Goal: Task Accomplishment & Management: Manage account settings

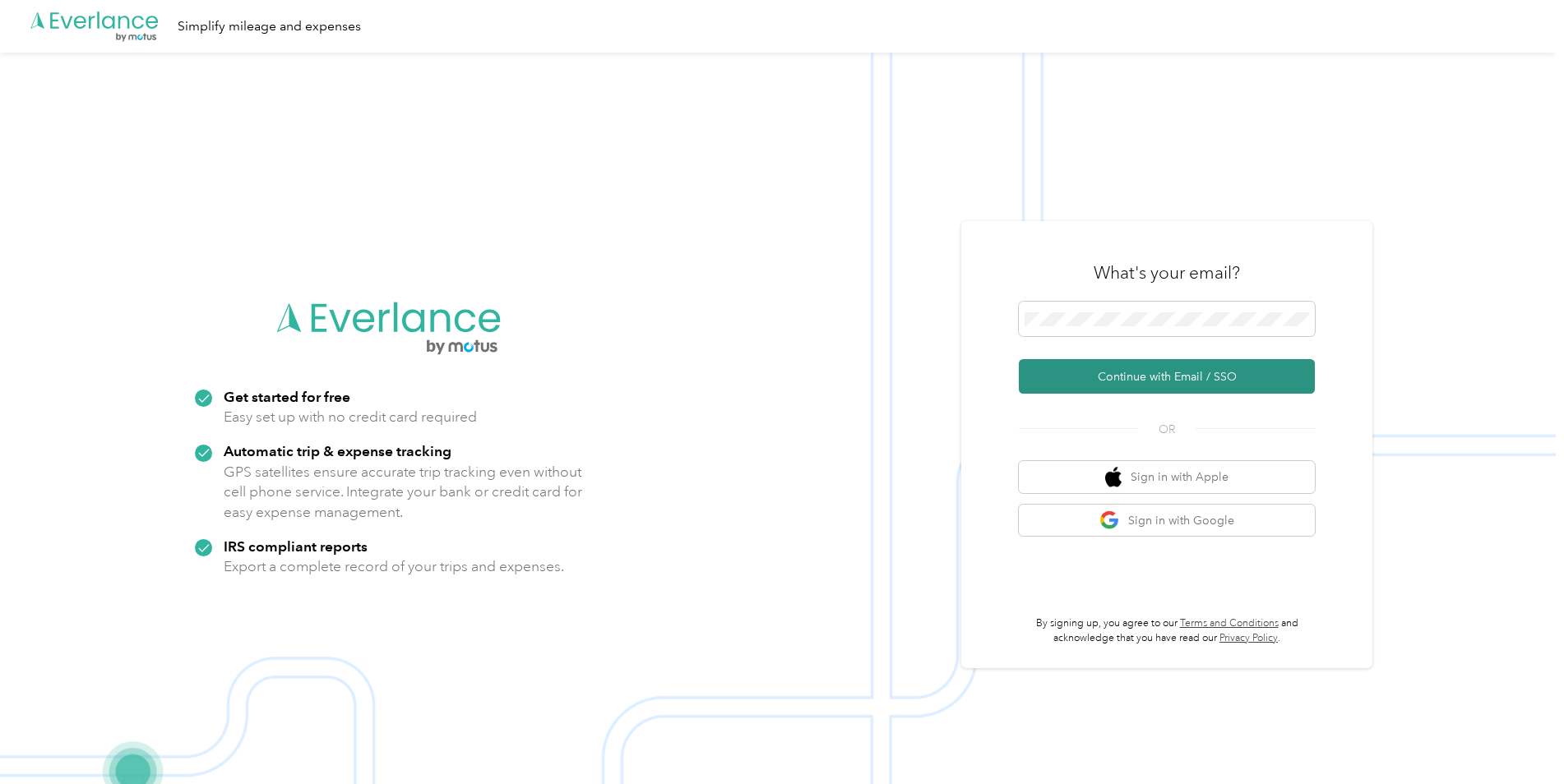
click at [1119, 366] on button "Continue with Email / SSO" at bounding box center [1167, 376] width 296 height 34
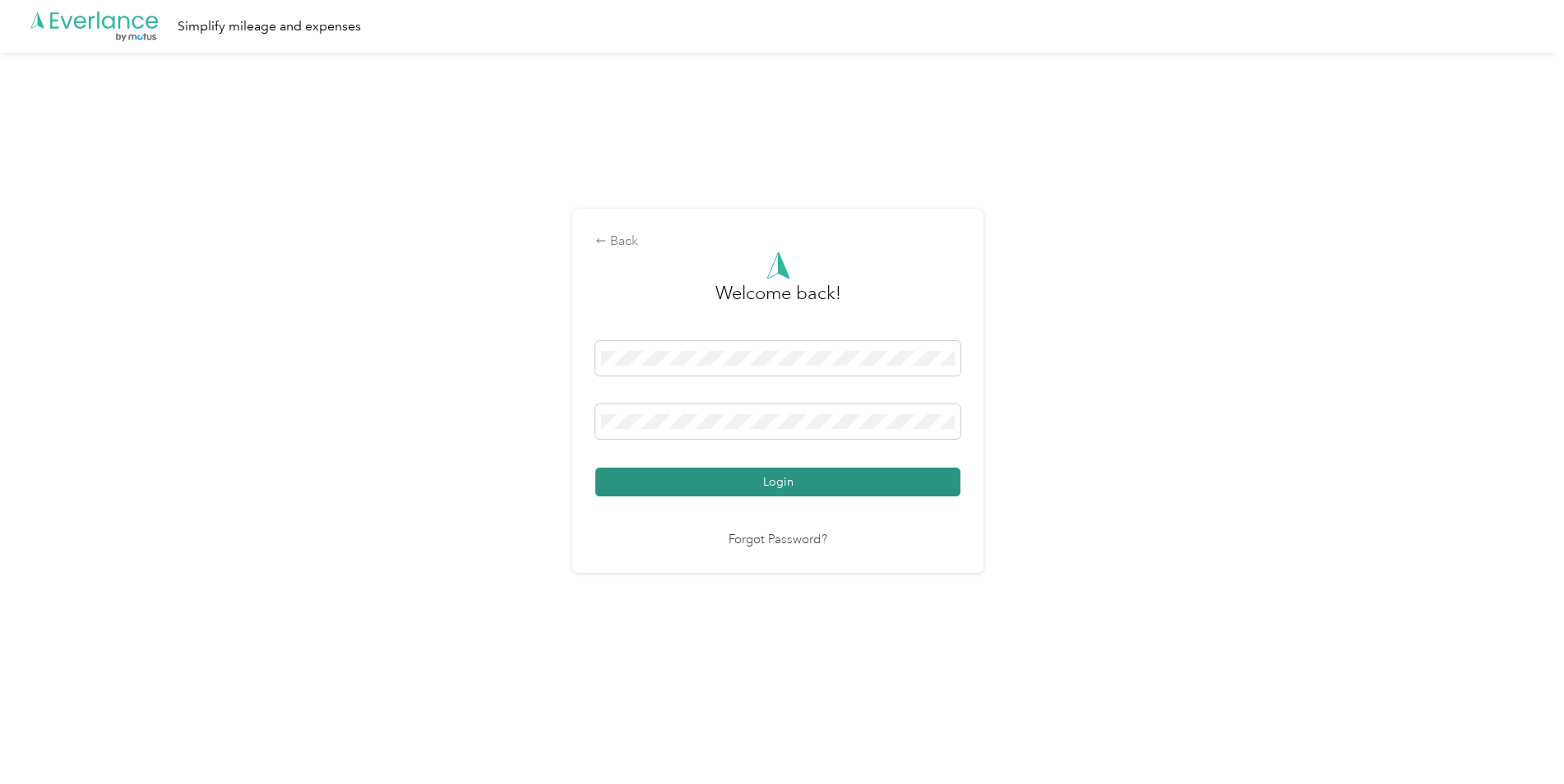
click at [845, 481] on button "Login" at bounding box center [777, 482] width 365 height 29
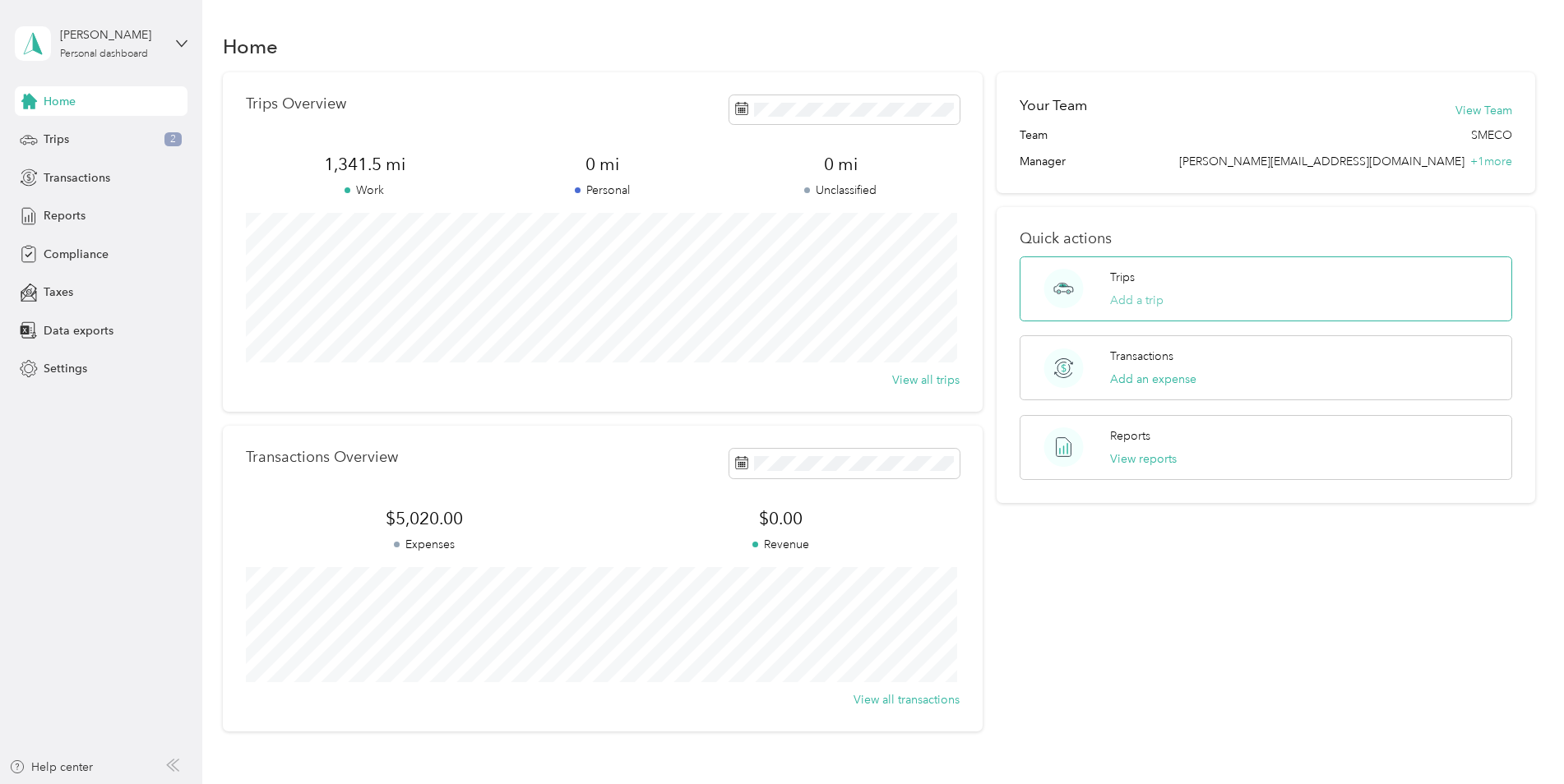
click at [1133, 304] on button "Add a trip" at bounding box center [1136, 300] width 53 height 18
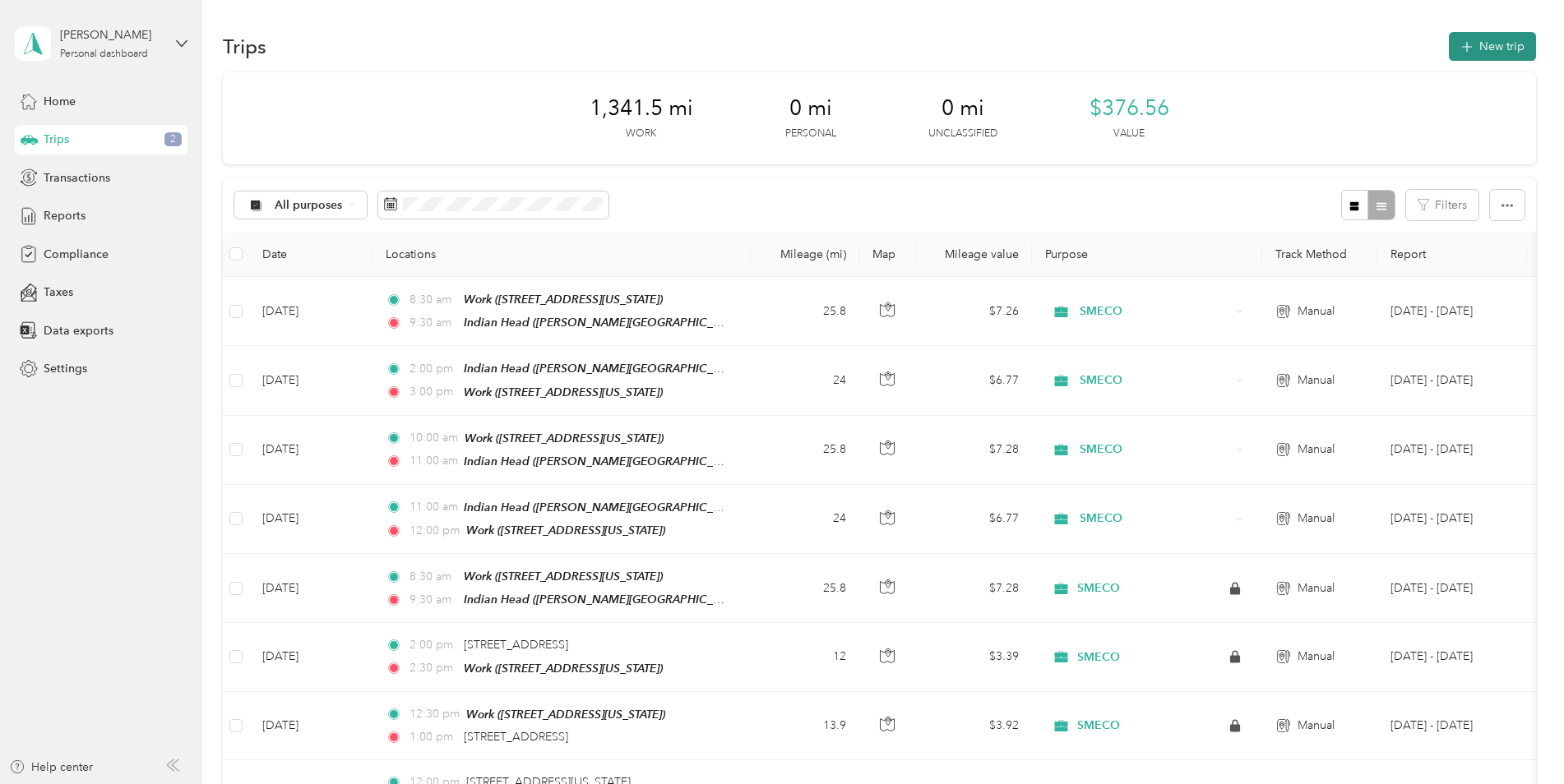
click at [1485, 44] on button "New trip" at bounding box center [1492, 46] width 88 height 29
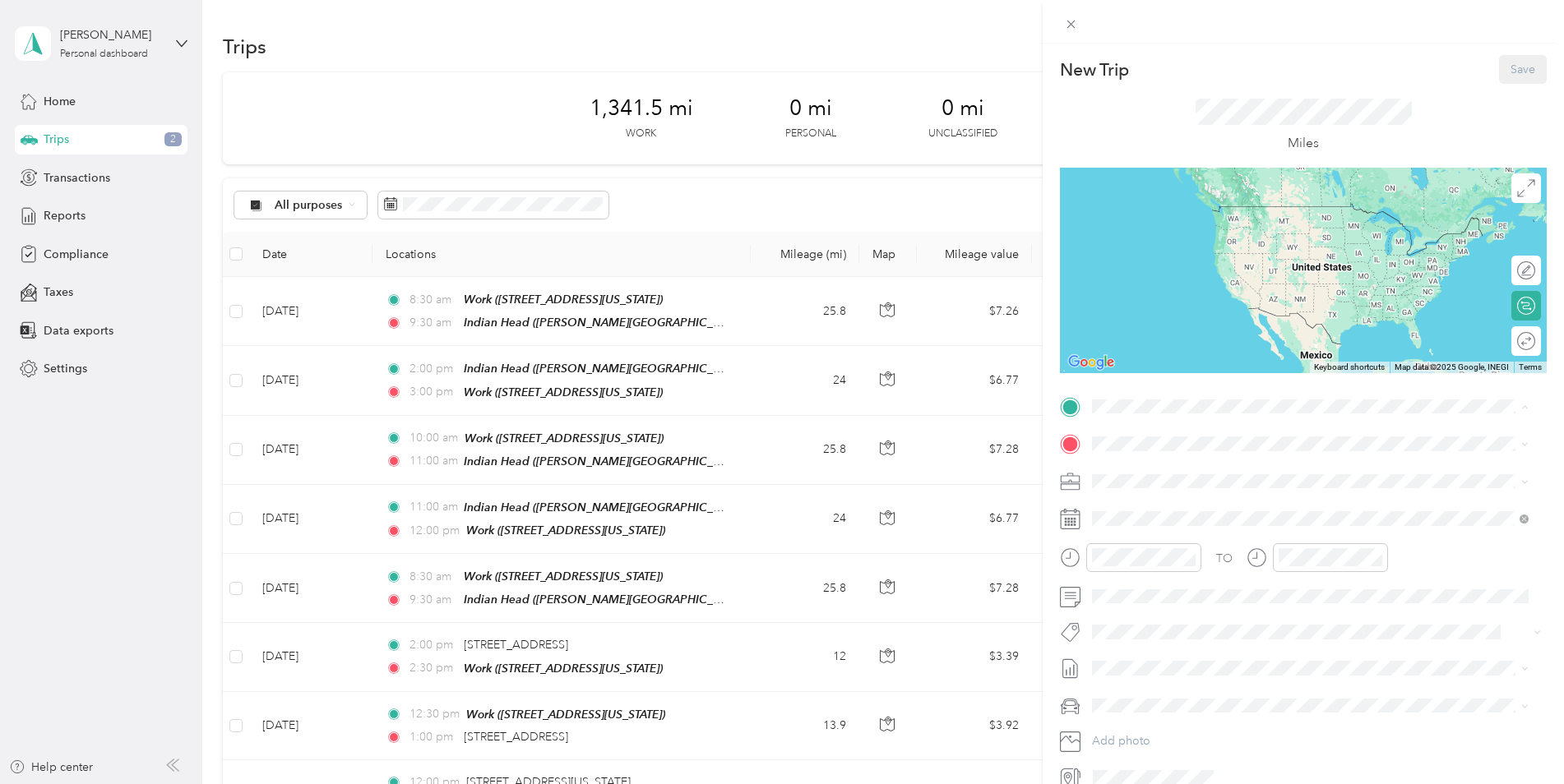
click at [1165, 534] on div "Work [STREET_ADDRESS][US_STATE]" at bounding box center [1205, 550] width 165 height 34
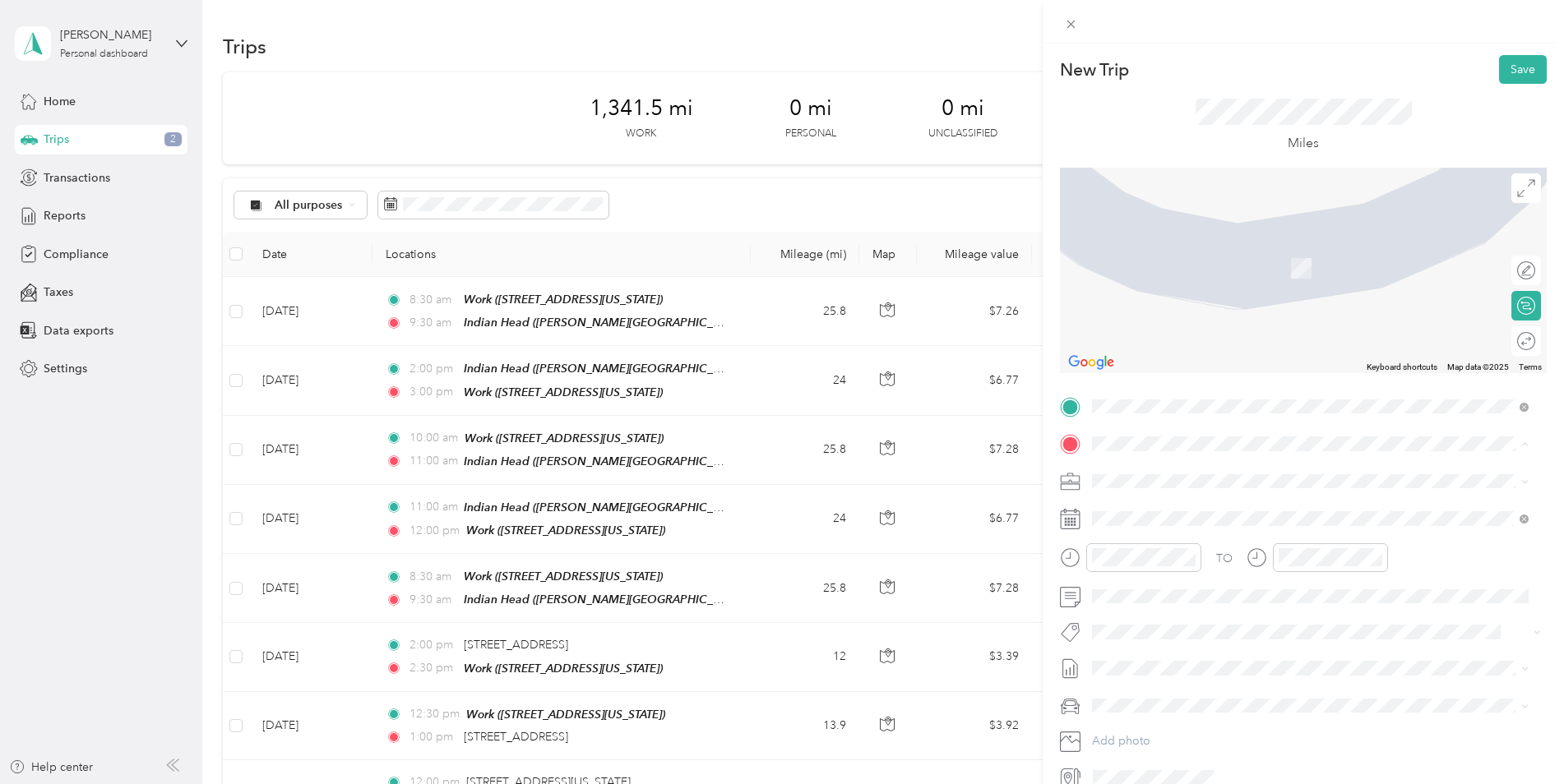
click at [1189, 649] on span "[PERSON_NAME][STREET_ADDRESS][US_STATE]" at bounding box center [1251, 648] width 256 height 14
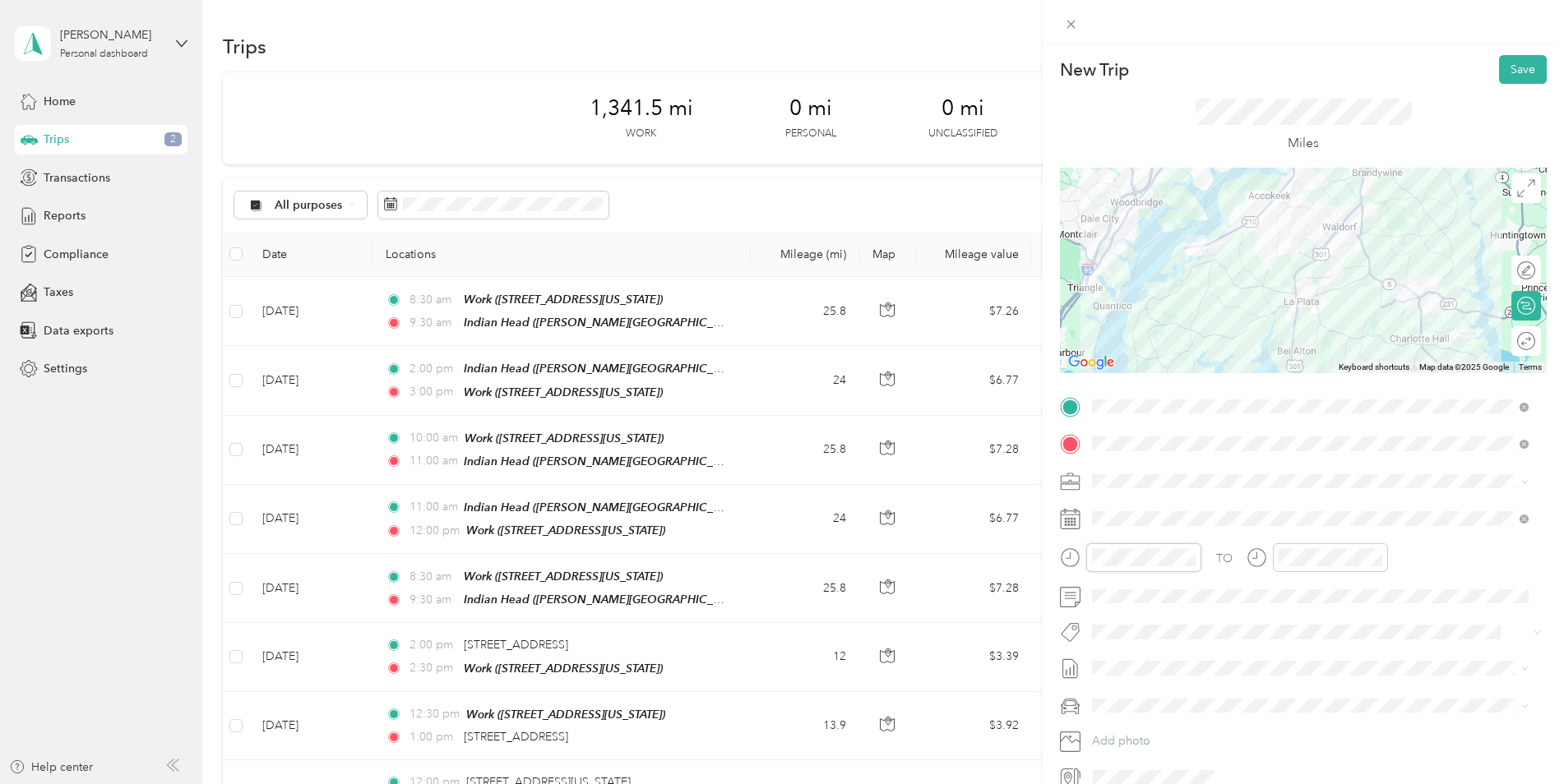
click at [1047, 553] on form "New Trip Save This trip cannot be edited because it is either under review, app…" at bounding box center [1303, 423] width 522 height 736
click at [1038, 560] on div "New Trip Save This trip cannot be edited because it is either under review, app…" at bounding box center [782, 392] width 1564 height 784
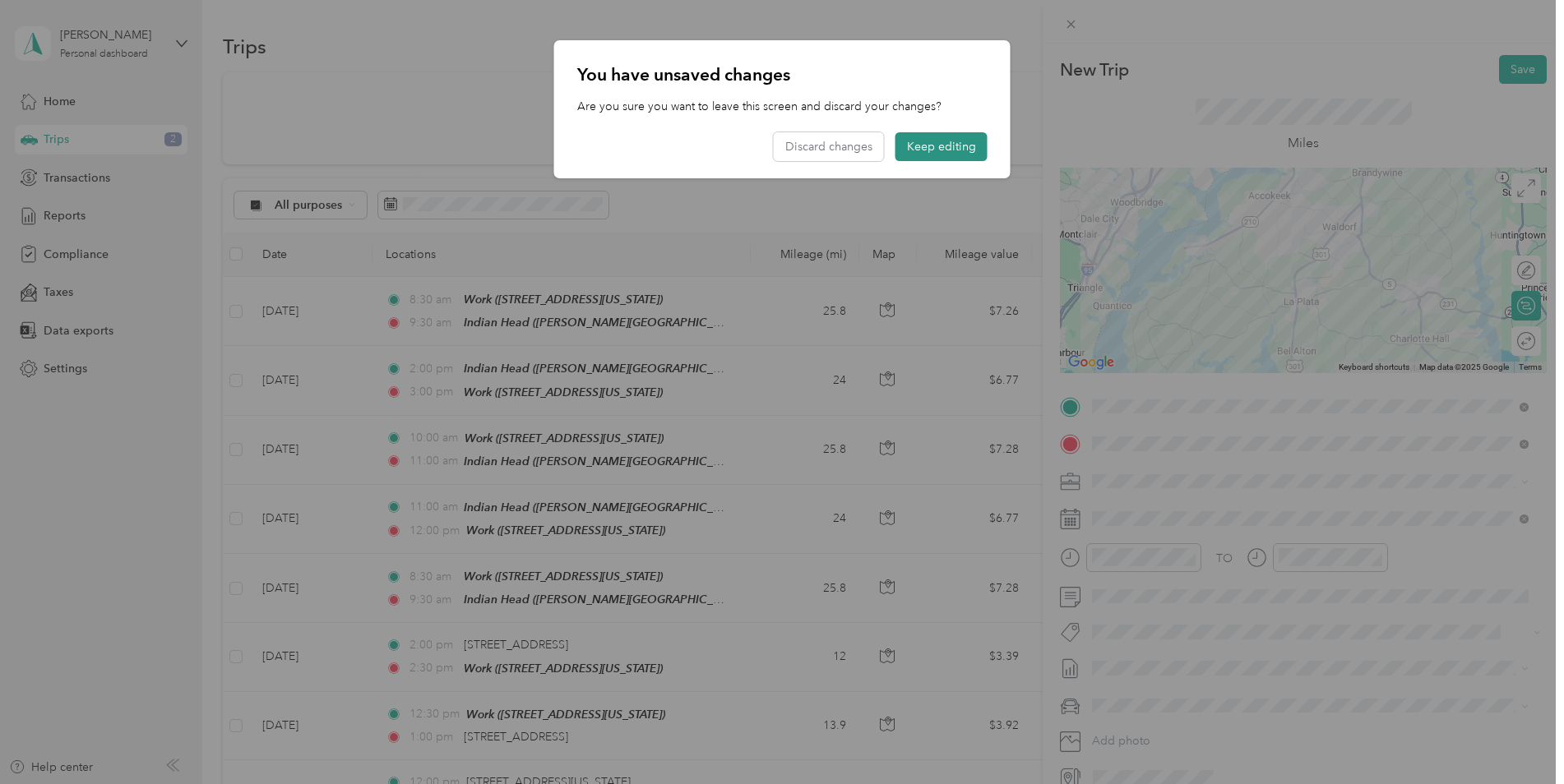
click at [943, 150] on button "Keep editing" at bounding box center [941, 146] width 92 height 29
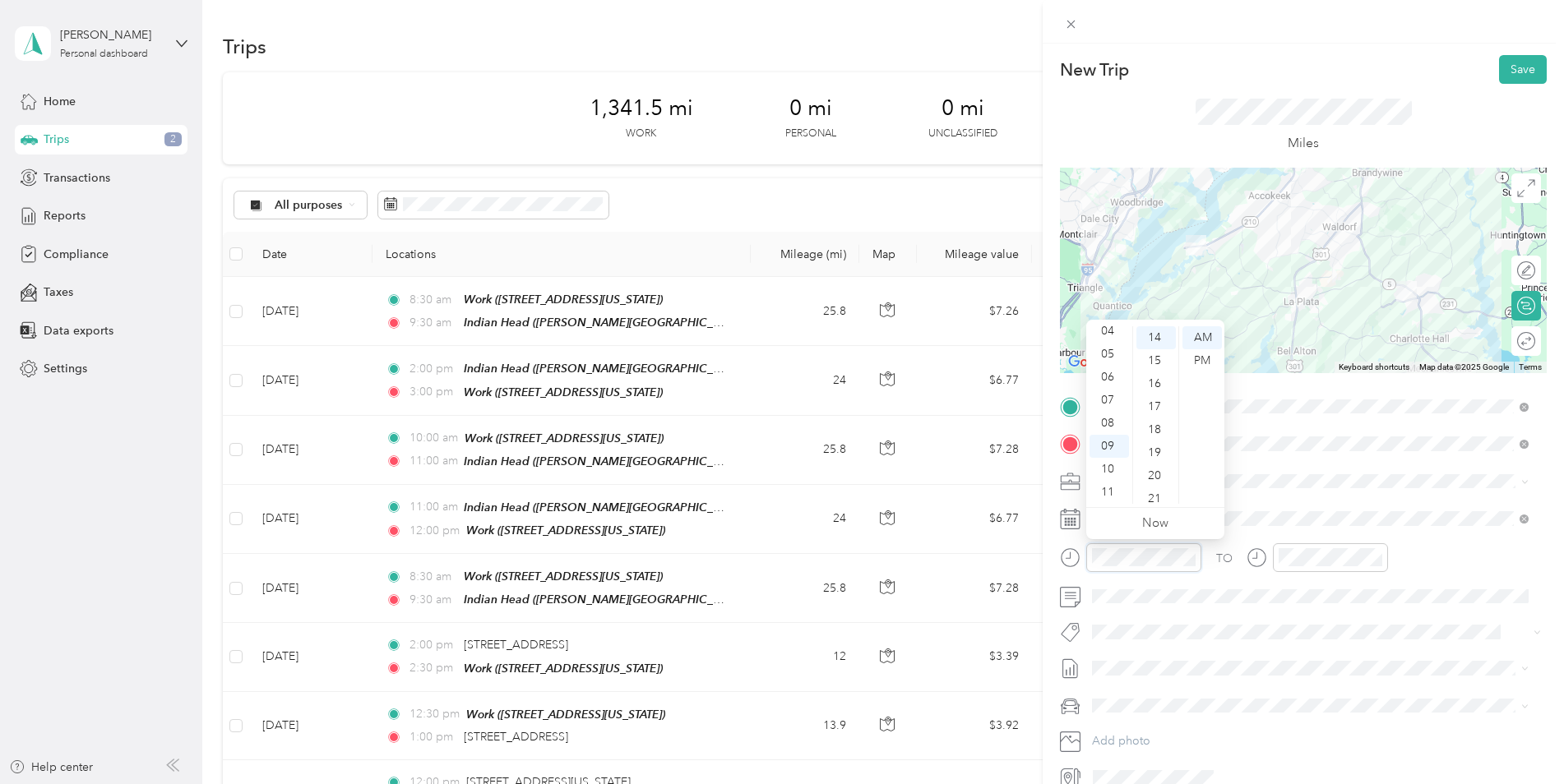
click at [1057, 550] on form "New Trip Save This trip cannot be edited because it is either under review, app…" at bounding box center [1303, 423] width 522 height 736
click at [1213, 332] on div "AM" at bounding box center [1202, 338] width 39 height 23
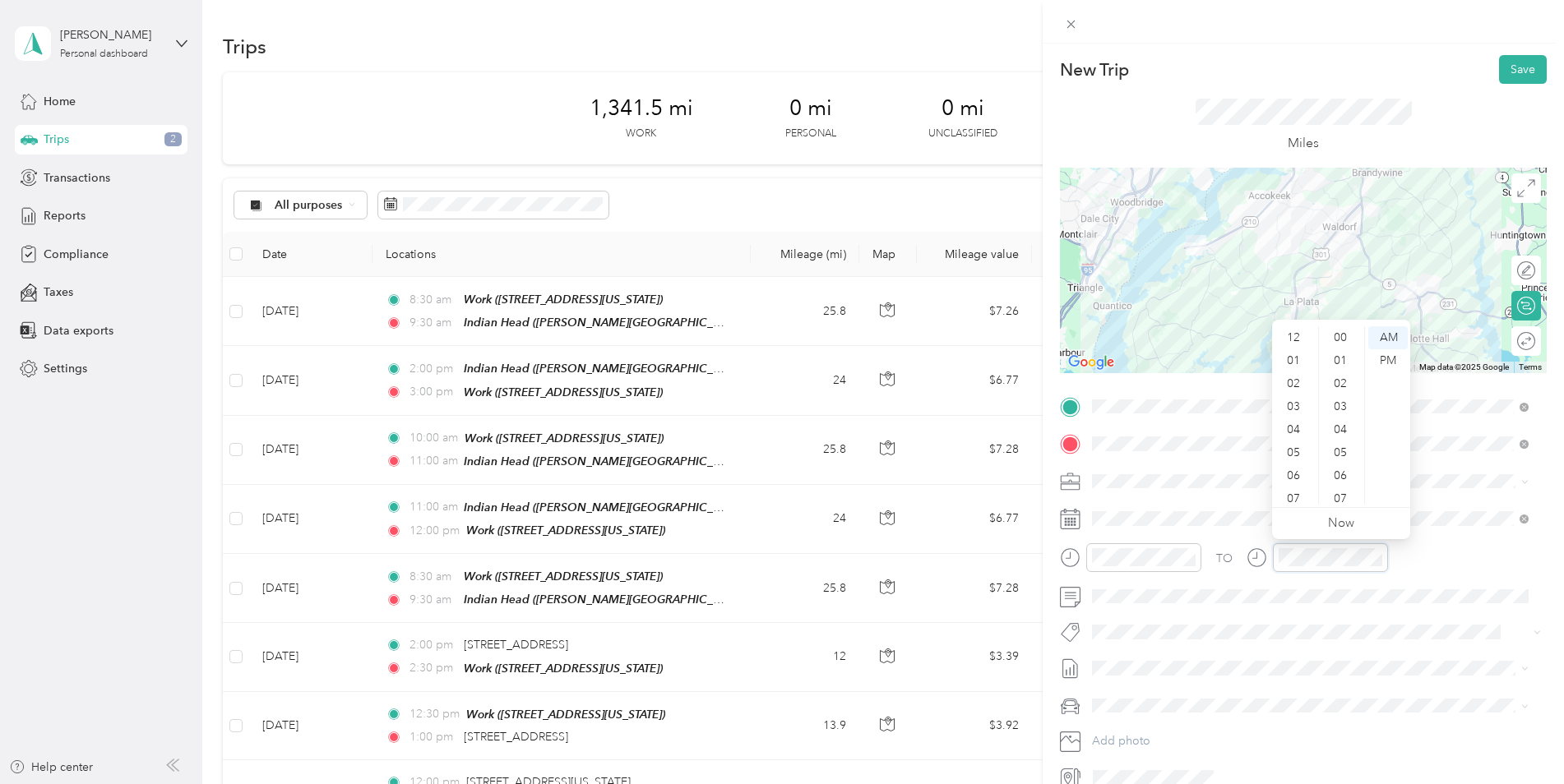
scroll to position [99, 0]
click at [1402, 336] on div "AM" at bounding box center [1387, 338] width 39 height 23
click at [1387, 326] on div "12 01 02 03 04 05 06 07 08 09 10 11 00 01 02 03 04 05 06 07 08 09 10 11 12 13 1…" at bounding box center [1341, 415] width 138 height 184
click at [1388, 343] on div "AM" at bounding box center [1387, 338] width 39 height 23
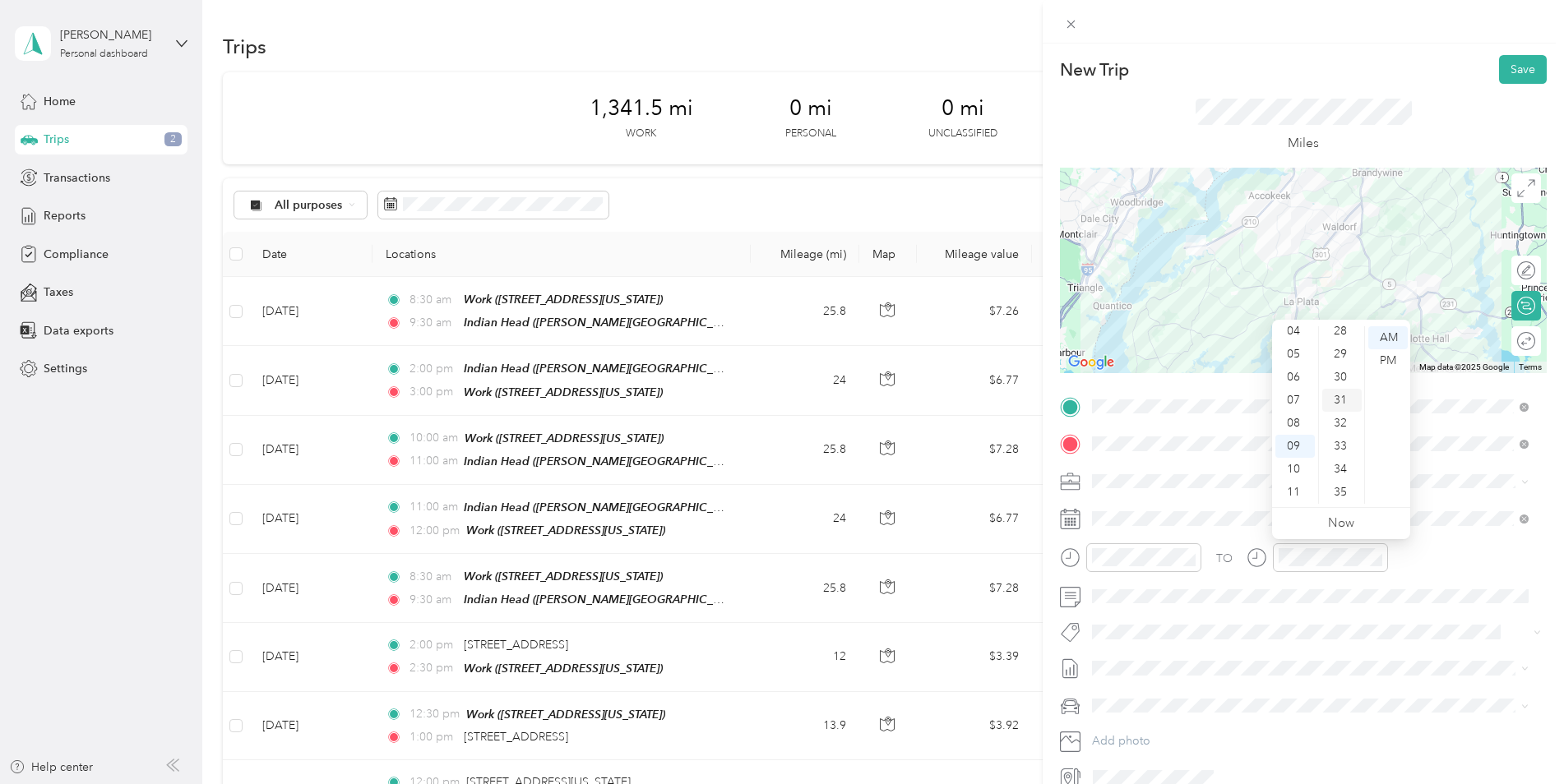
click at [1343, 380] on div "30" at bounding box center [1342, 377] width 39 height 23
click at [1391, 345] on div "AM" at bounding box center [1387, 338] width 39 height 23
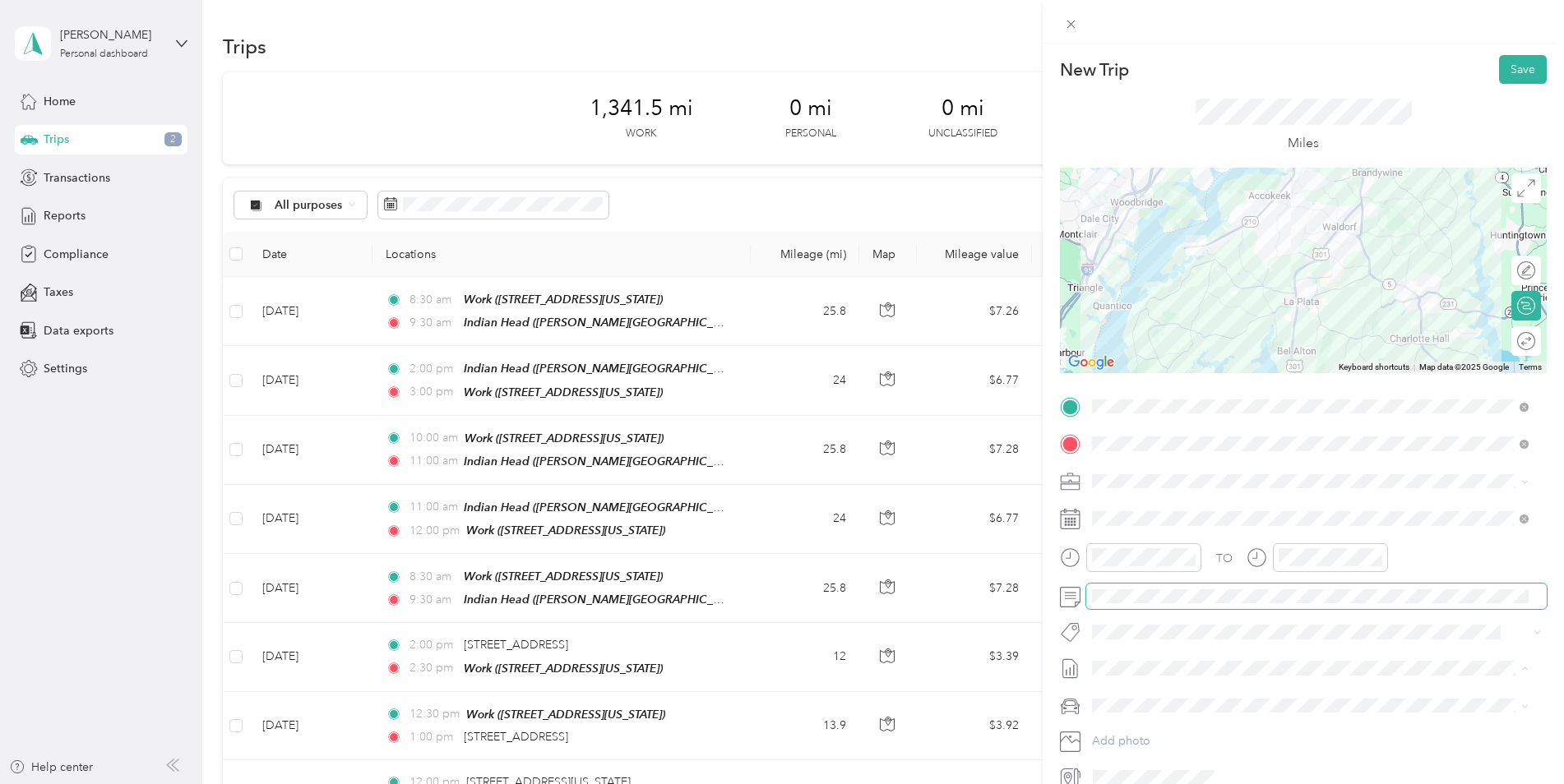
click at [1215, 604] on span at bounding box center [1316, 597] width 460 height 26
click at [1174, 584] on span at bounding box center [1316, 597] width 460 height 26
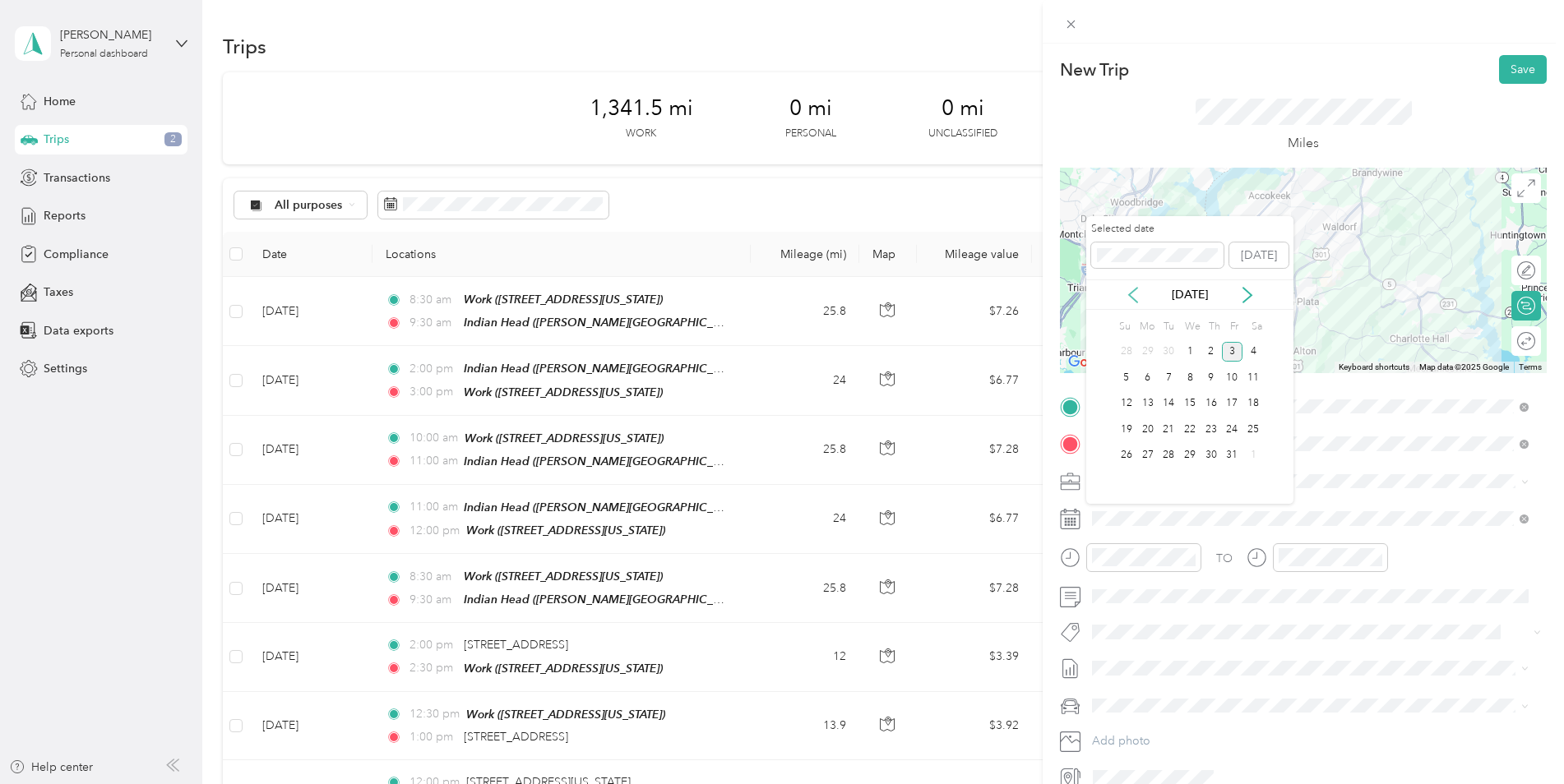
click at [1134, 292] on icon at bounding box center [1133, 295] width 17 height 17
click at [1151, 352] on div "1" at bounding box center [1147, 352] width 21 height 20
click at [1174, 359] on div "2" at bounding box center [1168, 352] width 21 height 20
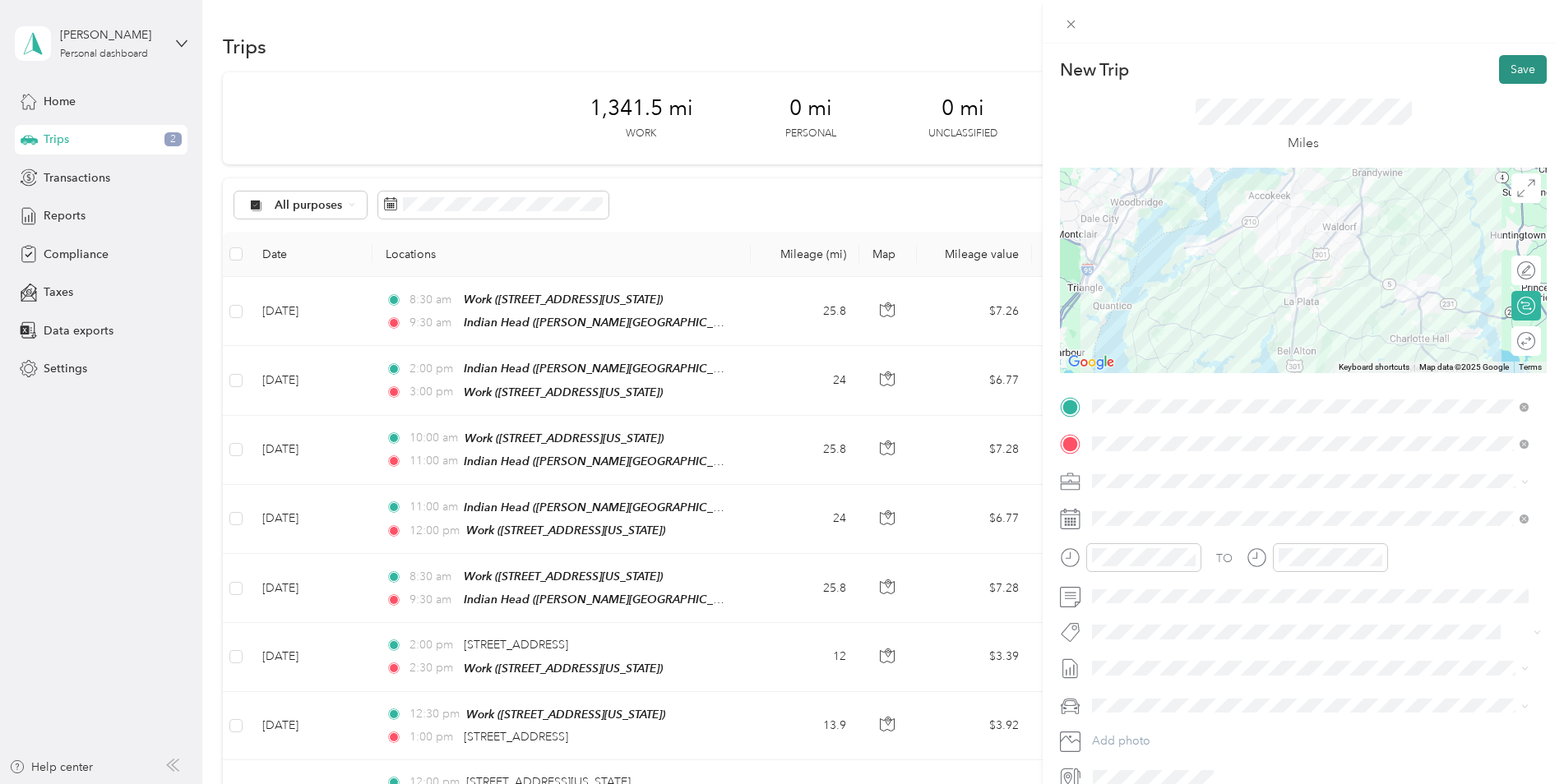
click at [1525, 77] on button "Save" at bounding box center [1523, 69] width 47 height 29
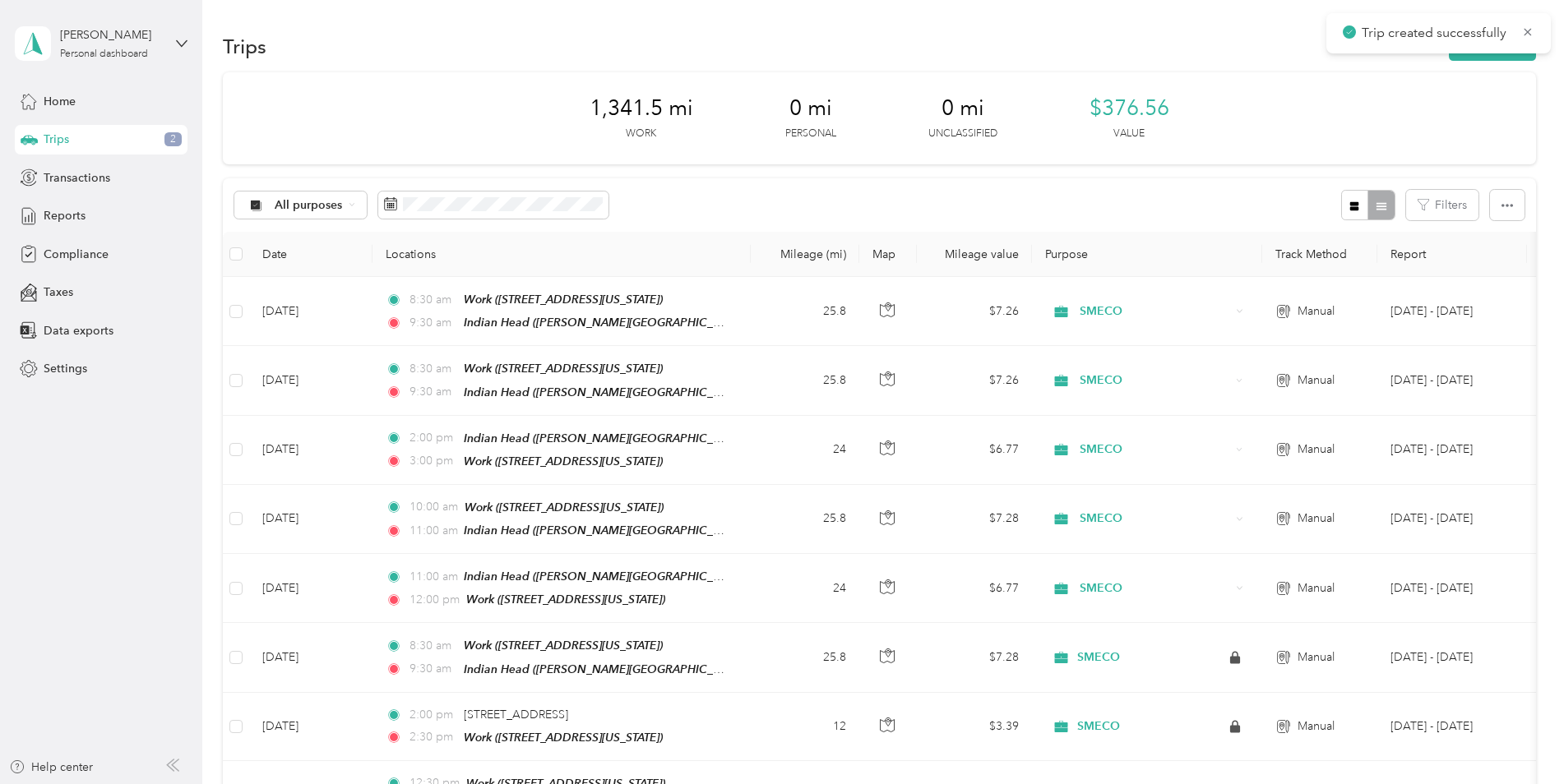
click at [1454, 147] on div "1,341.5 mi Work 0 mi Personal 0 mi Unclassified $376.56 Value" at bounding box center [880, 118] width 1313 height 92
click at [1488, 50] on button "New trip" at bounding box center [1492, 46] width 88 height 29
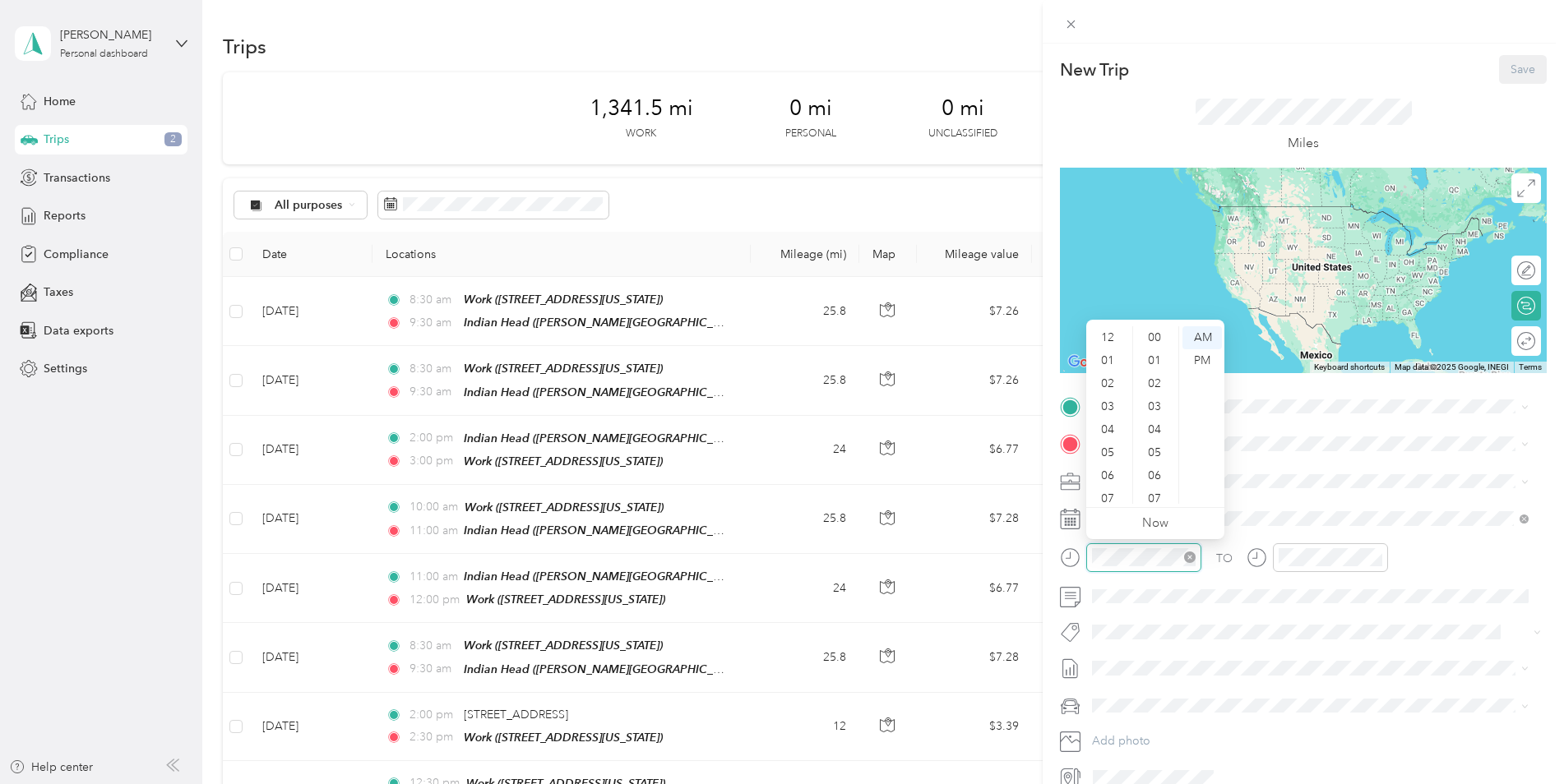
scroll to position [99, 0]
click at [1086, 522] on div at bounding box center [1303, 519] width 487 height 26
click at [1069, 529] on icon at bounding box center [1070, 520] width 19 height 18
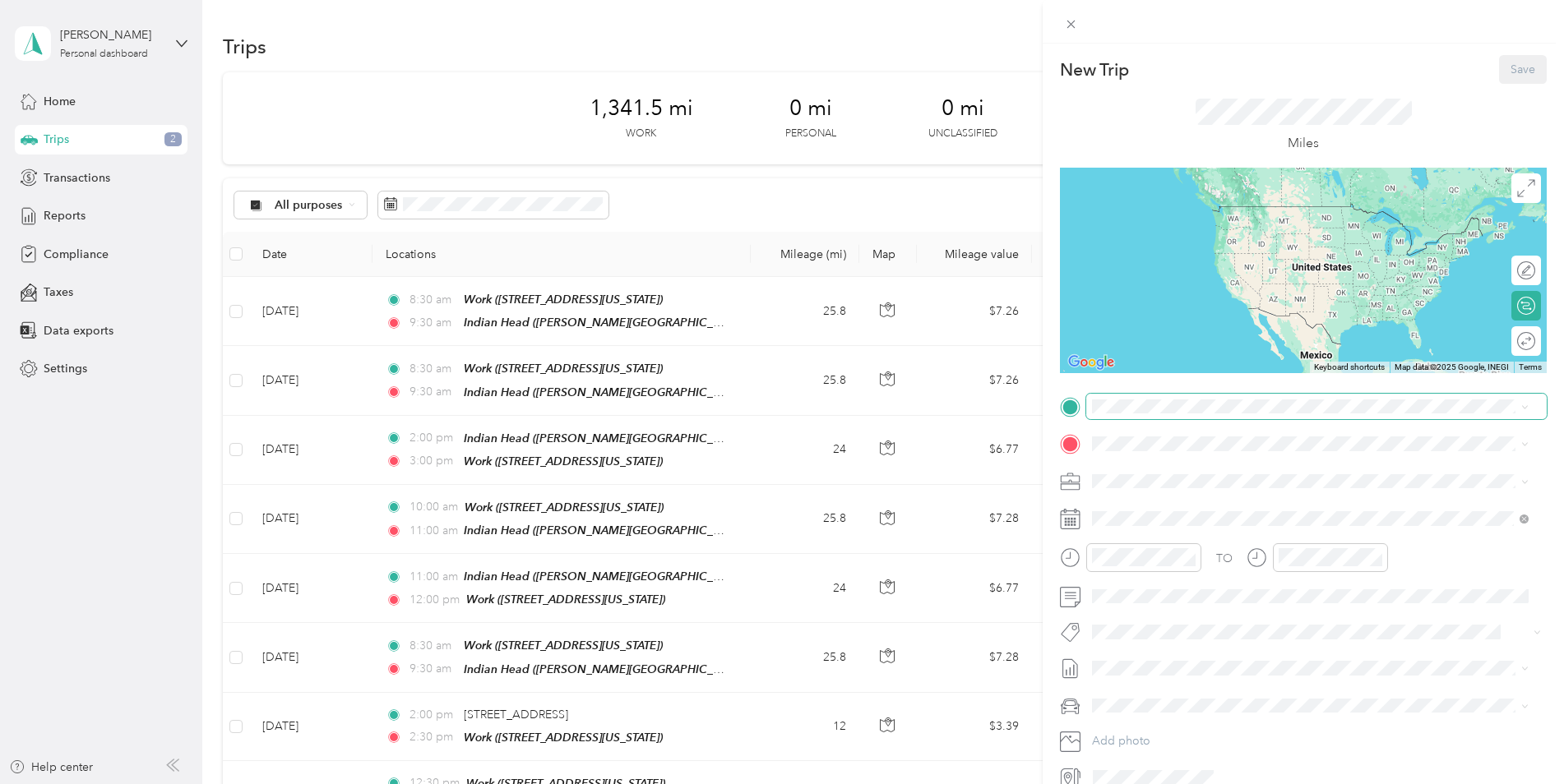
click at [1106, 415] on span at bounding box center [1316, 407] width 460 height 26
click at [1181, 618] on div "Indian Head [PERSON_NAME][STREET_ADDRESS][US_STATE]" at bounding box center [1251, 602] width 256 height 34
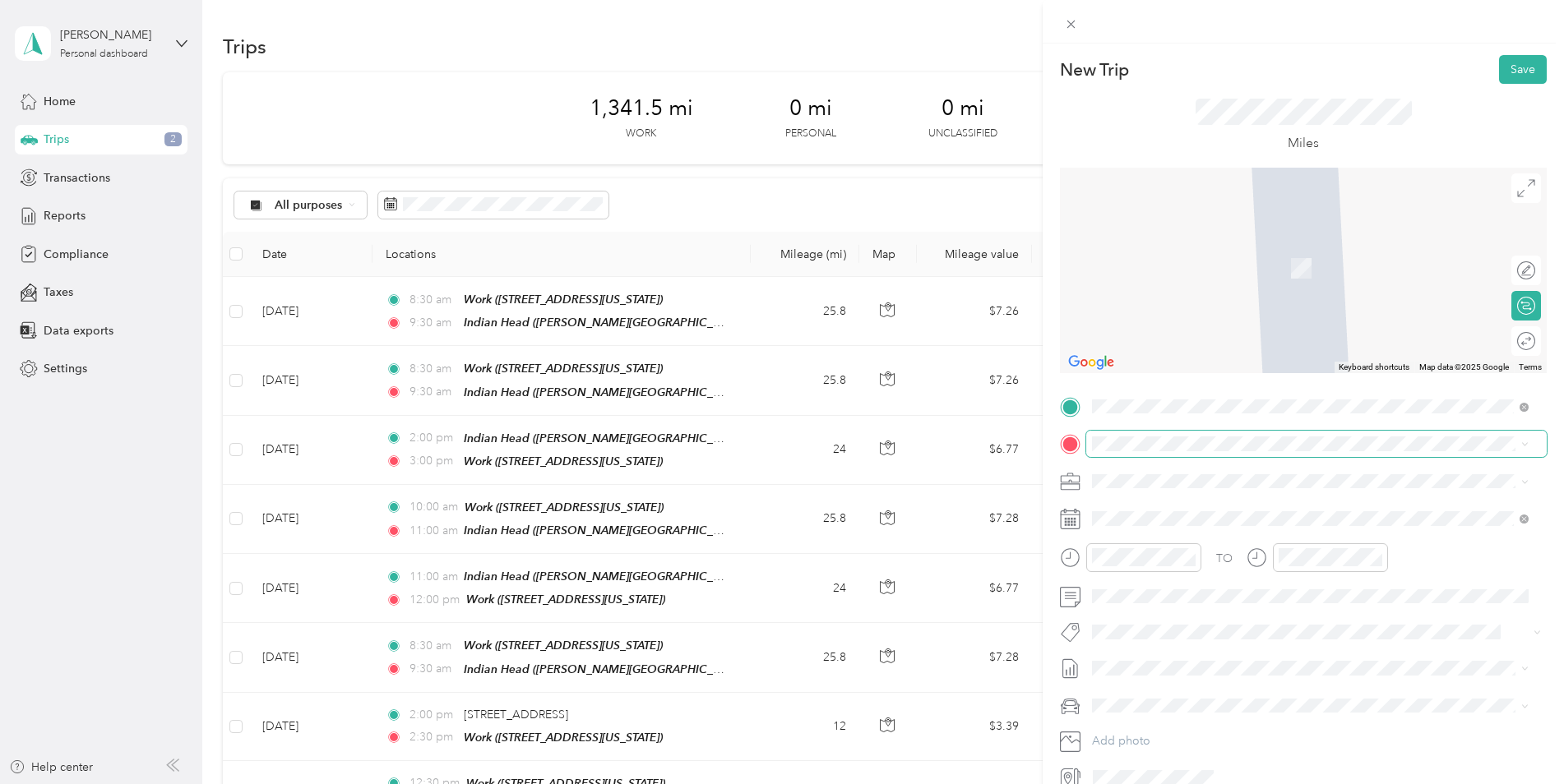
click at [1119, 431] on div "TO Add photo" at bounding box center [1303, 592] width 487 height 397
click at [1203, 588] on div "Work [STREET_ADDRESS][US_STATE]" at bounding box center [1205, 587] width 165 height 34
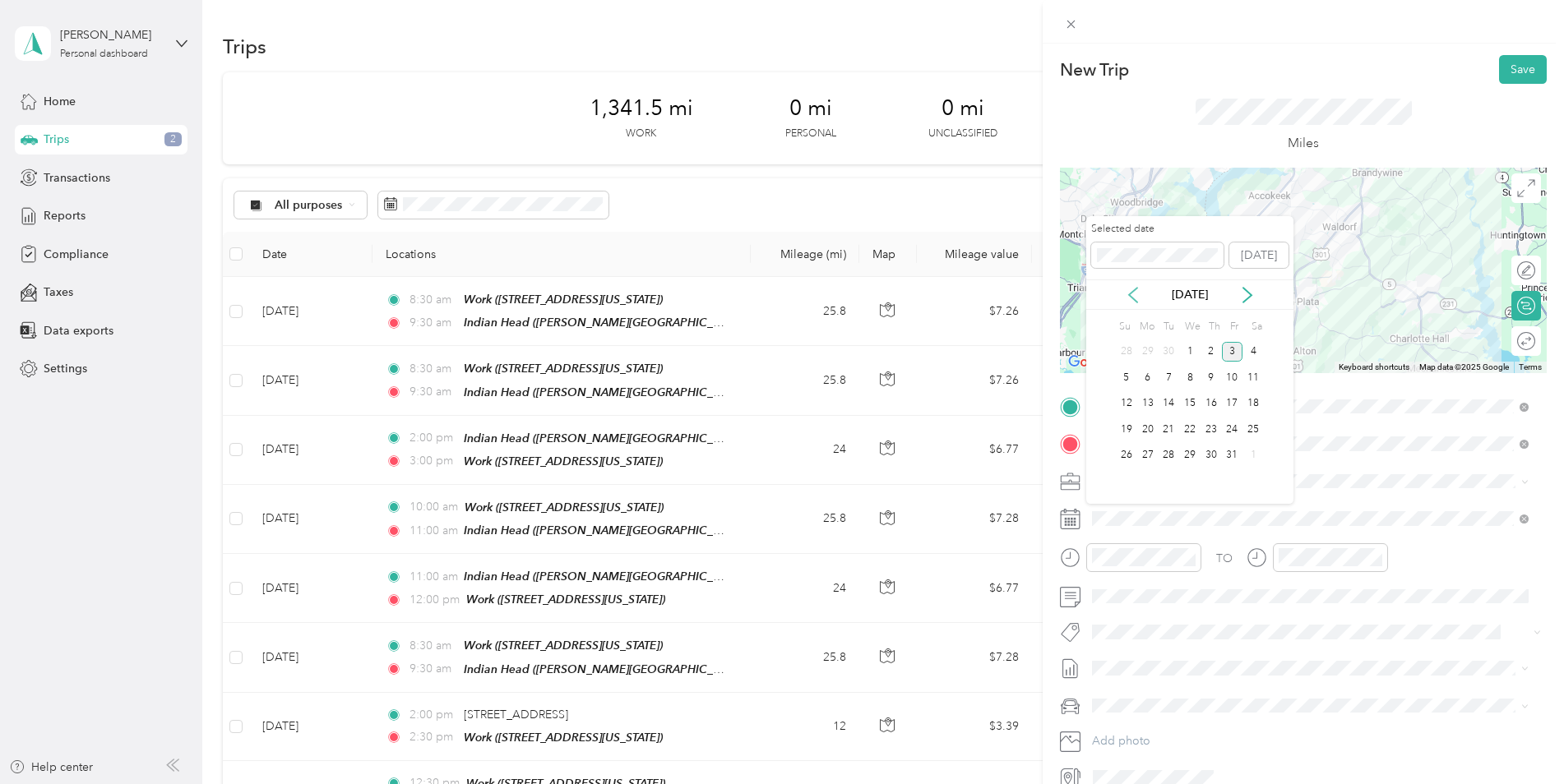
click at [1133, 298] on icon at bounding box center [1133, 295] width 8 height 15
click at [1170, 343] on div "2" at bounding box center [1168, 352] width 21 height 20
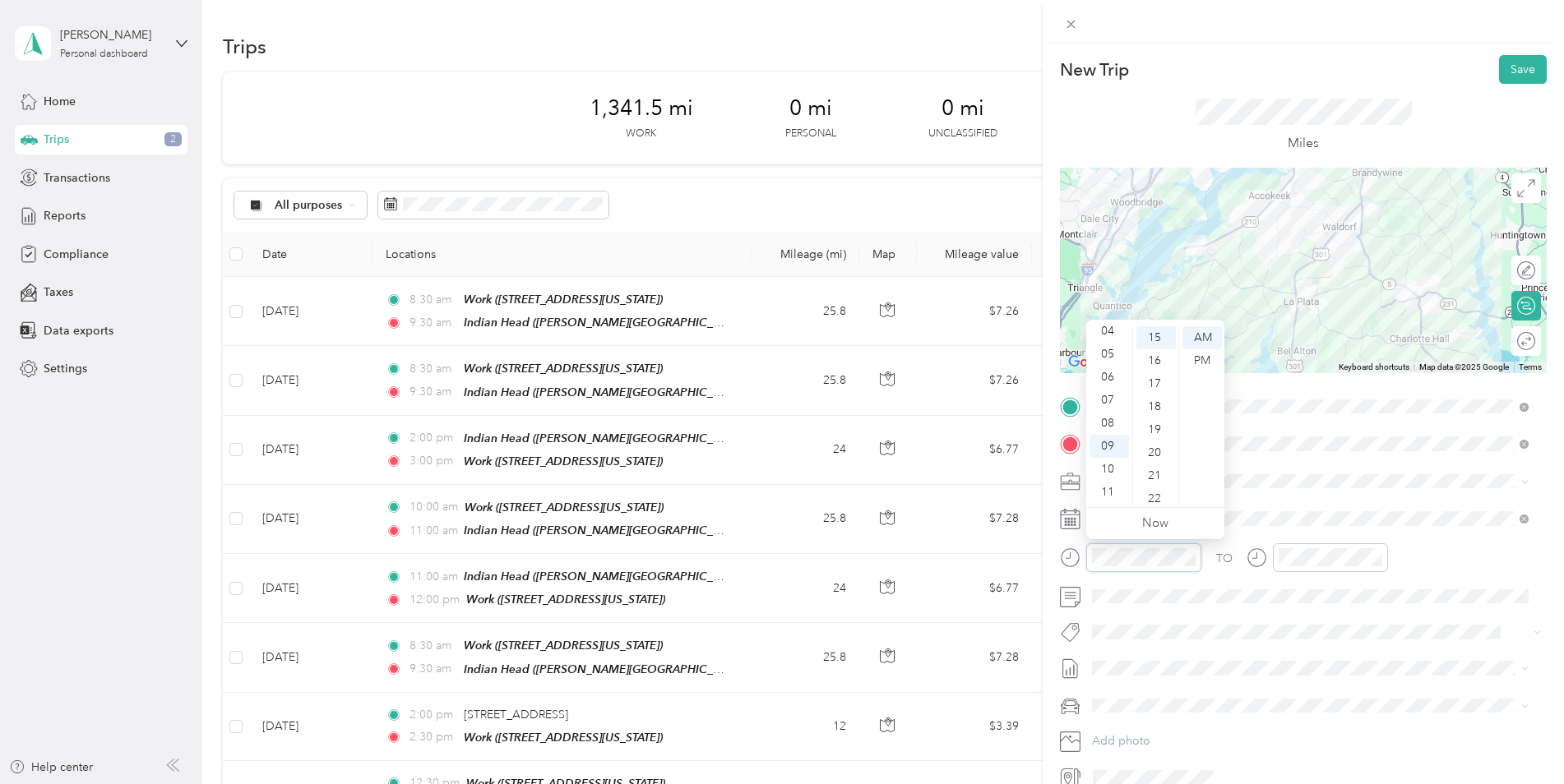
click at [1076, 564] on div at bounding box center [1131, 557] width 142 height 29
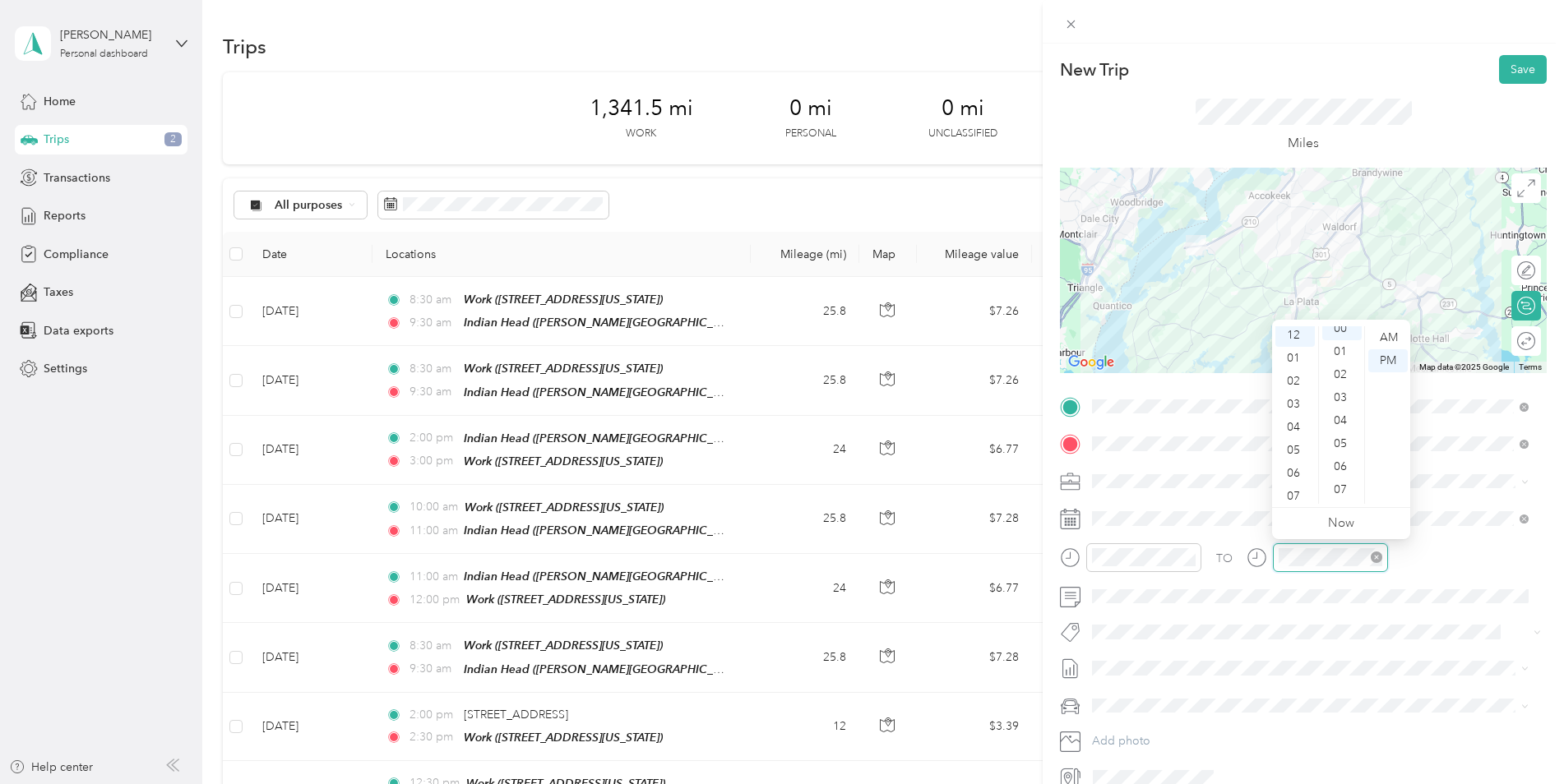
scroll to position [0, 0]
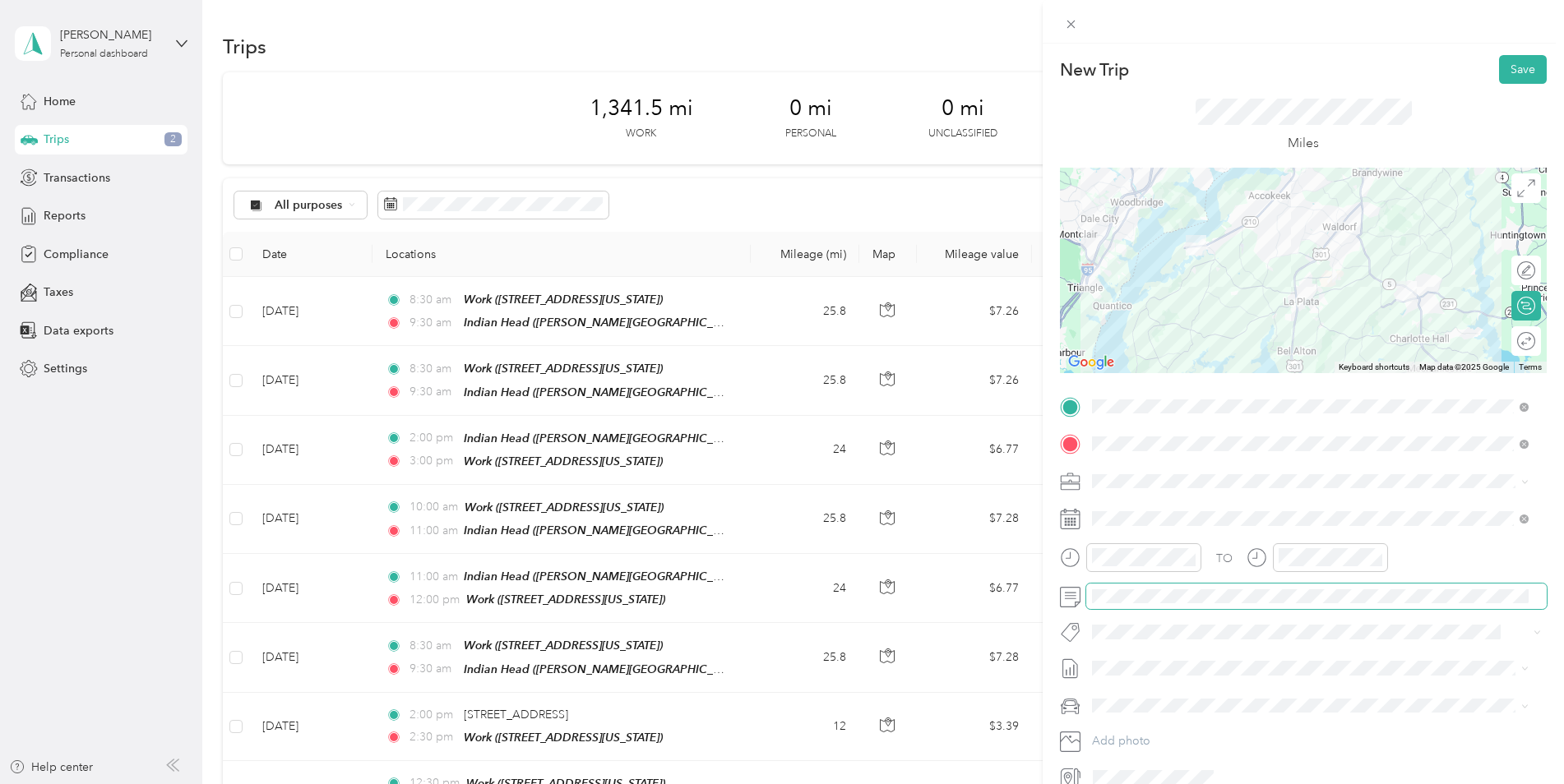
click at [1358, 587] on span at bounding box center [1316, 597] width 460 height 26
click at [1529, 73] on button "Save" at bounding box center [1523, 69] width 47 height 29
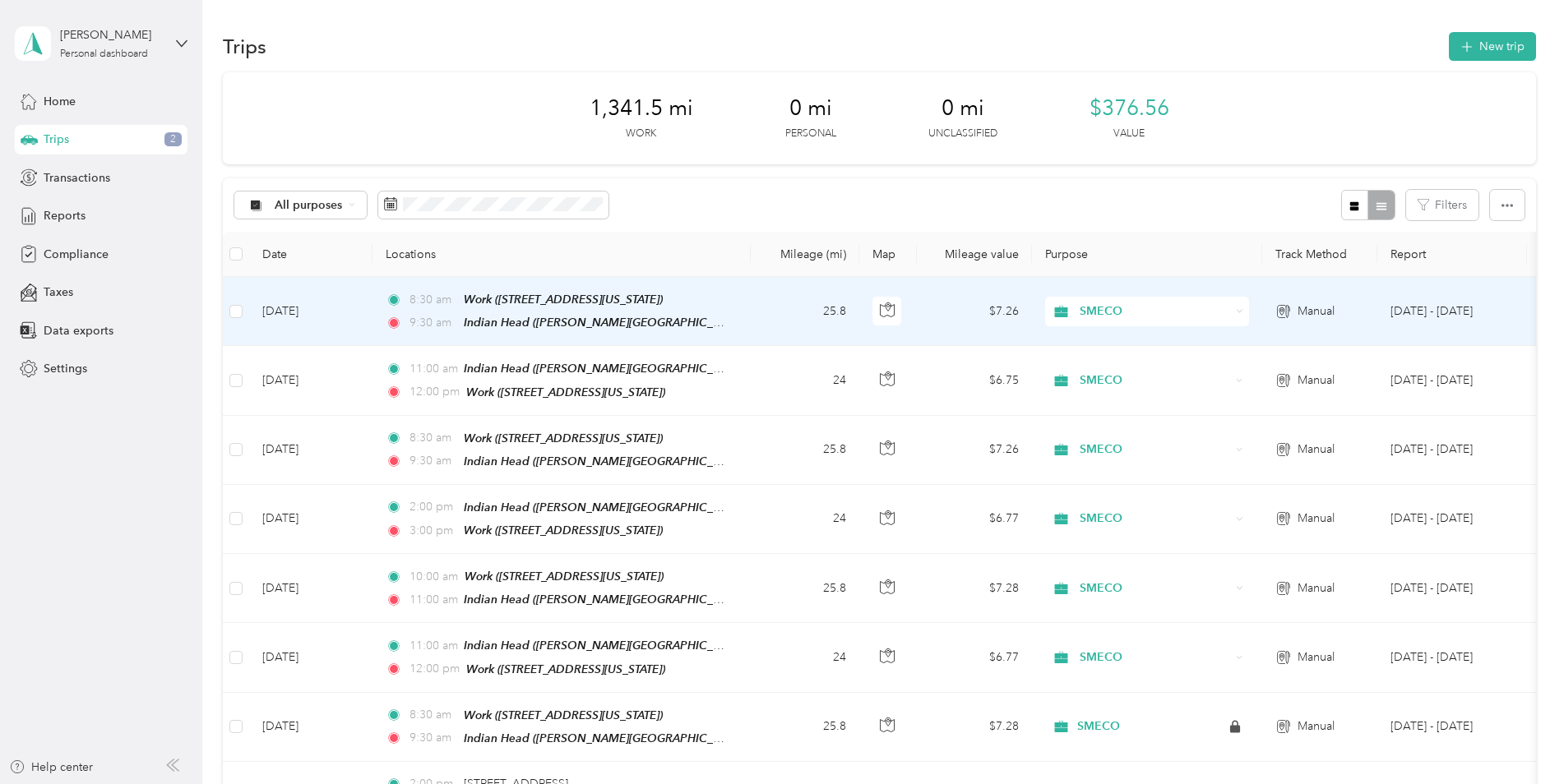
click at [291, 307] on td "[DATE]" at bounding box center [311, 312] width 123 height 69
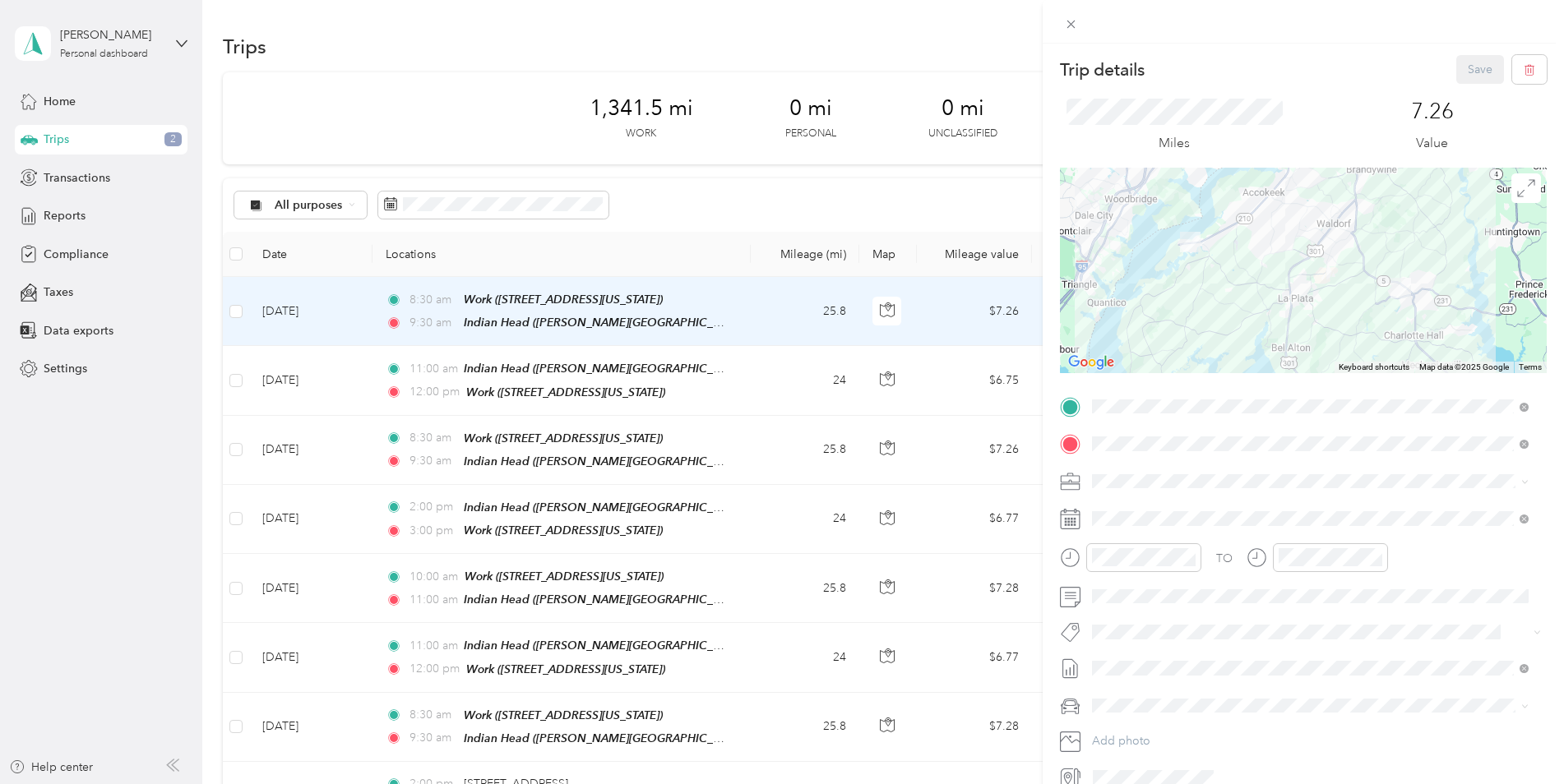
click at [1067, 523] on icon at bounding box center [1070, 518] width 20 height 20
click at [1089, 518] on span at bounding box center [1316, 519] width 460 height 26
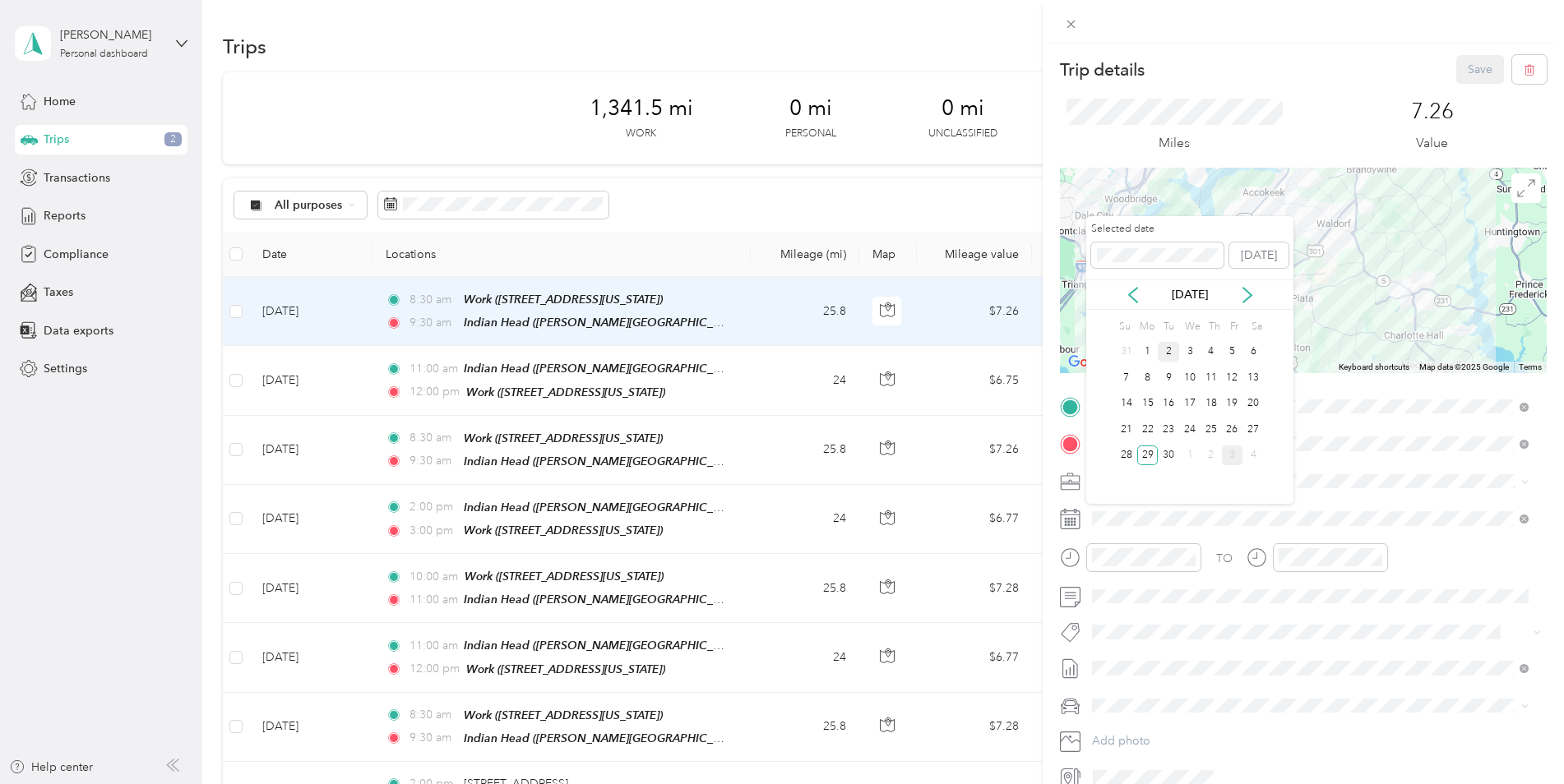
click at [1167, 354] on div "2" at bounding box center [1168, 352] width 21 height 20
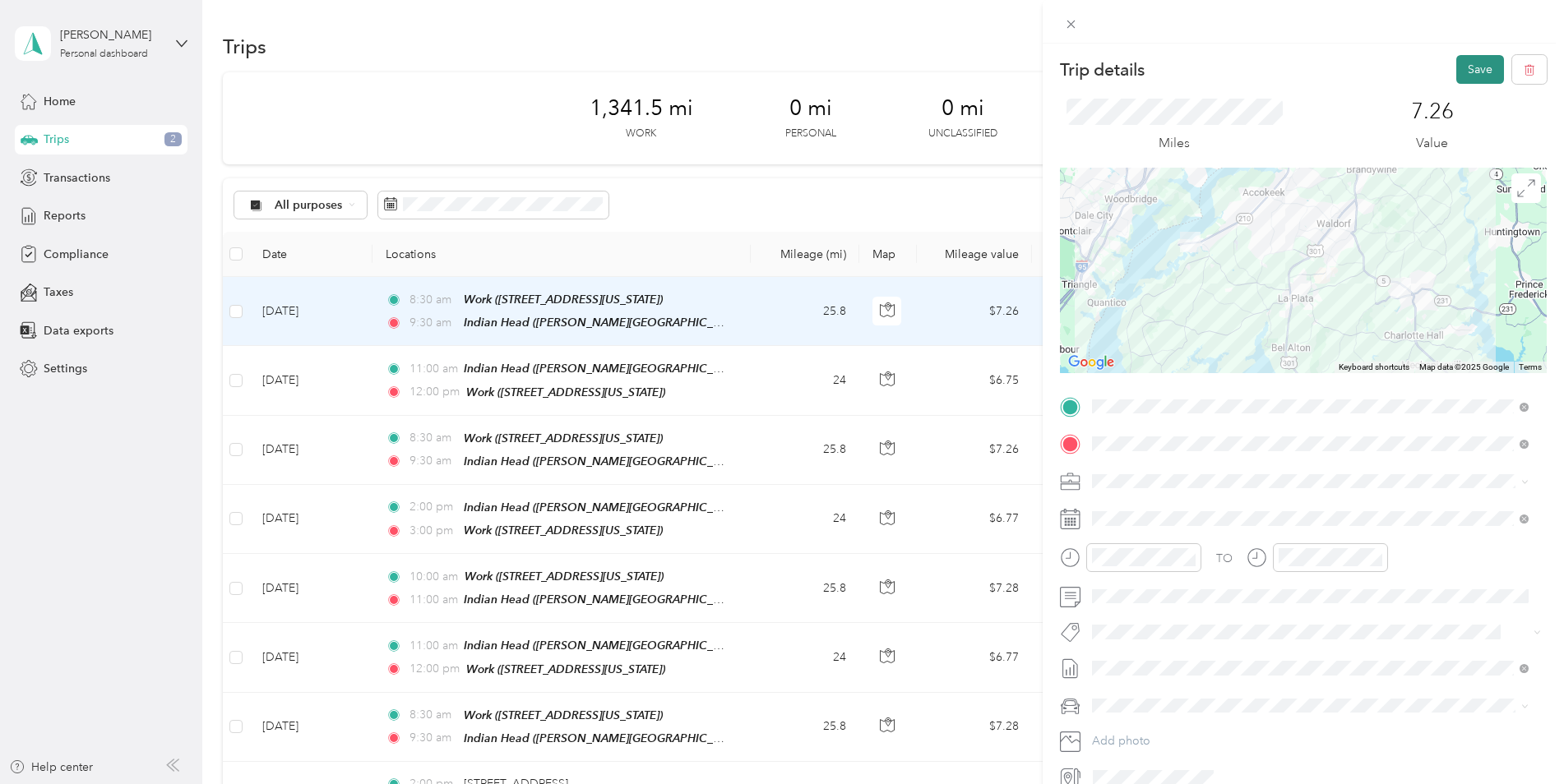
click at [1476, 68] on button "Save" at bounding box center [1480, 69] width 47 height 29
drag, startPoint x: 1525, startPoint y: 31, endPoint x: 1521, endPoint y: 43, distance: 12.6
click at [1532, 34] on icon at bounding box center [1527, 32] width 13 height 15
click at [1462, 71] on button "Save" at bounding box center [1480, 69] width 47 height 29
click at [1531, 32] on icon at bounding box center [1527, 32] width 13 height 15
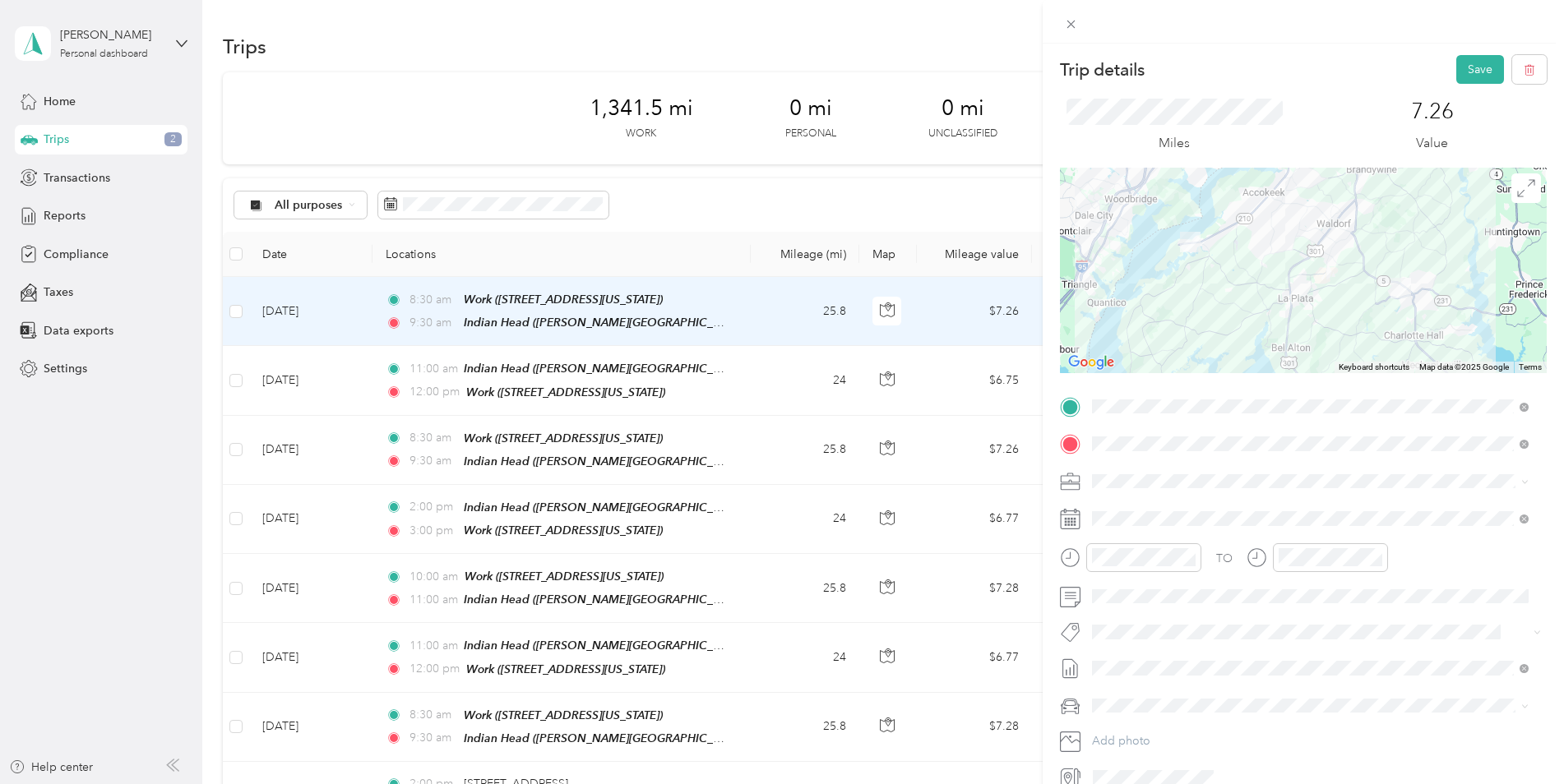
click at [1078, 522] on icon at bounding box center [1070, 518] width 20 height 20
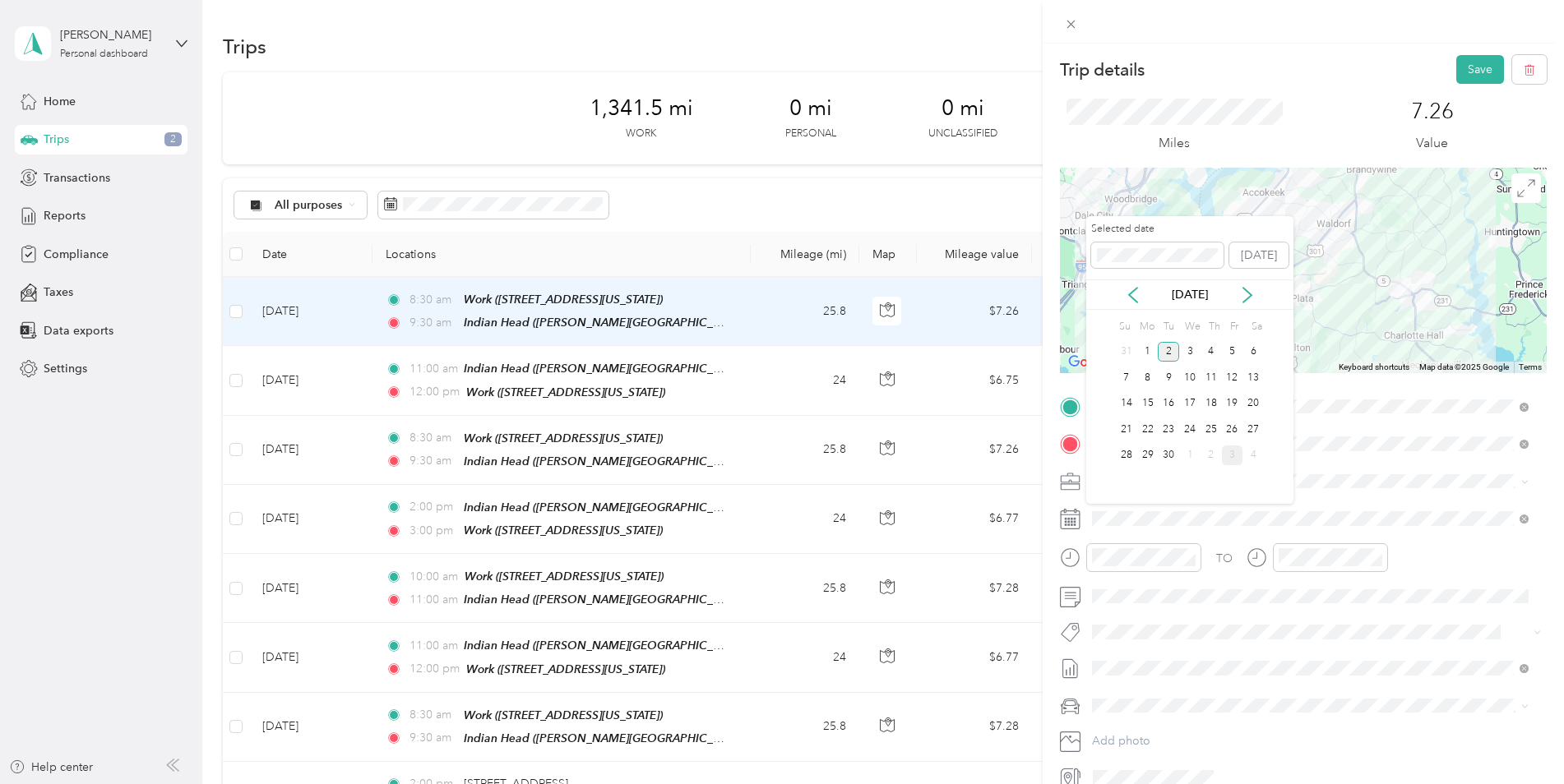
click at [1175, 357] on div "2" at bounding box center [1168, 352] width 21 height 20
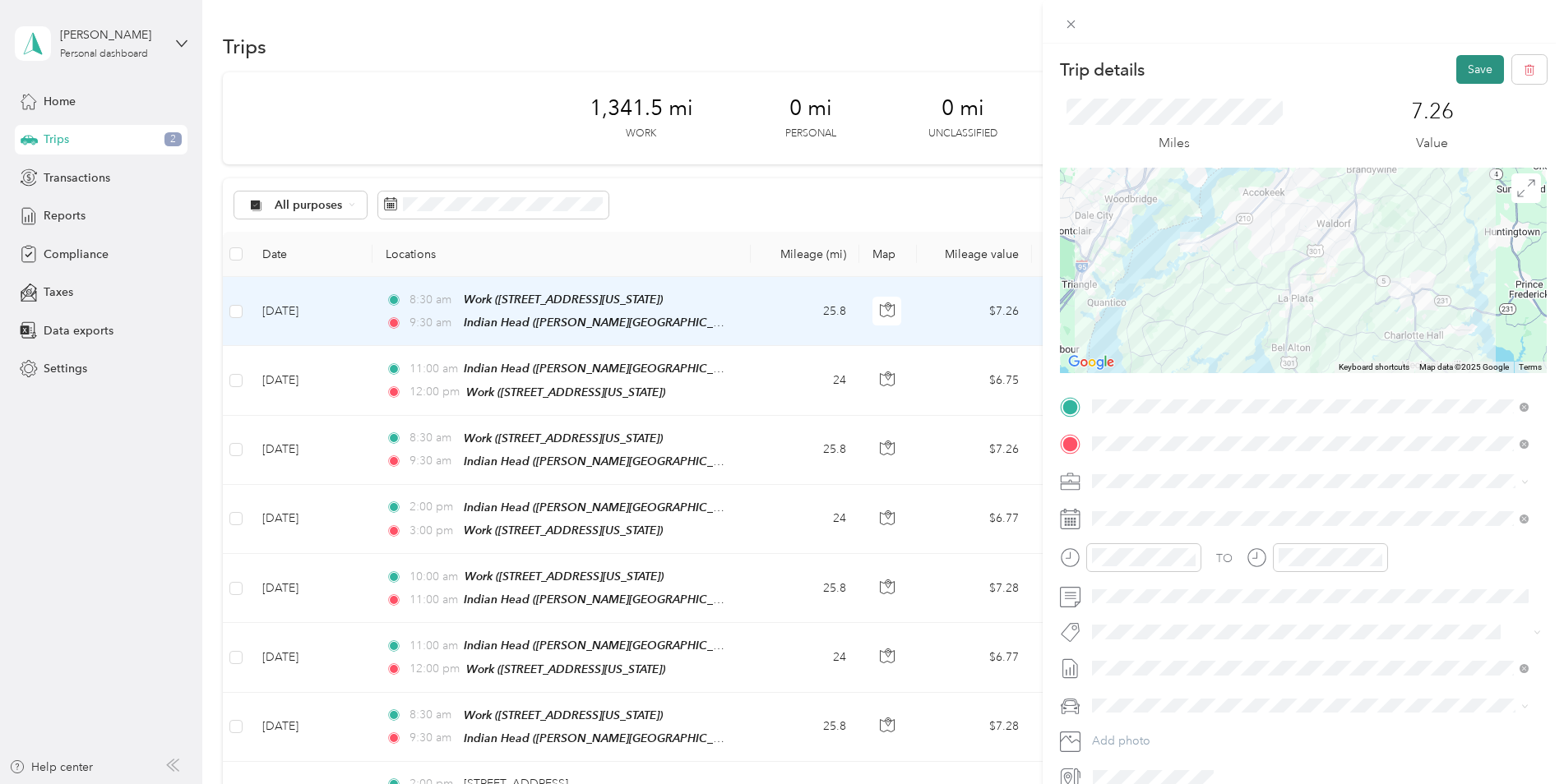
click at [1456, 62] on button "Save" at bounding box center [1480, 69] width 47 height 29
click at [1532, 28] on icon at bounding box center [1527, 32] width 13 height 15
click at [1065, 24] on icon at bounding box center [1071, 24] width 14 height 14
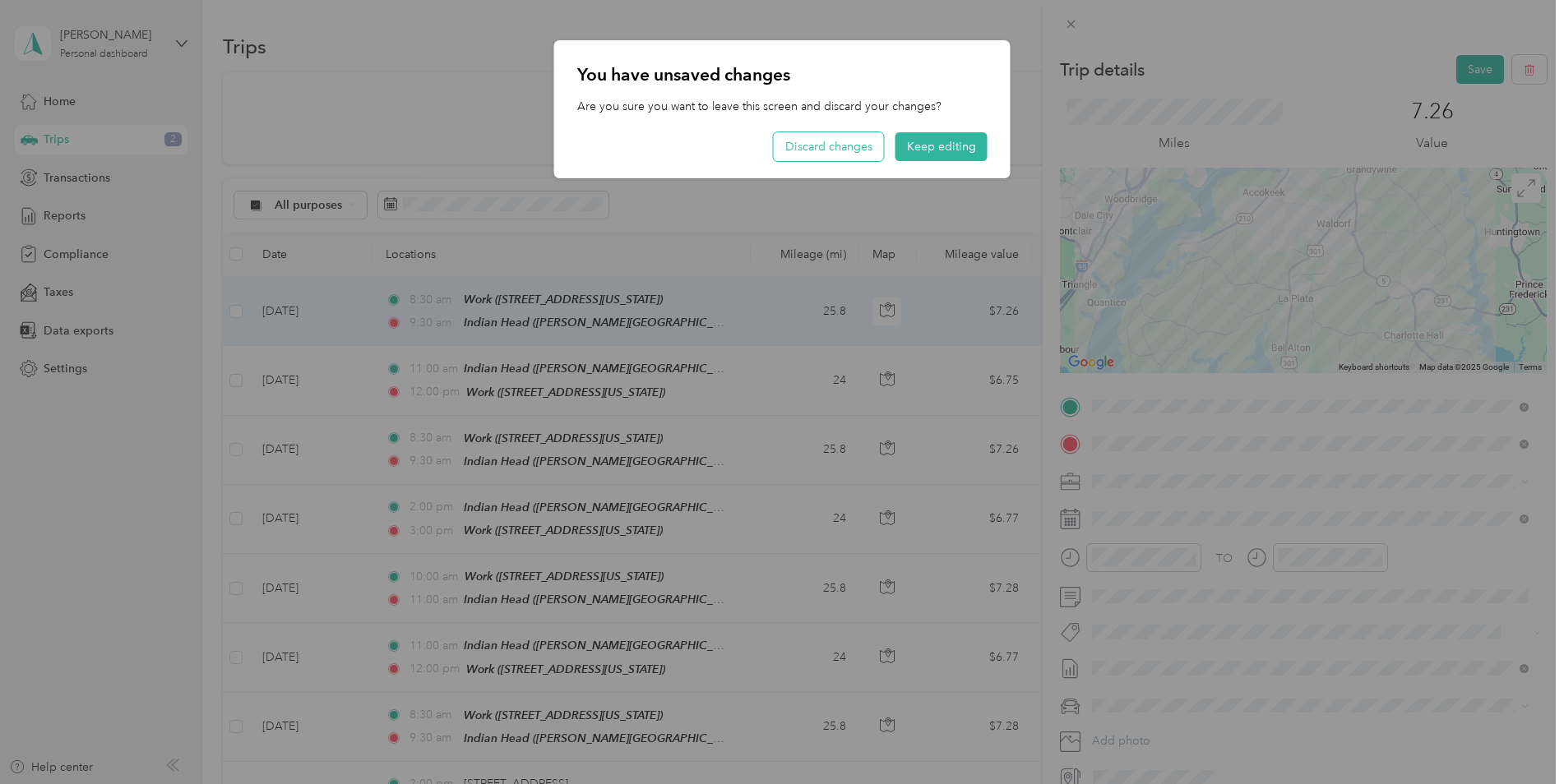
click at [848, 147] on button "Discard changes" at bounding box center [829, 146] width 110 height 29
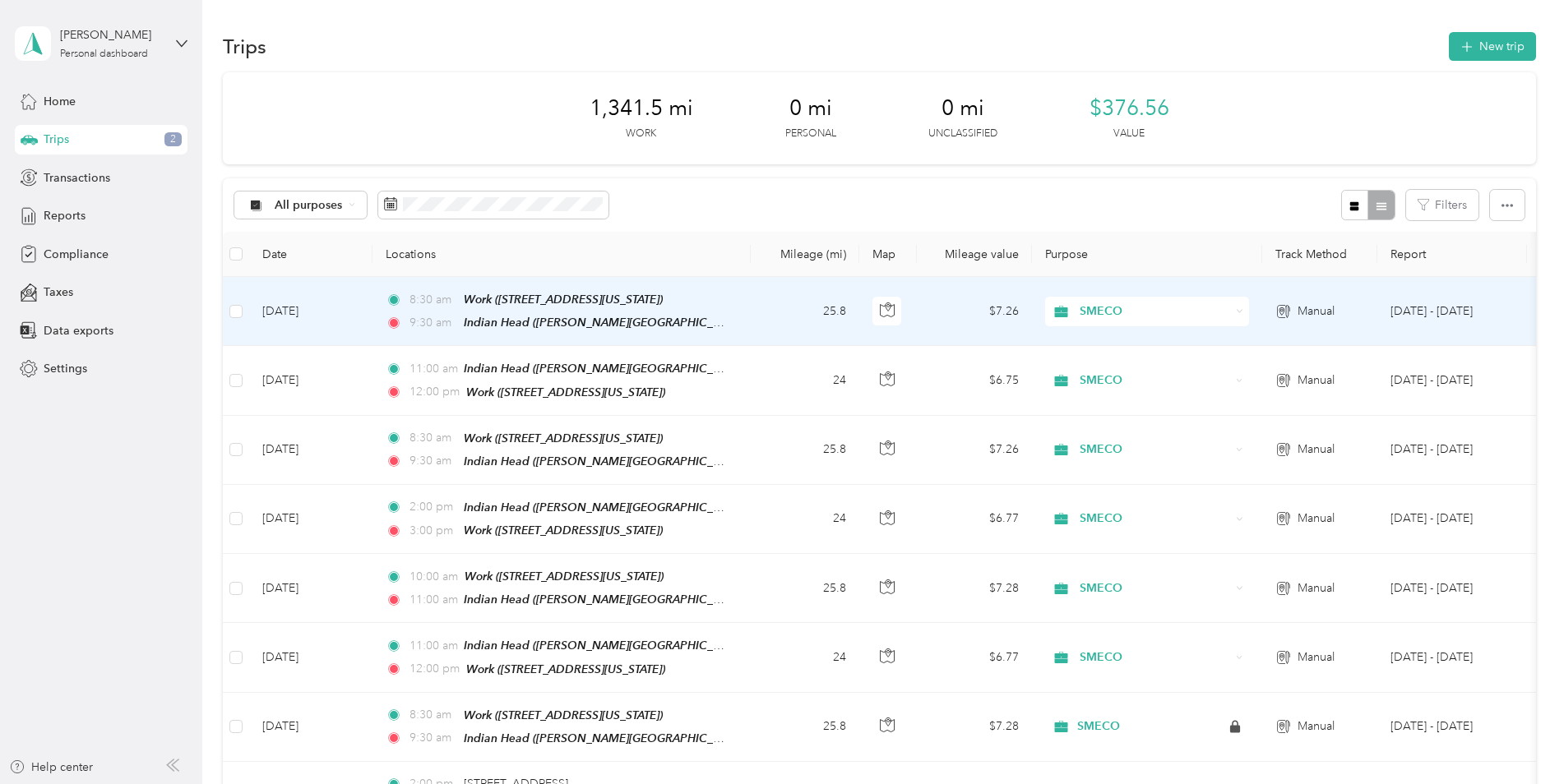
click at [278, 312] on td "[DATE]" at bounding box center [311, 312] width 123 height 69
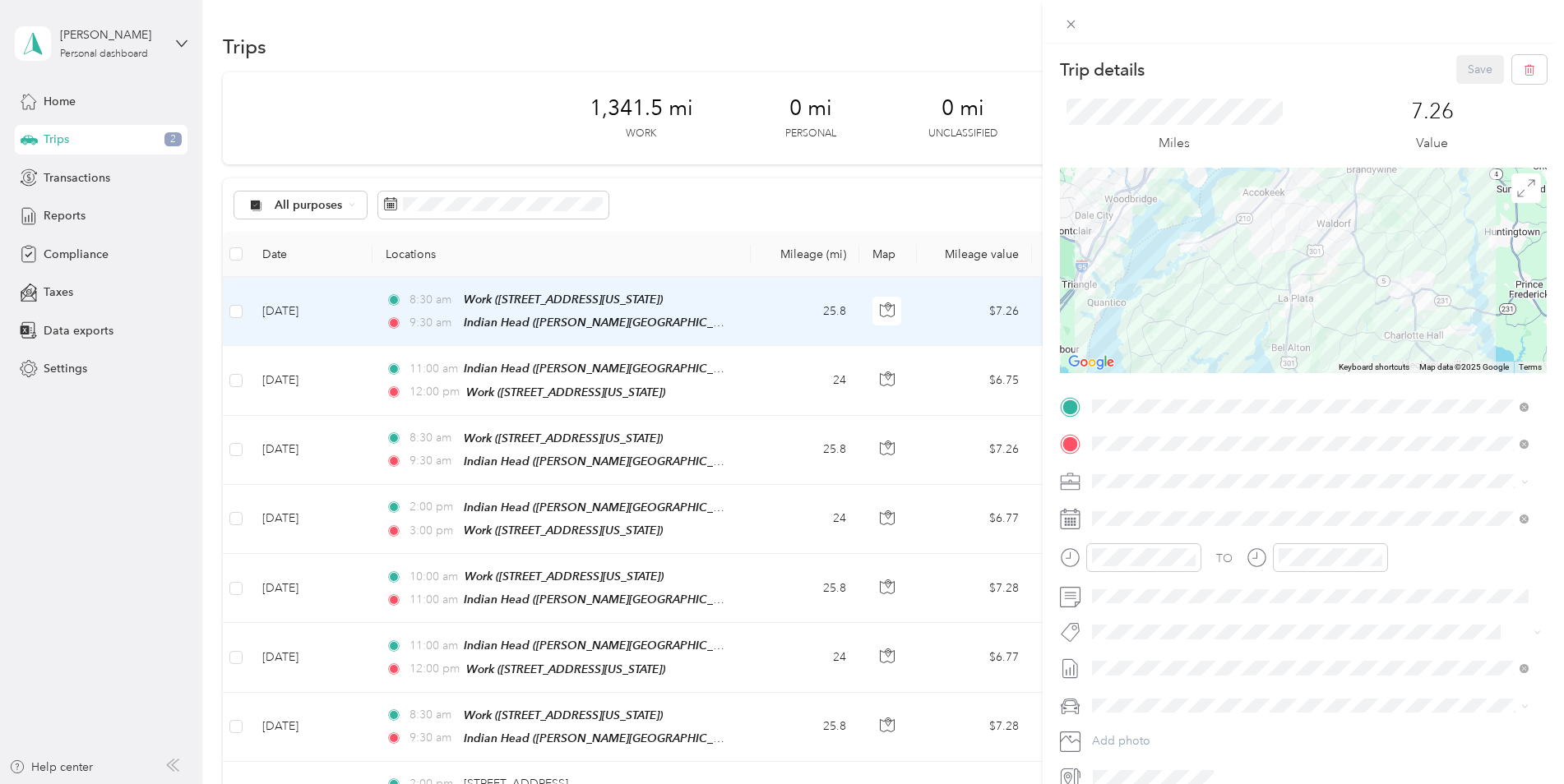
click at [1073, 522] on icon at bounding box center [1070, 518] width 20 height 20
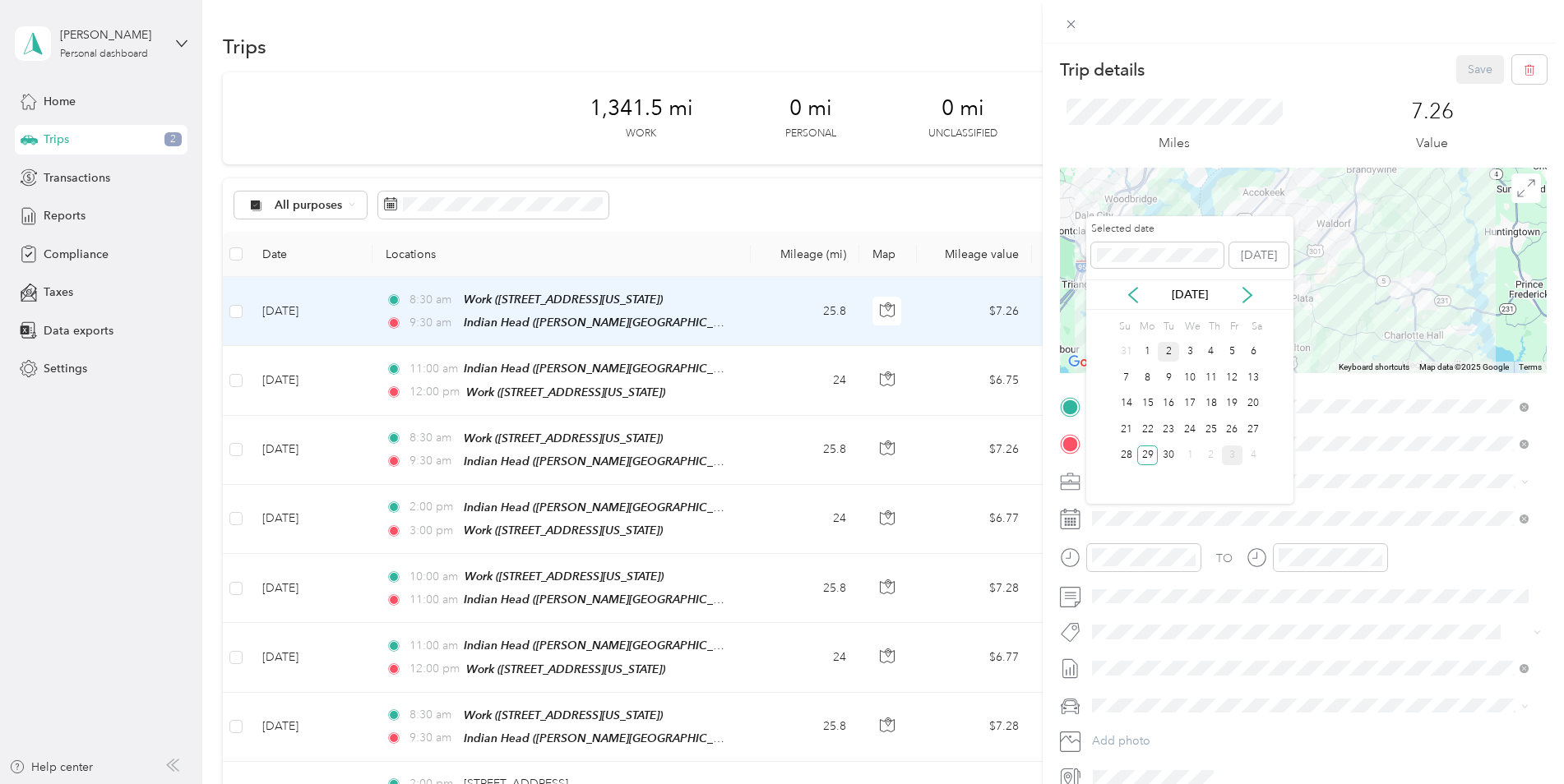
click at [1164, 352] on div "2" at bounding box center [1168, 352] width 21 height 20
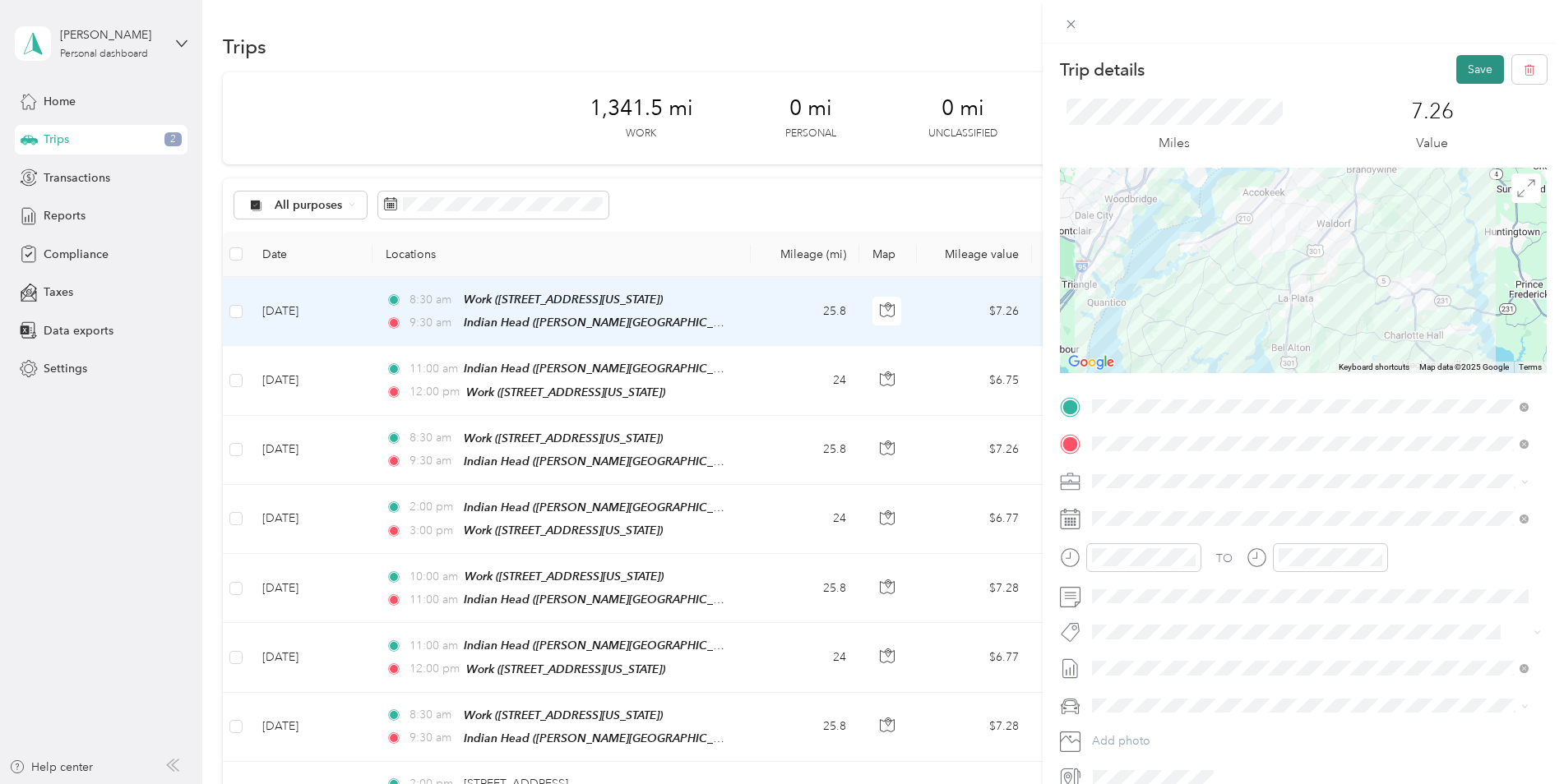
click at [1475, 70] on button "Save" at bounding box center [1480, 69] width 47 height 29
click at [1532, 24] on icon at bounding box center [1527, 32] width 13 height 15
click at [1515, 79] on button "button" at bounding box center [1529, 69] width 34 height 29
click at [1461, 90] on button "Yes" at bounding box center [1469, 89] width 32 height 26
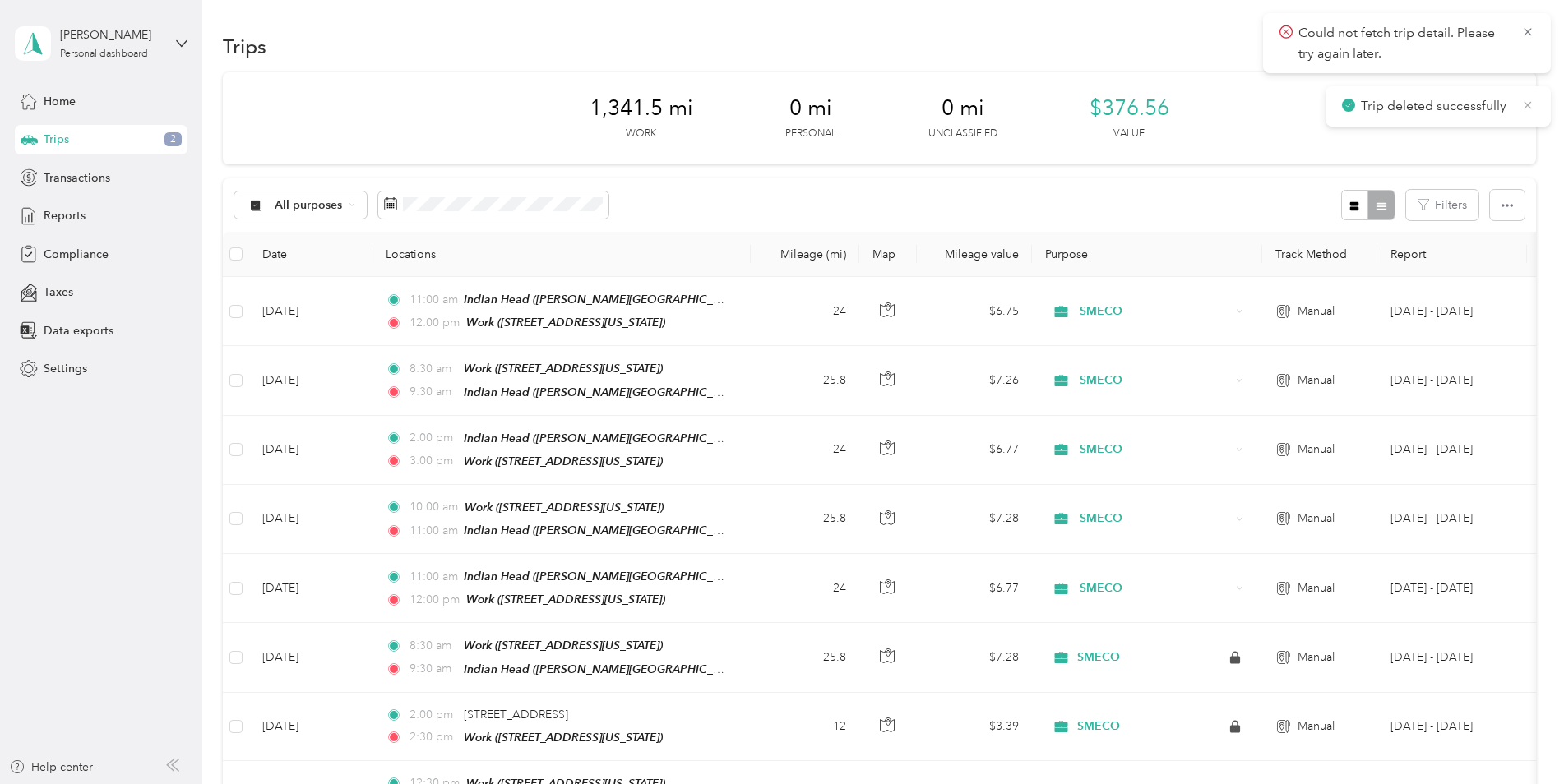
click at [1534, 104] on icon at bounding box center [1527, 105] width 13 height 15
click at [1526, 36] on icon at bounding box center [1527, 32] width 13 height 15
click at [1488, 49] on button "New trip" at bounding box center [1492, 46] width 88 height 29
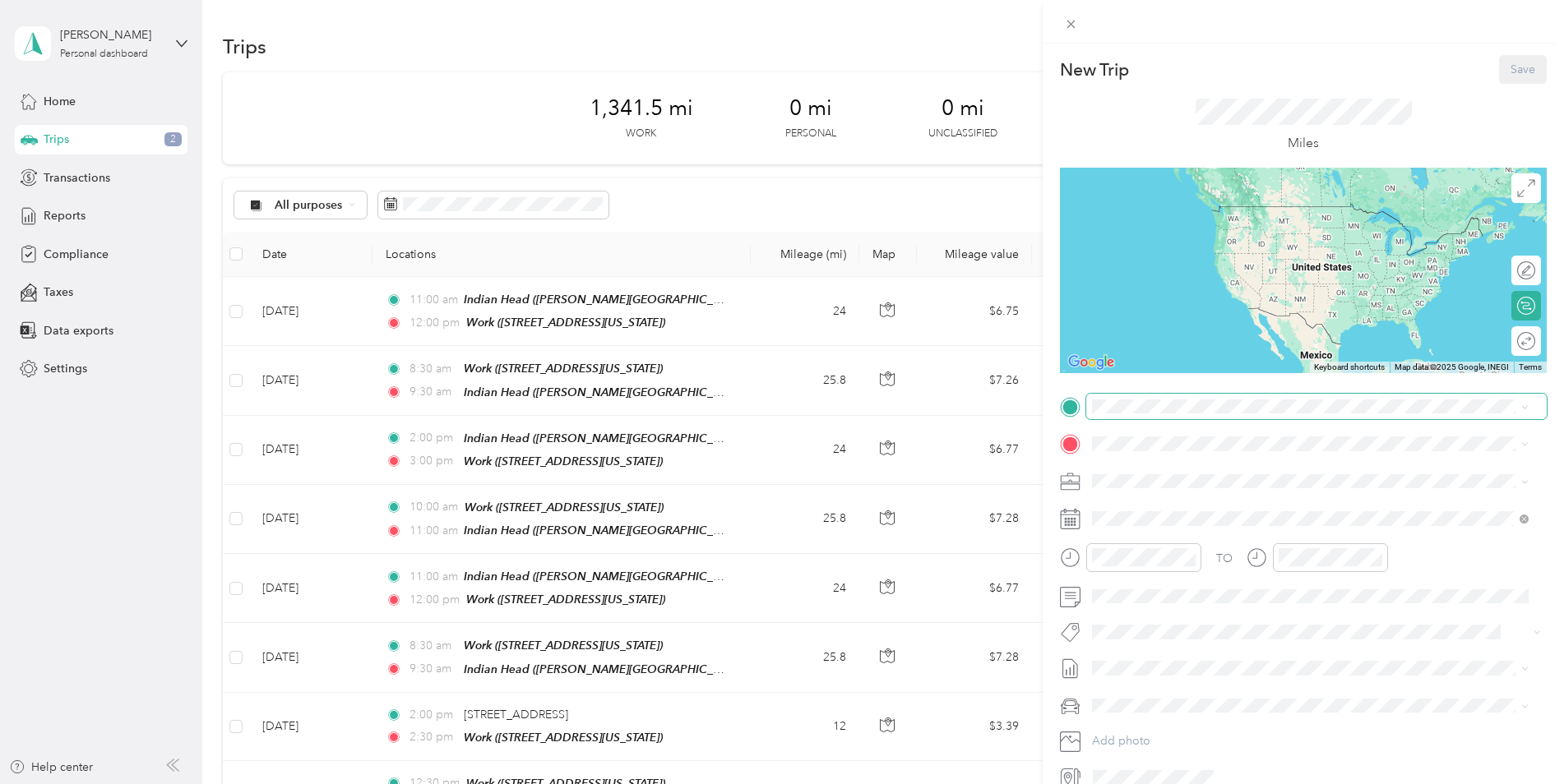
click at [1125, 418] on span at bounding box center [1316, 407] width 460 height 26
click at [1182, 552] on span "[STREET_ADDRESS][US_STATE]" at bounding box center [1205, 559] width 165 height 14
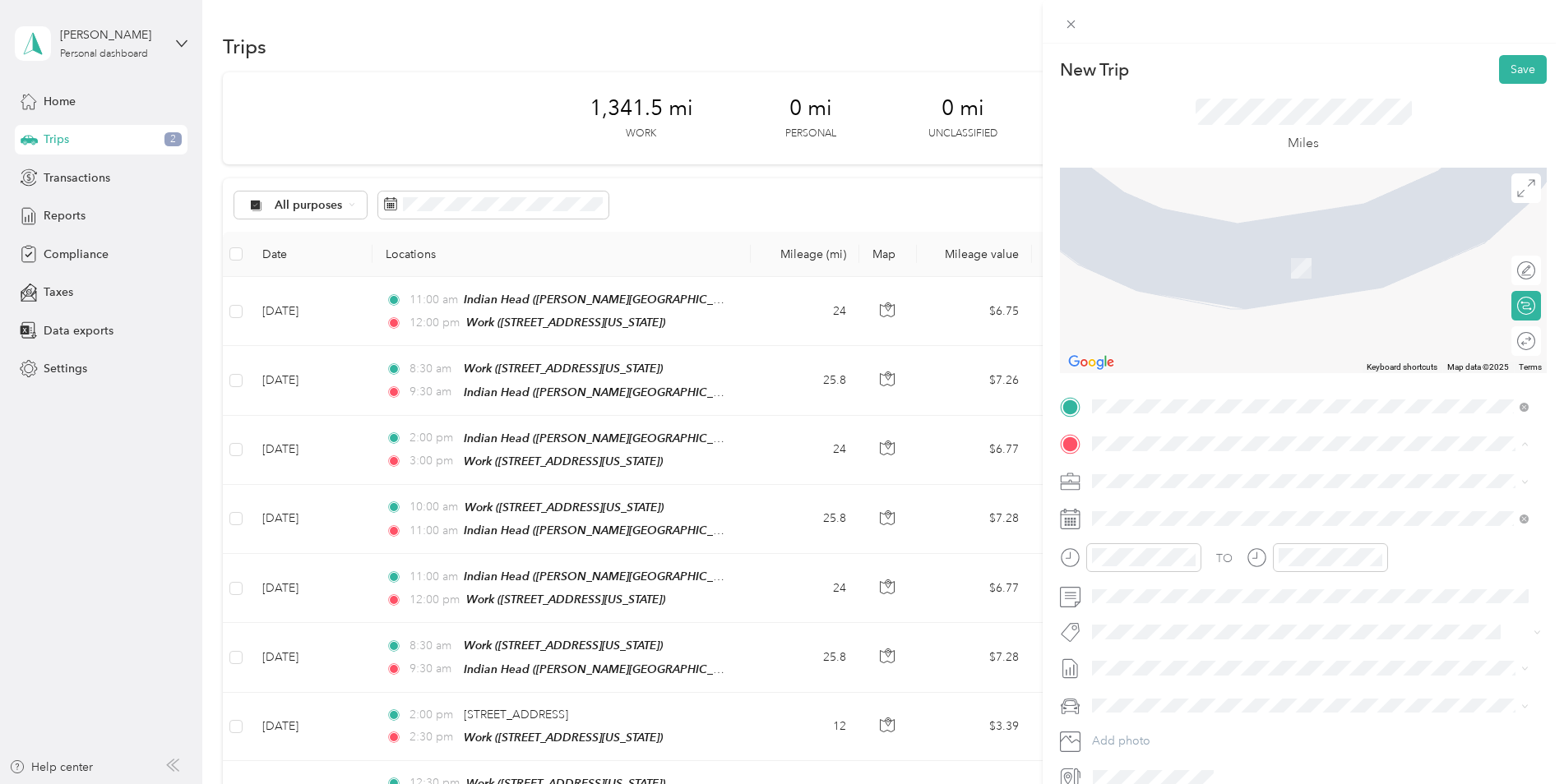
click at [1210, 637] on div "Indian Head [PERSON_NAME][STREET_ADDRESS][US_STATE]" at bounding box center [1251, 639] width 256 height 34
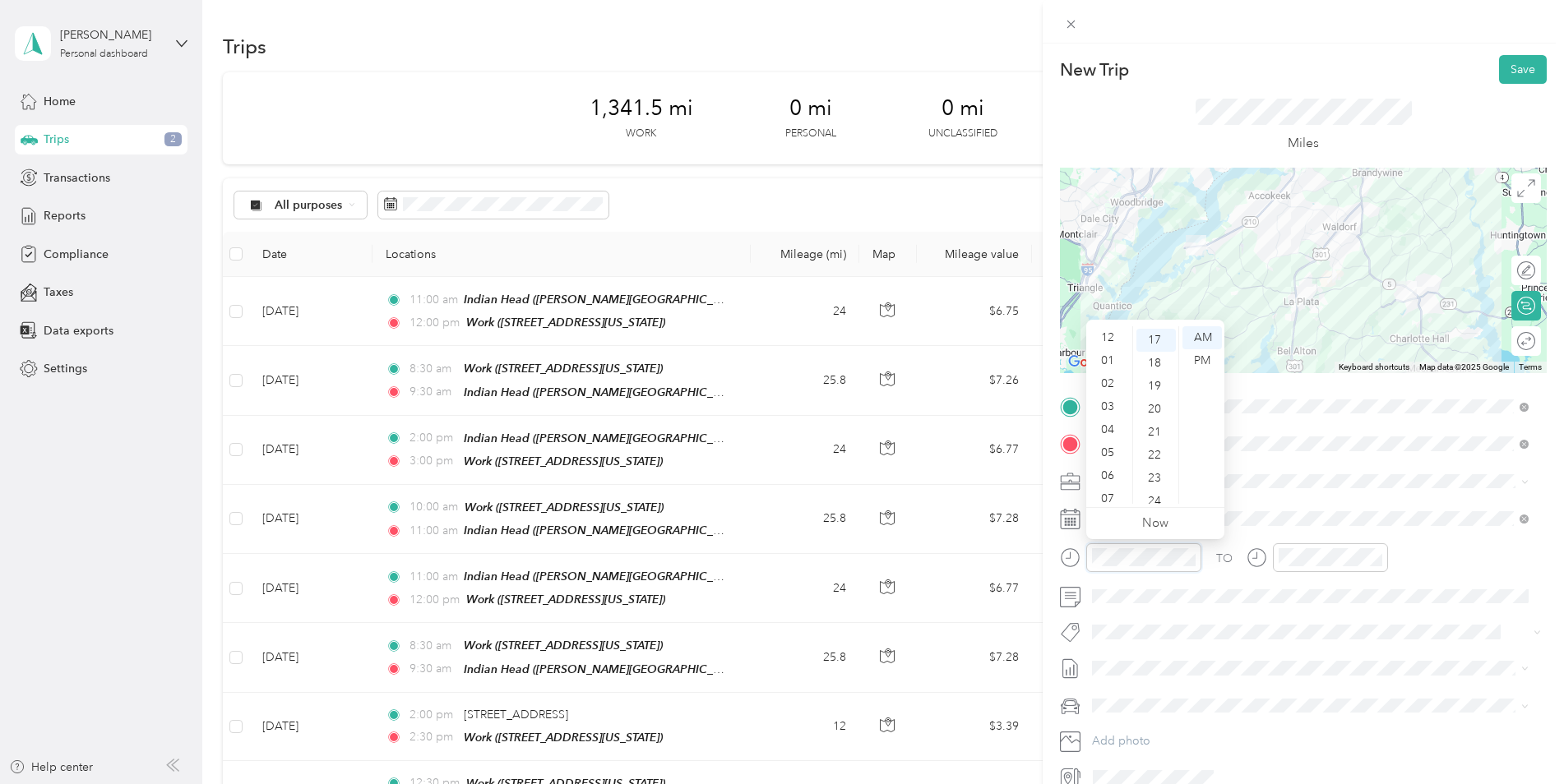
scroll to position [99, 0]
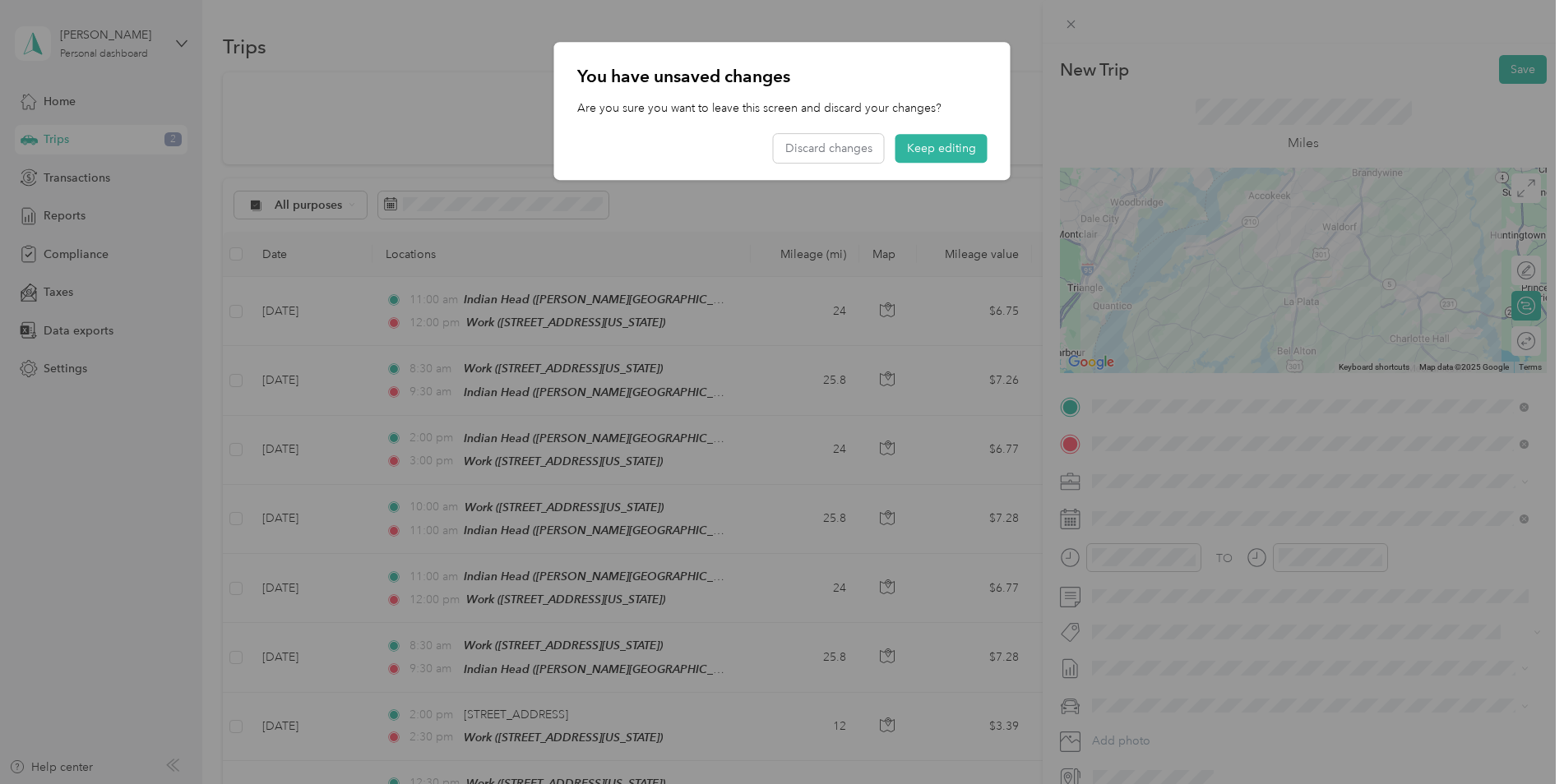
drag, startPoint x: 1090, startPoint y: 563, endPoint x: 1150, endPoint y: 558, distance: 60.2
click at [1150, 558] on div at bounding box center [782, 392] width 1564 height 784
drag, startPoint x: 935, startPoint y: 150, endPoint x: 929, endPoint y: 164, distance: 15.2
click at [940, 153] on button "Keep editing" at bounding box center [941, 146] width 92 height 29
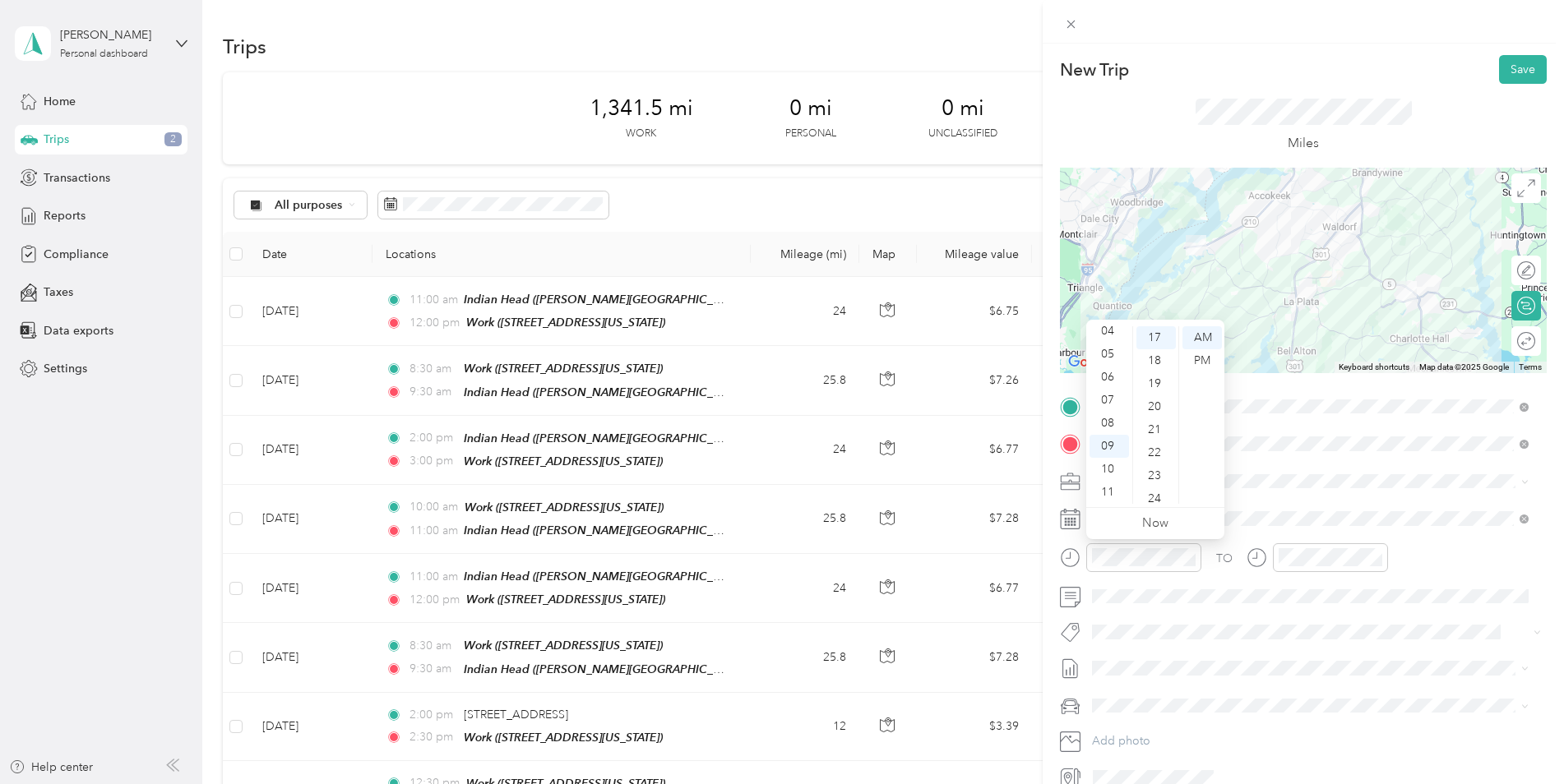
click at [1075, 521] on icon at bounding box center [1070, 518] width 20 height 20
click at [1070, 515] on icon at bounding box center [1070, 515] width 20 height 0
click at [1437, 526] on span at bounding box center [1316, 519] width 460 height 26
click at [1130, 528] on span at bounding box center [1316, 519] width 460 height 26
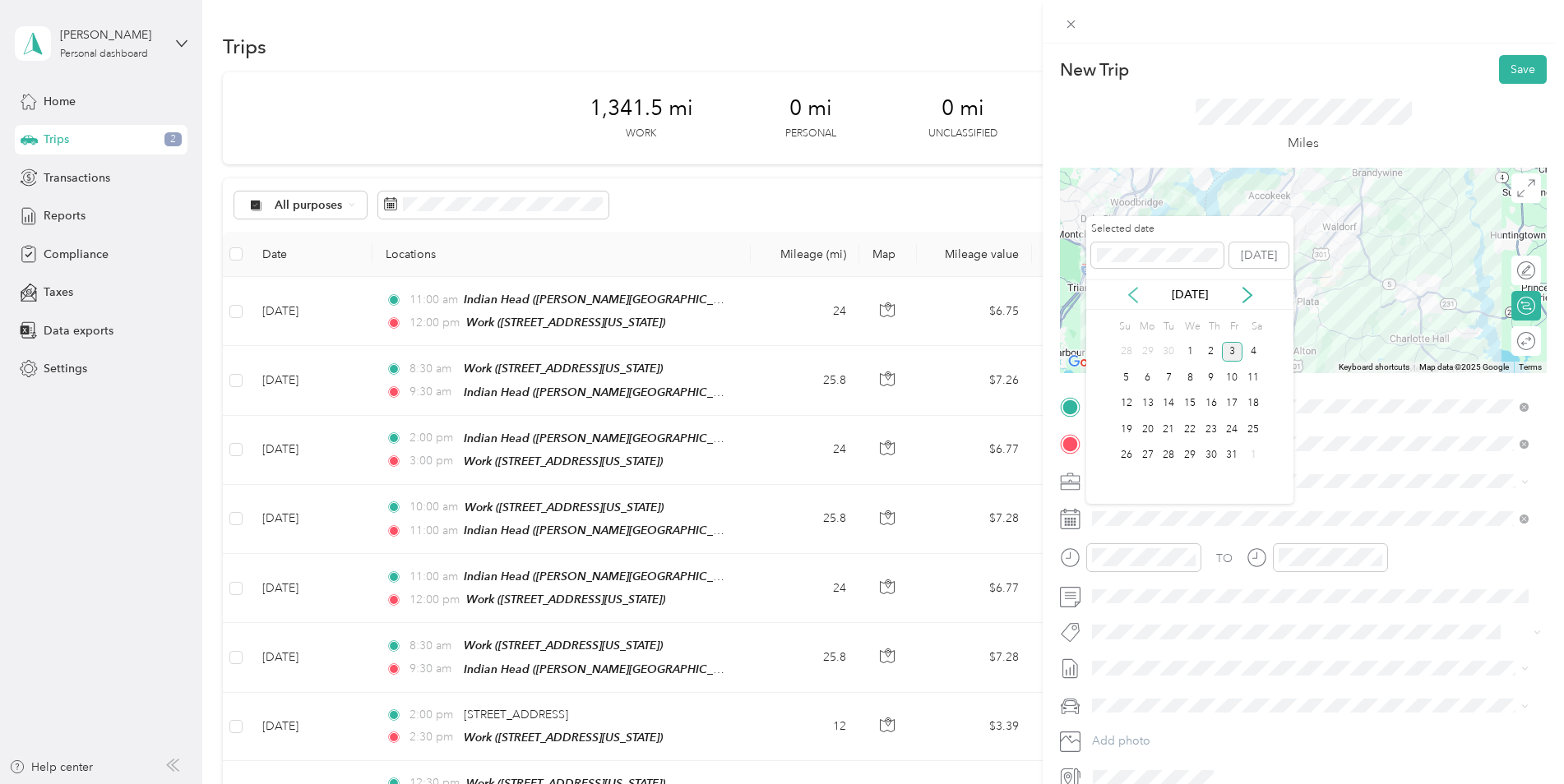
click at [1133, 302] on icon at bounding box center [1133, 295] width 17 height 17
click at [1167, 353] on div "2" at bounding box center [1168, 352] width 21 height 20
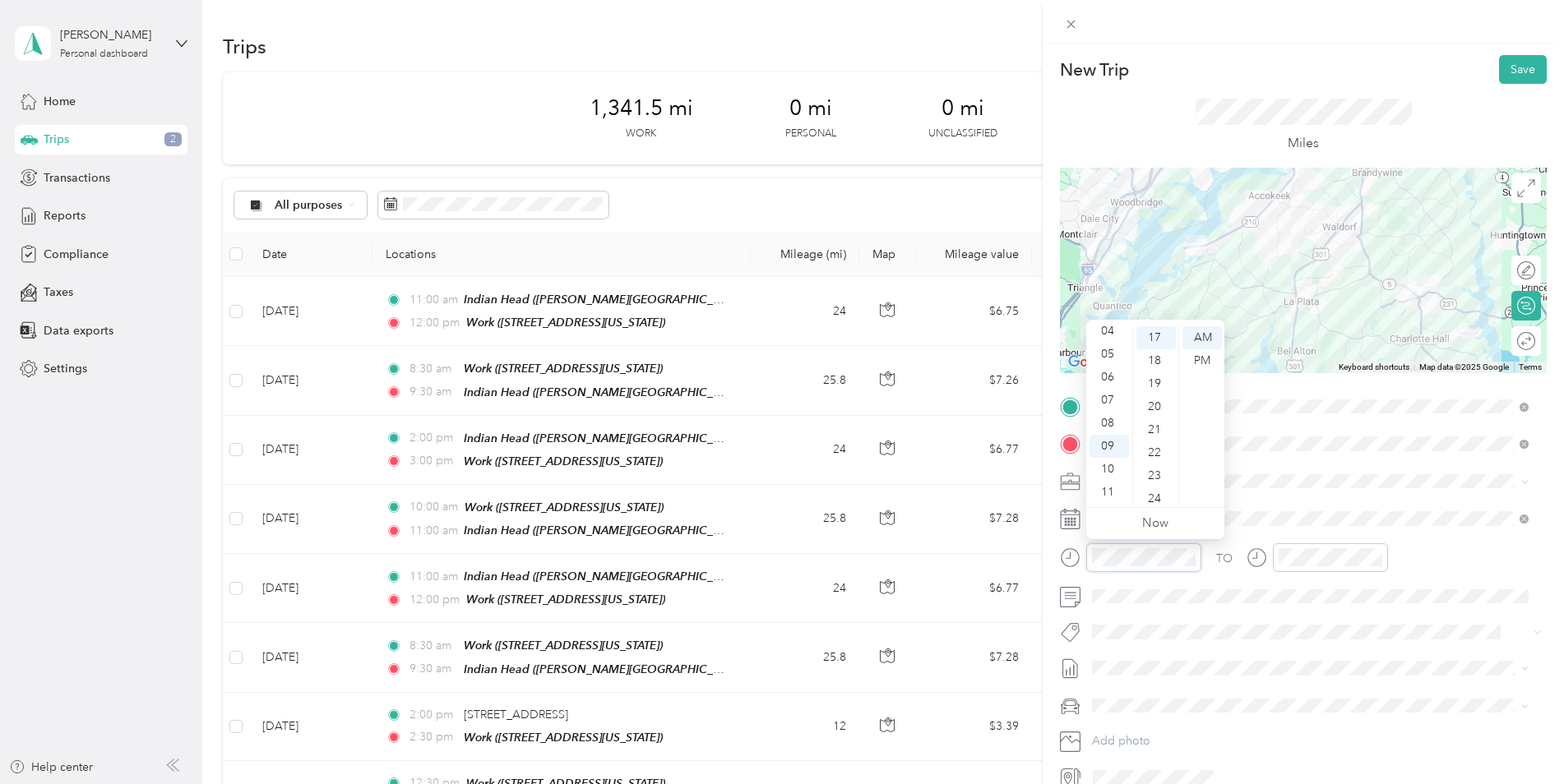
click at [1080, 565] on div at bounding box center [1131, 557] width 142 height 29
click at [1515, 61] on button "Save" at bounding box center [1523, 69] width 47 height 29
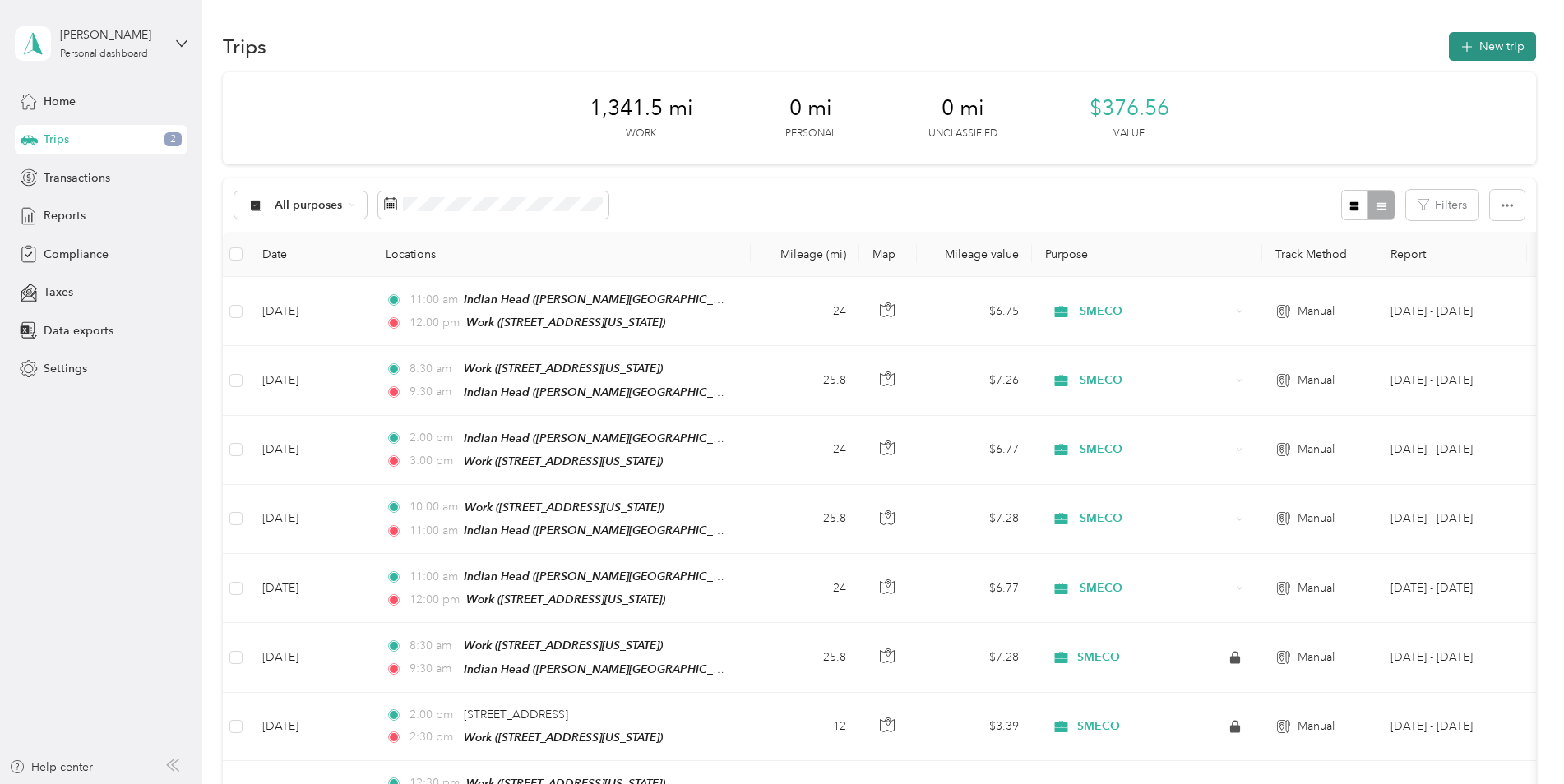
click at [1491, 47] on button "New trip" at bounding box center [1492, 46] width 88 height 29
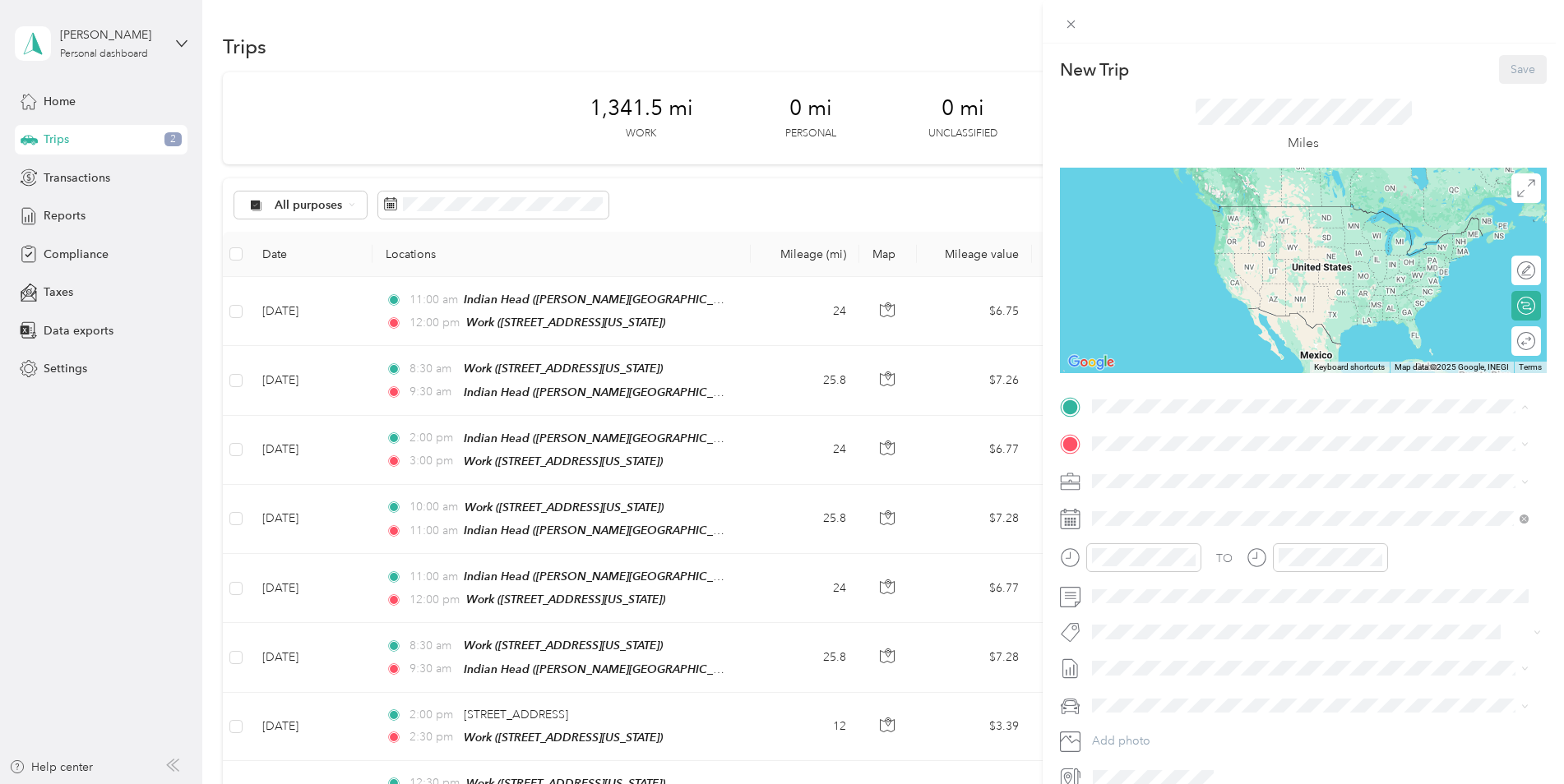
click at [236, 314] on div "New Trip Save This trip cannot be edited because it is either under review, app…" at bounding box center [782, 392] width 1564 height 784
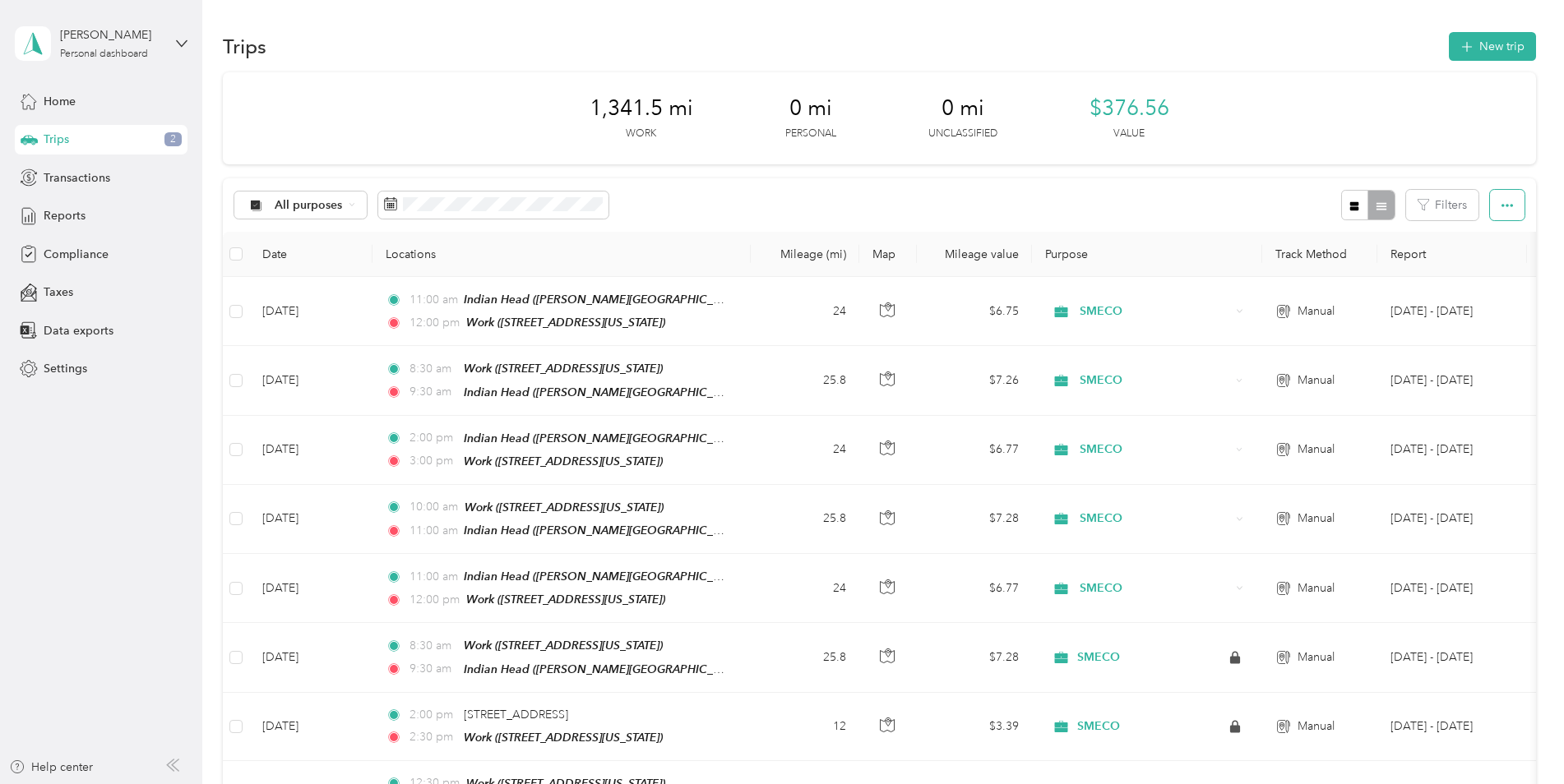
click at [1516, 212] on button "button" at bounding box center [1506, 205] width 34 height 31
click at [1479, 49] on button "New trip" at bounding box center [1492, 46] width 88 height 29
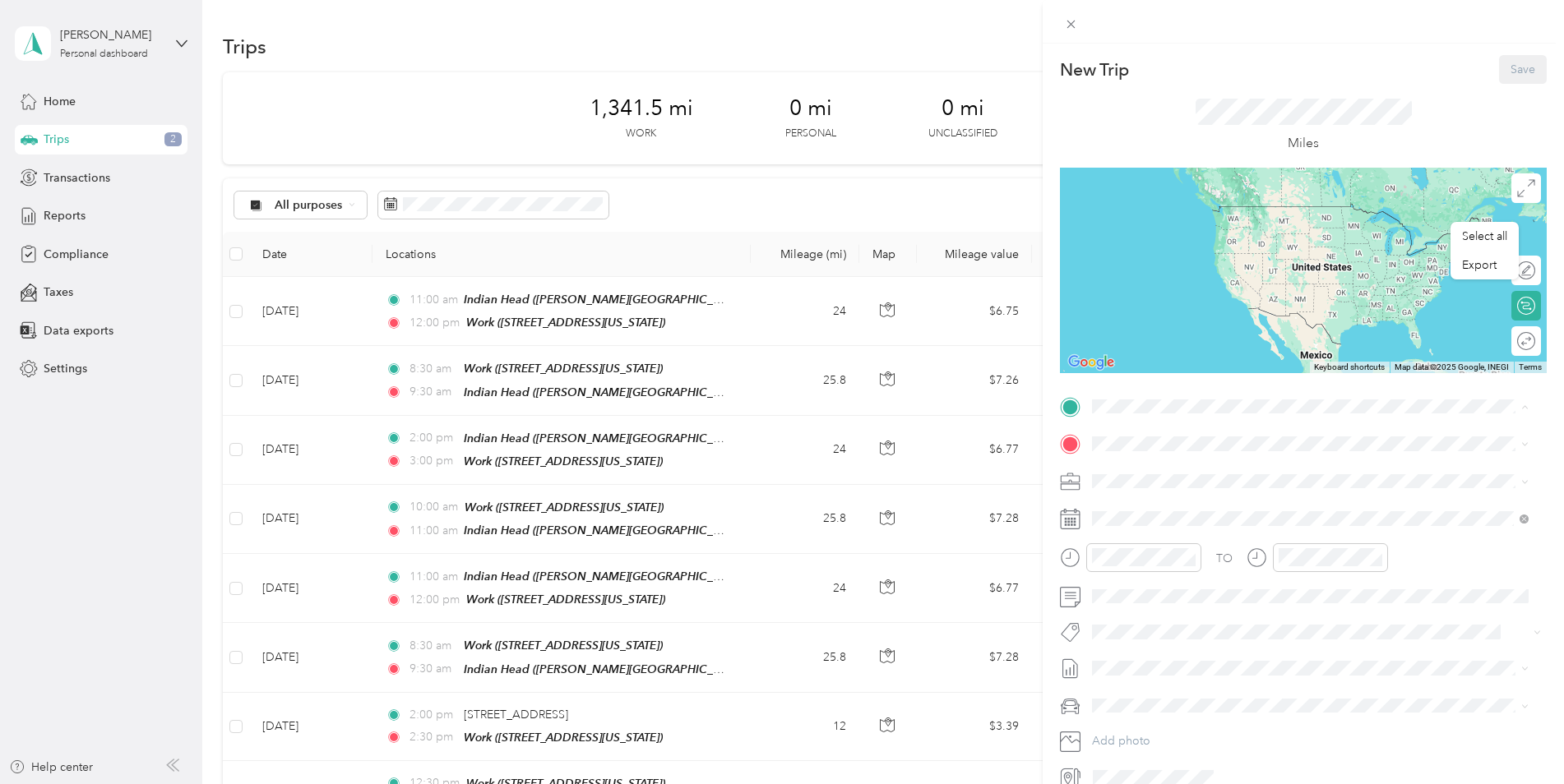
click at [1185, 552] on span "[STREET_ADDRESS][US_STATE]" at bounding box center [1205, 559] width 165 height 14
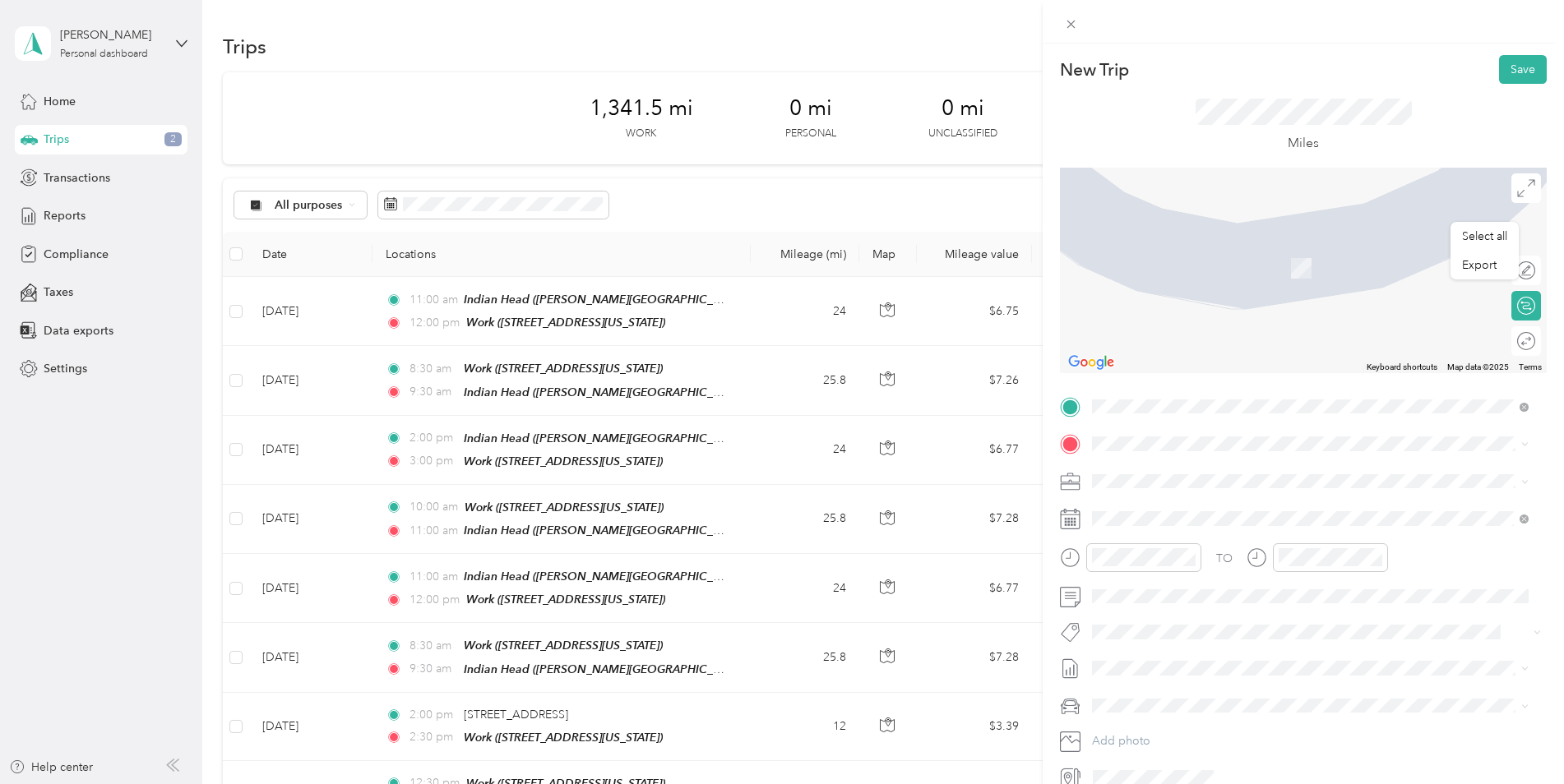
click at [1189, 647] on span "[PERSON_NAME][STREET_ADDRESS][US_STATE]" at bounding box center [1251, 648] width 256 height 14
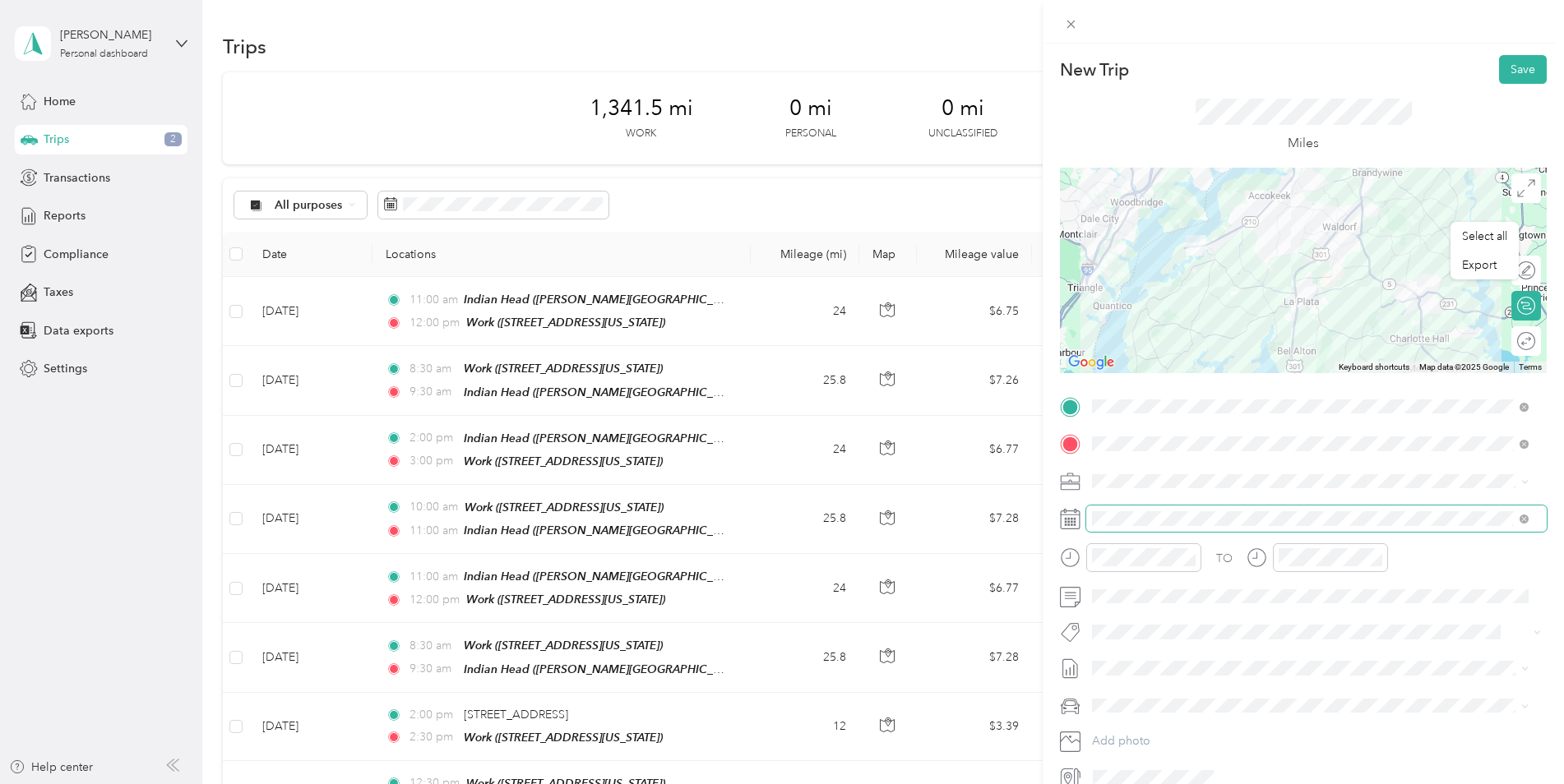
click at [1133, 508] on span at bounding box center [1316, 519] width 460 height 26
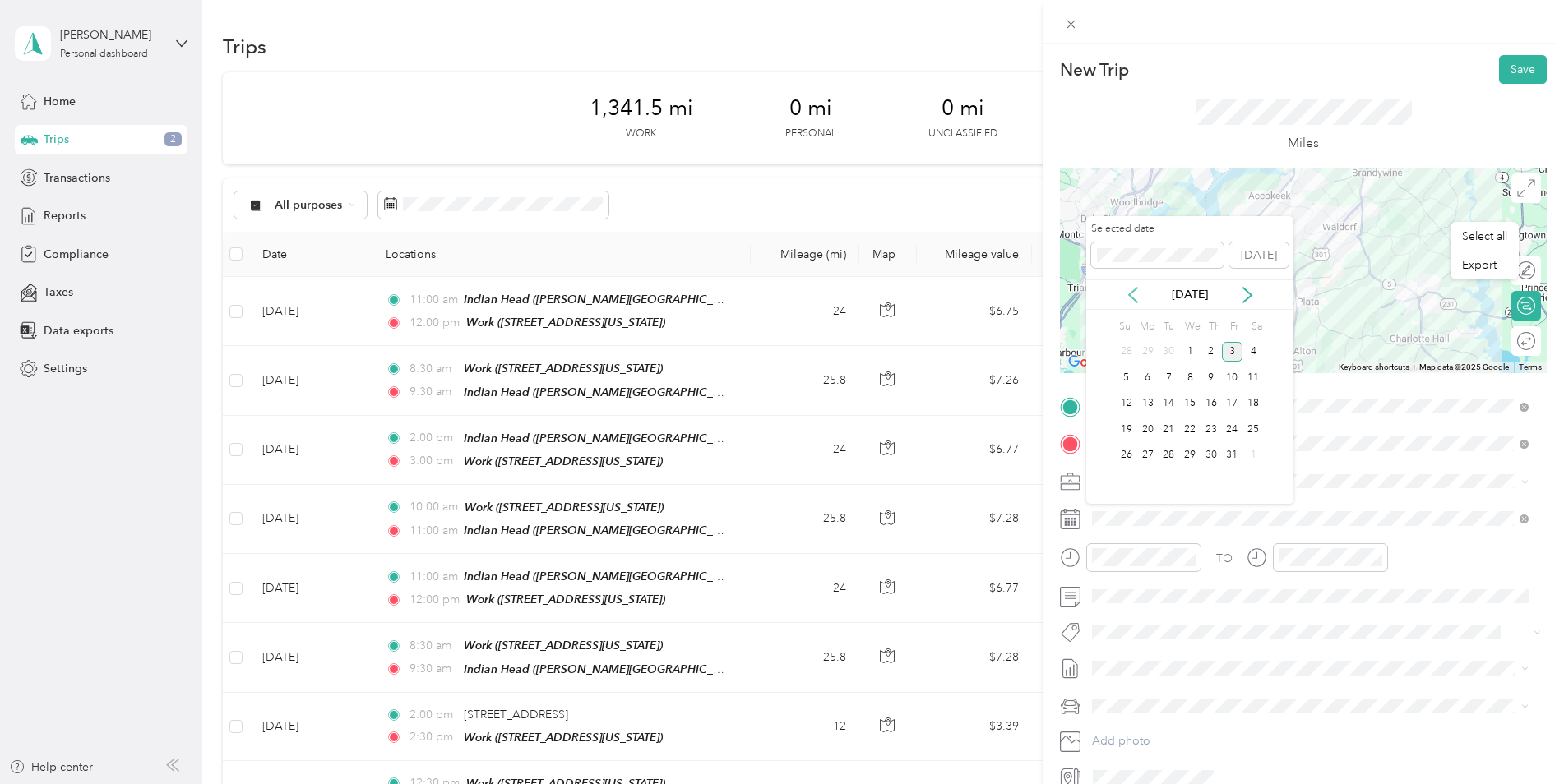
click at [1140, 301] on icon at bounding box center [1133, 295] width 17 height 17
click at [1143, 383] on div "8" at bounding box center [1147, 377] width 21 height 20
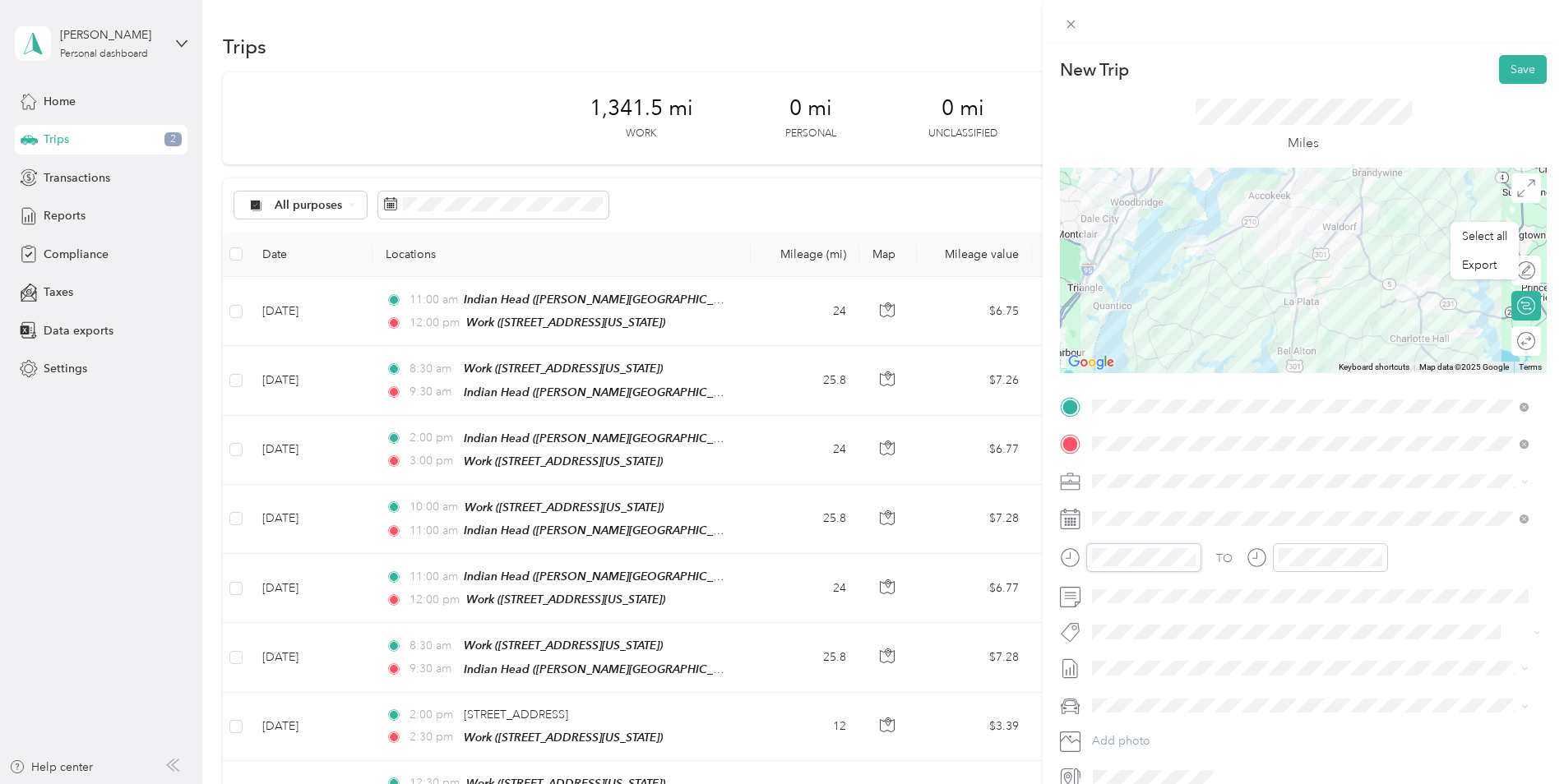
click at [1065, 557] on div at bounding box center [1131, 557] width 142 height 29
click at [1515, 61] on button "Save" at bounding box center [1523, 69] width 47 height 29
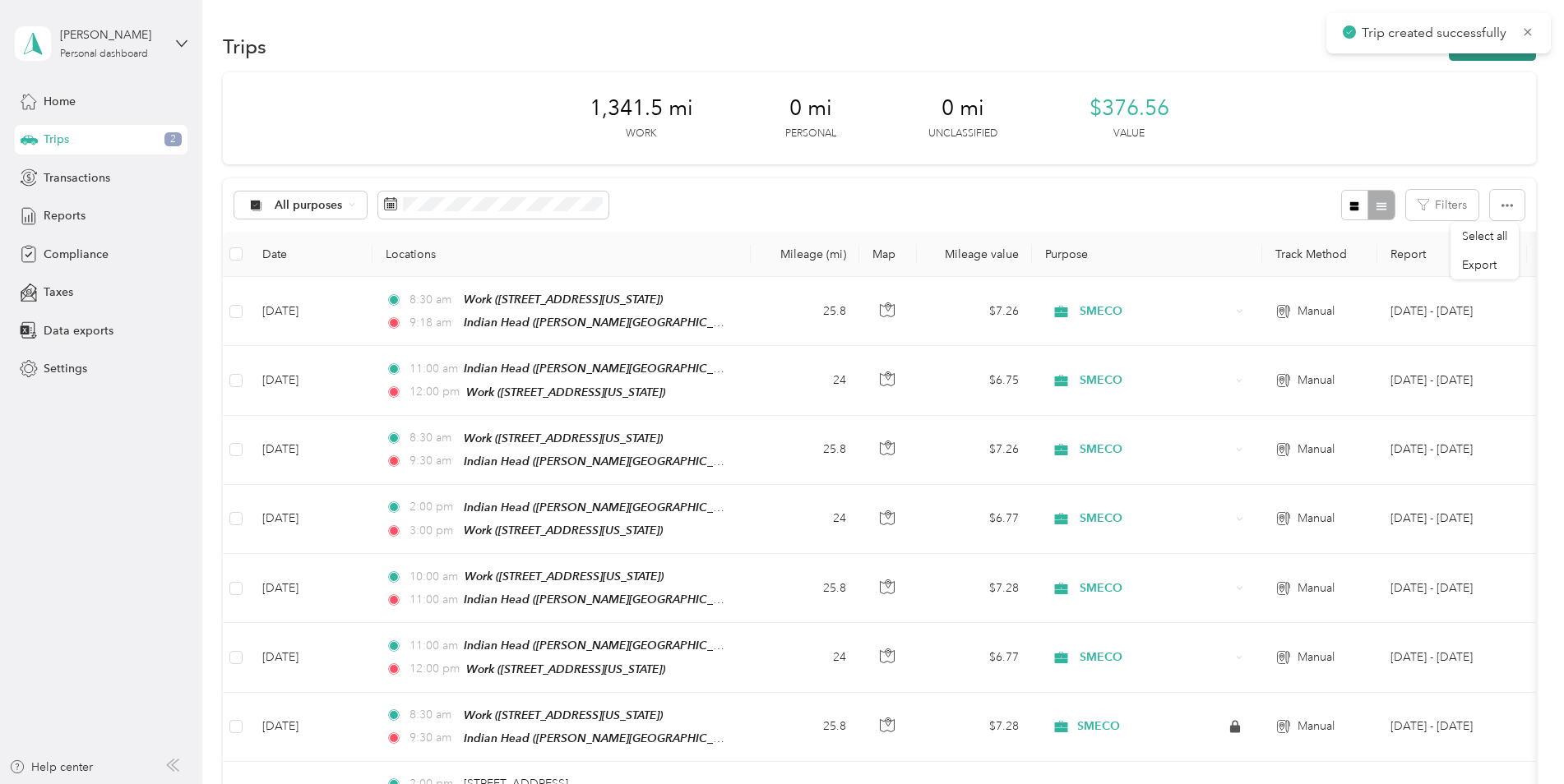
click at [1486, 55] on button "New trip" at bounding box center [1492, 46] width 88 height 29
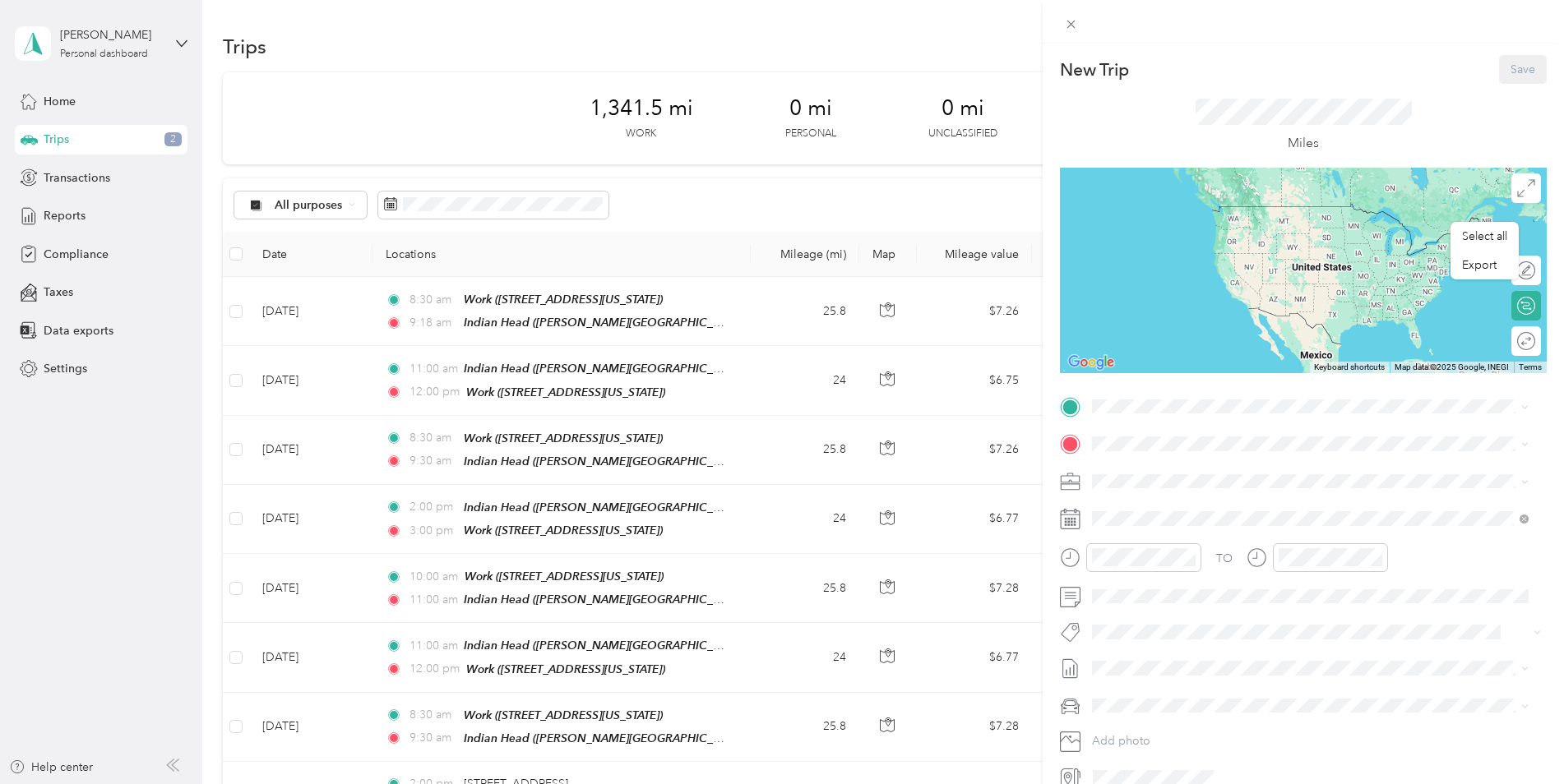
click at [1181, 619] on div "Indian Head [PERSON_NAME][STREET_ADDRESS][US_STATE]" at bounding box center [1310, 601] width 425 height 40
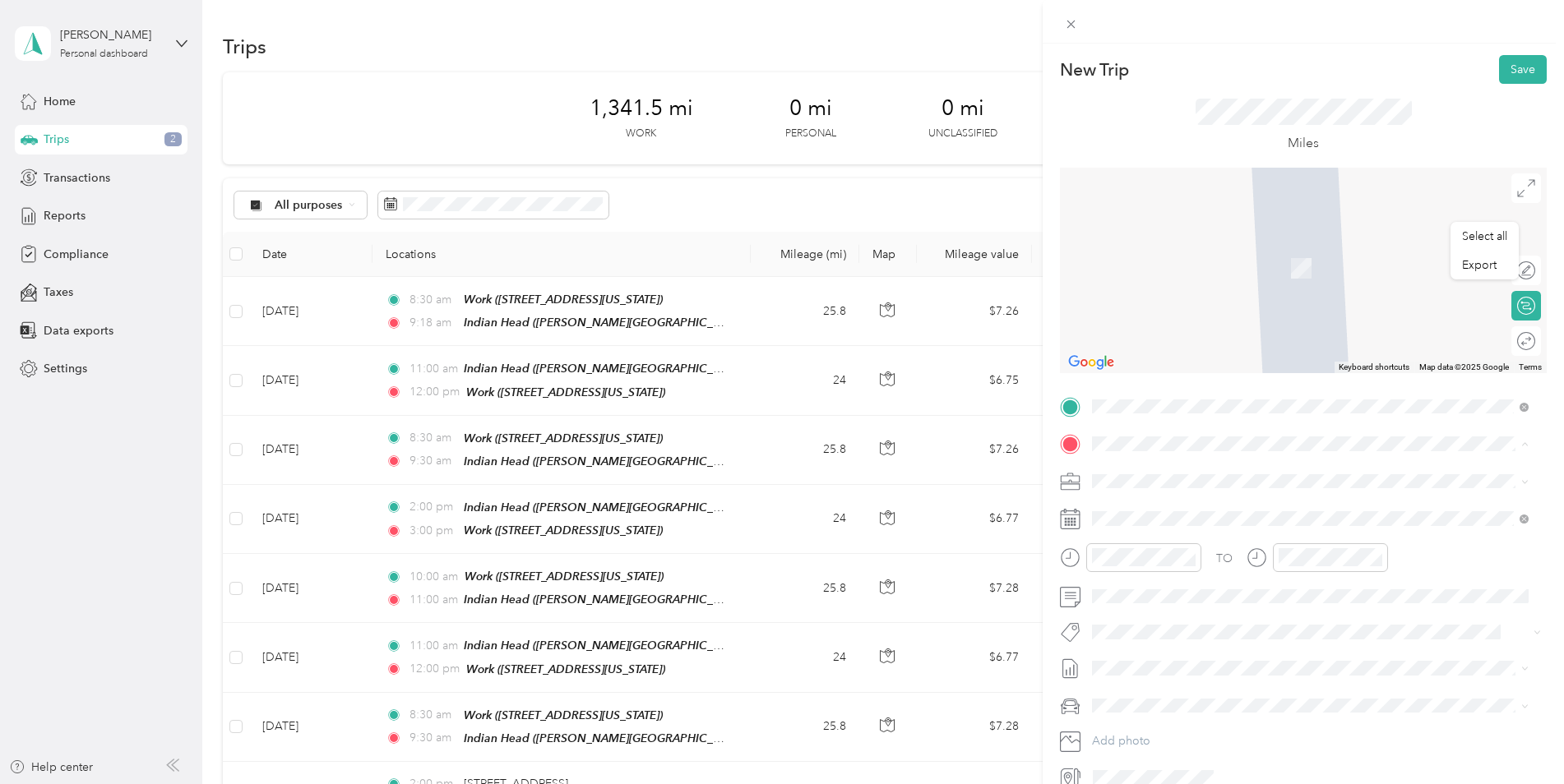
click at [1187, 590] on span "[STREET_ADDRESS][US_STATE]" at bounding box center [1205, 597] width 165 height 14
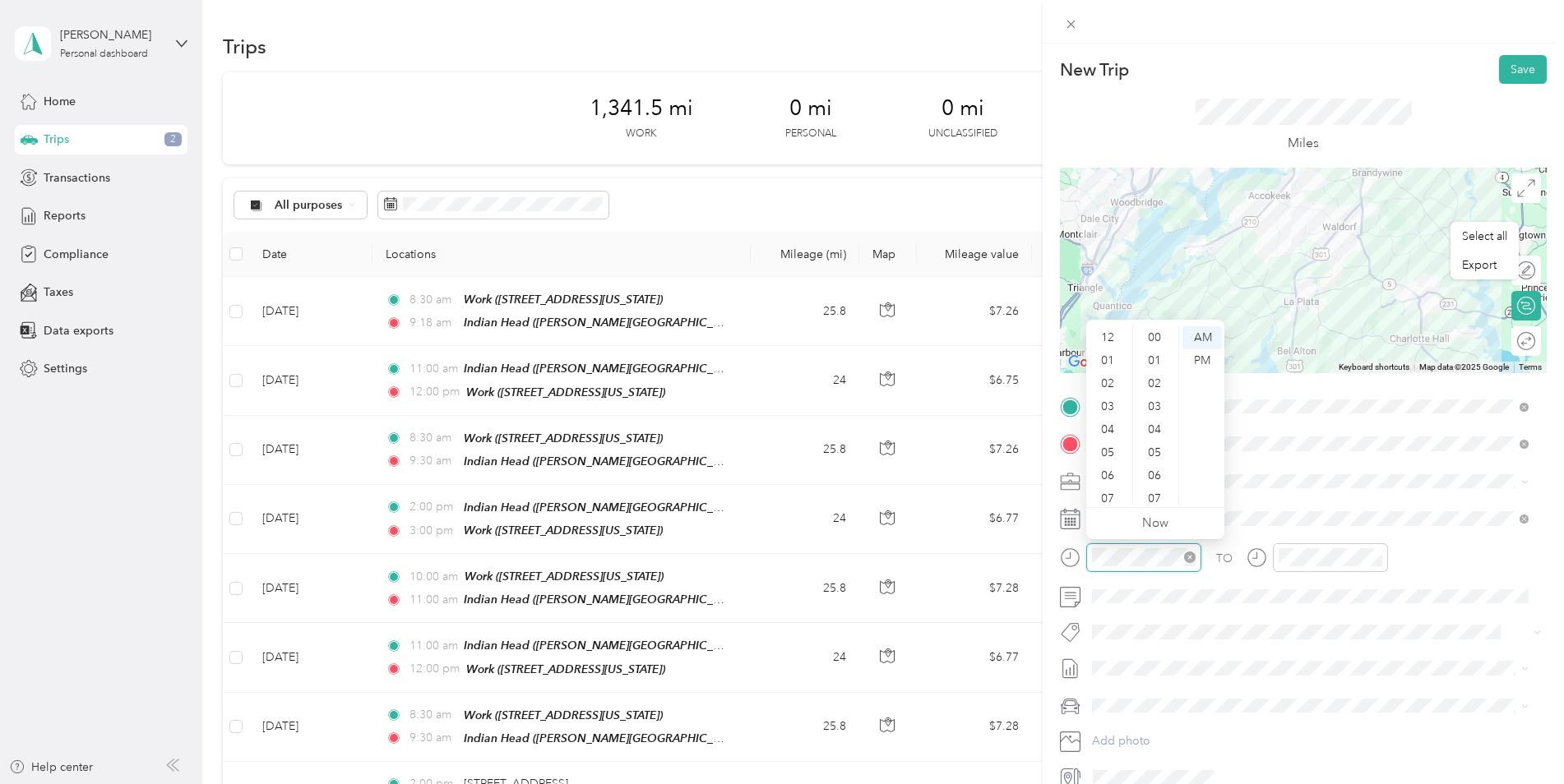
scroll to position [99, 0]
click at [1066, 558] on div at bounding box center [1131, 557] width 142 height 29
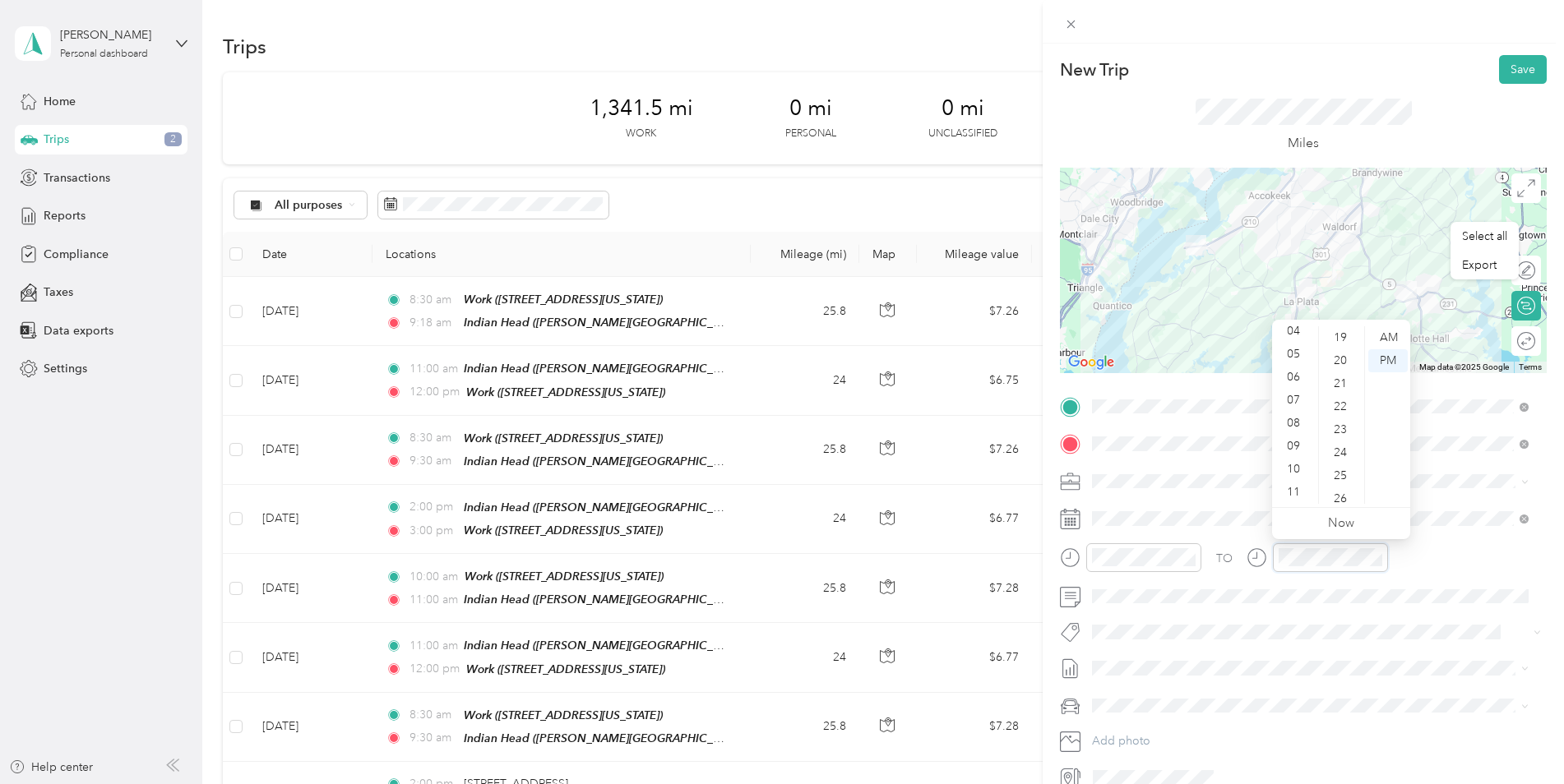
scroll to position [0, 0]
click at [1519, 75] on button "Save" at bounding box center [1523, 69] width 47 height 29
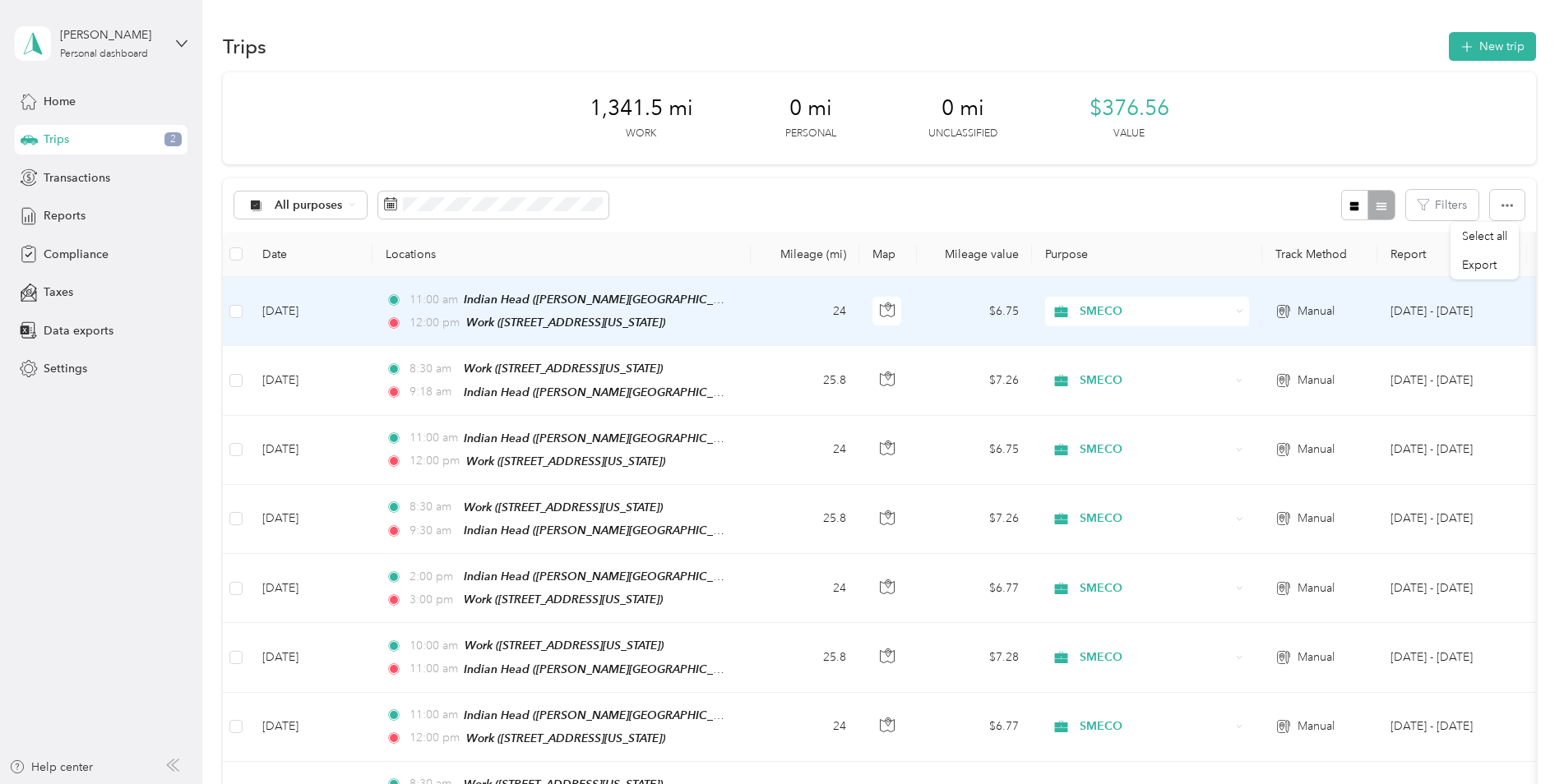
click at [305, 310] on td "[DATE]" at bounding box center [311, 312] width 123 height 69
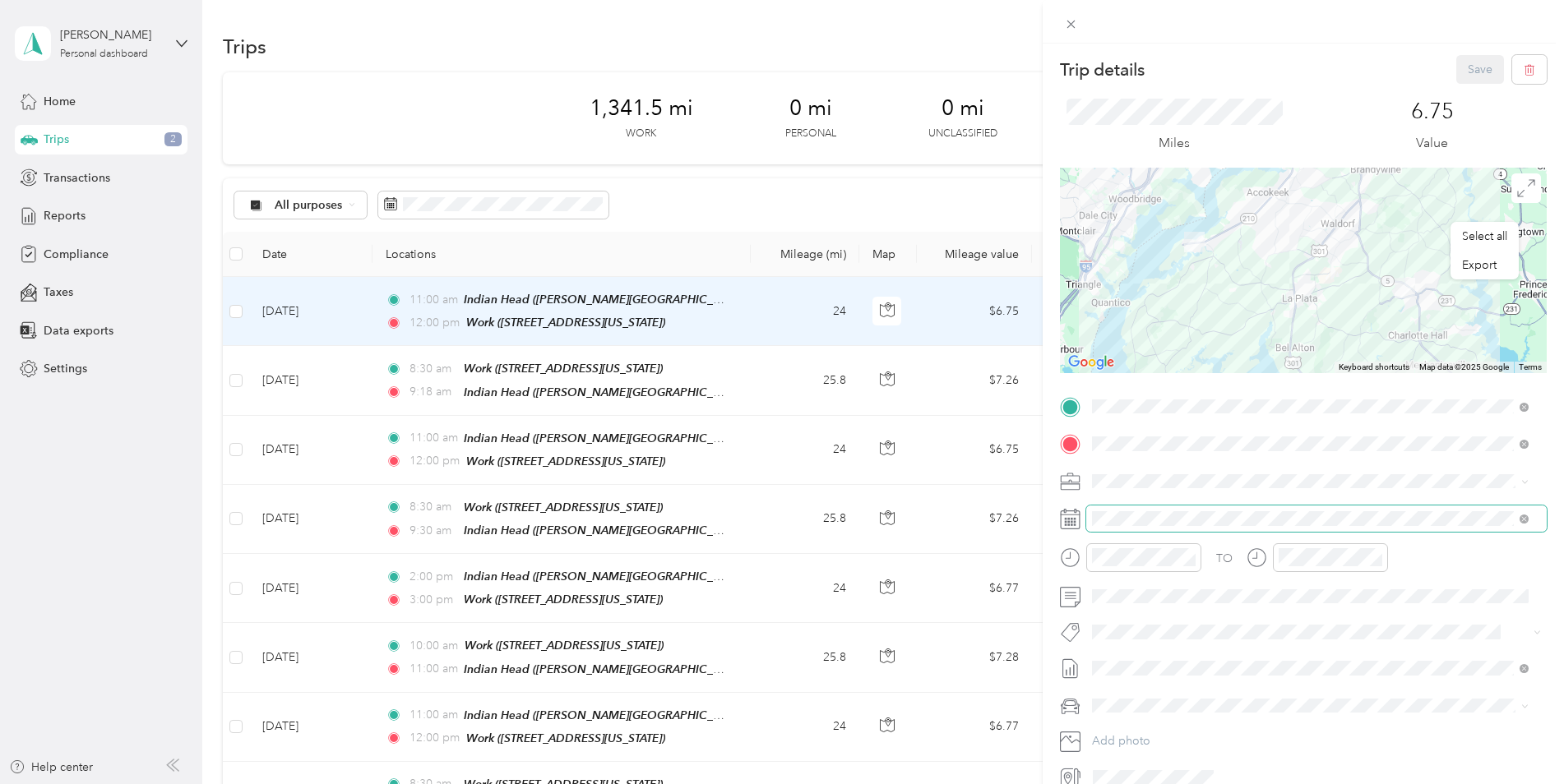
click at [1084, 522] on div at bounding box center [1303, 519] width 487 height 26
click at [1139, 508] on span at bounding box center [1316, 519] width 460 height 26
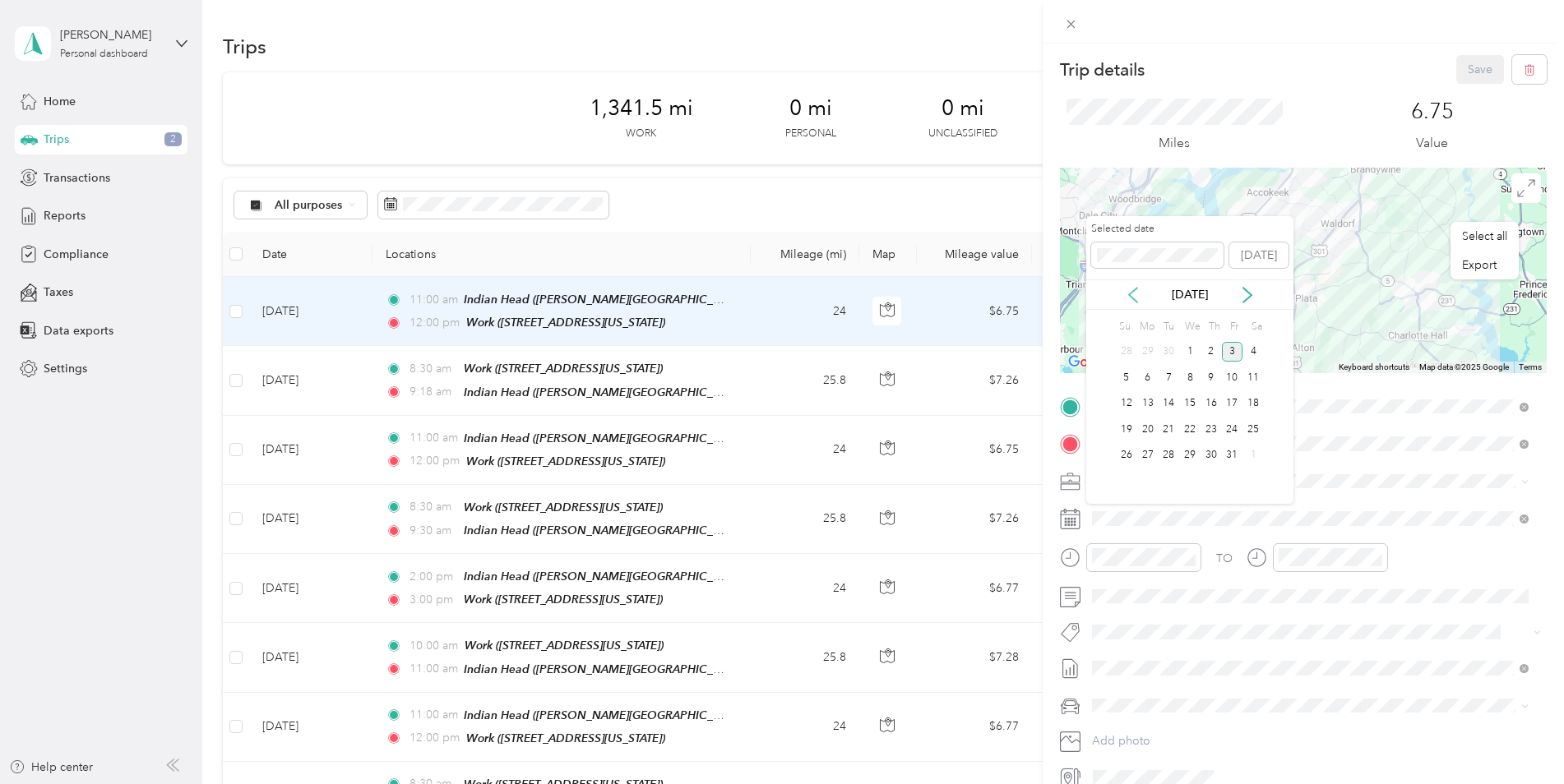
click at [1135, 297] on icon at bounding box center [1133, 295] width 17 height 17
click at [1150, 373] on div "8" at bounding box center [1147, 377] width 21 height 20
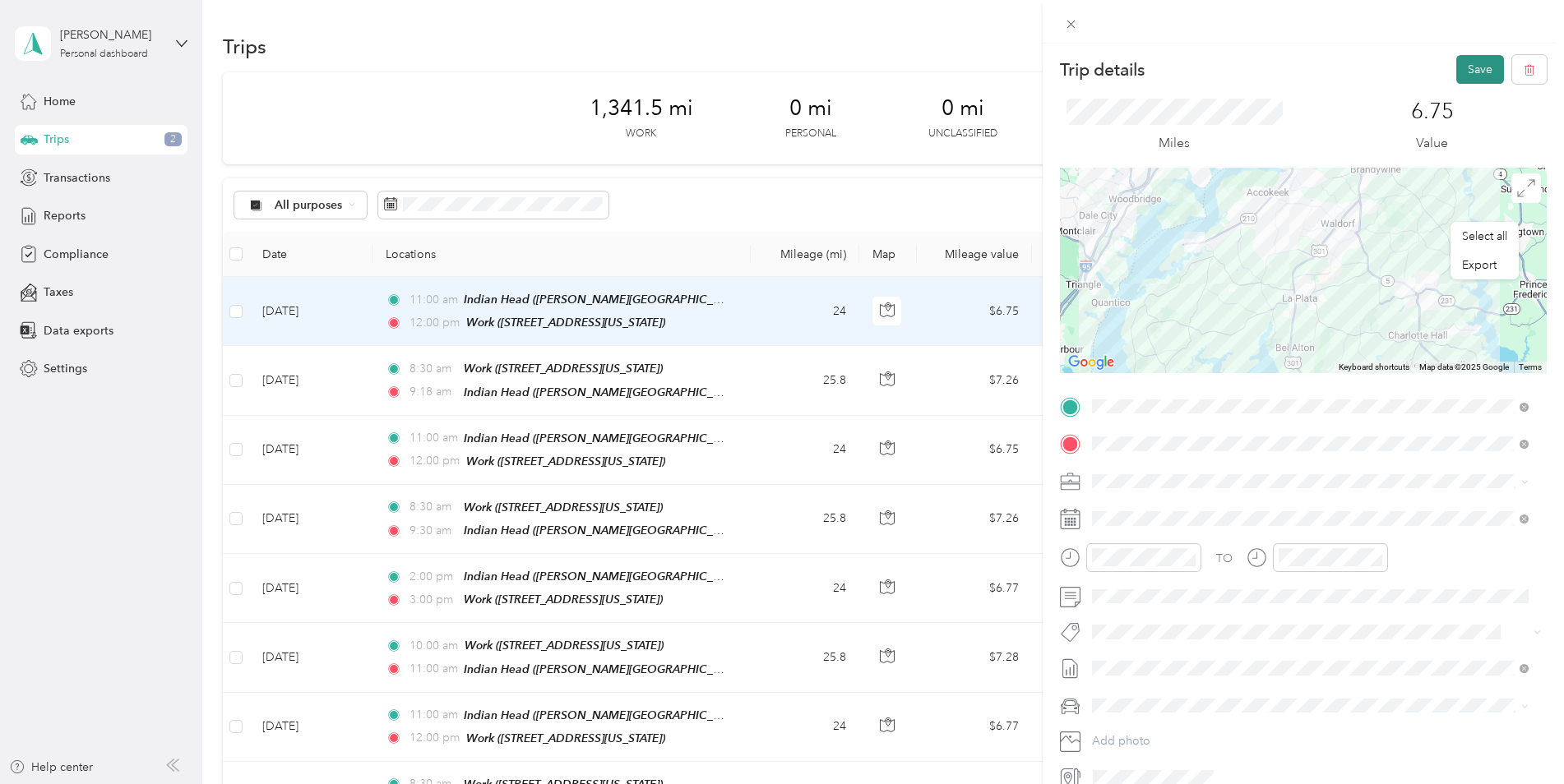
click at [1464, 76] on button "Save" at bounding box center [1480, 69] width 47 height 29
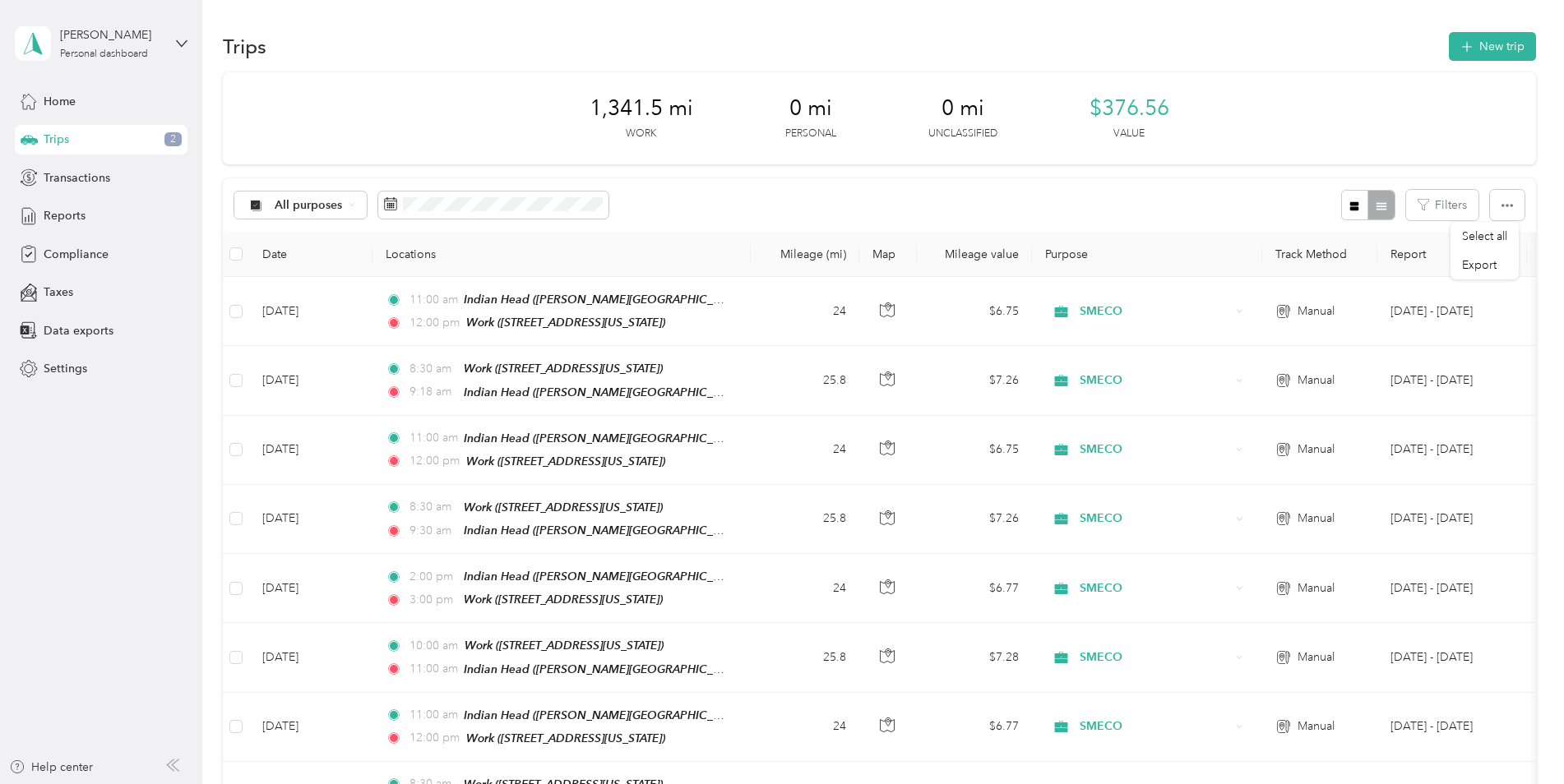
click at [1454, 86] on div "1,341.5 mi Work 0 mi Personal 0 mi Unclassified $376.56 Value" at bounding box center [880, 118] width 1313 height 92
click at [1469, 52] on button "New trip" at bounding box center [1492, 46] width 88 height 29
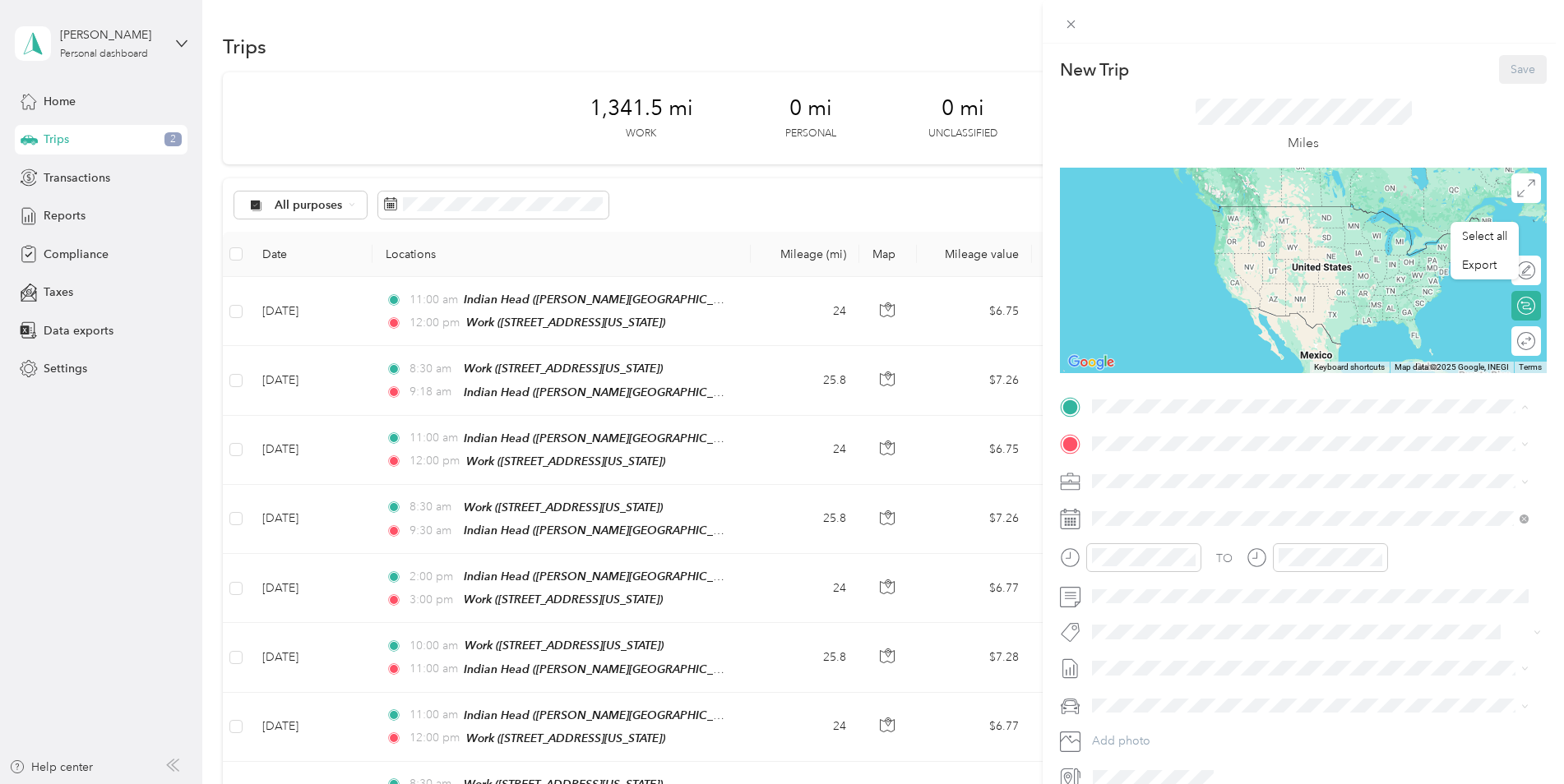
click at [1181, 604] on span "[PERSON_NAME][STREET_ADDRESS][US_STATE]" at bounding box center [1251, 611] width 256 height 14
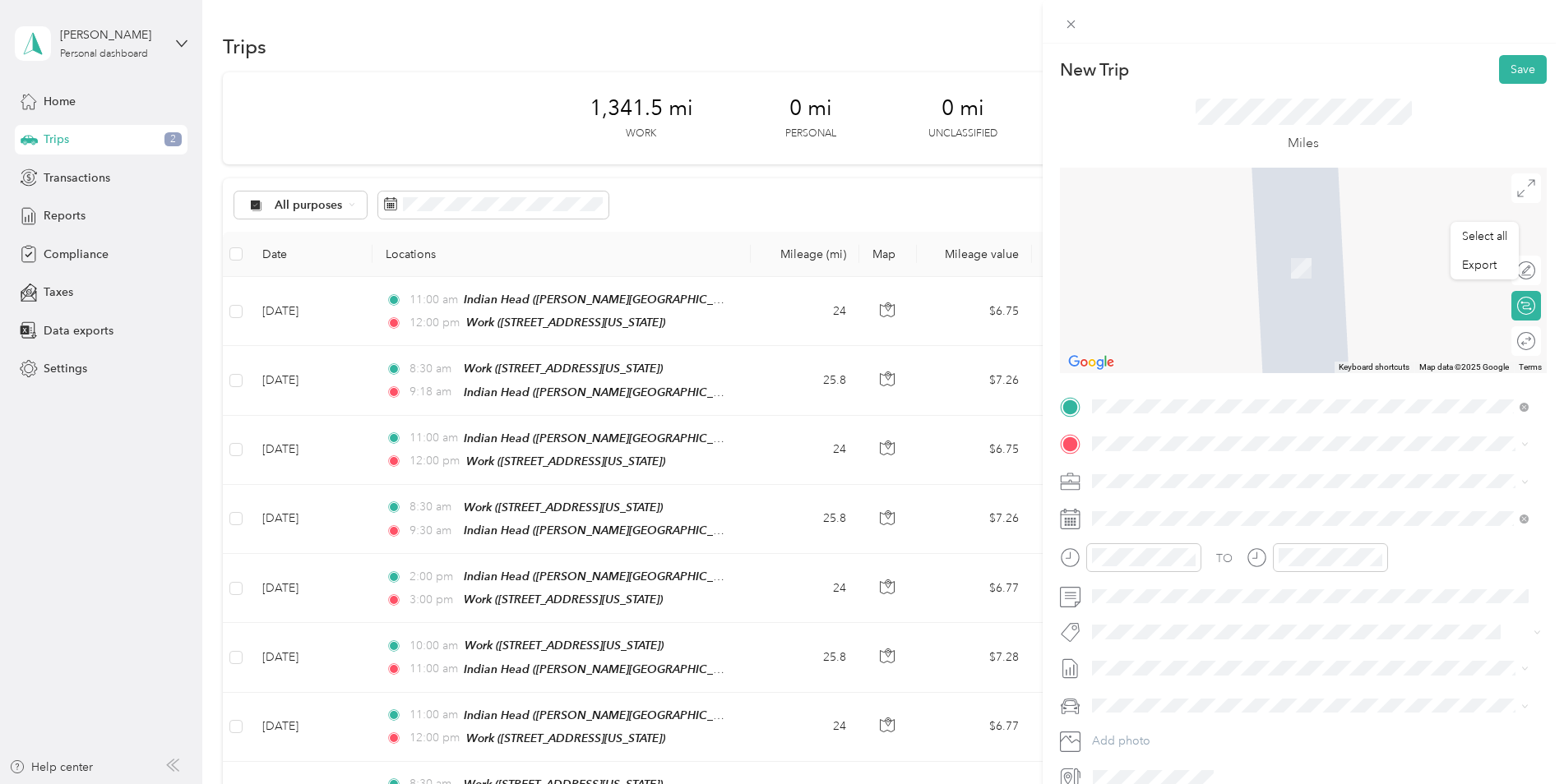
click at [1190, 552] on span "[STREET_ADDRESS][US_STATE]" at bounding box center [1205, 559] width 165 height 14
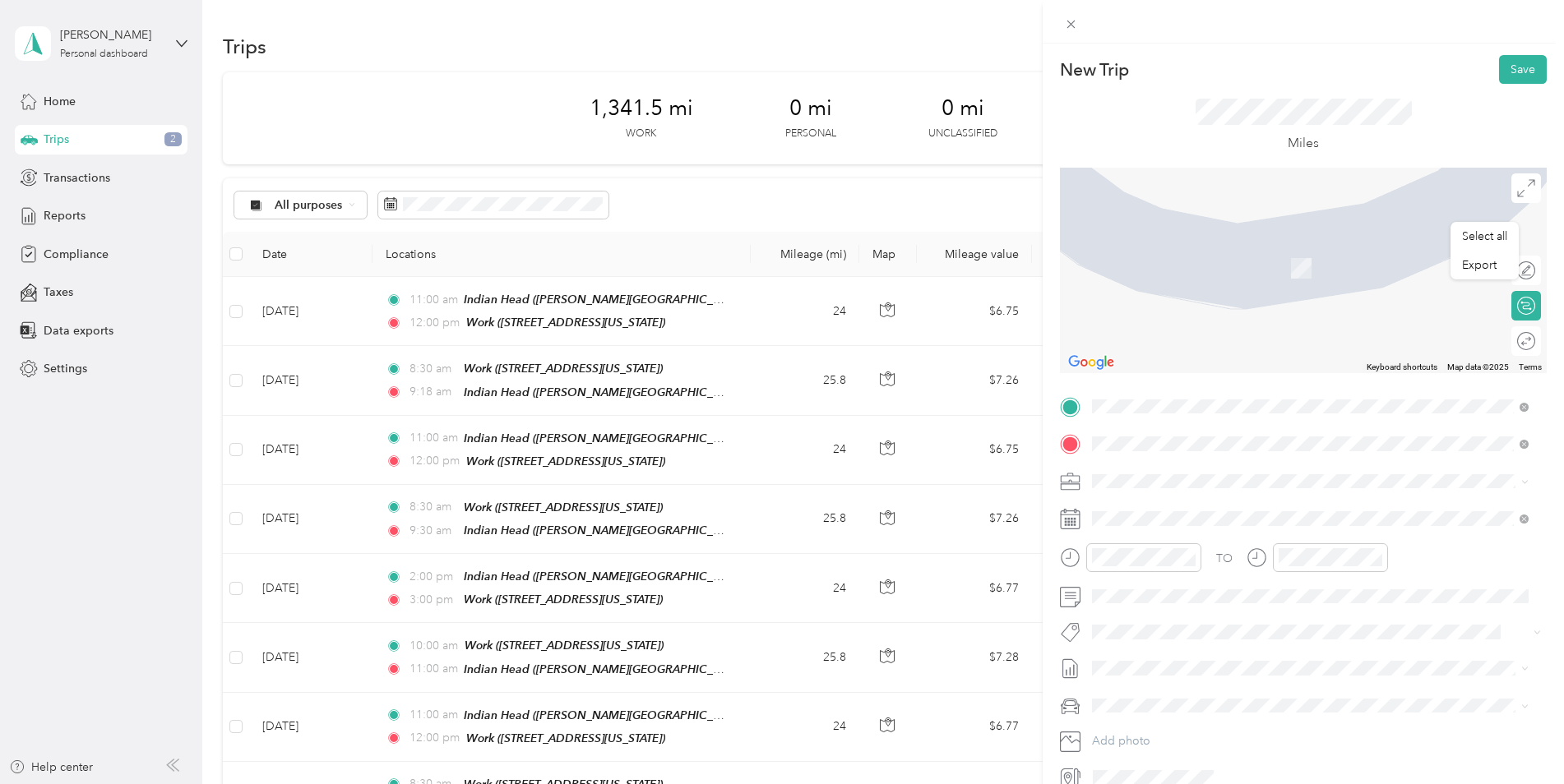
click at [1190, 508] on span "[STREET_ADDRESS][US_STATE]" at bounding box center [1205, 502] width 165 height 15
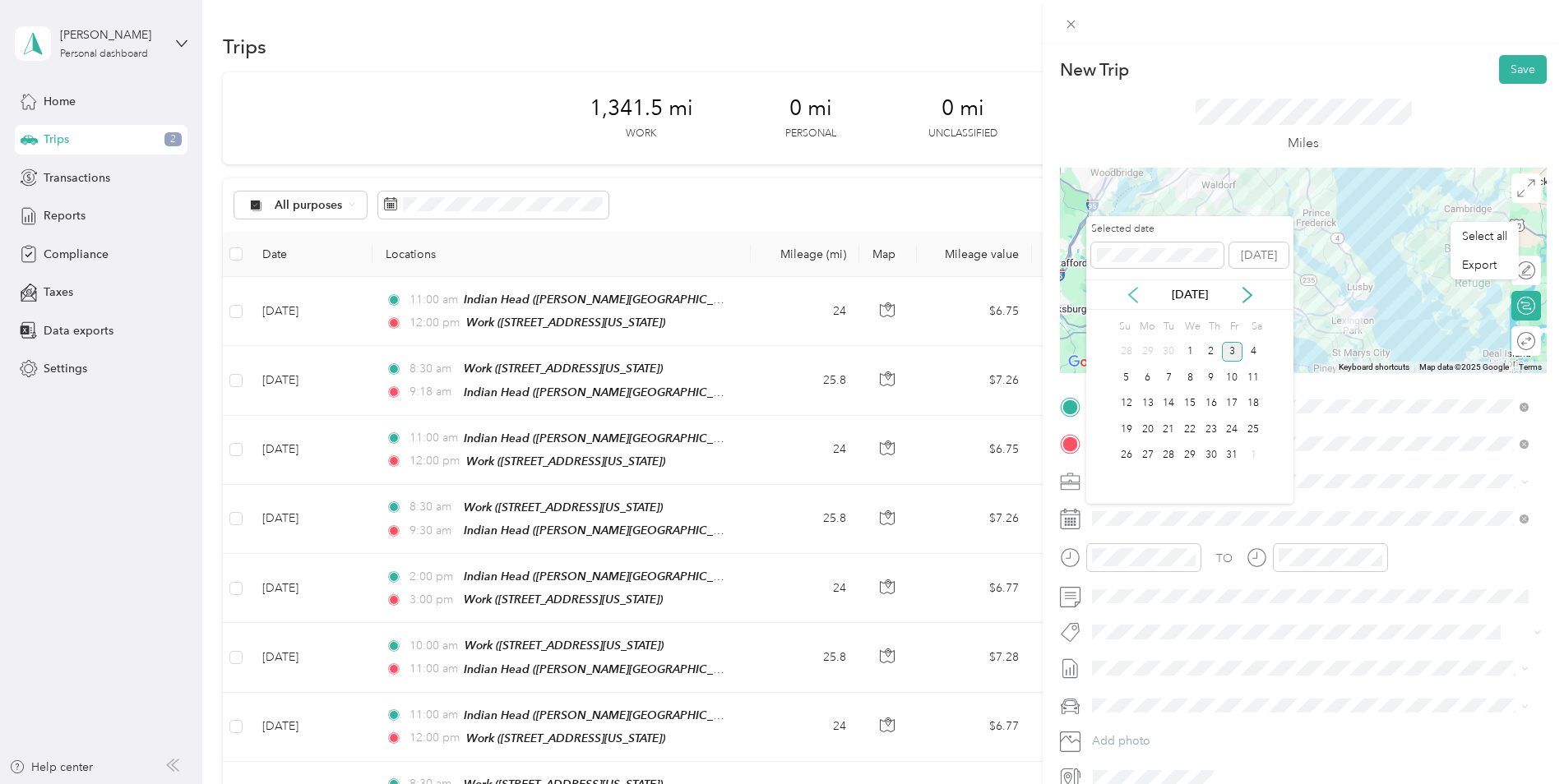
click at [1133, 296] on icon at bounding box center [1133, 295] width 17 height 17
click at [1166, 382] on div "9" at bounding box center [1168, 377] width 21 height 20
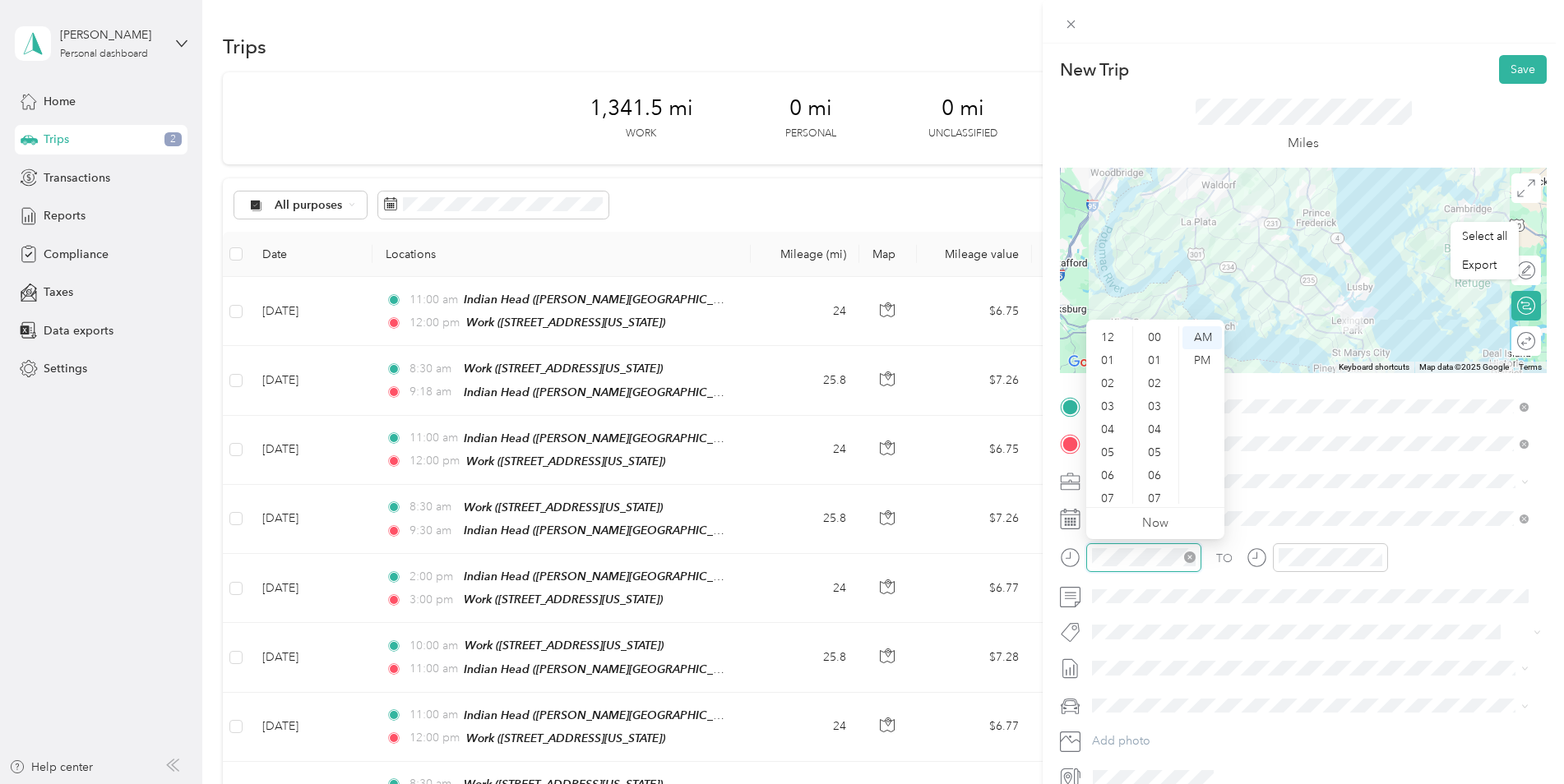
scroll to position [99, 0]
click at [1074, 563] on div at bounding box center [1131, 557] width 142 height 29
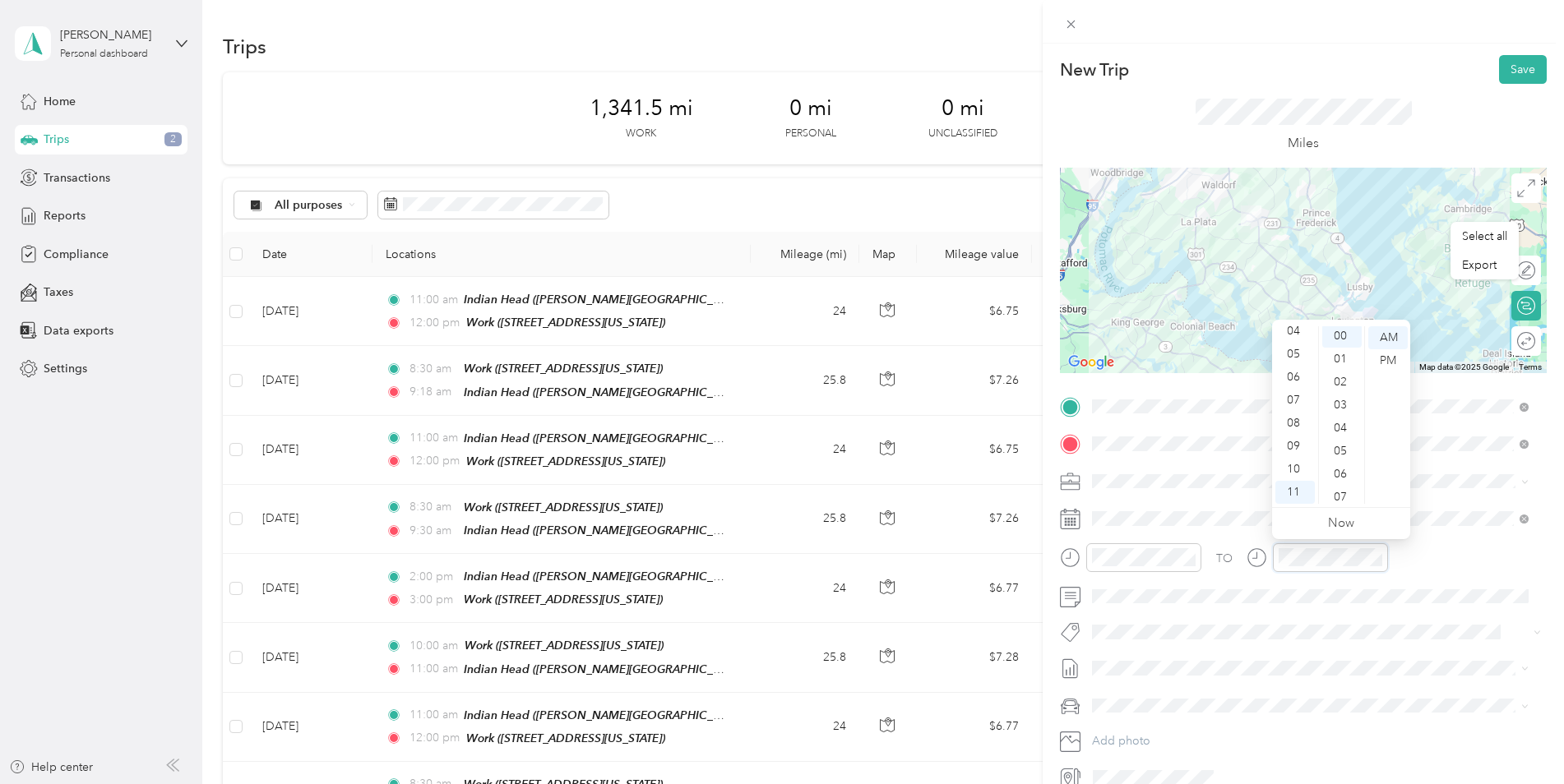
scroll to position [0, 0]
click at [1499, 65] on button "Save" at bounding box center [1523, 69] width 47 height 29
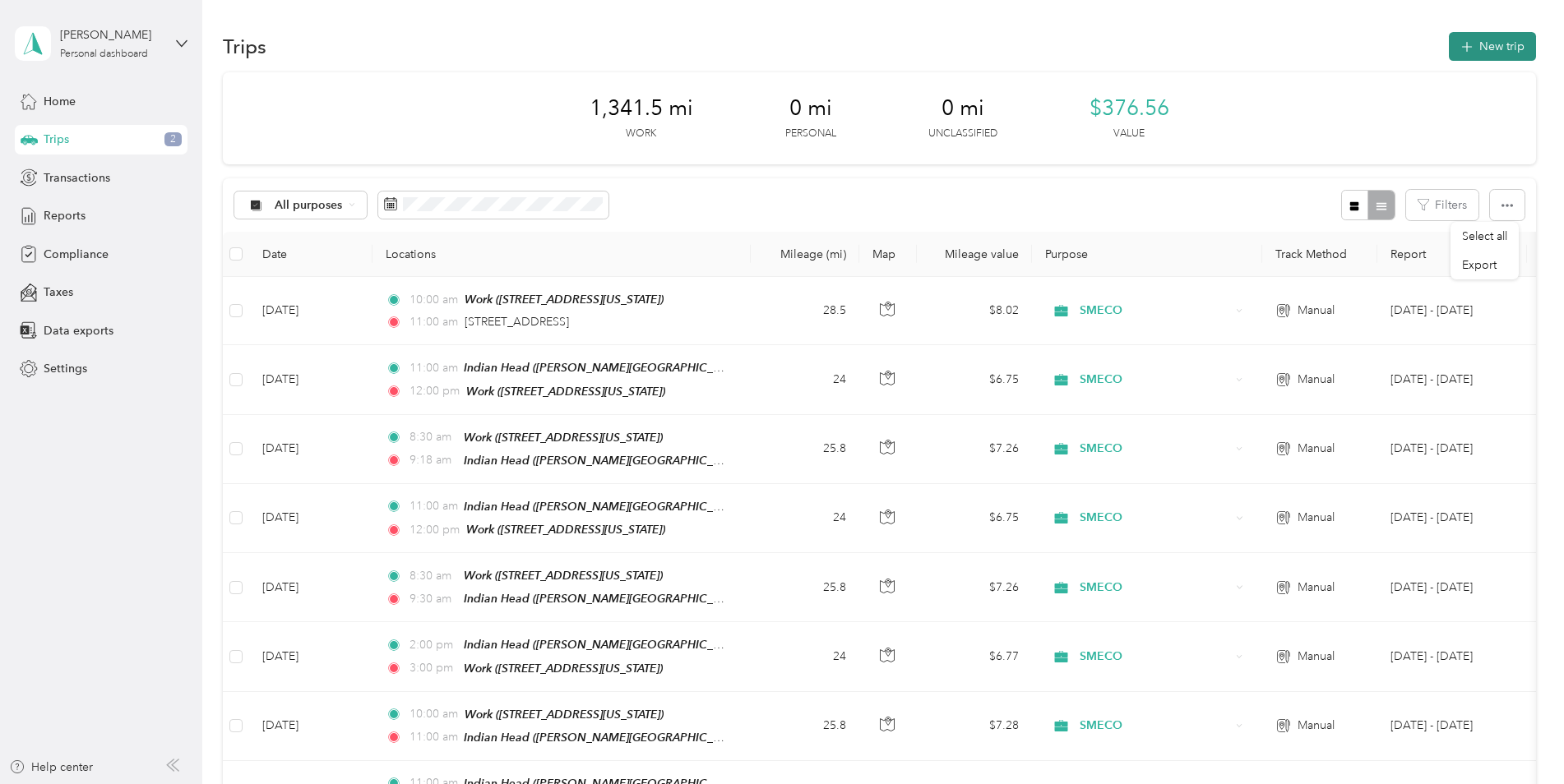
click at [1485, 43] on button "New trip" at bounding box center [1492, 46] width 88 height 29
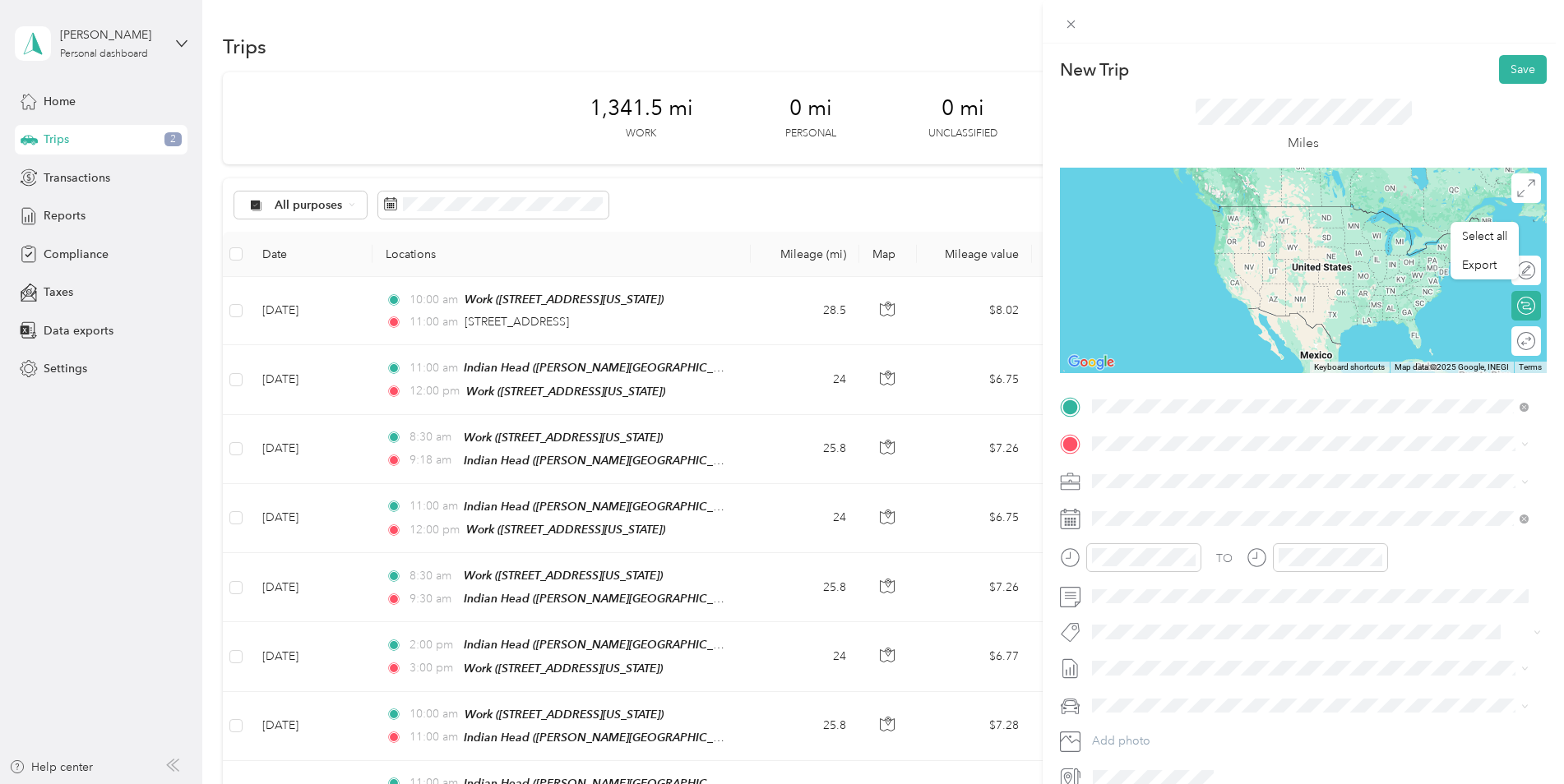
click at [1249, 473] on span "[STREET_ADDRESS][US_STATE]" at bounding box center [1205, 466] width 165 height 15
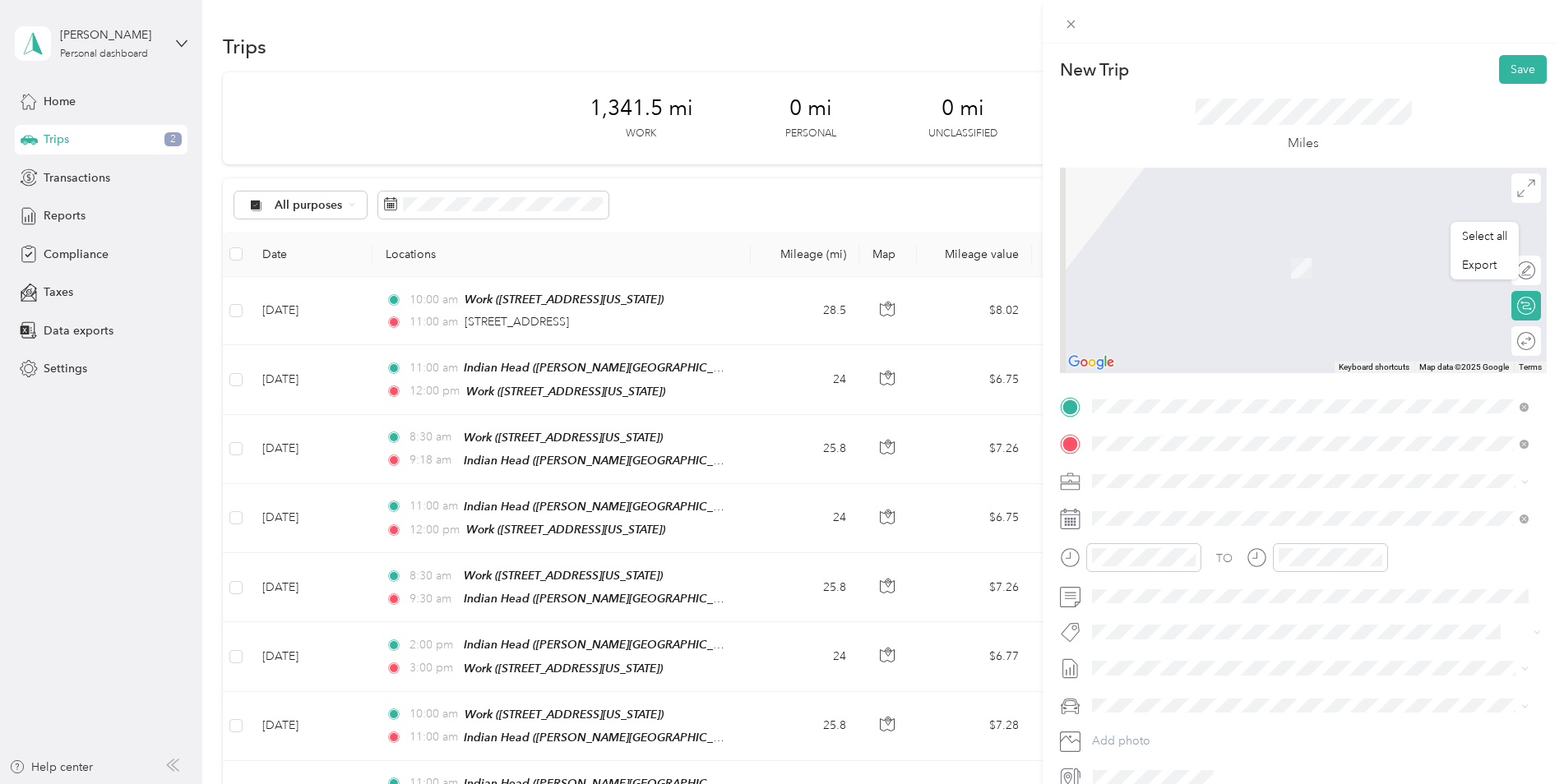
click at [1214, 510] on span "[STREET_ADDRESS][US_STATE]" at bounding box center [1205, 502] width 165 height 15
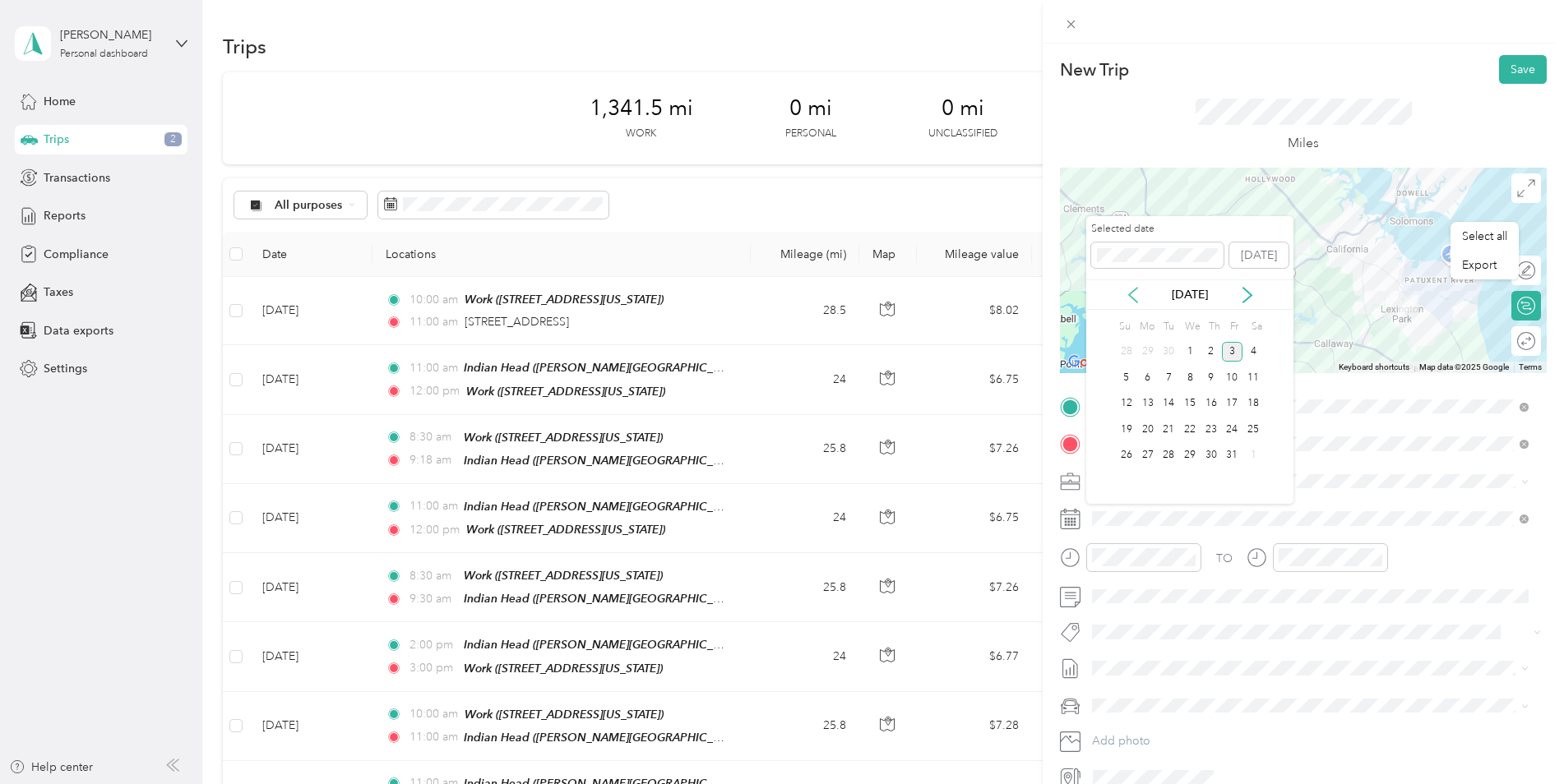
click at [1138, 288] on icon at bounding box center [1133, 295] width 17 height 17
click at [1161, 375] on div "9" at bounding box center [1168, 377] width 21 height 20
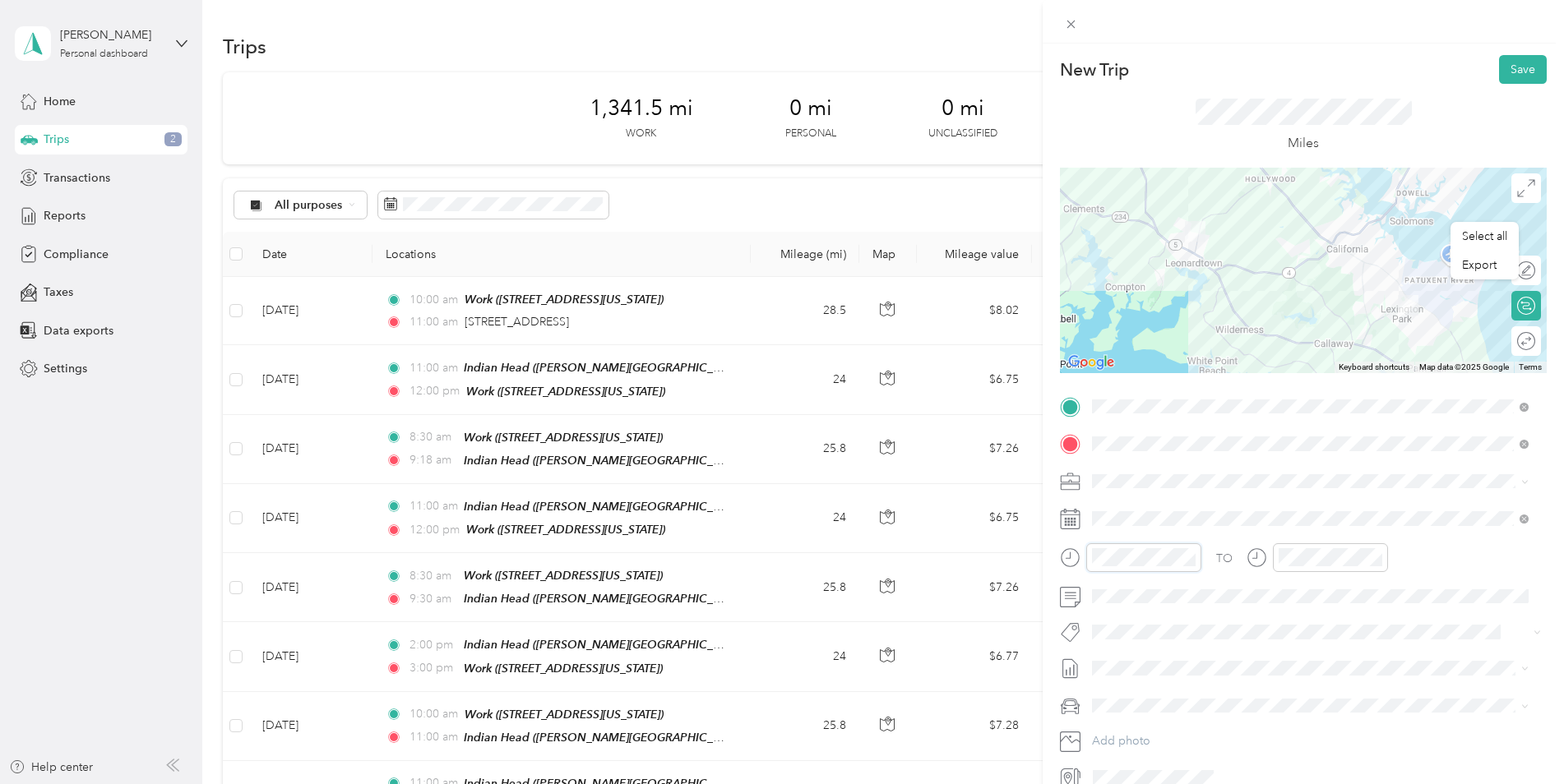
click at [1070, 562] on div at bounding box center [1131, 557] width 142 height 29
click at [1512, 74] on button "Save" at bounding box center [1523, 69] width 47 height 29
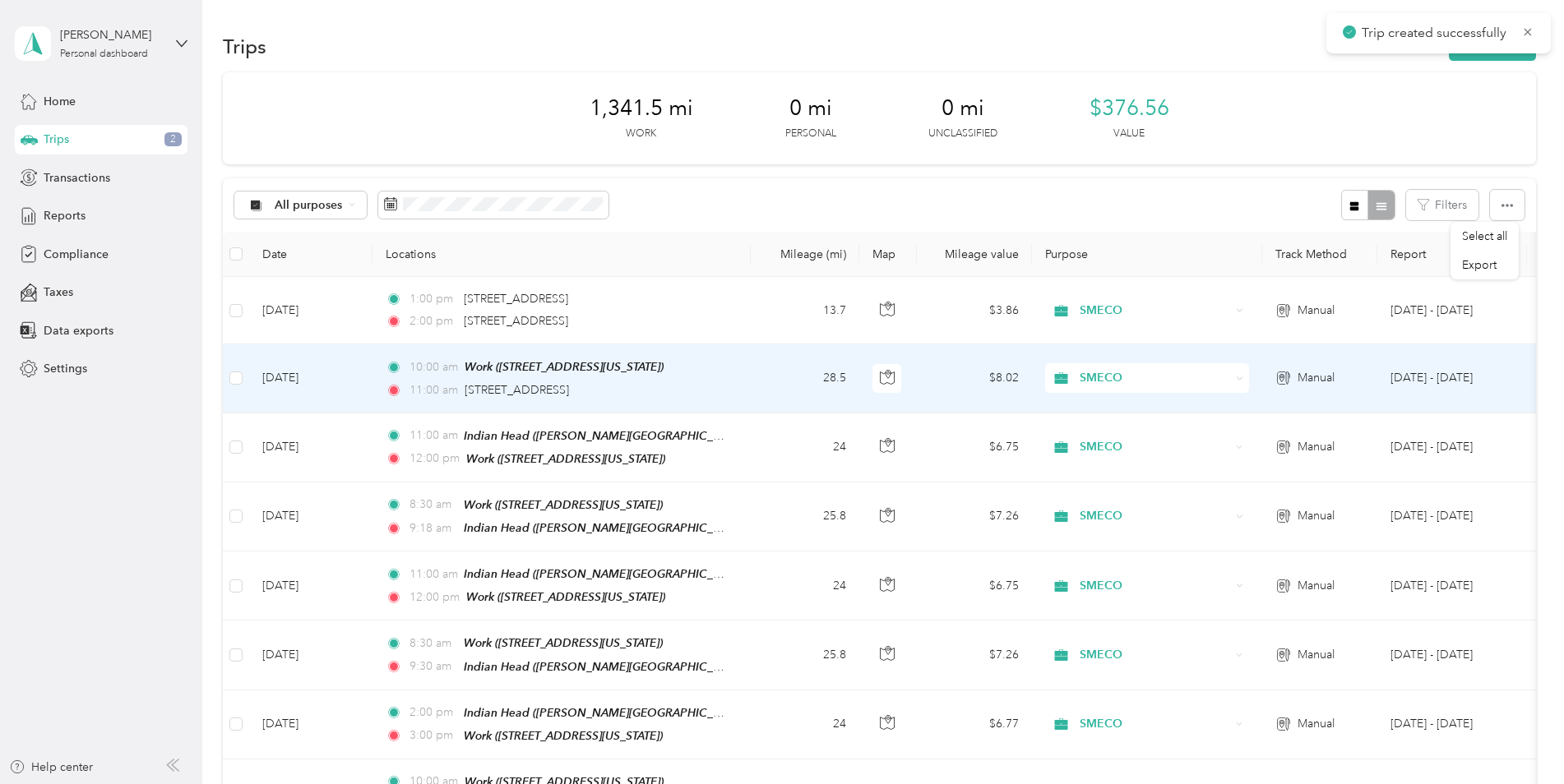
click at [501, 374] on div "Work ([STREET_ADDRESS][US_STATE])" at bounding box center [564, 368] width 199 height 19
click at [475, 373] on span "Work ([STREET_ADDRESS][US_STATE])" at bounding box center [564, 366] width 199 height 13
click at [459, 375] on div "10:00 am Work ([STREET_ADDRESS][US_STATE])" at bounding box center [558, 368] width 346 height 19
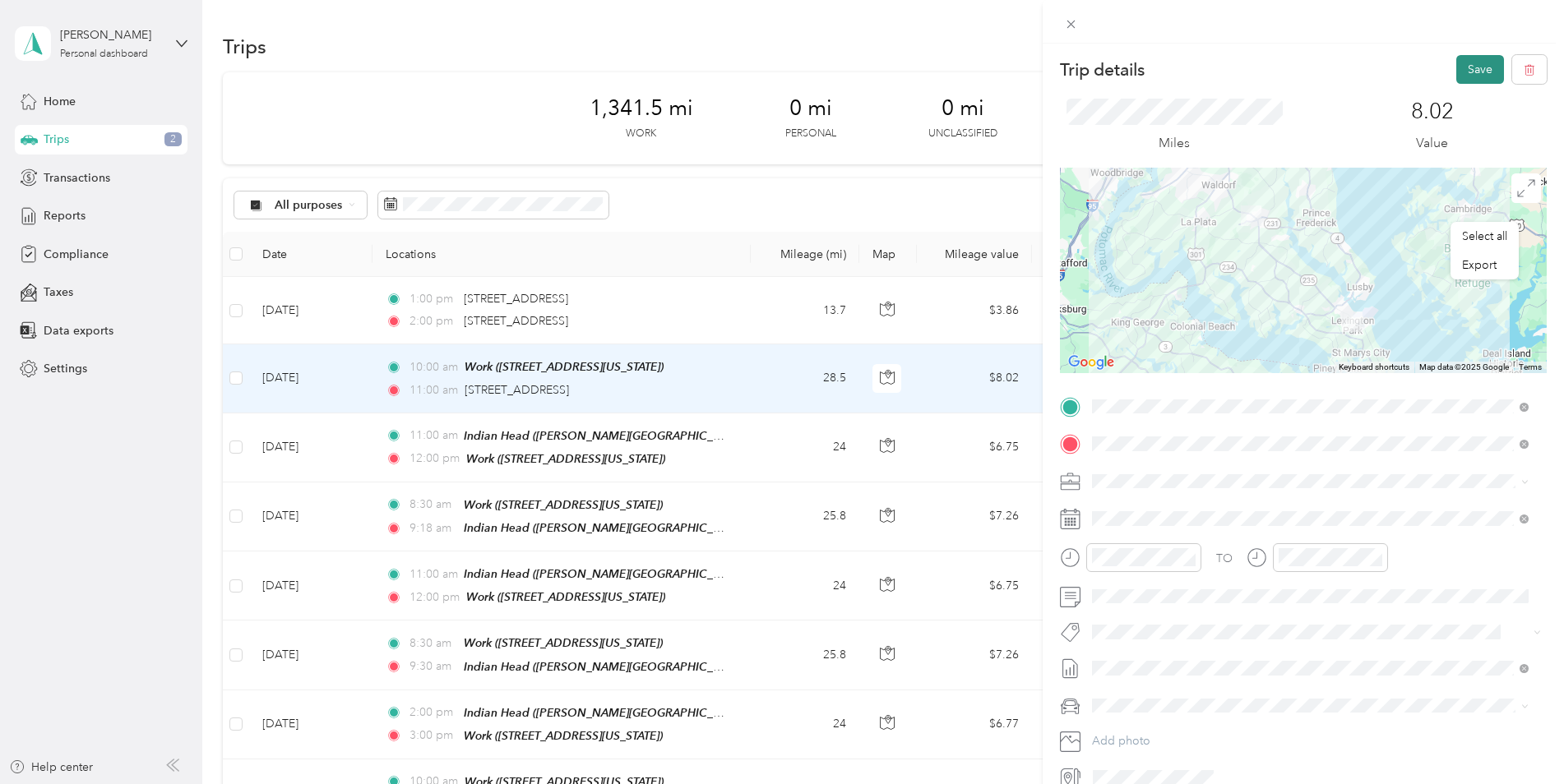
click at [1456, 60] on button "Save" at bounding box center [1480, 69] width 47 height 29
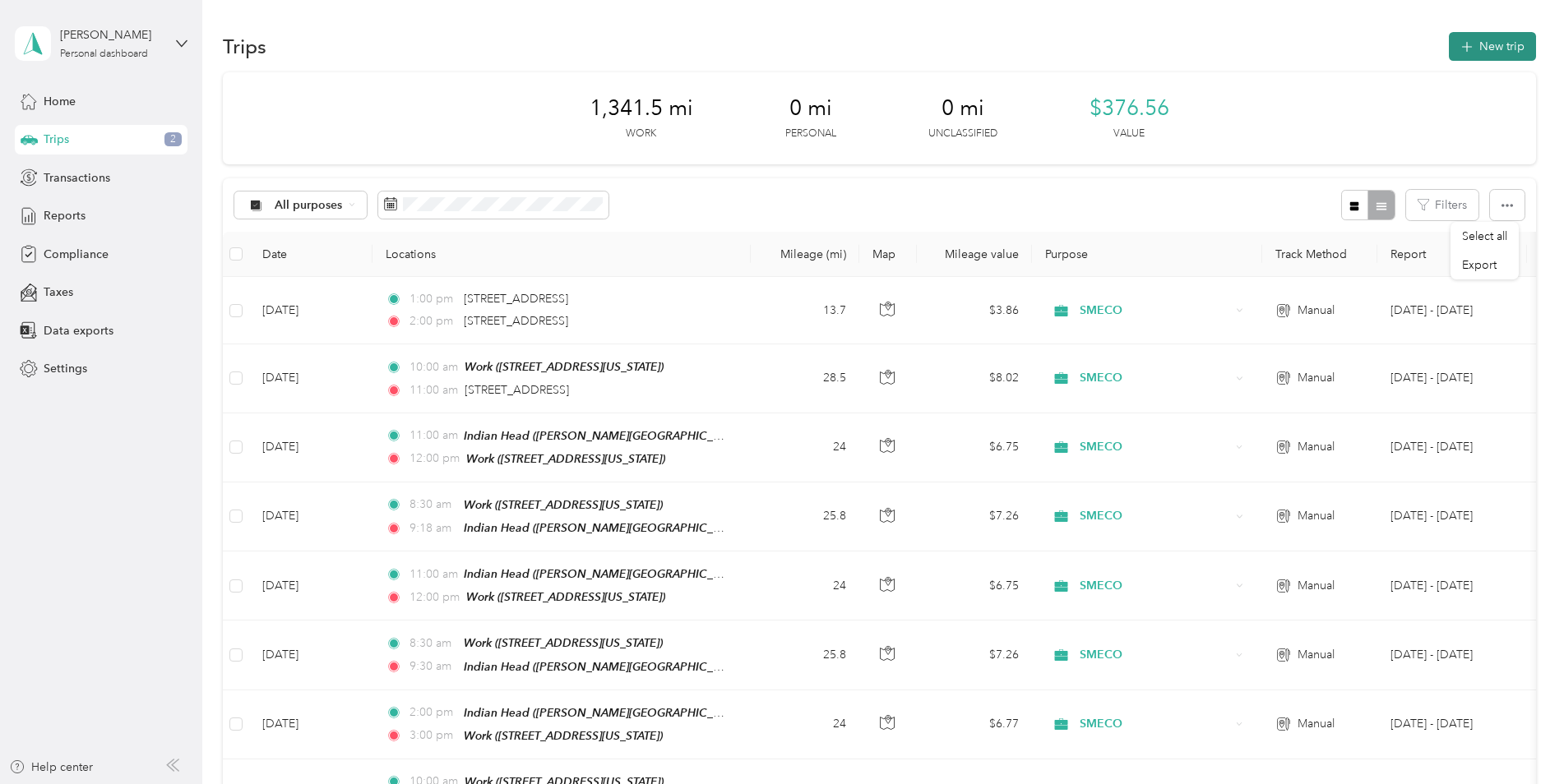
click at [1518, 41] on button "New trip" at bounding box center [1492, 46] width 88 height 29
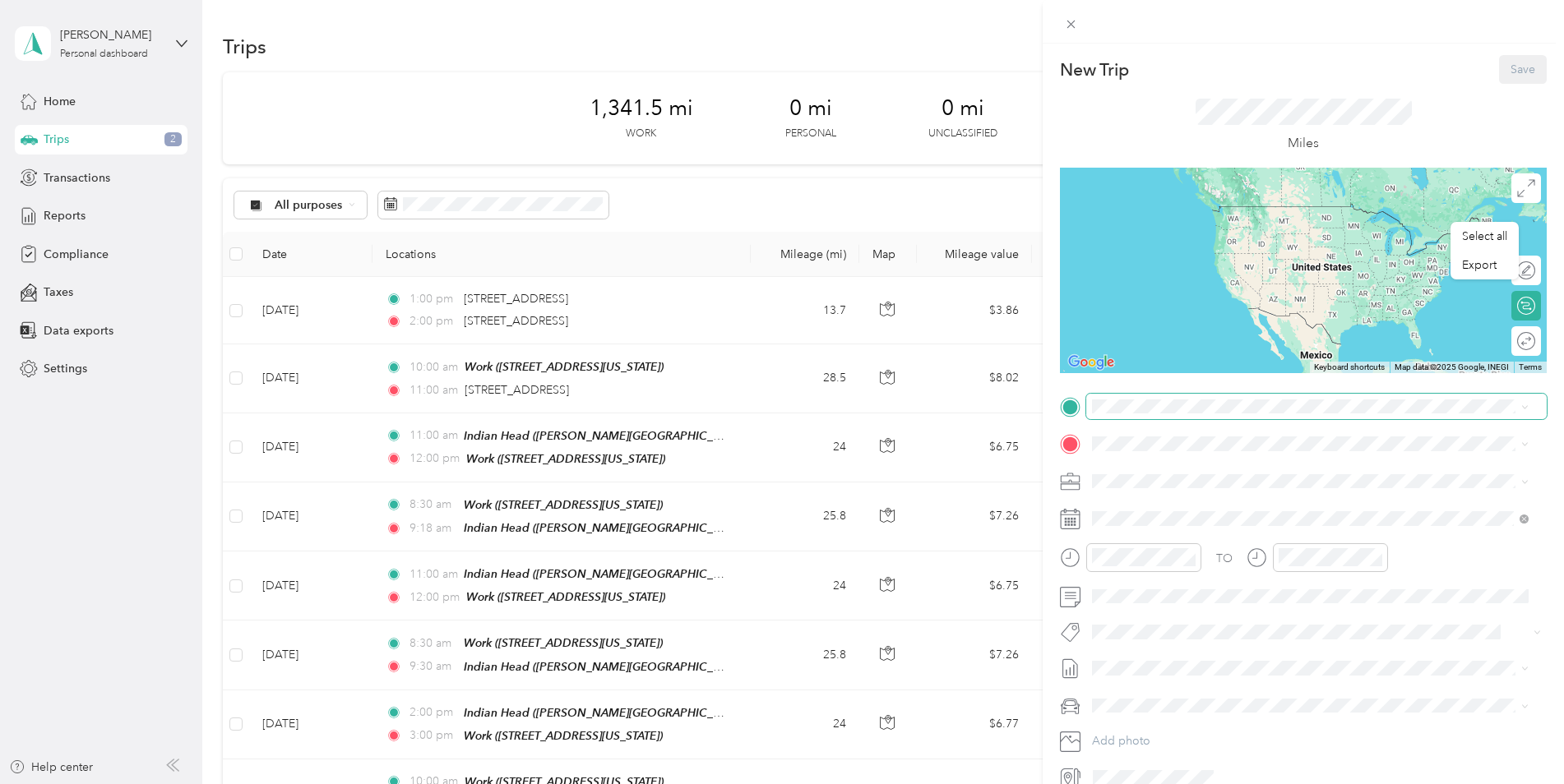
click at [1133, 783] on div "Select all Export New Trip Save This trip cannot be edited because it is either…" at bounding box center [777, 784] width 1555 height 0
click at [1159, 499] on div "Work [STREET_ADDRESS][US_STATE]" at bounding box center [1205, 481] width 165 height 34
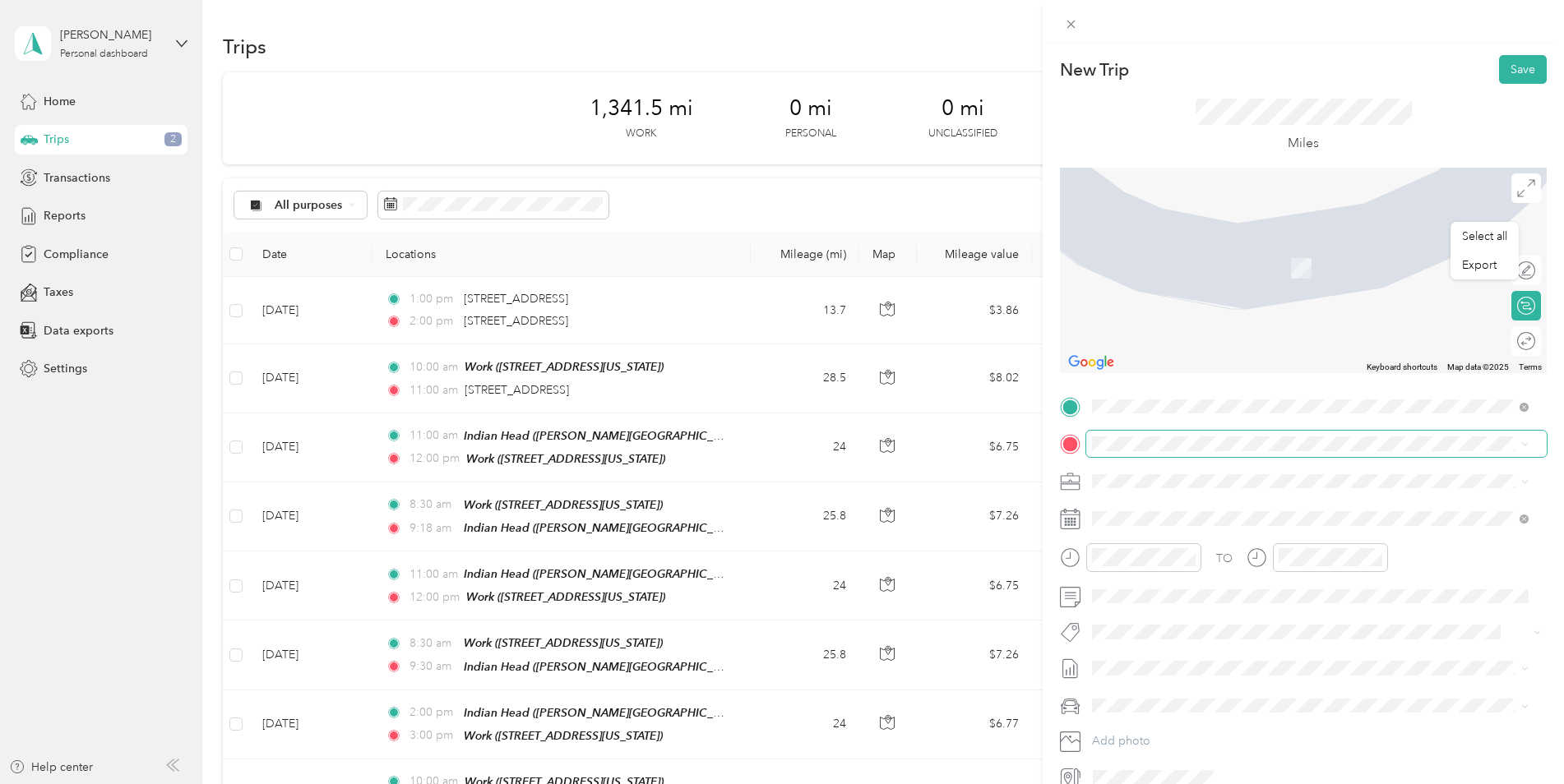
click at [1148, 436] on span at bounding box center [1316, 444] width 460 height 26
click at [1191, 654] on span "[PERSON_NAME][STREET_ADDRESS][US_STATE]" at bounding box center [1251, 648] width 256 height 14
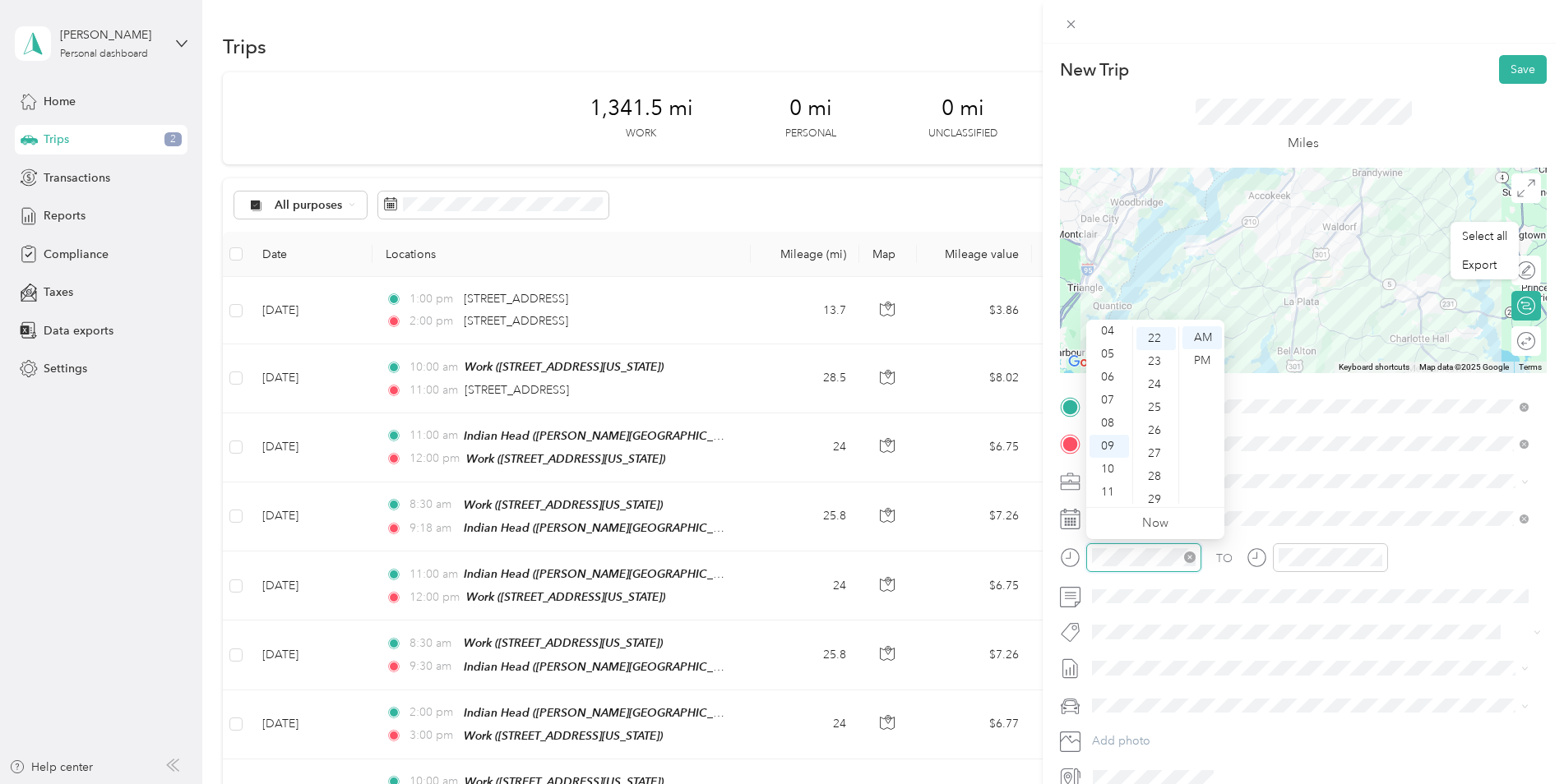
scroll to position [507, 0]
click at [1040, 547] on div "New Trip Save This trip cannot be edited because it is either under review, app…" at bounding box center [782, 392] width 1564 height 784
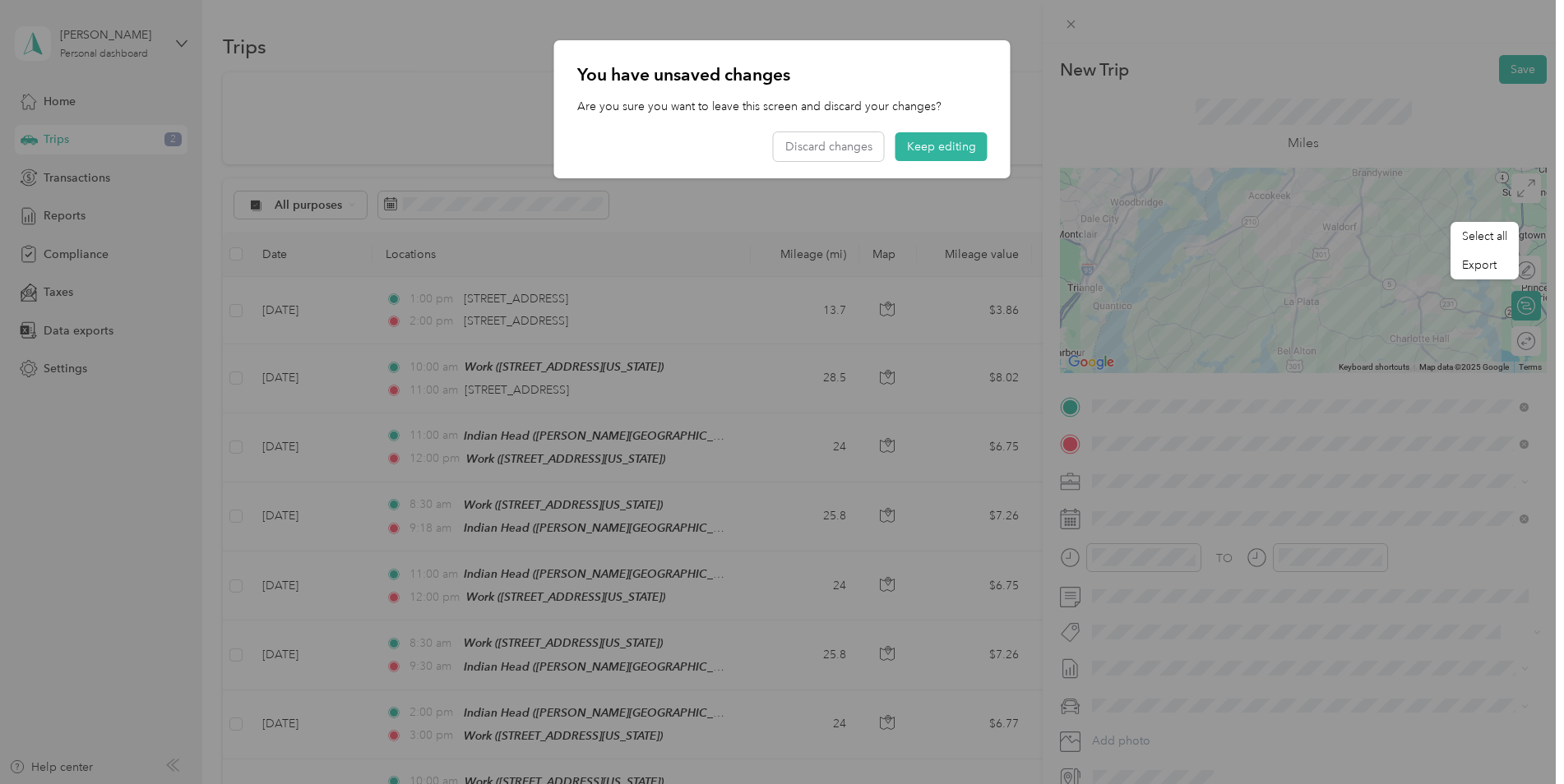
click at [1130, 589] on div at bounding box center [782, 392] width 1564 height 784
click at [912, 146] on button "Keep editing" at bounding box center [941, 146] width 92 height 29
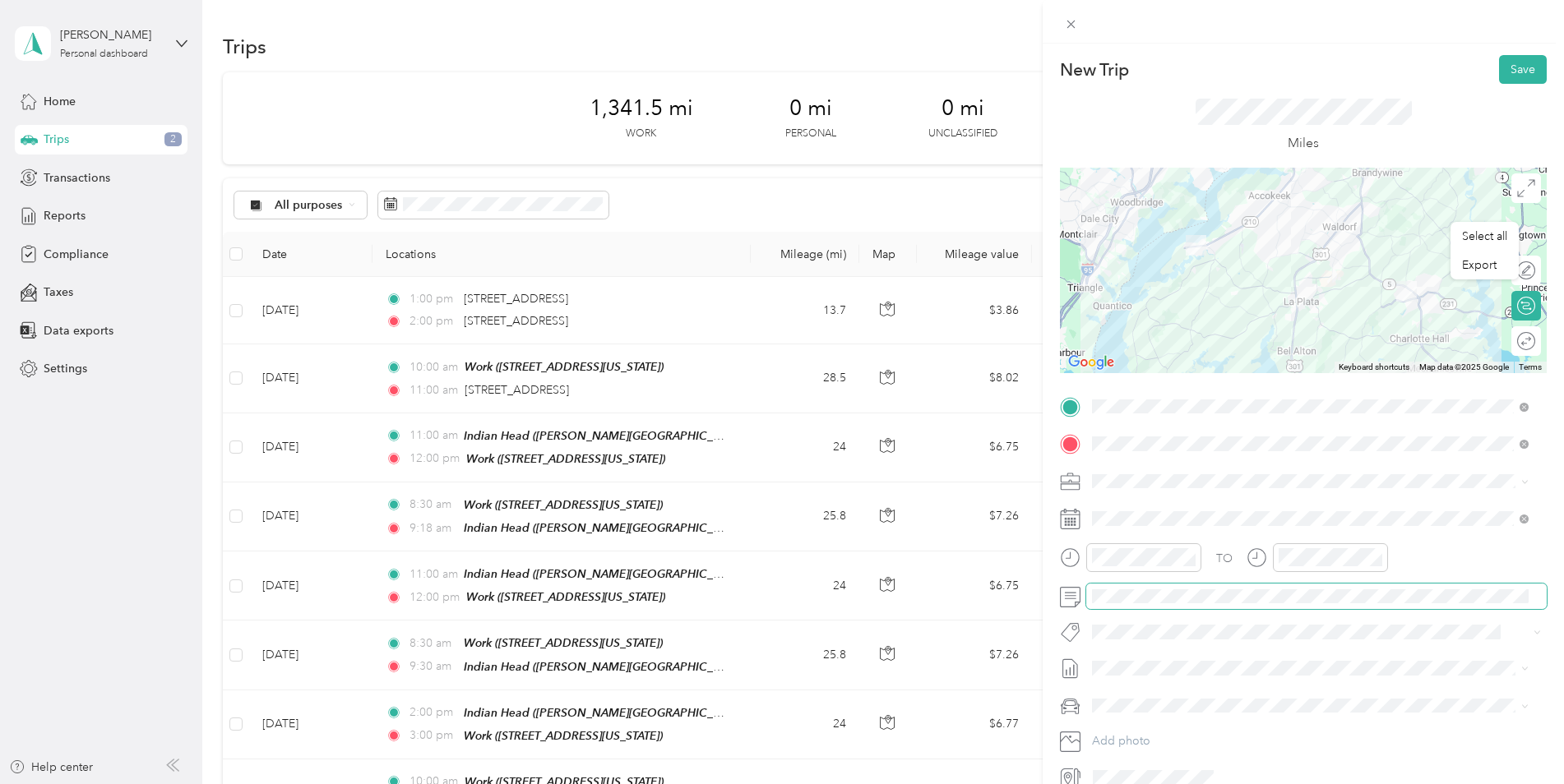
click at [1152, 606] on span at bounding box center [1316, 597] width 460 height 26
click at [1150, 604] on span at bounding box center [1316, 597] width 460 height 26
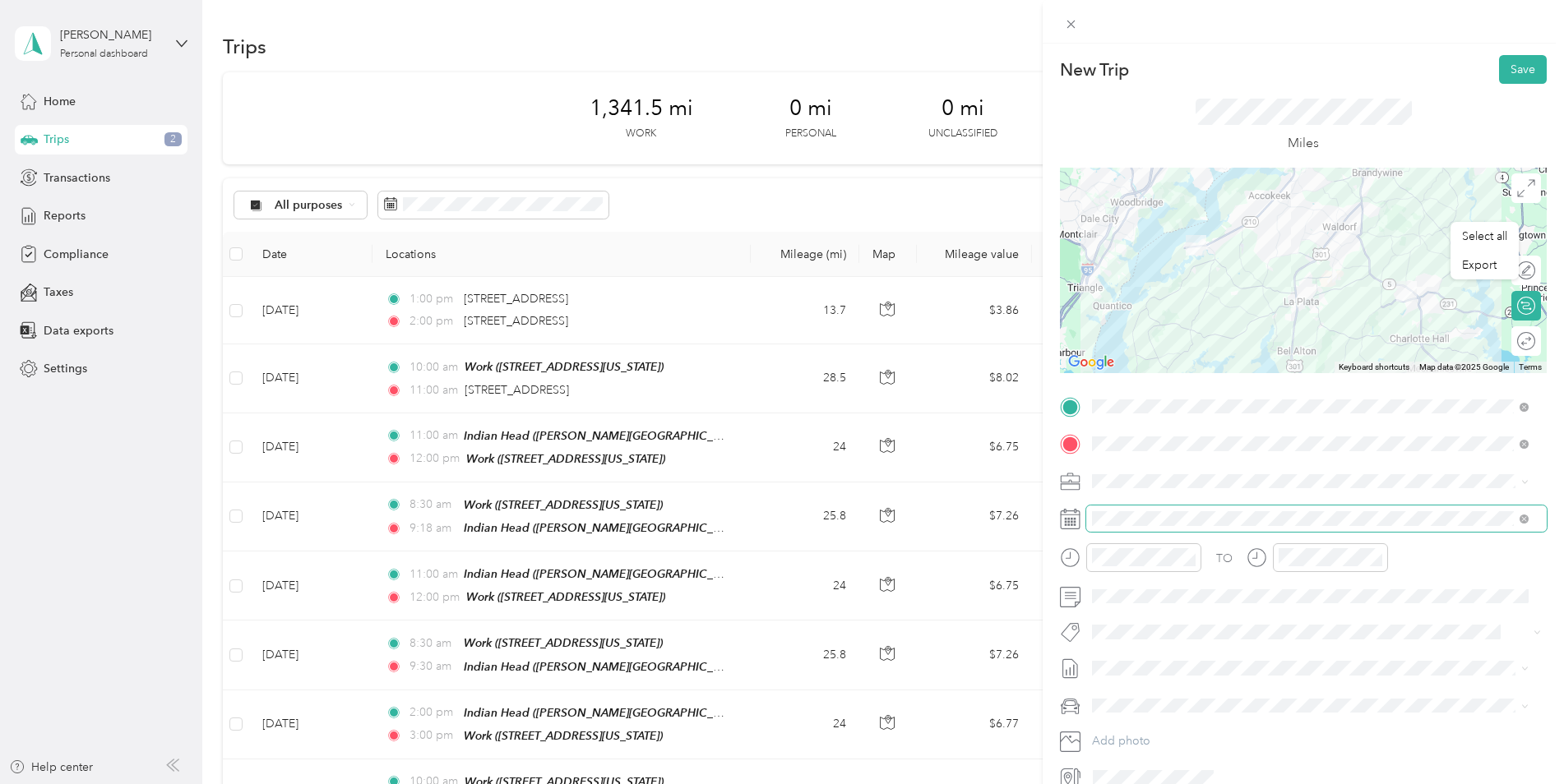
click at [1215, 528] on span at bounding box center [1316, 519] width 460 height 26
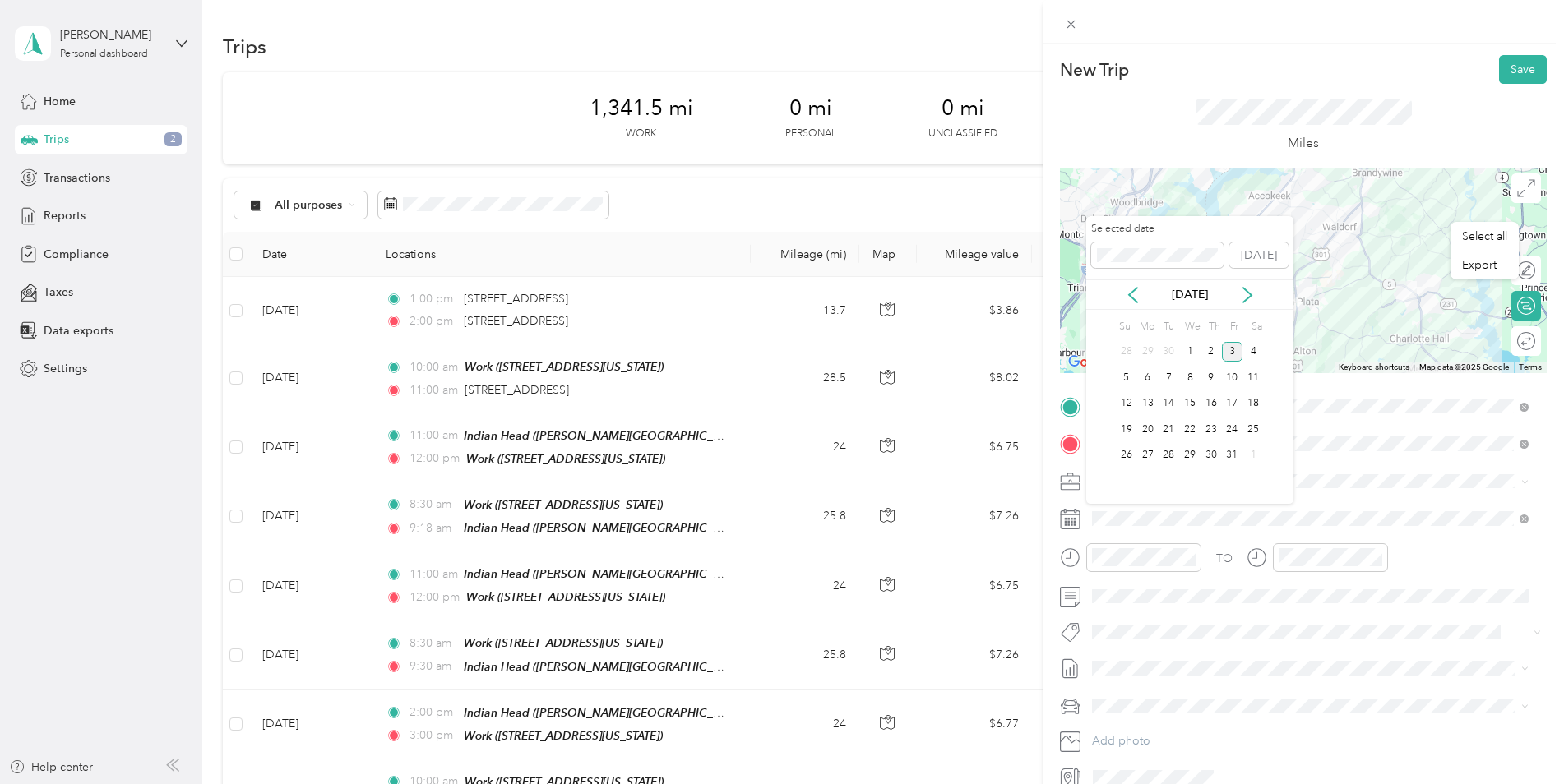
click at [1134, 304] on div "[DATE]" at bounding box center [1189, 294] width 207 height 31
click at [1137, 291] on icon at bounding box center [1133, 295] width 17 height 17
click at [1147, 408] on div "15" at bounding box center [1147, 403] width 21 height 20
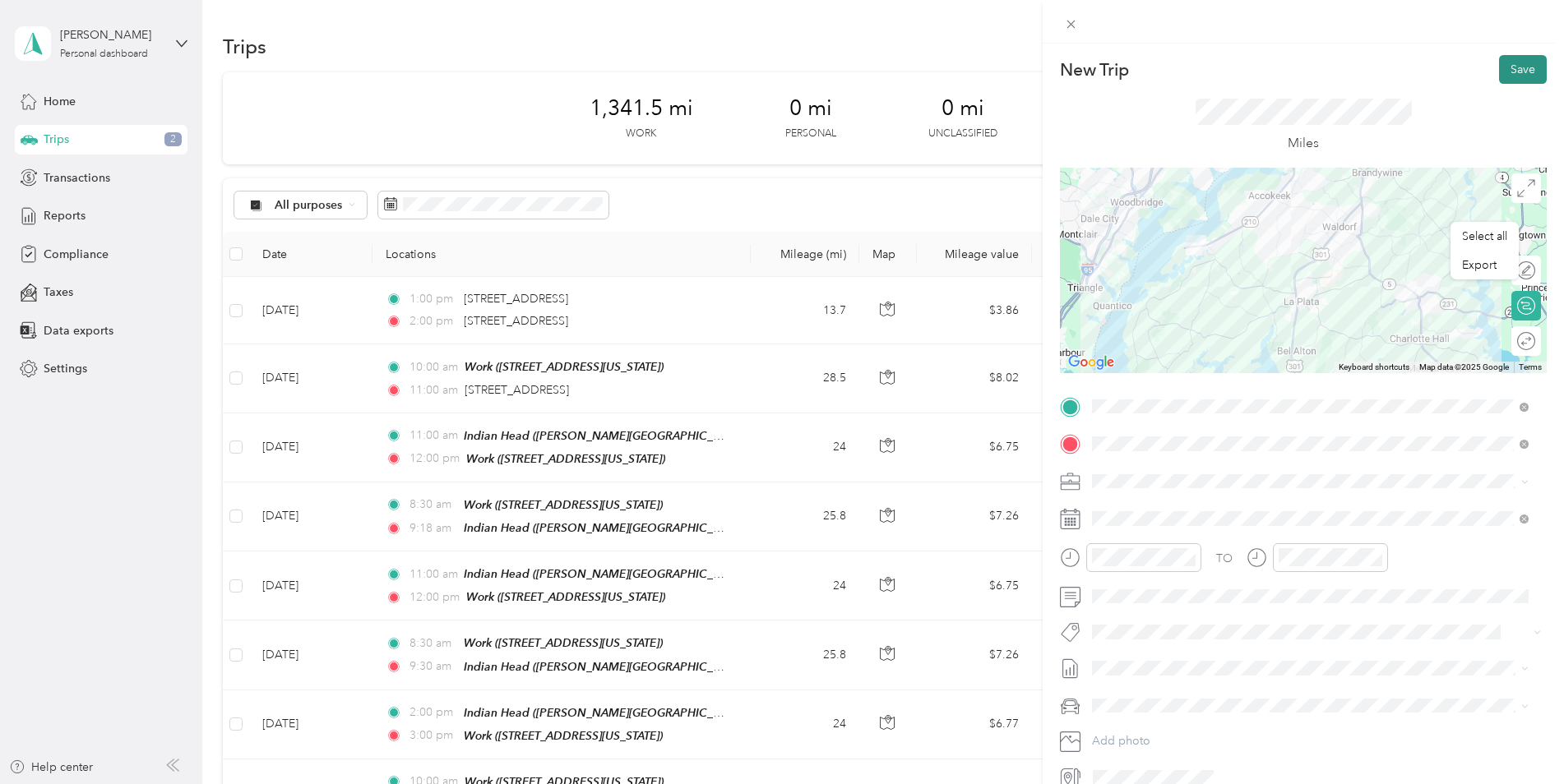
click at [1511, 68] on button "Save" at bounding box center [1523, 69] width 47 height 29
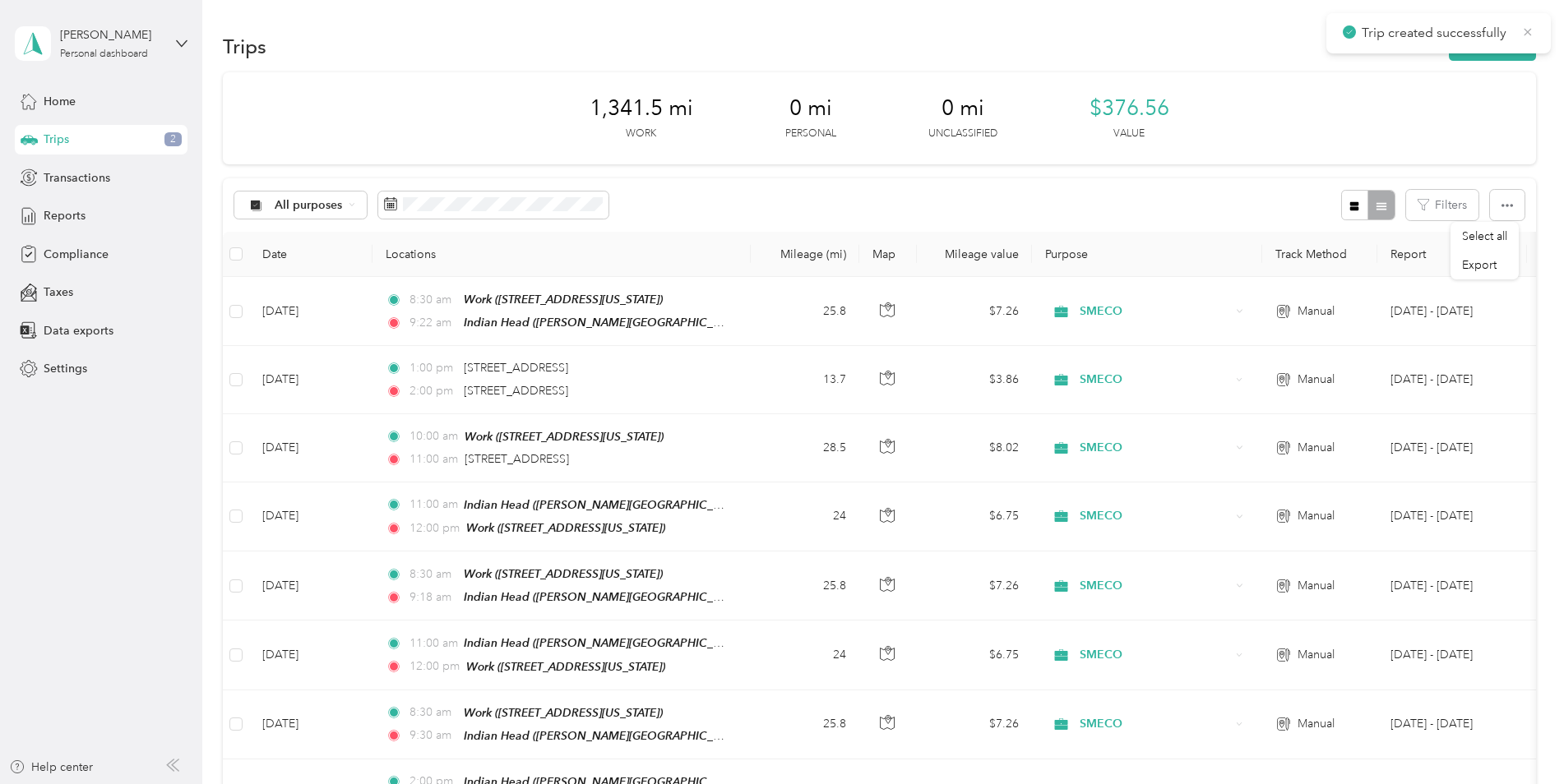
click at [1529, 31] on g at bounding box center [1528, 32] width 7 height 7
click at [1501, 44] on button "New trip" at bounding box center [1492, 46] width 88 height 29
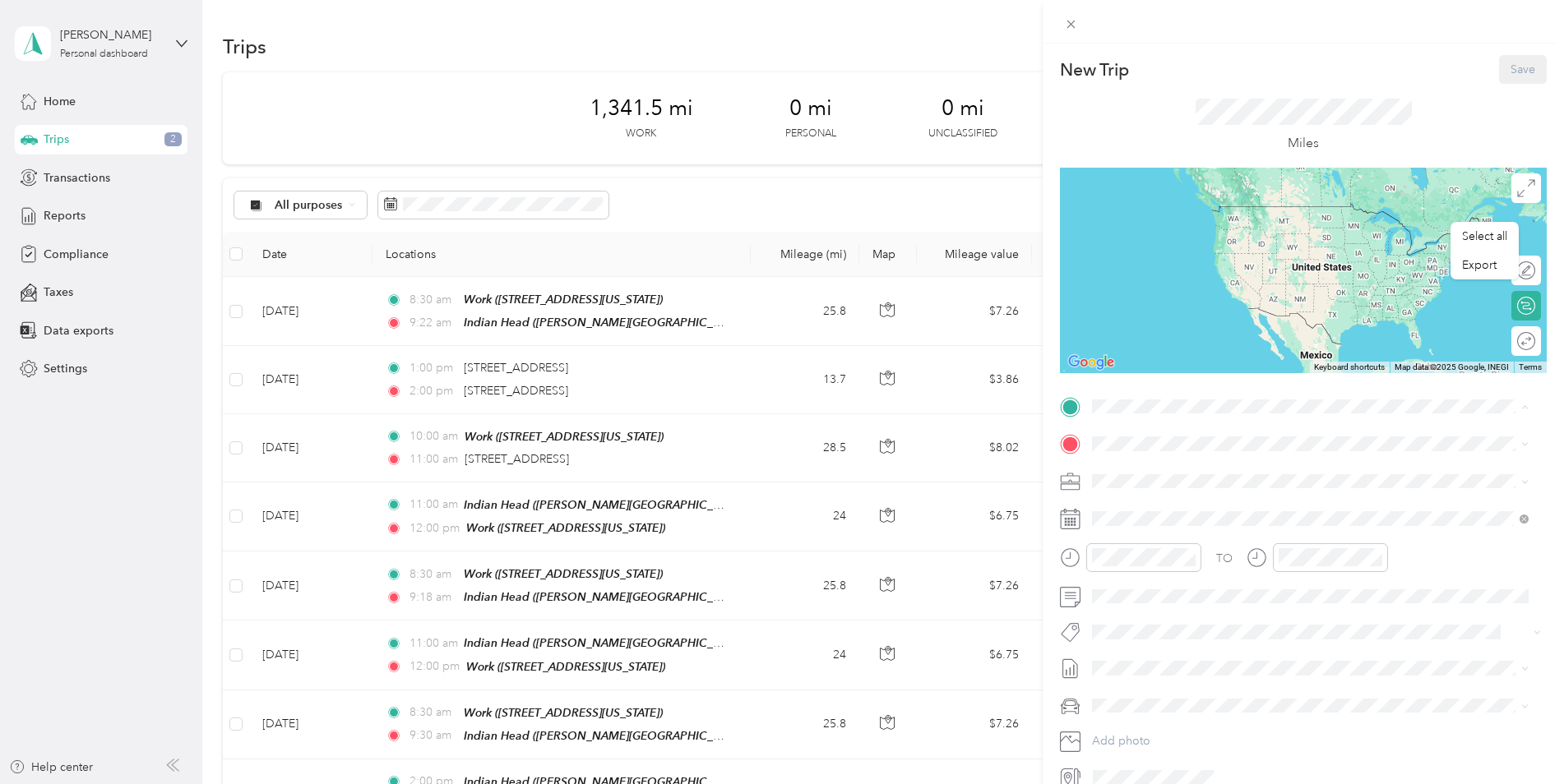
click at [1167, 593] on strong "Indian Head" at bounding box center [1155, 592] width 66 height 15
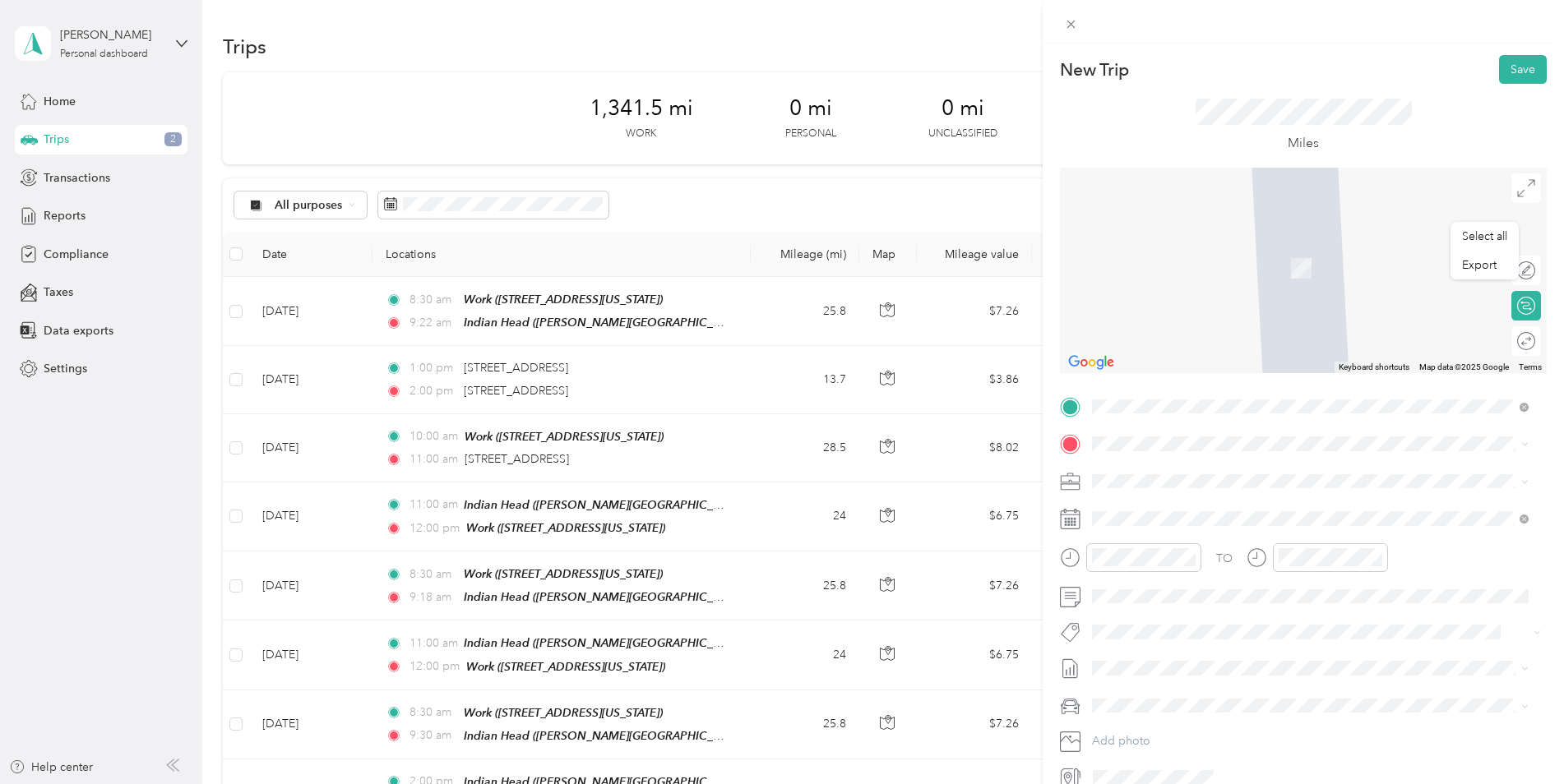
click at [1172, 641] on span "[PERSON_NAME][STREET_ADDRESS][US_STATE]" at bounding box center [1251, 648] width 256 height 14
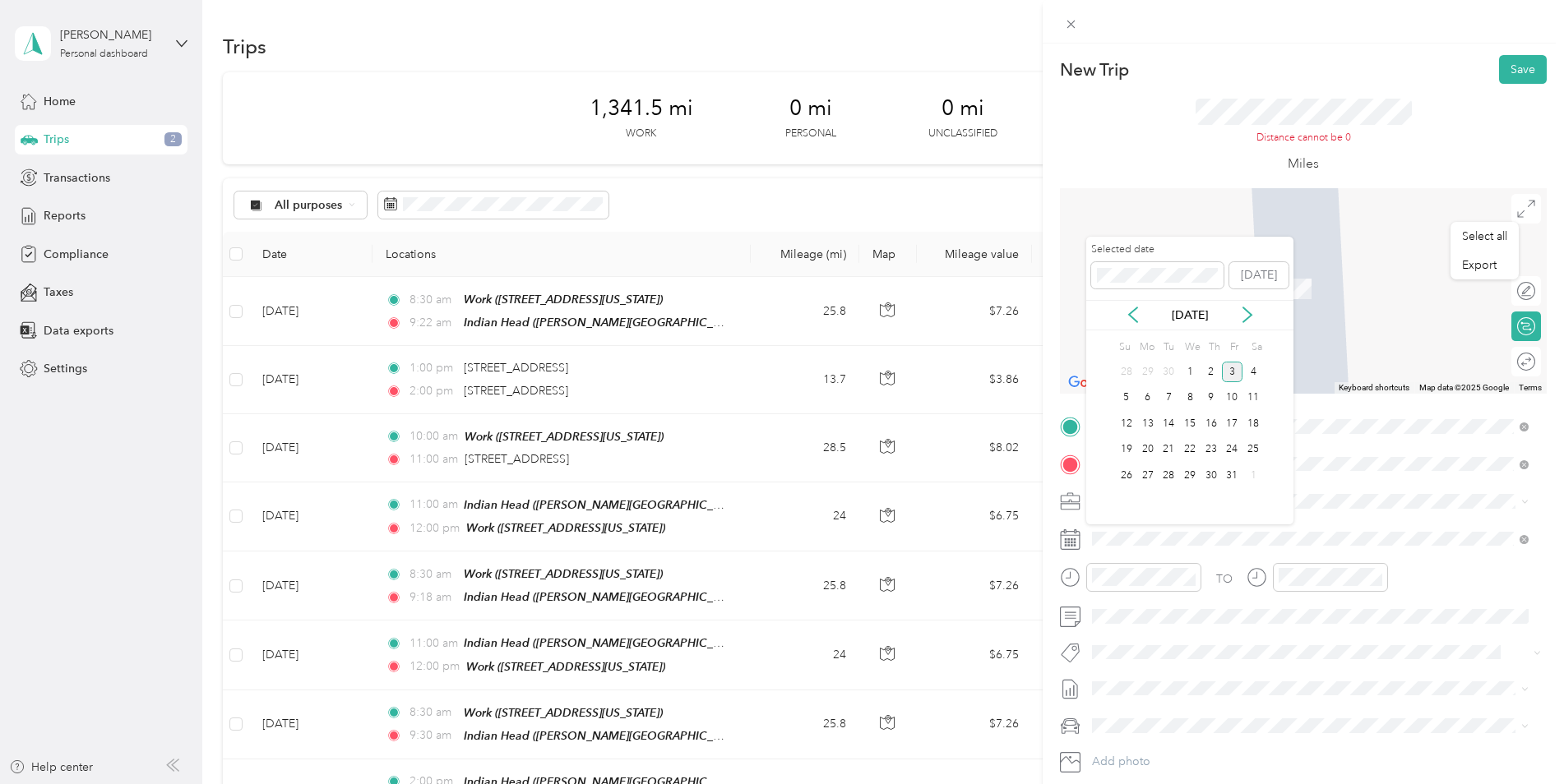
click at [1142, 316] on div "[DATE]" at bounding box center [1189, 315] width 207 height 18
click at [1118, 326] on div "[DATE]" at bounding box center [1189, 315] width 207 height 31
click at [1132, 320] on icon at bounding box center [1133, 314] width 17 height 17
click at [1146, 418] on div "15" at bounding box center [1147, 424] width 21 height 20
click at [1131, 586] on div at bounding box center [1144, 577] width 116 height 29
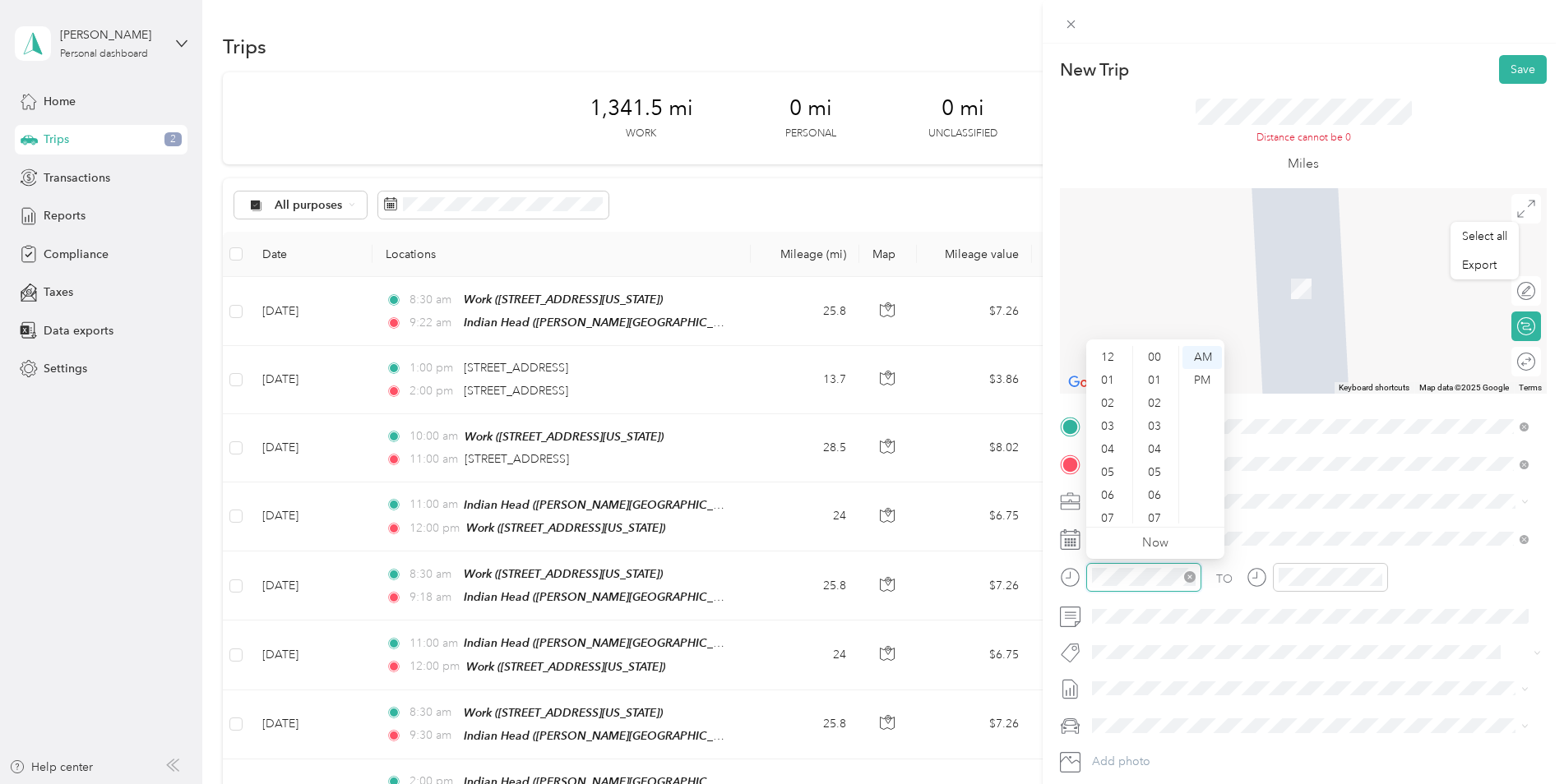
scroll to position [99, 0]
click at [1070, 580] on div at bounding box center [1131, 577] width 142 height 29
click at [1163, 610] on span "[STREET_ADDRESS][US_STATE]" at bounding box center [1205, 617] width 165 height 14
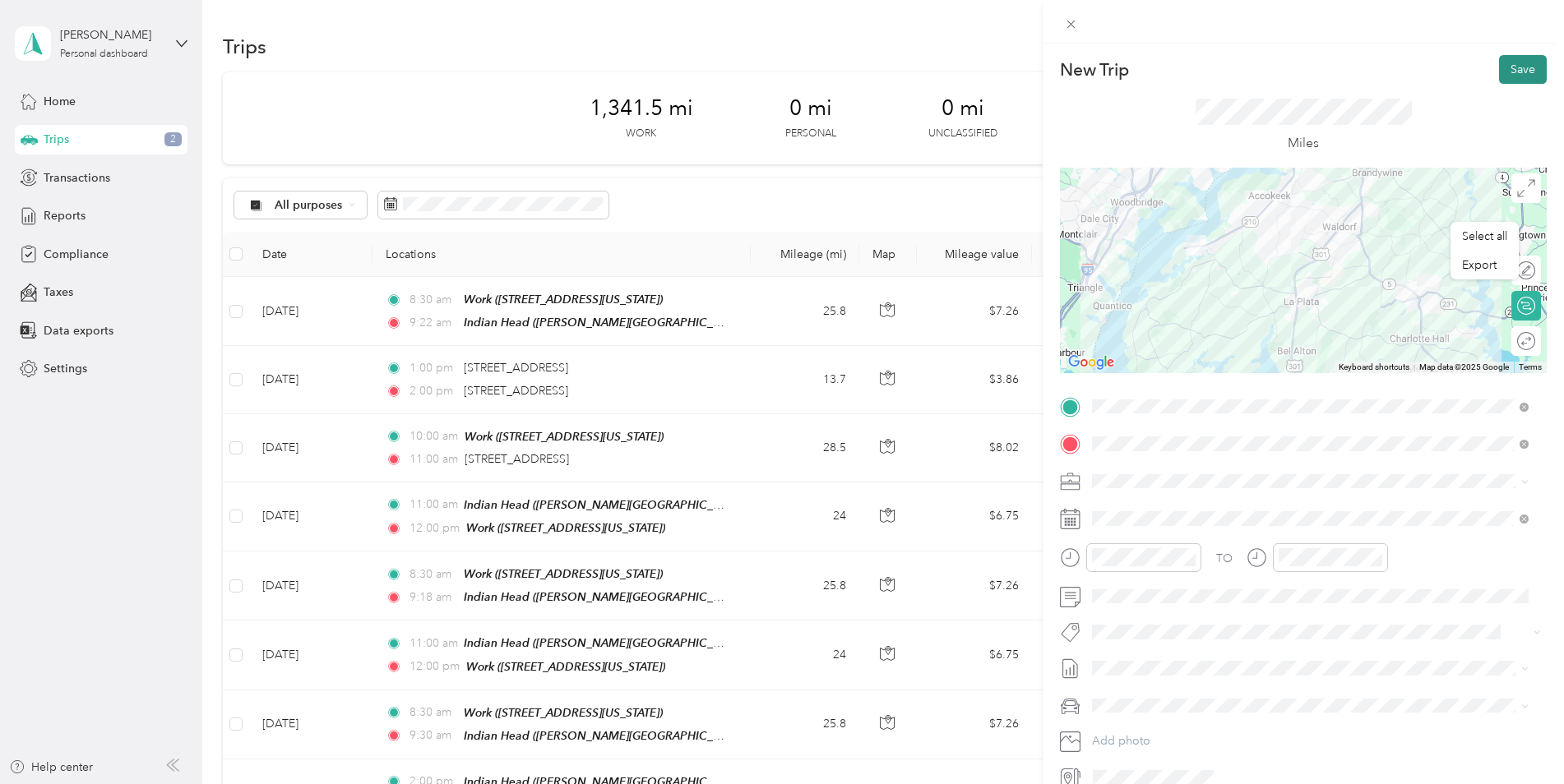
click at [1503, 74] on button "Save" at bounding box center [1523, 69] width 47 height 29
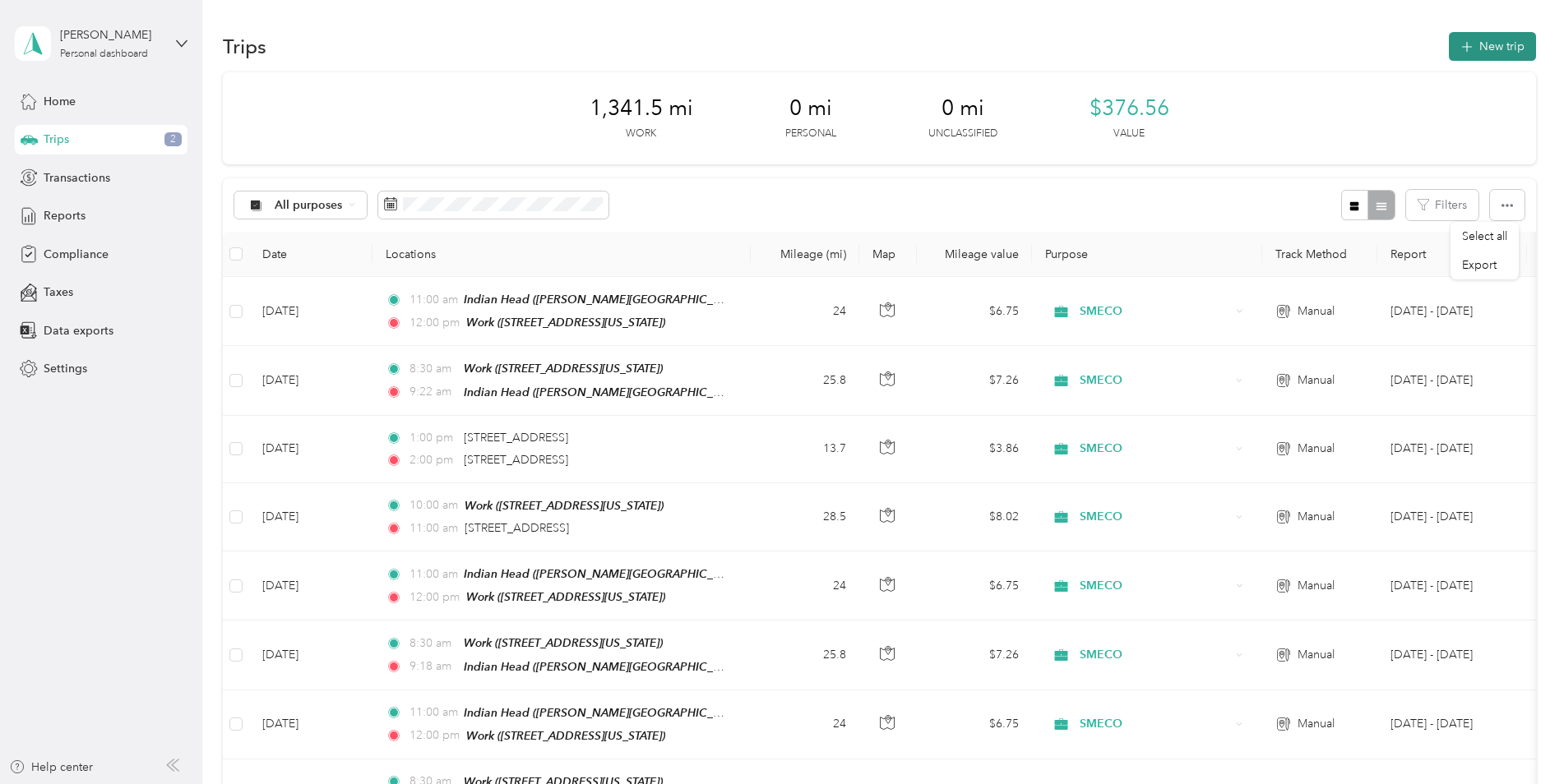
click at [1492, 50] on button "New trip" at bounding box center [1492, 46] width 88 height 29
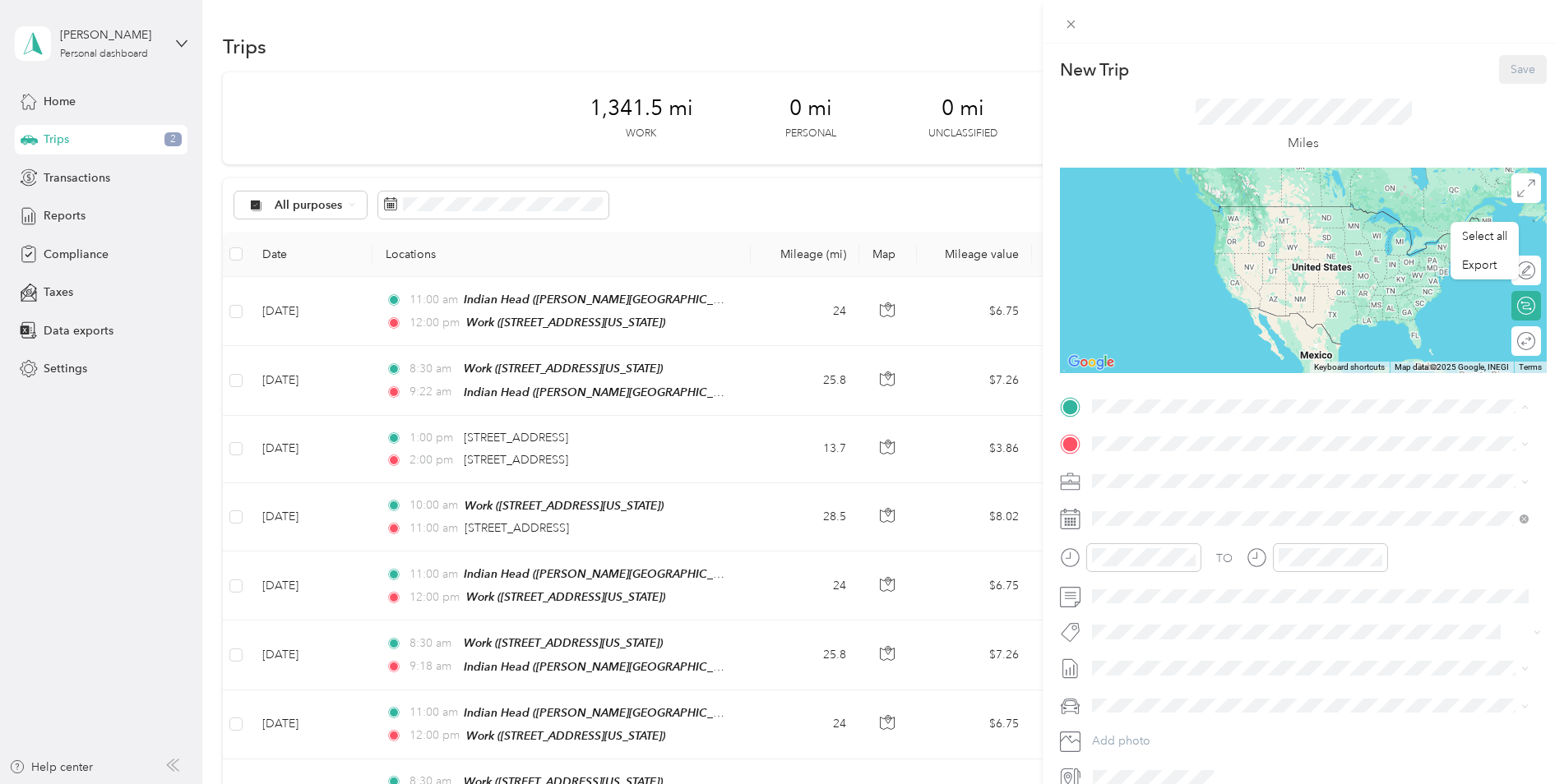
click at [1168, 551] on div "Work [STREET_ADDRESS][US_STATE]" at bounding box center [1205, 550] width 165 height 34
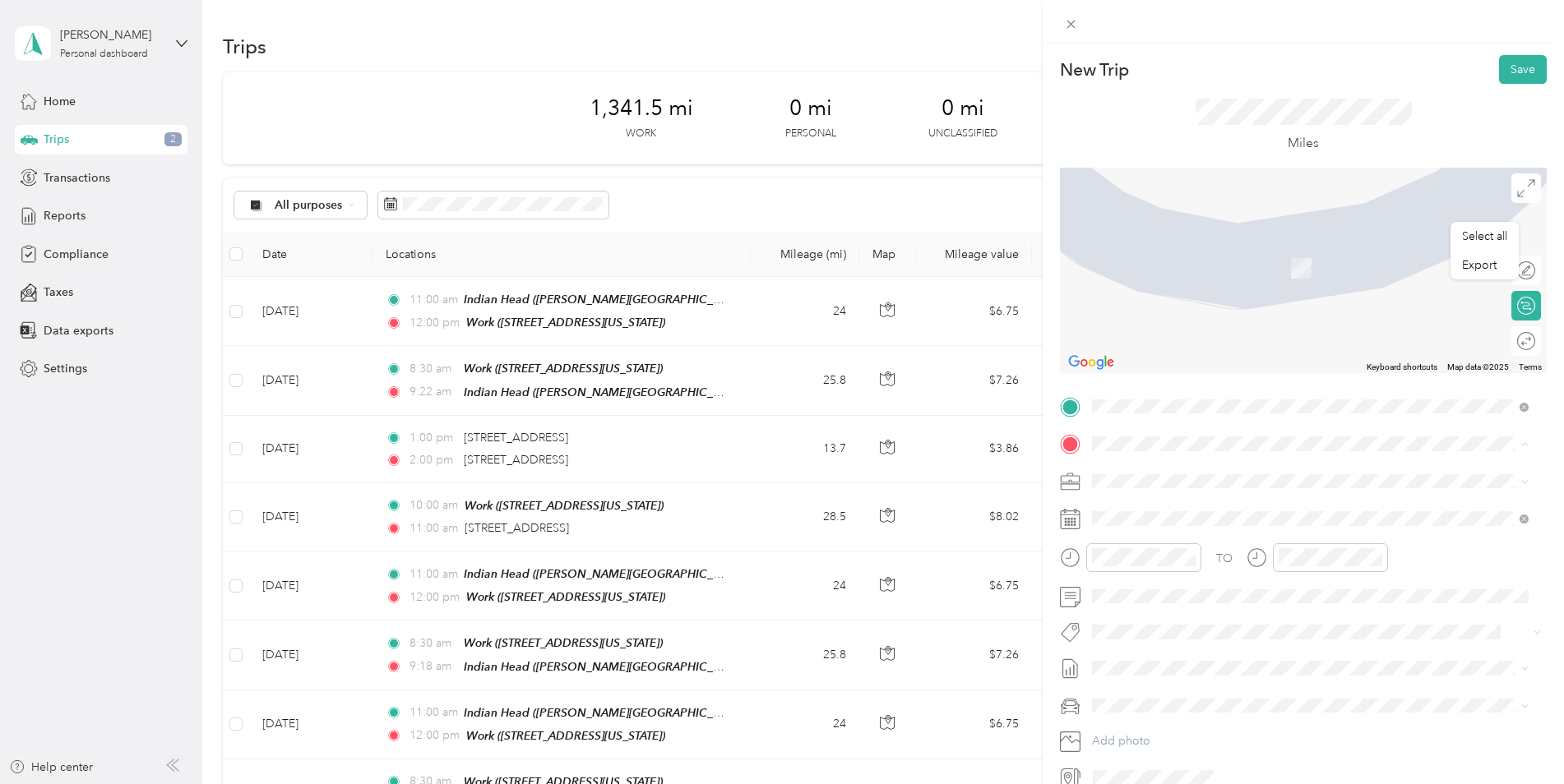
click at [1203, 631] on div "Indian Head" at bounding box center [1251, 629] width 256 height 15
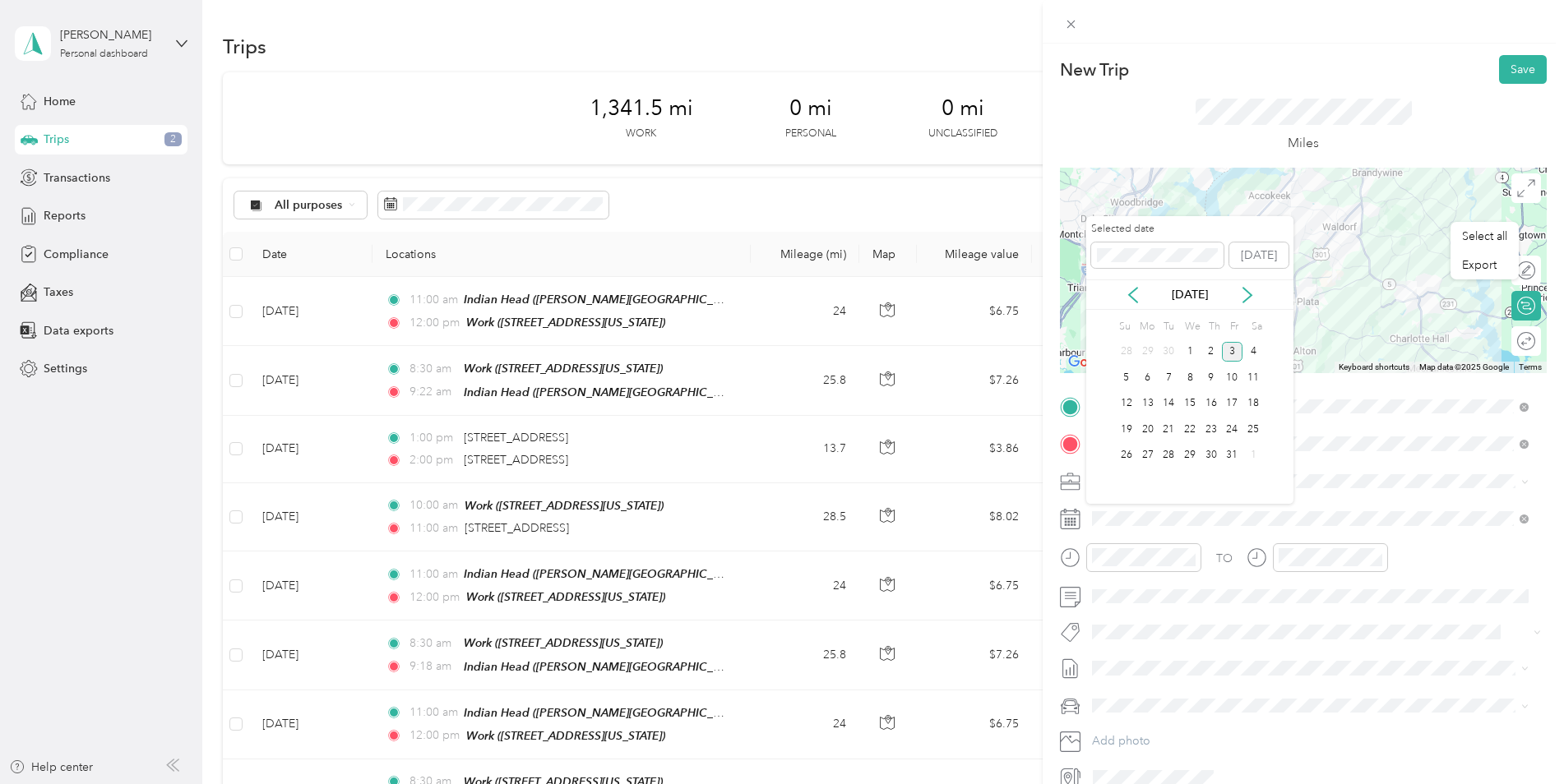
click at [1141, 303] on div "[DATE]" at bounding box center [1189, 295] width 207 height 18
click at [1134, 297] on icon at bounding box center [1133, 295] width 17 height 17
click at [1168, 402] on div "16" at bounding box center [1168, 403] width 21 height 20
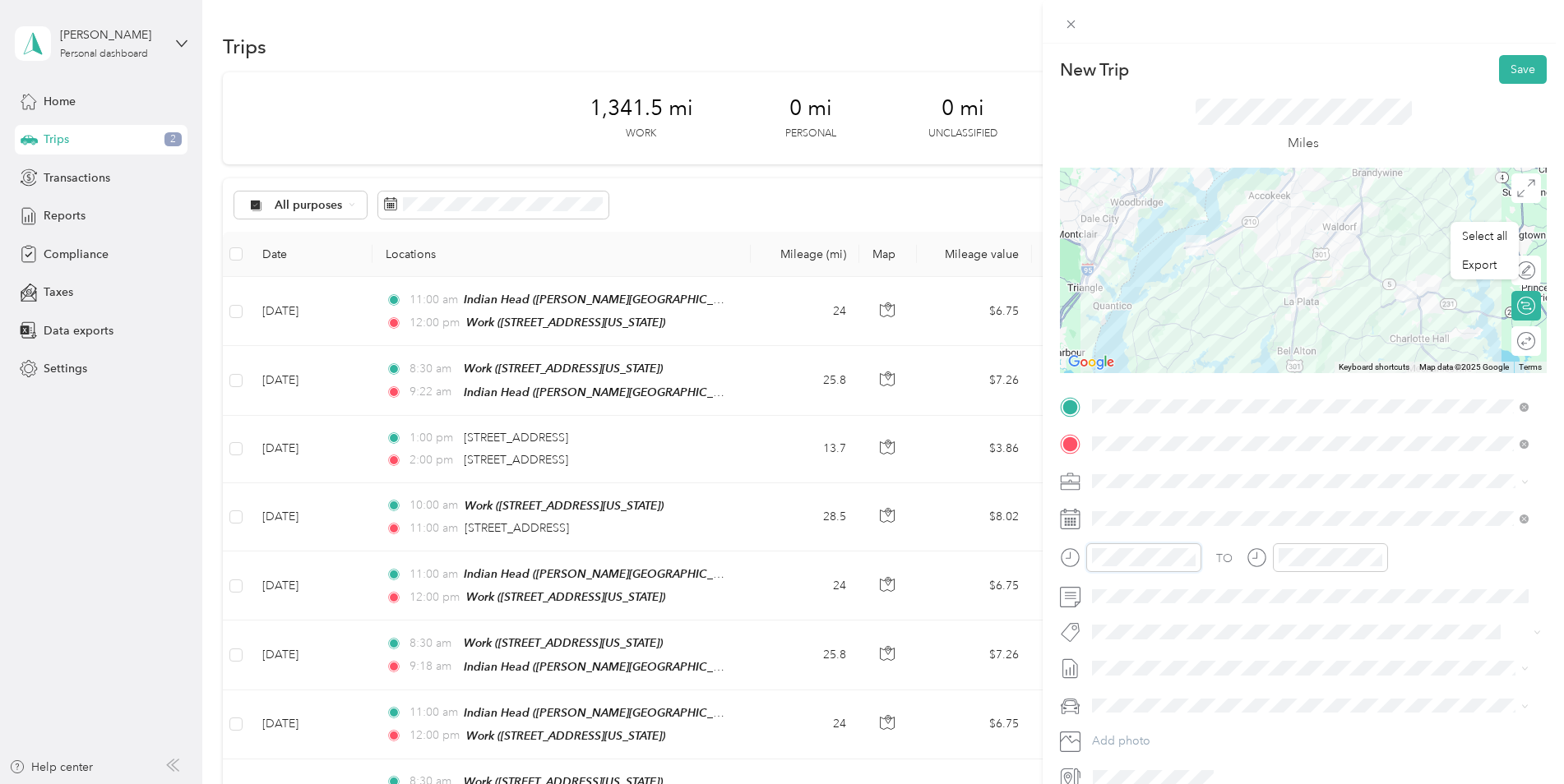
click at [1054, 557] on form "New Trip Save This trip cannot be edited because it is either under review, app…" at bounding box center [1303, 423] width 522 height 736
click at [1508, 60] on button "Save" at bounding box center [1523, 69] width 47 height 29
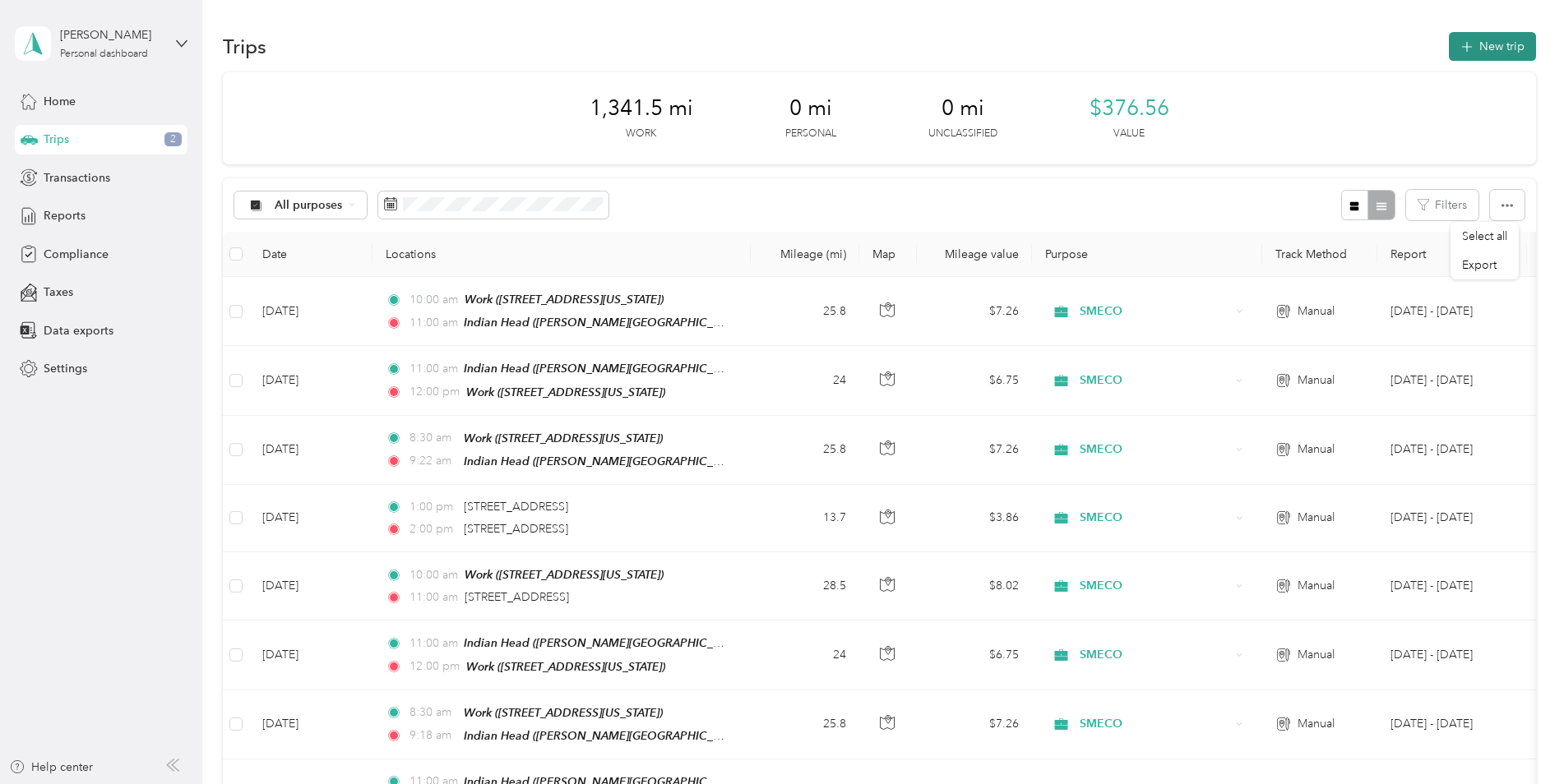
click at [1482, 49] on button "New trip" at bounding box center [1492, 46] width 88 height 29
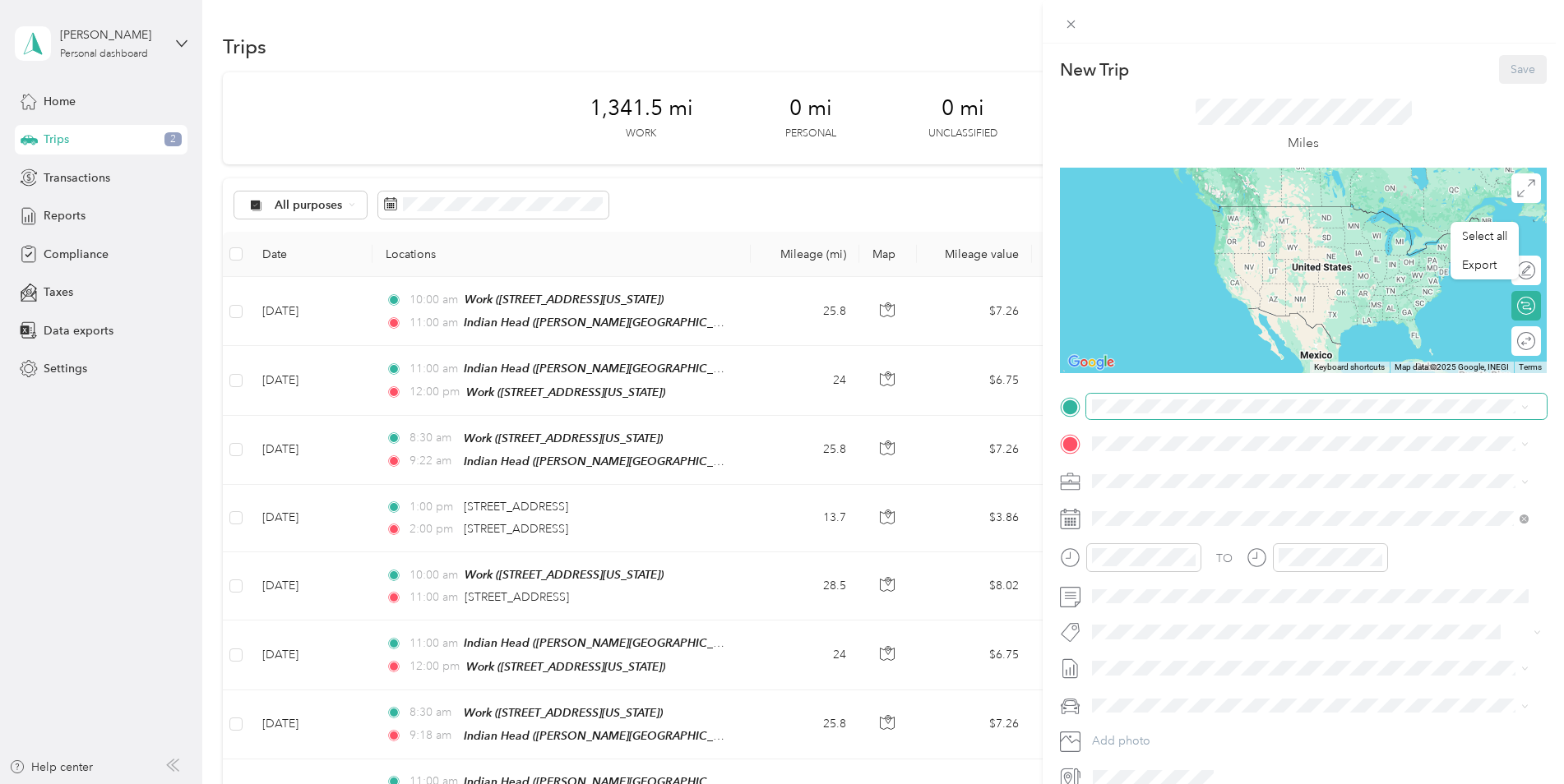
click at [1121, 397] on span at bounding box center [1316, 407] width 460 height 26
click at [1187, 613] on span "[PERSON_NAME][STREET_ADDRESS][US_STATE]" at bounding box center [1251, 611] width 256 height 14
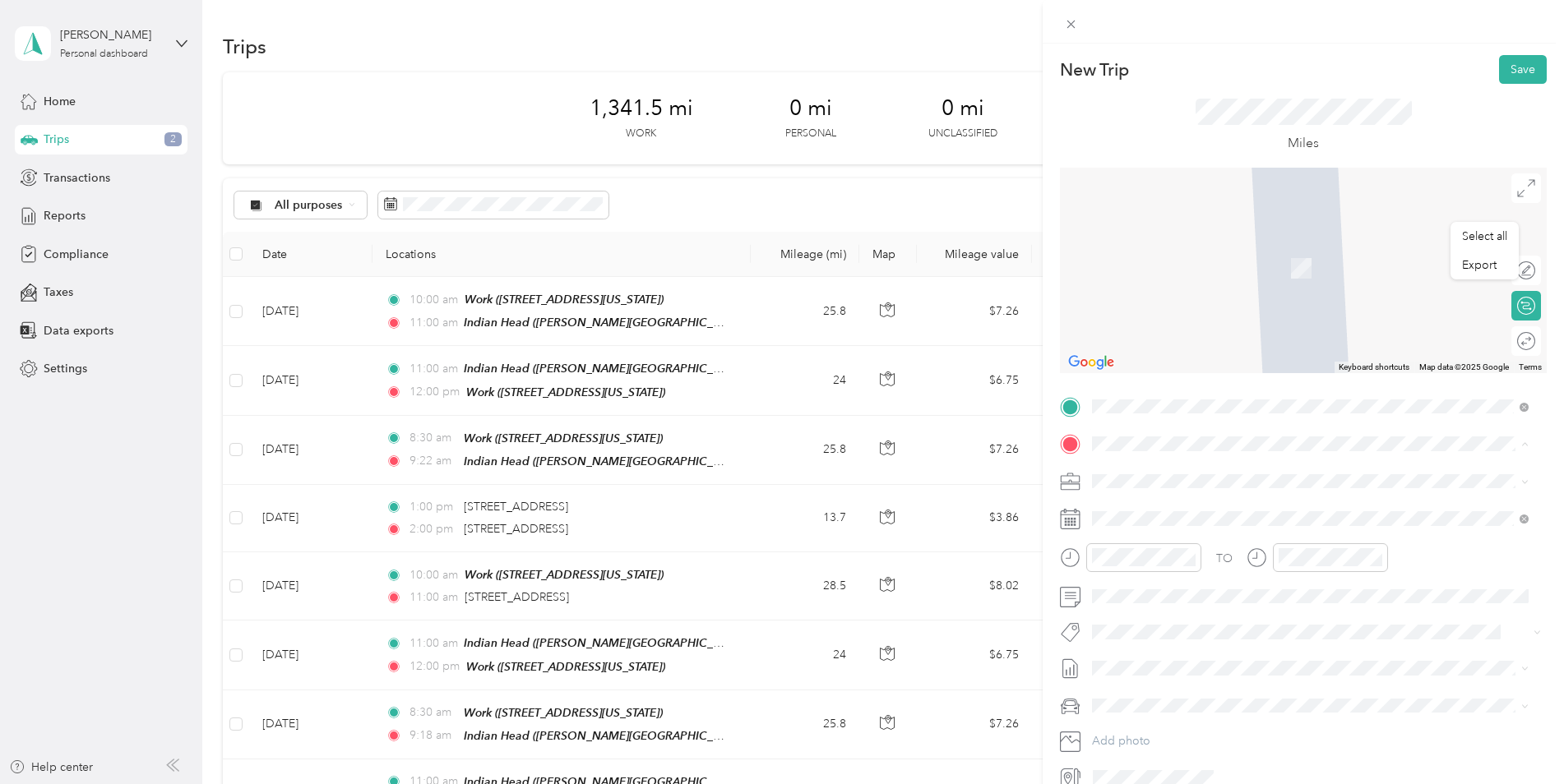
click at [1182, 592] on div "Work [STREET_ADDRESS][US_STATE]" at bounding box center [1205, 587] width 165 height 34
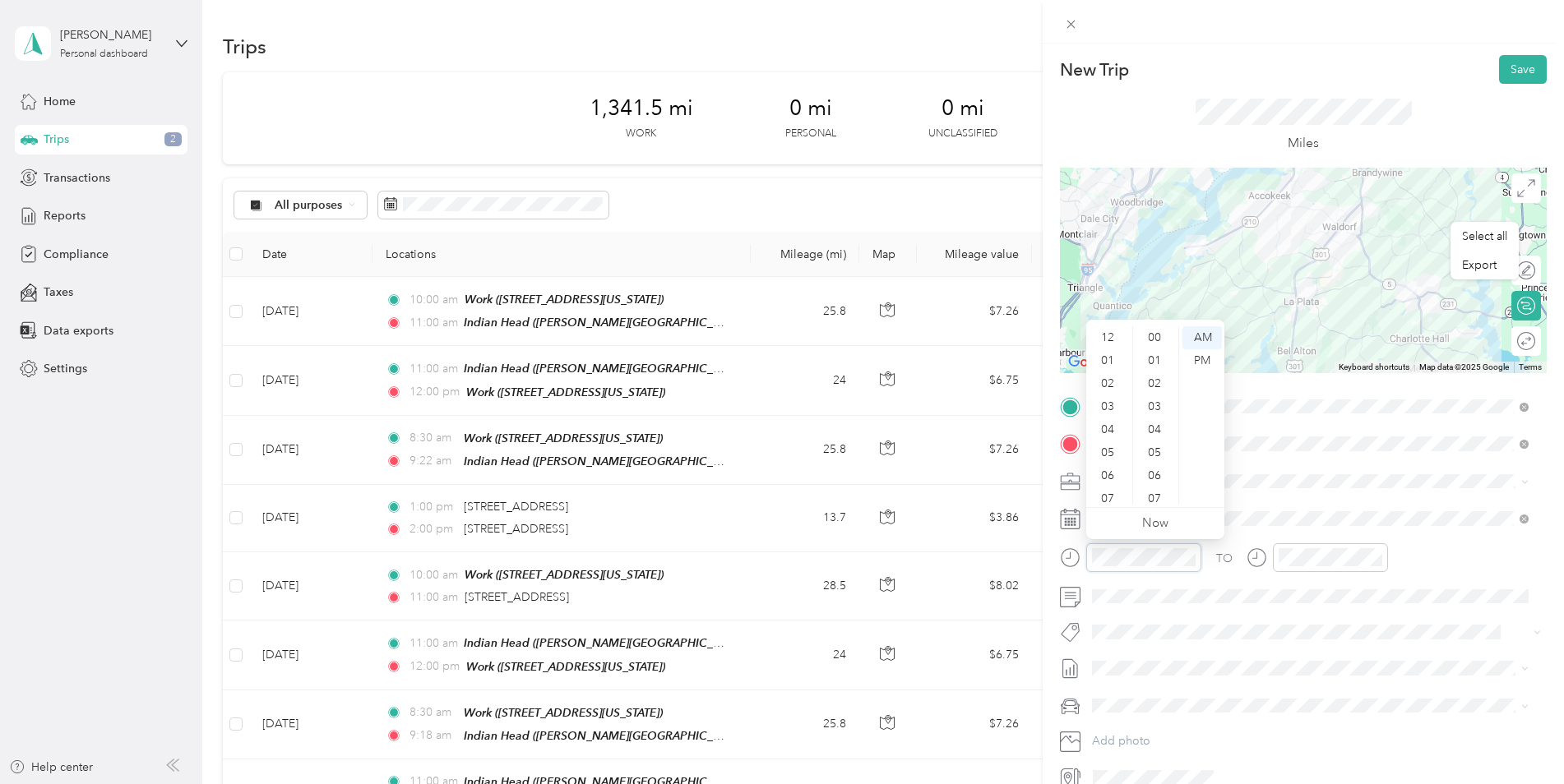
scroll to position [99, 0]
click at [1065, 518] on icon at bounding box center [1070, 518] width 20 height 20
click at [1066, 518] on icon at bounding box center [1070, 518] width 20 height 20
click at [1246, 536] on div "TO Add photo" at bounding box center [1303, 592] width 487 height 397
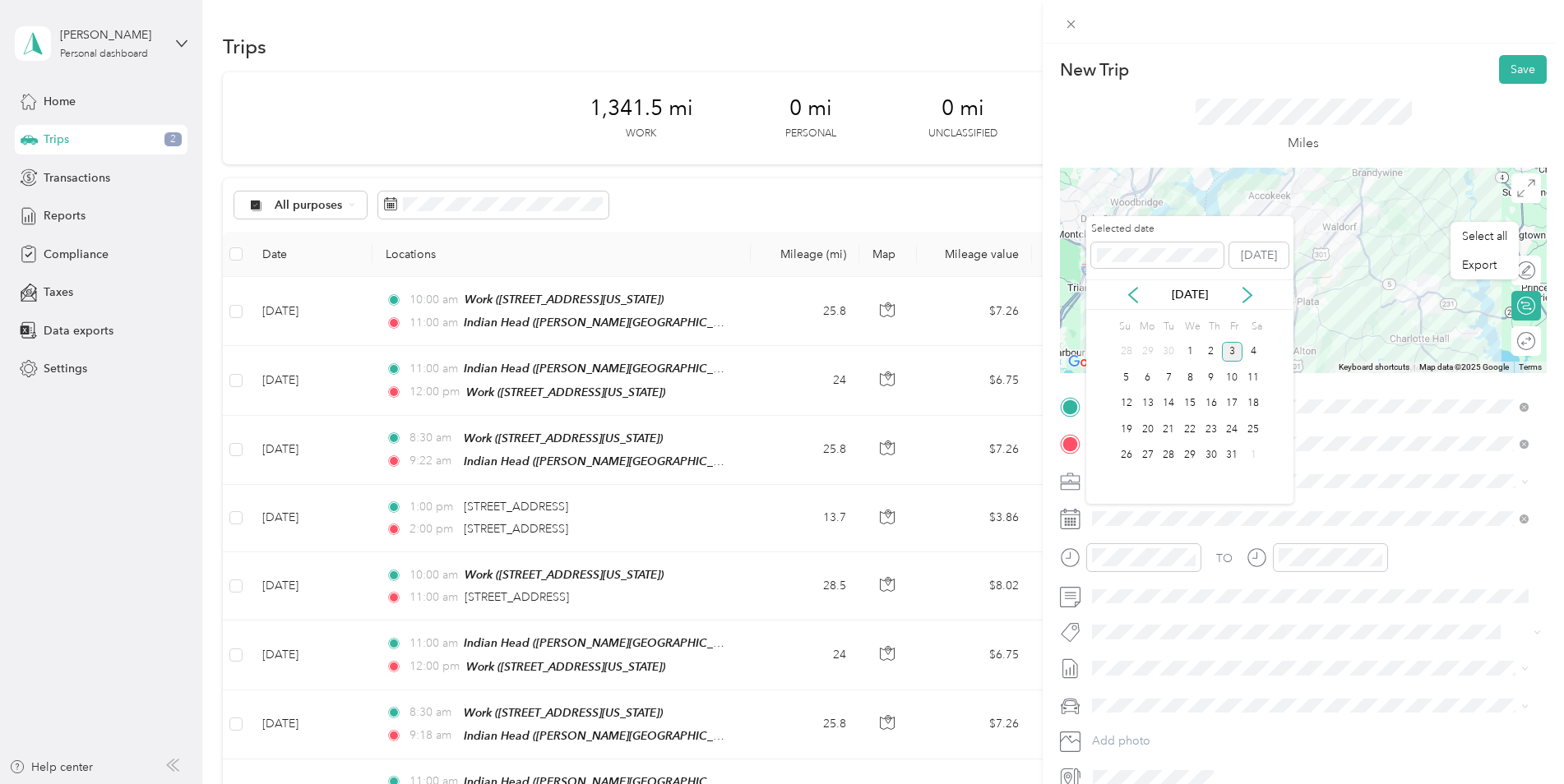
click at [1128, 304] on div "[DATE]" at bounding box center [1189, 294] width 207 height 31
click at [1132, 300] on icon at bounding box center [1133, 295] width 17 height 17
click at [1167, 402] on div "16" at bounding box center [1168, 403] width 21 height 20
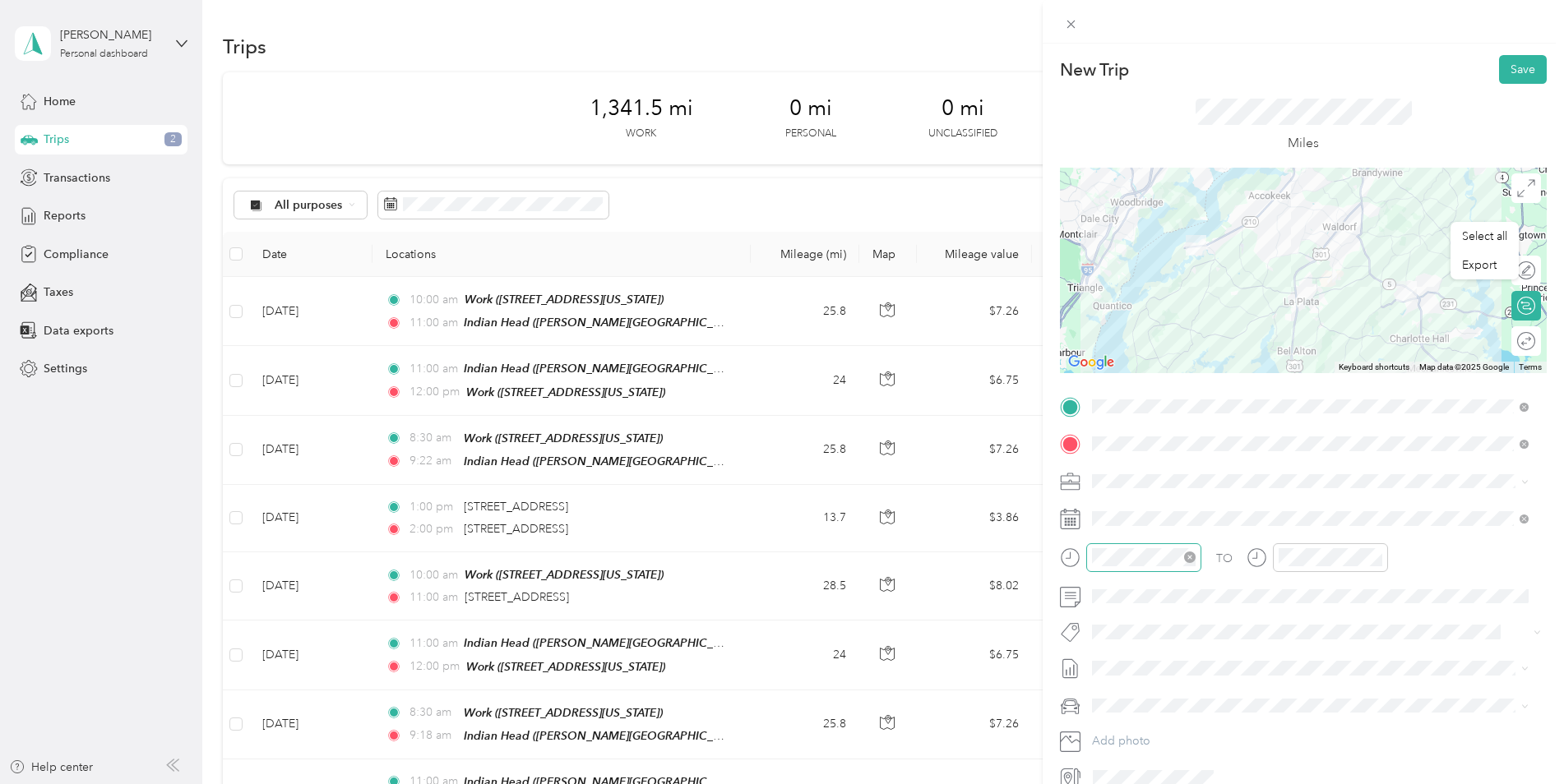
click at [1119, 561] on div at bounding box center [1144, 557] width 116 height 29
drag, startPoint x: 1167, startPoint y: 566, endPoint x: 1034, endPoint y: 550, distance: 134.0
click at [1034, 550] on div "New Trip Save This trip cannot be edited because it is either under review, app…" at bounding box center [782, 392] width 1564 height 784
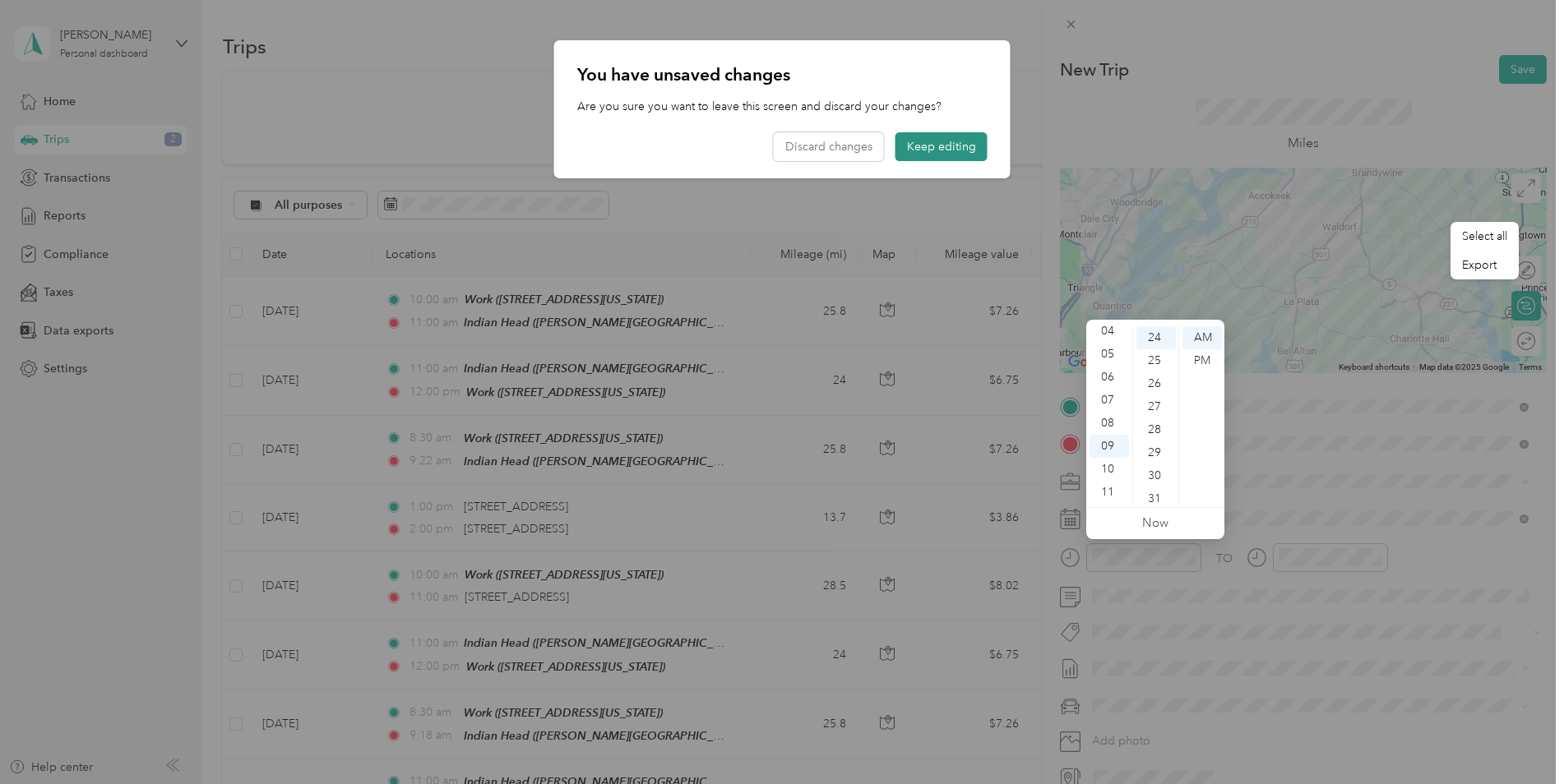
click at [917, 141] on button "Keep editing" at bounding box center [941, 146] width 92 height 29
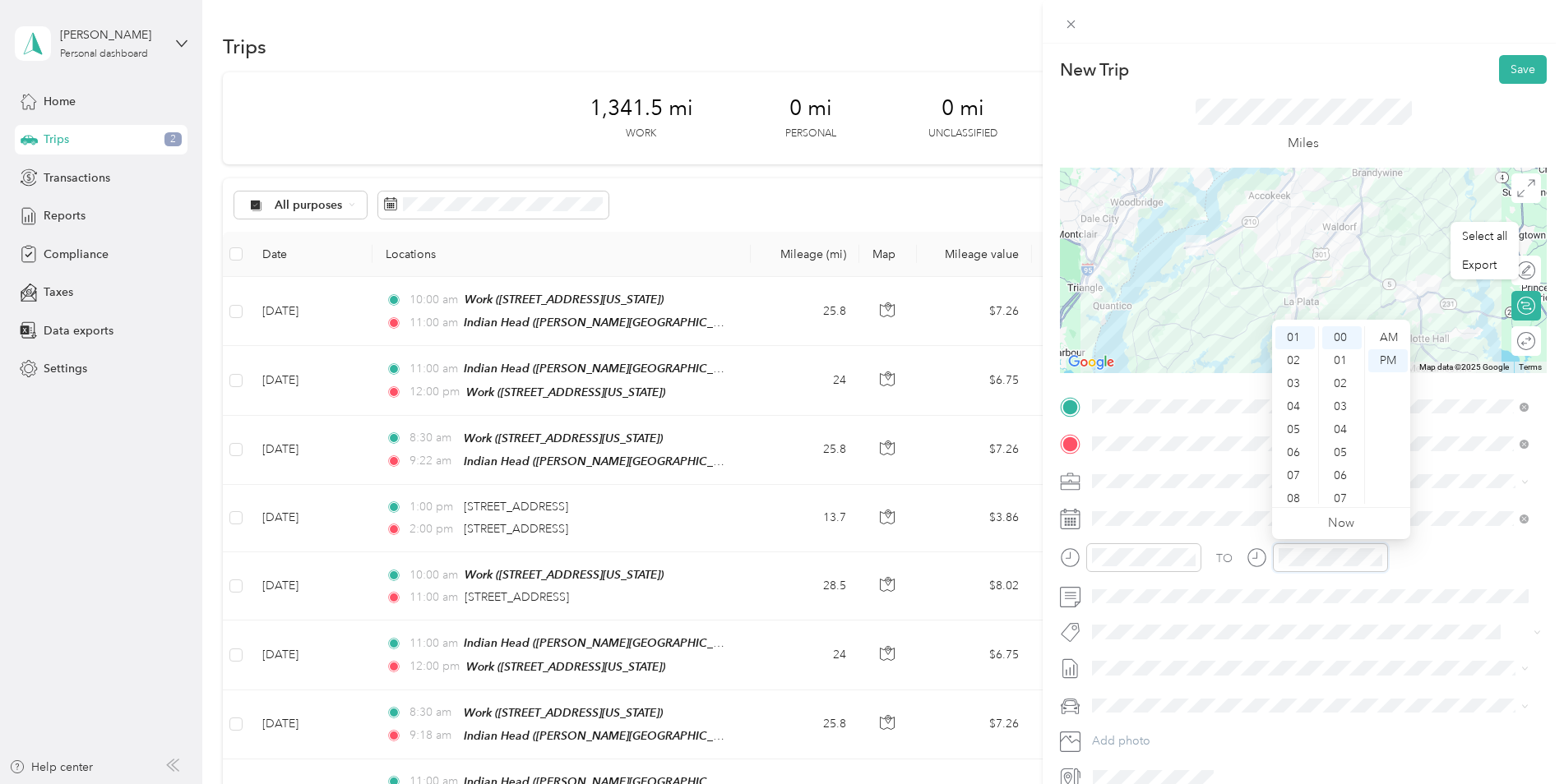
scroll to position [0, 0]
click at [1514, 74] on button "Save" at bounding box center [1523, 69] width 47 height 29
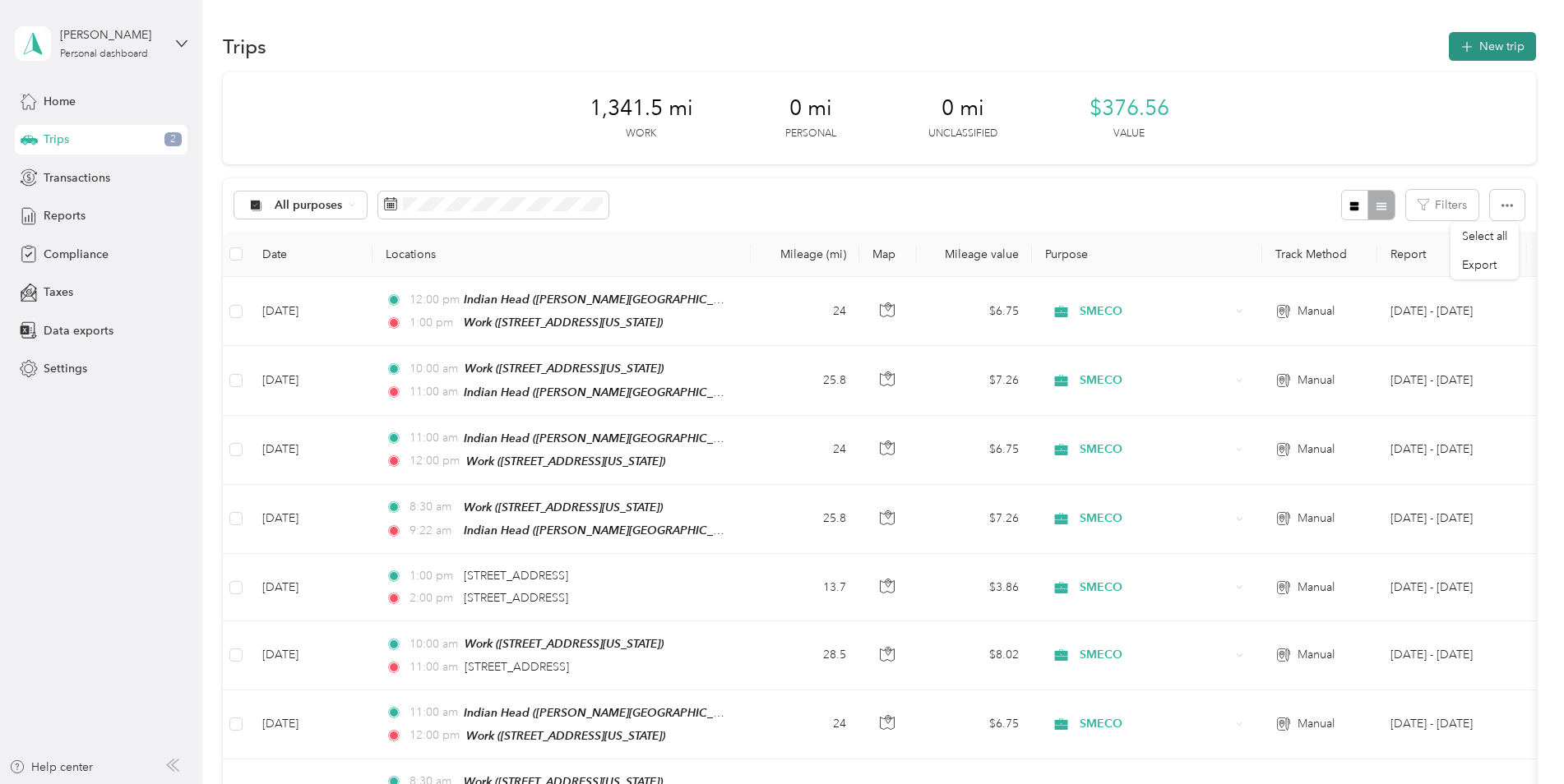
click at [1463, 47] on icon "button" at bounding box center [1467, 47] width 19 height 19
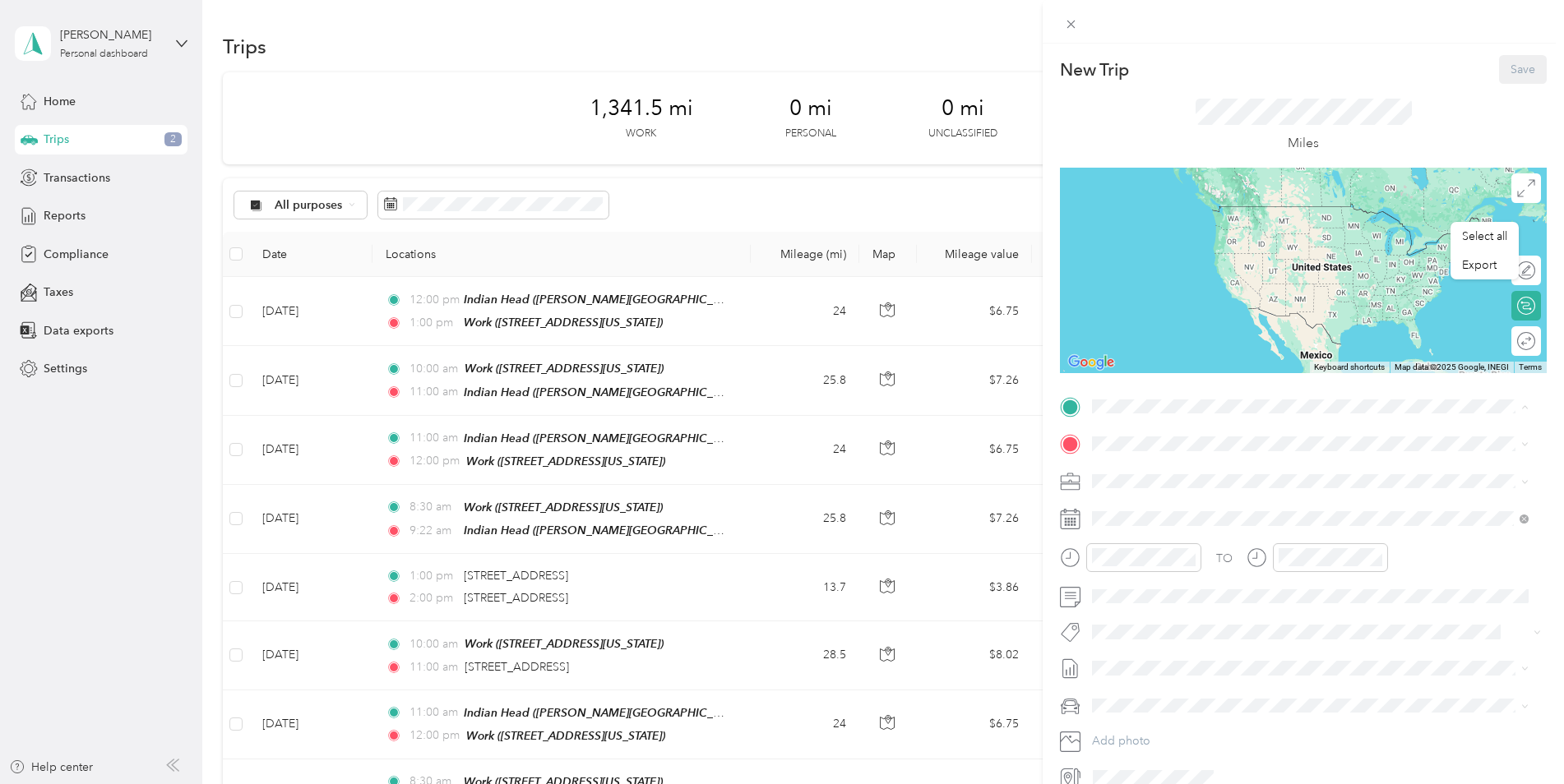
click at [1210, 534] on div "Work [STREET_ADDRESS][US_STATE]" at bounding box center [1205, 550] width 165 height 34
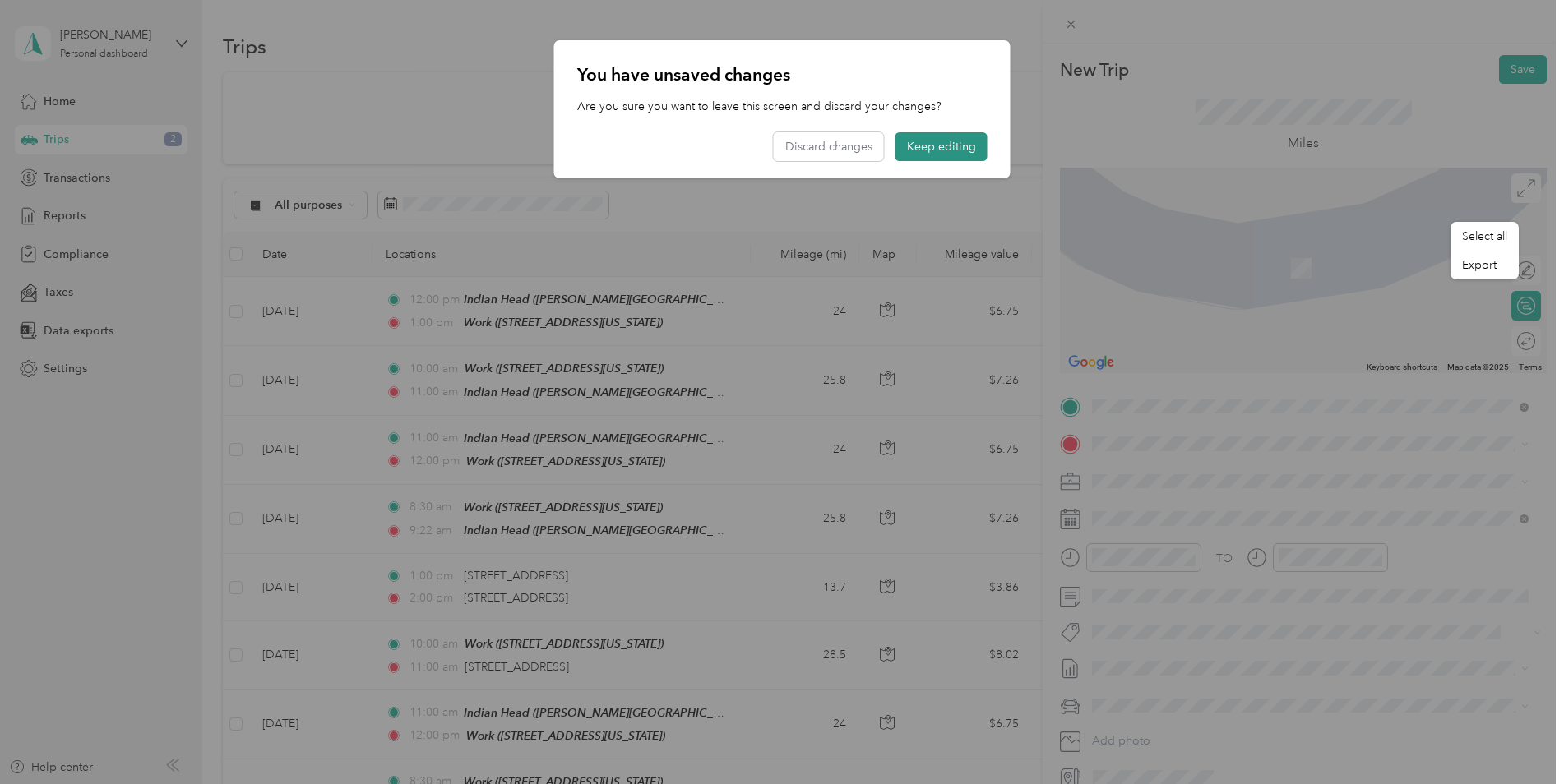
click at [964, 144] on button "Keep editing" at bounding box center [941, 146] width 92 height 29
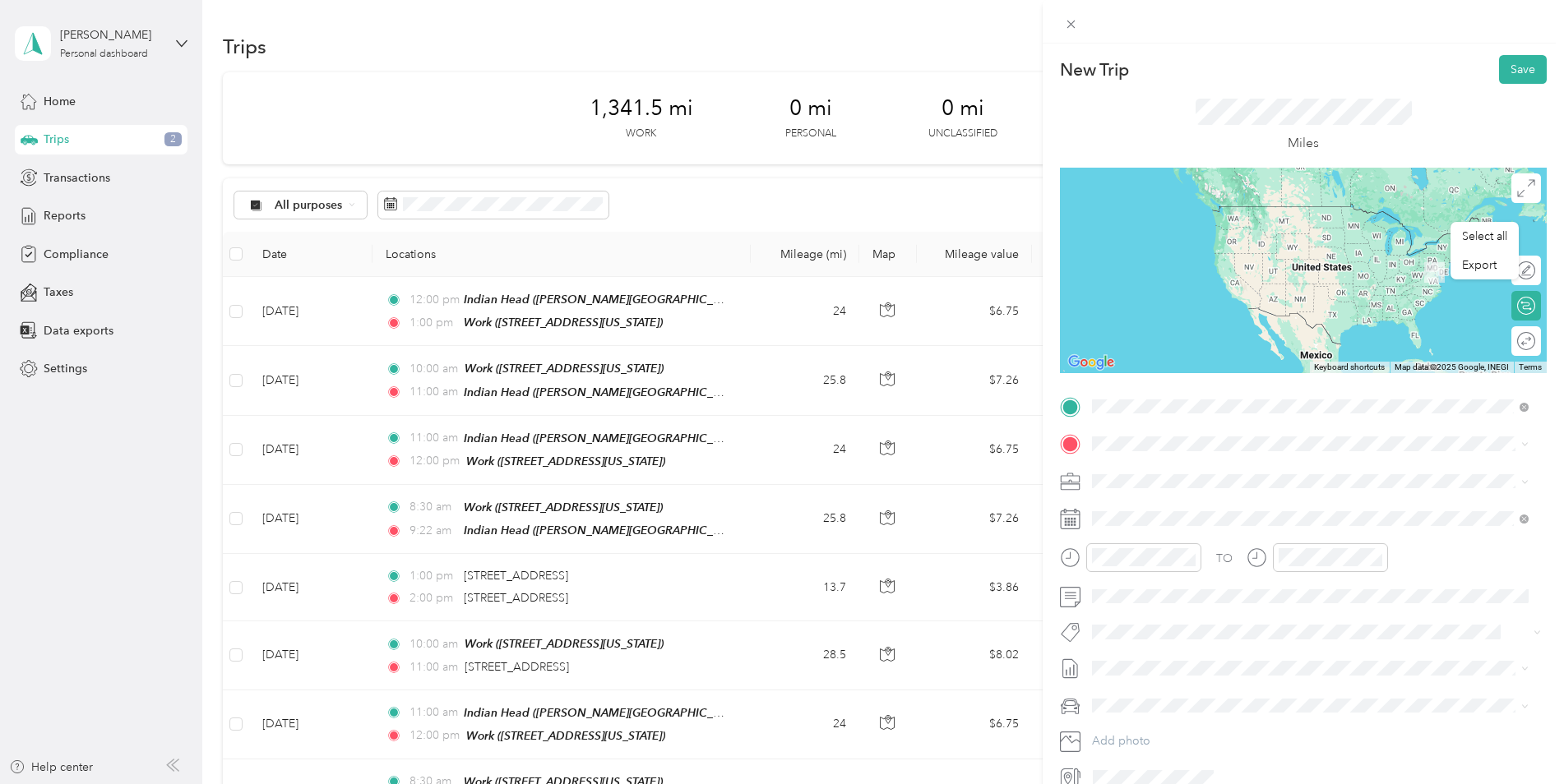
click at [1166, 473] on span "[STREET_ADDRESS][US_STATE]" at bounding box center [1205, 466] width 165 height 15
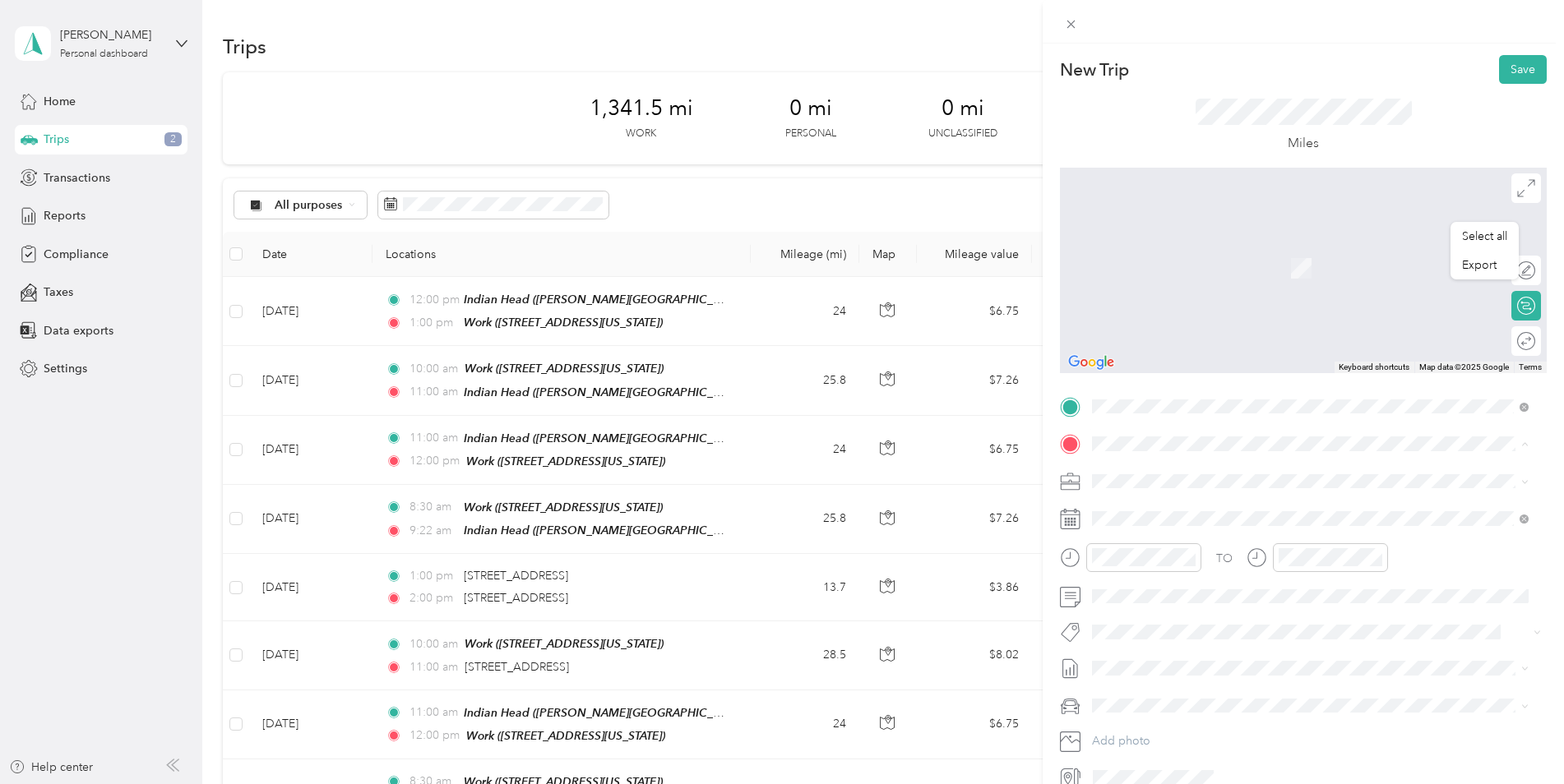
click at [1180, 570] on div "Work" at bounding box center [1205, 578] width 165 height 15
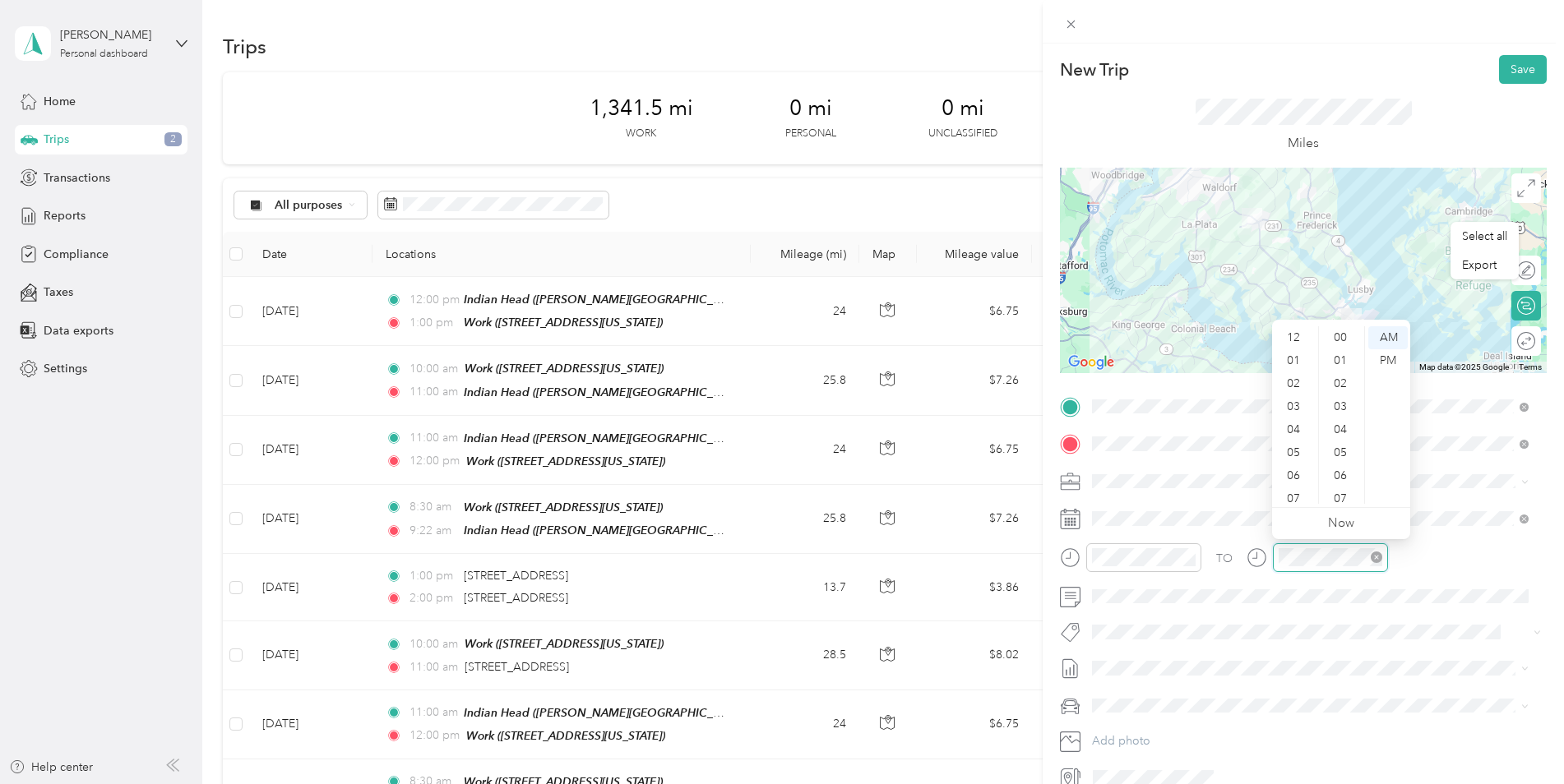
scroll to position [99, 0]
click at [1265, 557] on div at bounding box center [1317, 557] width 142 height 29
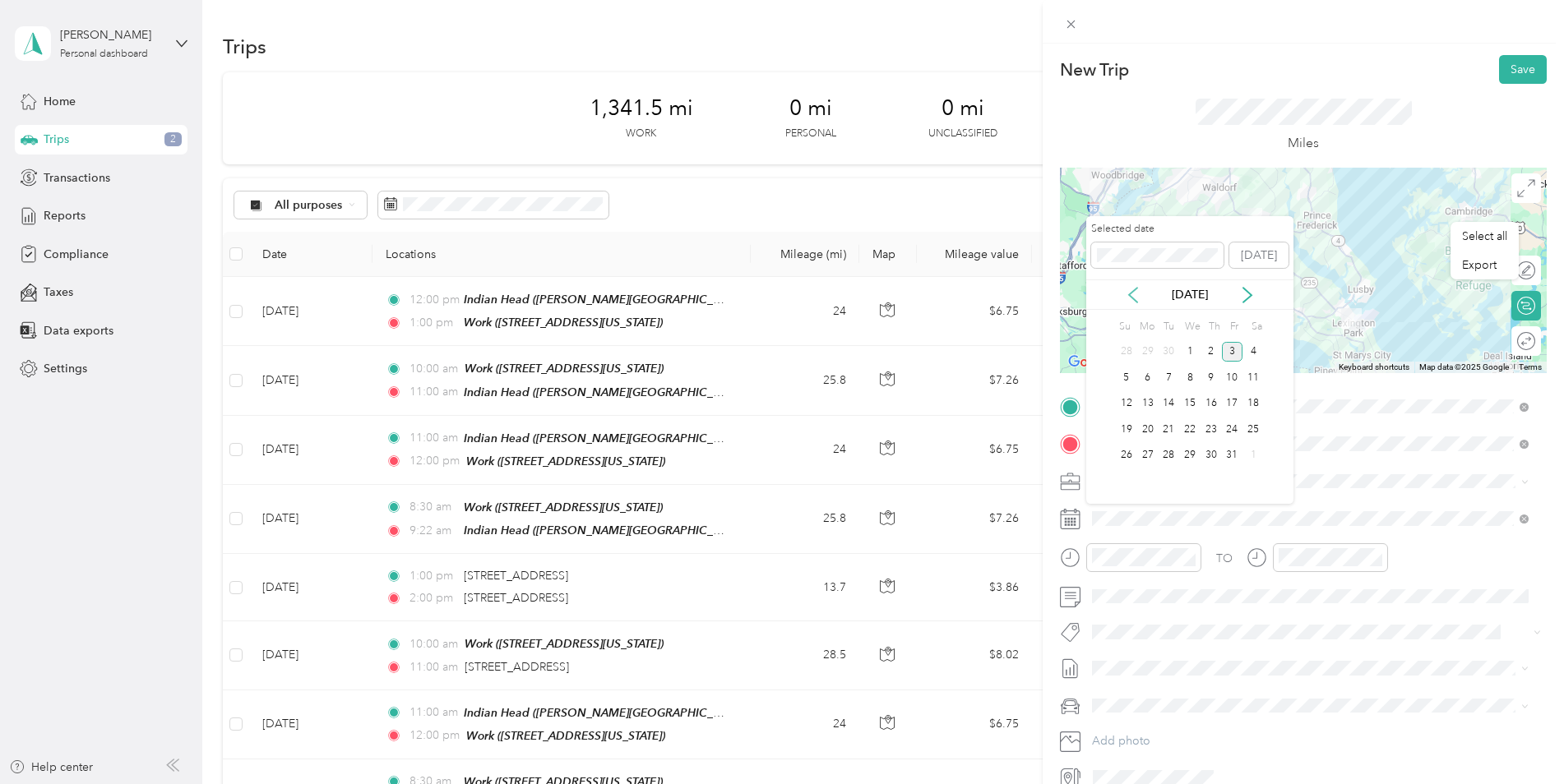
click at [1131, 297] on icon at bounding box center [1133, 295] width 8 height 15
click at [1212, 400] on div "18" at bounding box center [1211, 403] width 21 height 20
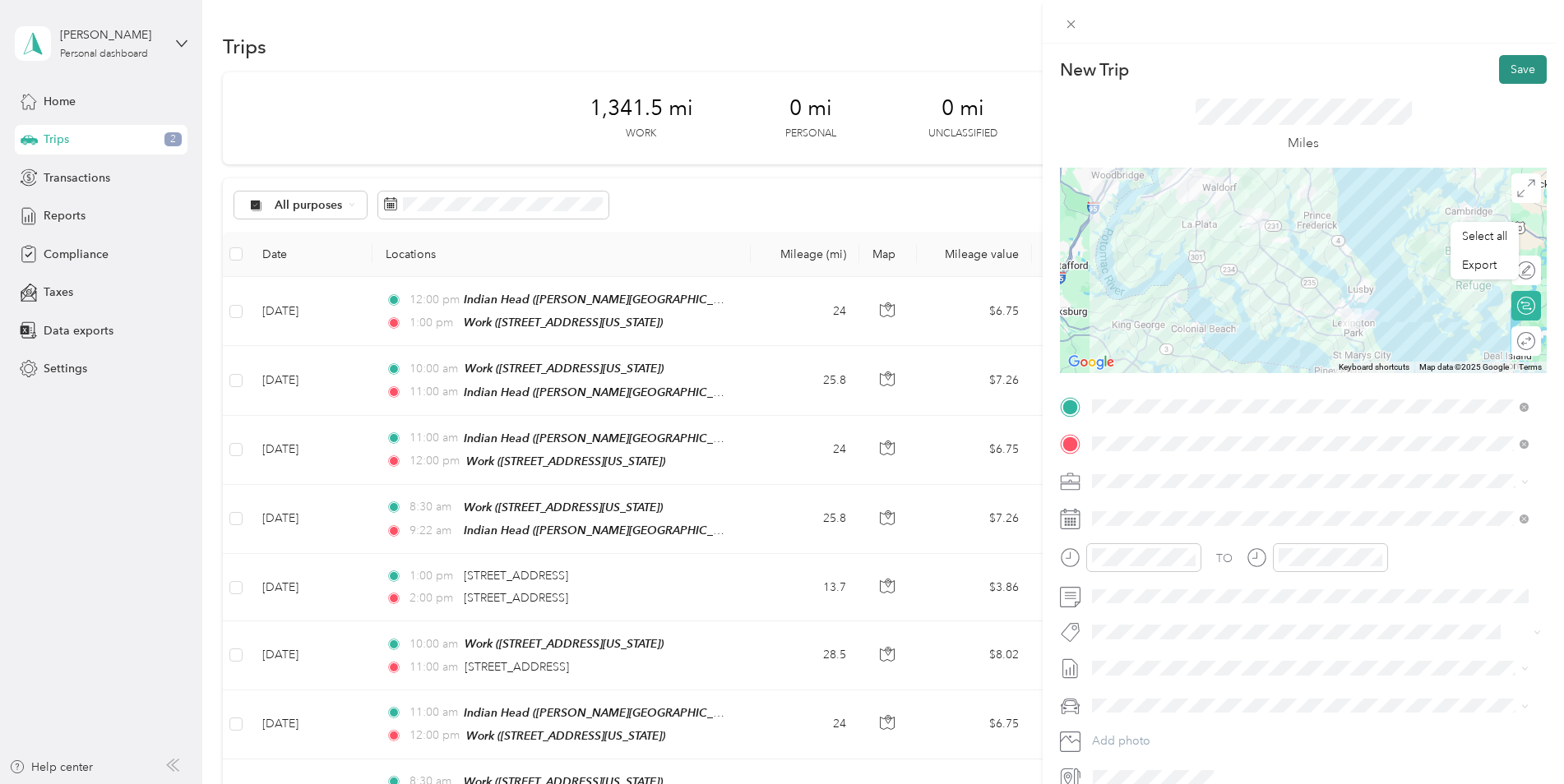
click at [1506, 68] on button "Save" at bounding box center [1523, 69] width 47 height 29
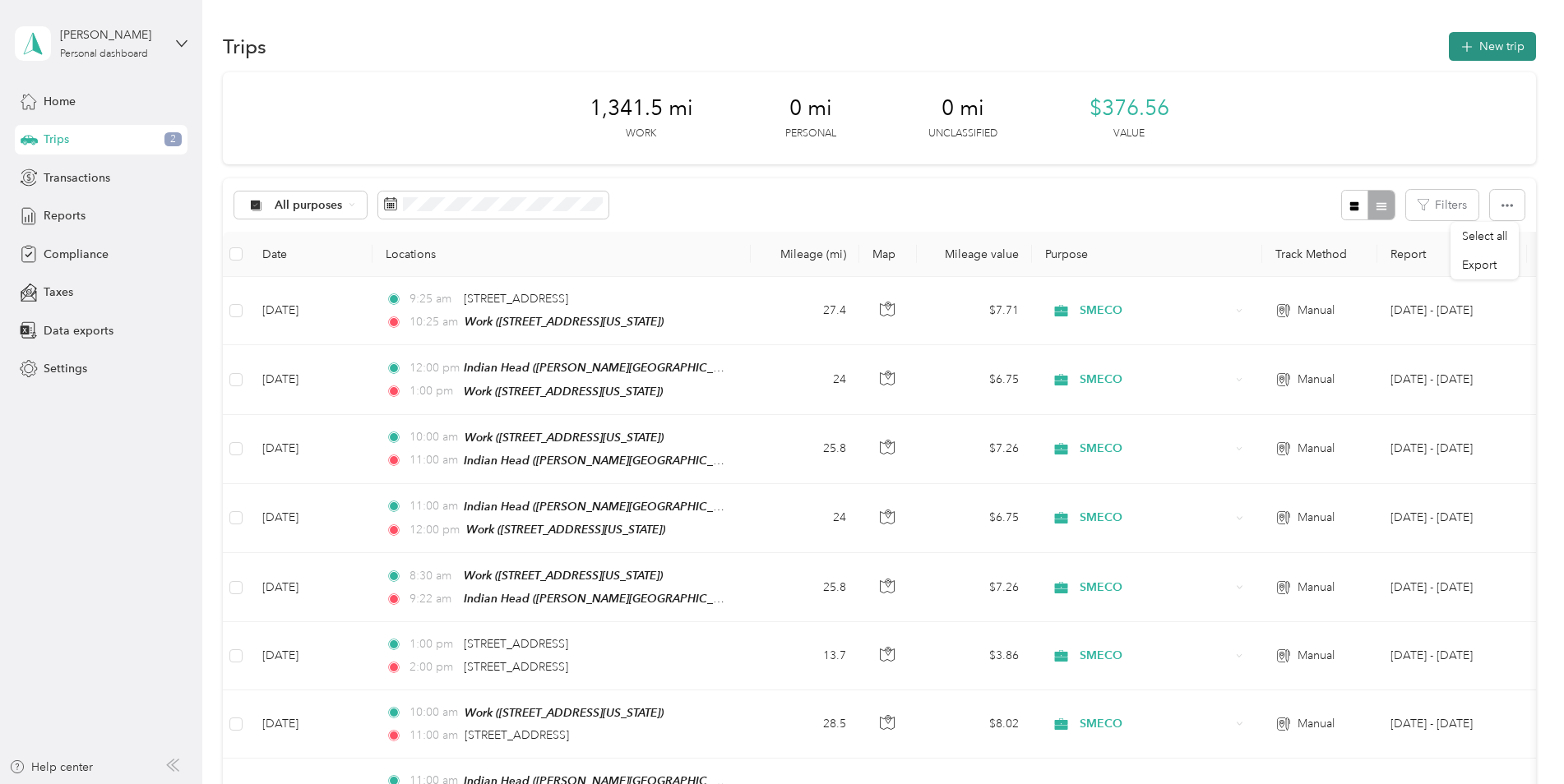
click at [1516, 49] on button "New trip" at bounding box center [1492, 46] width 88 height 29
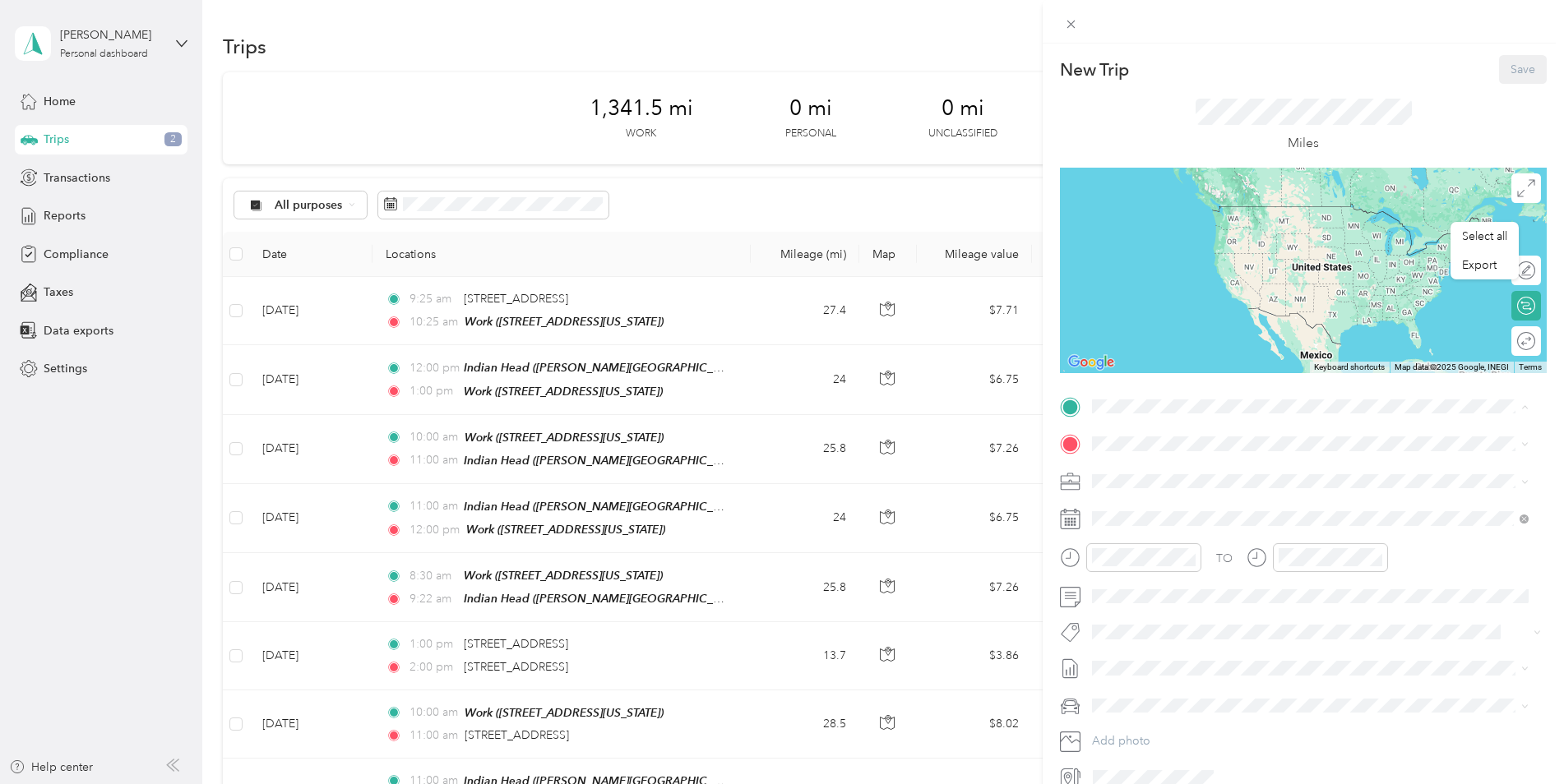
click at [1184, 552] on span "[STREET_ADDRESS][US_STATE]" at bounding box center [1205, 559] width 165 height 14
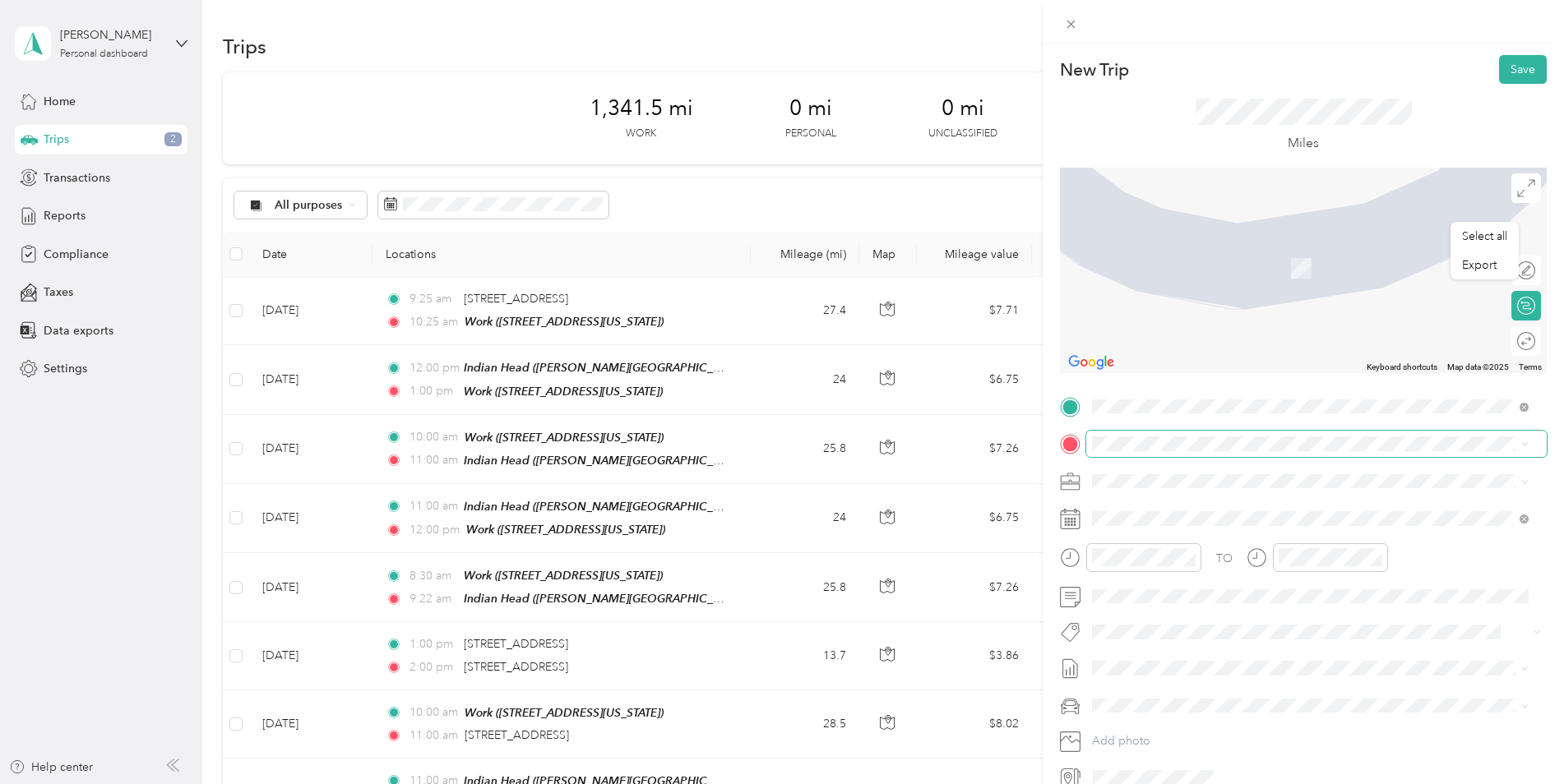
click at [1157, 454] on span at bounding box center [1316, 444] width 460 height 26
click at [1203, 640] on div "Indian Head [PERSON_NAME][STREET_ADDRESS][US_STATE]" at bounding box center [1251, 639] width 256 height 34
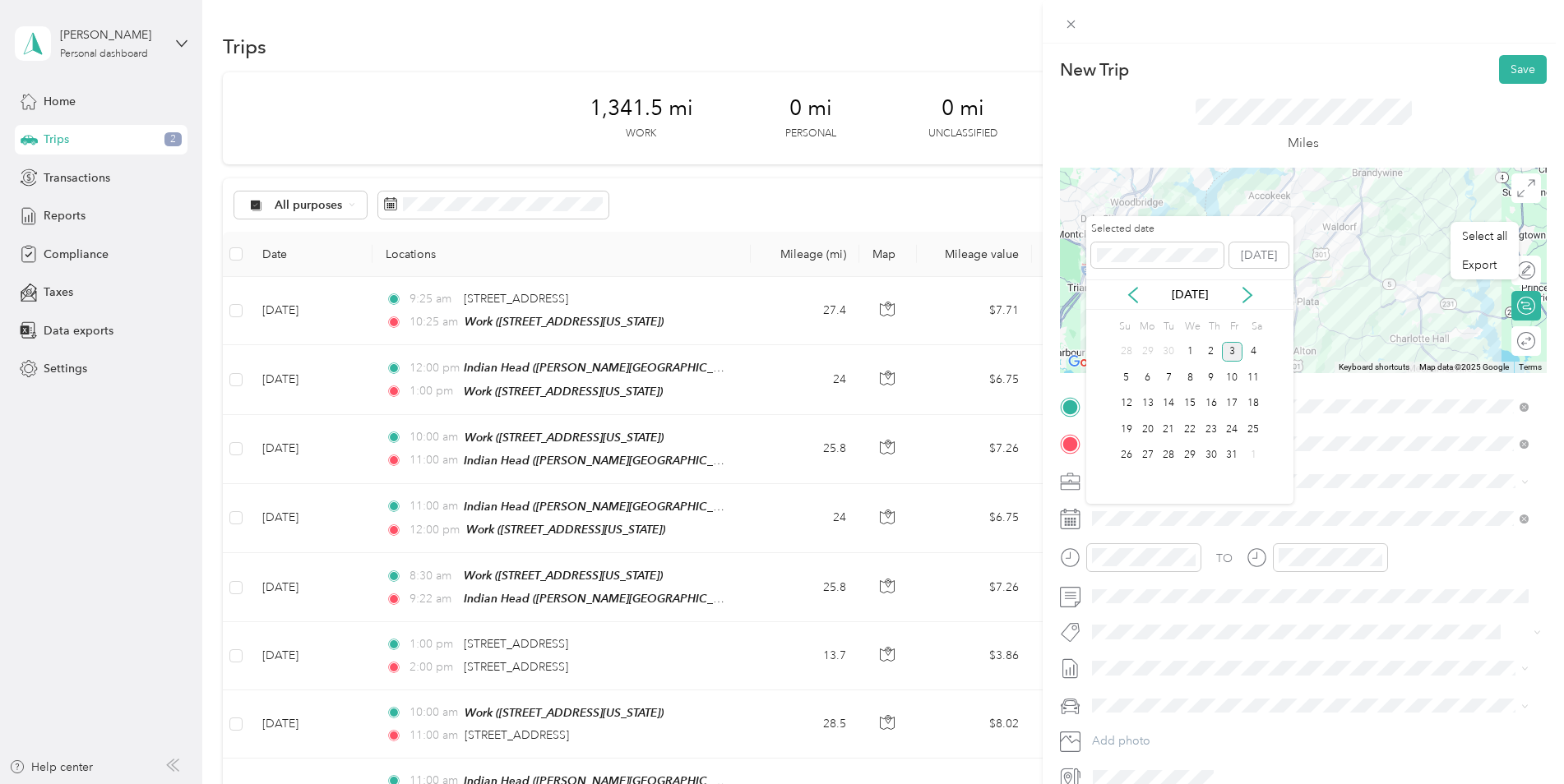
click at [1139, 306] on div "[DATE]" at bounding box center [1189, 294] width 207 height 31
click at [1136, 291] on icon at bounding box center [1133, 295] width 17 height 17
click at [1147, 434] on div "22" at bounding box center [1147, 429] width 21 height 20
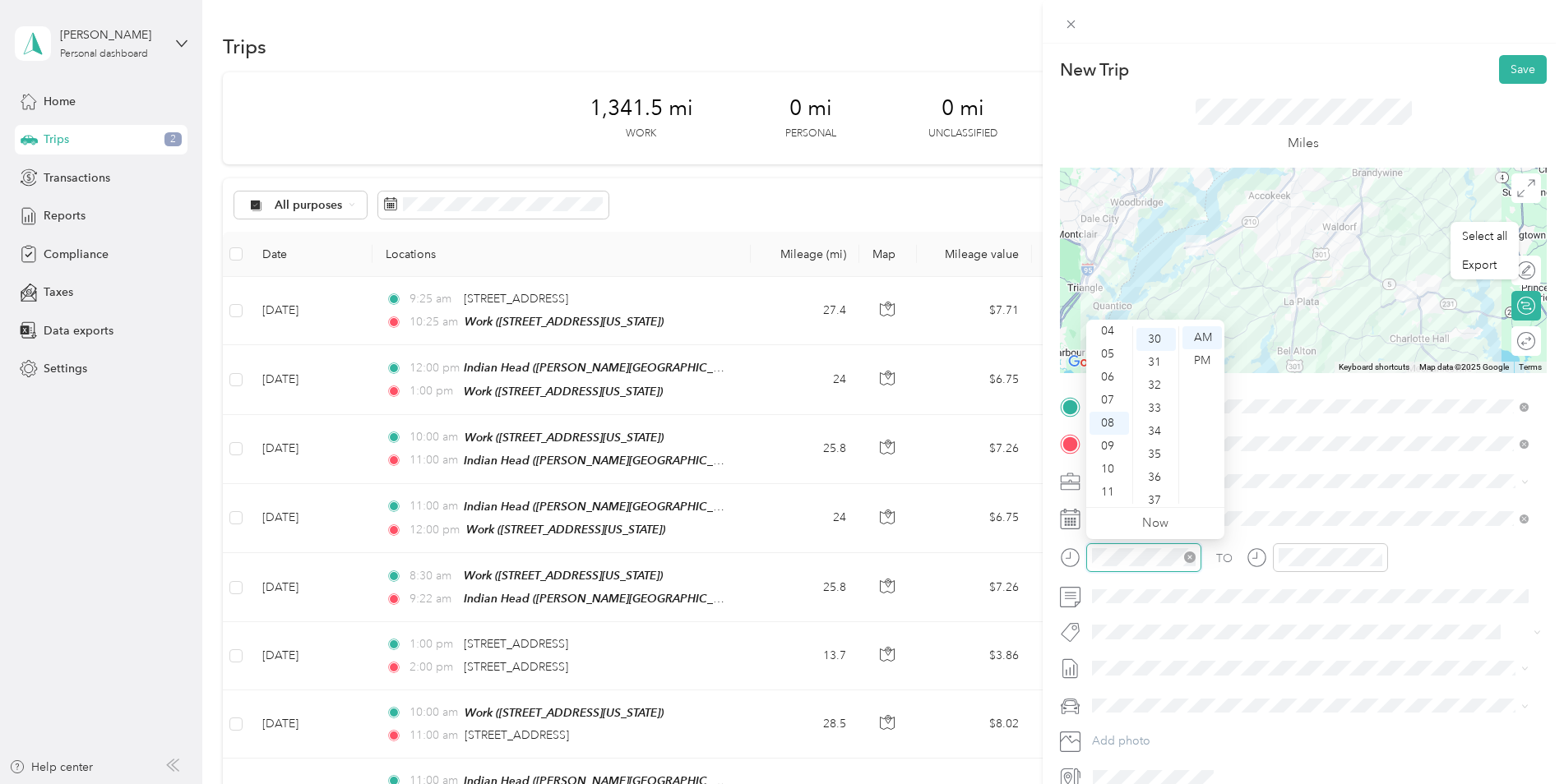
scroll to position [690, 0]
click at [1517, 66] on button "Save" at bounding box center [1523, 69] width 47 height 29
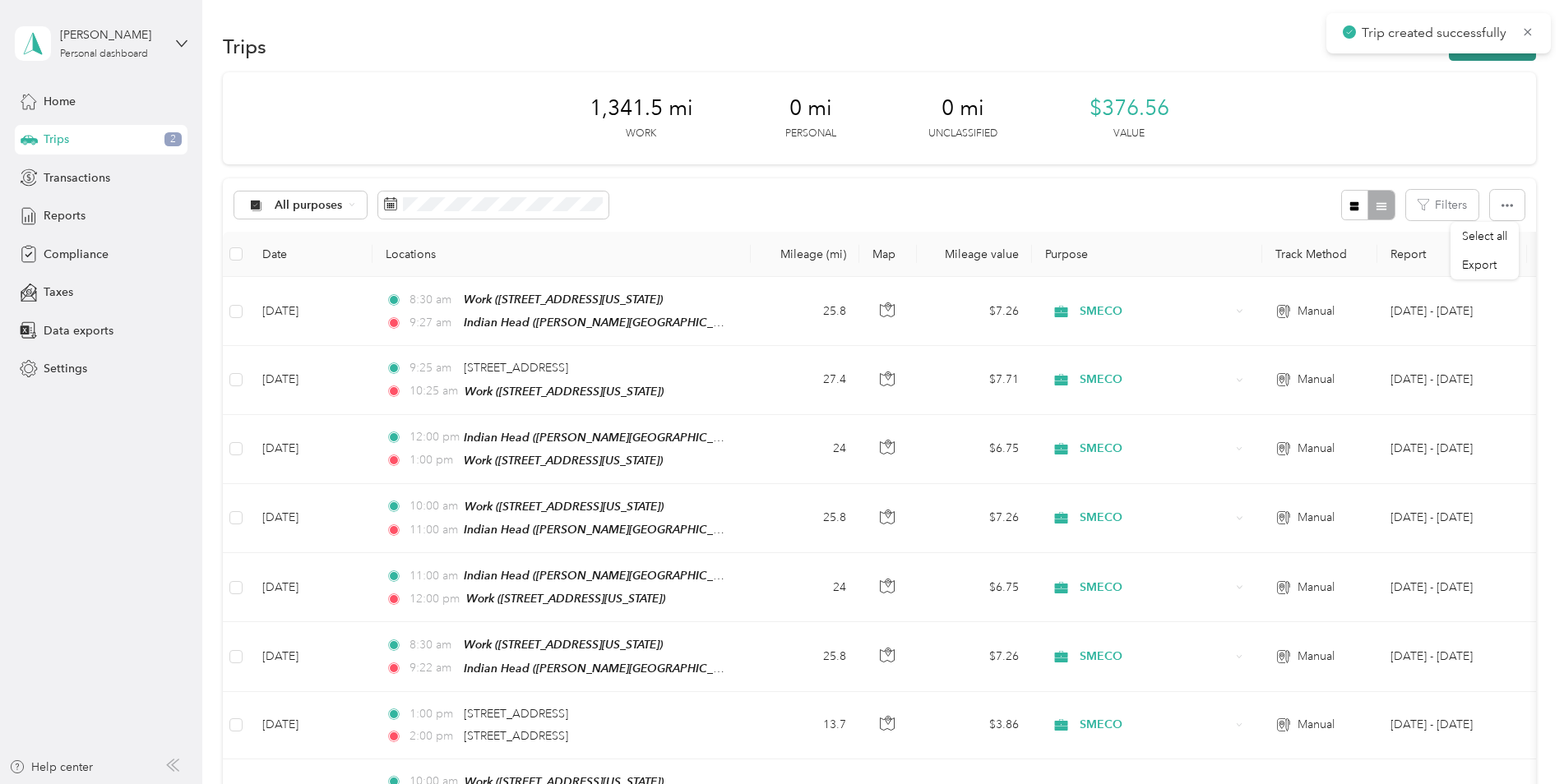
click at [1522, 57] on button "New trip" at bounding box center [1492, 46] width 88 height 29
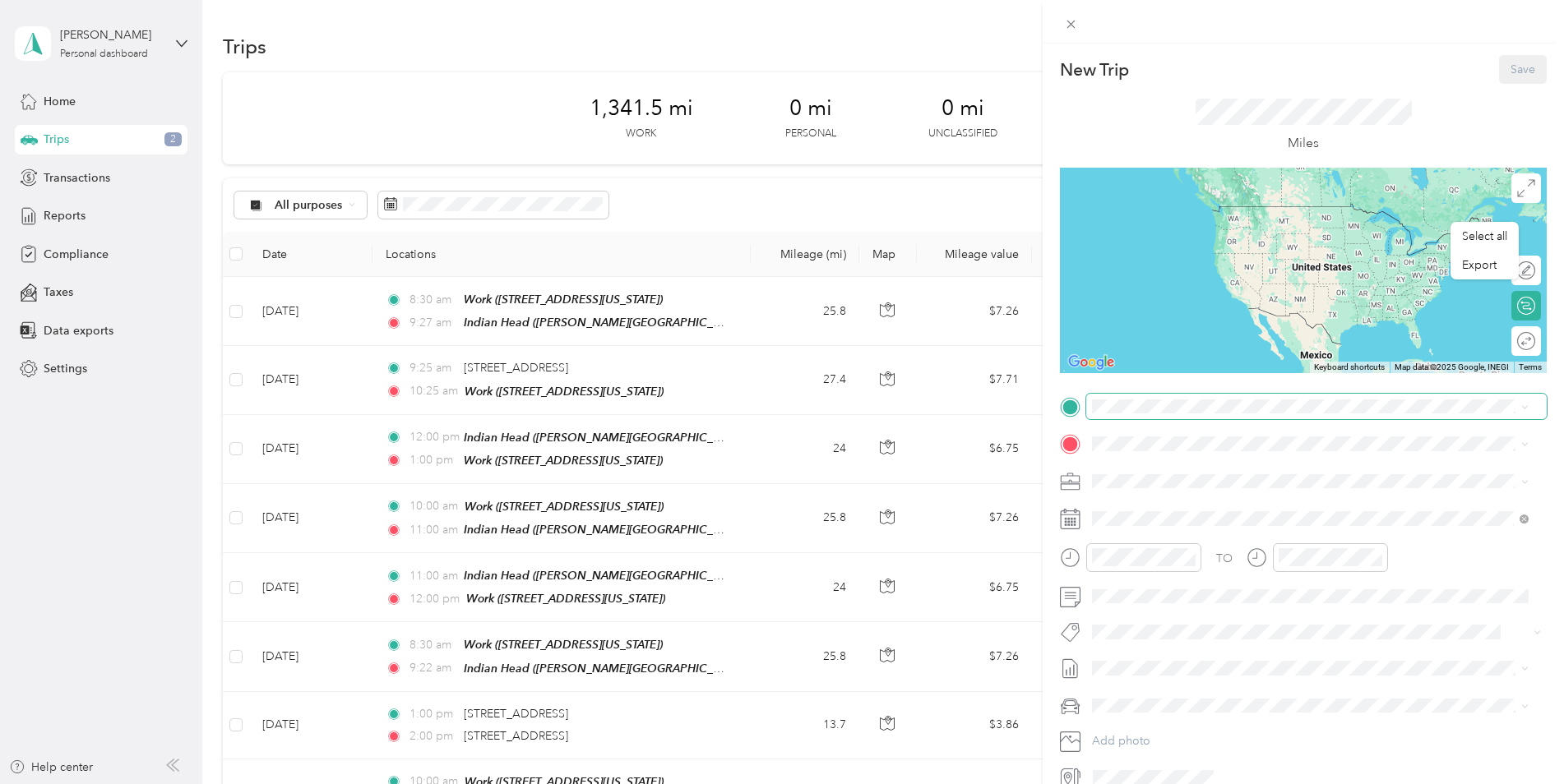
click at [1112, 416] on span at bounding box center [1316, 407] width 460 height 26
click at [1184, 615] on span "[PERSON_NAME][STREET_ADDRESS][US_STATE]" at bounding box center [1251, 611] width 256 height 14
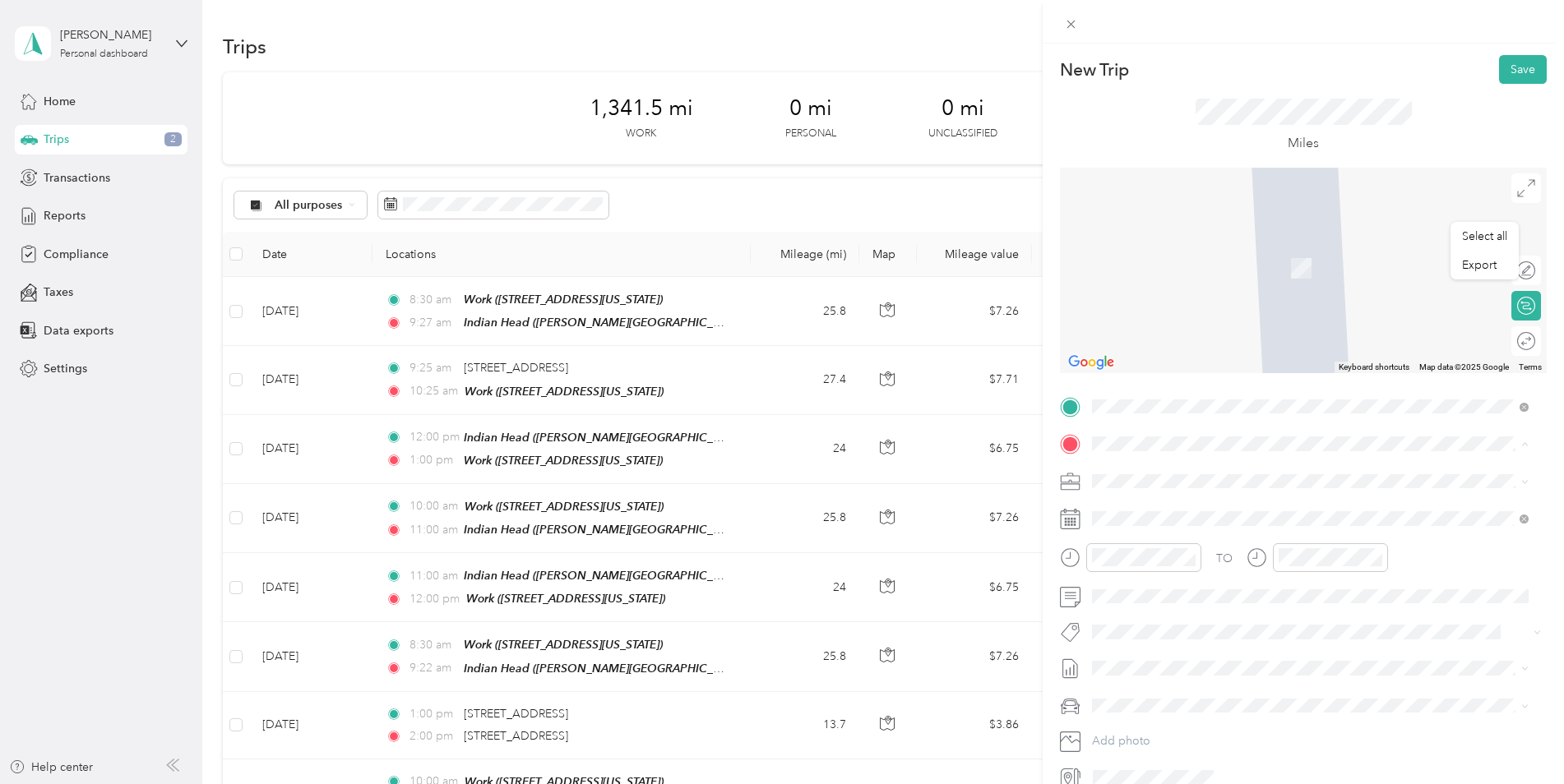
click at [1186, 595] on div "Work [STREET_ADDRESS][US_STATE]" at bounding box center [1205, 587] width 165 height 34
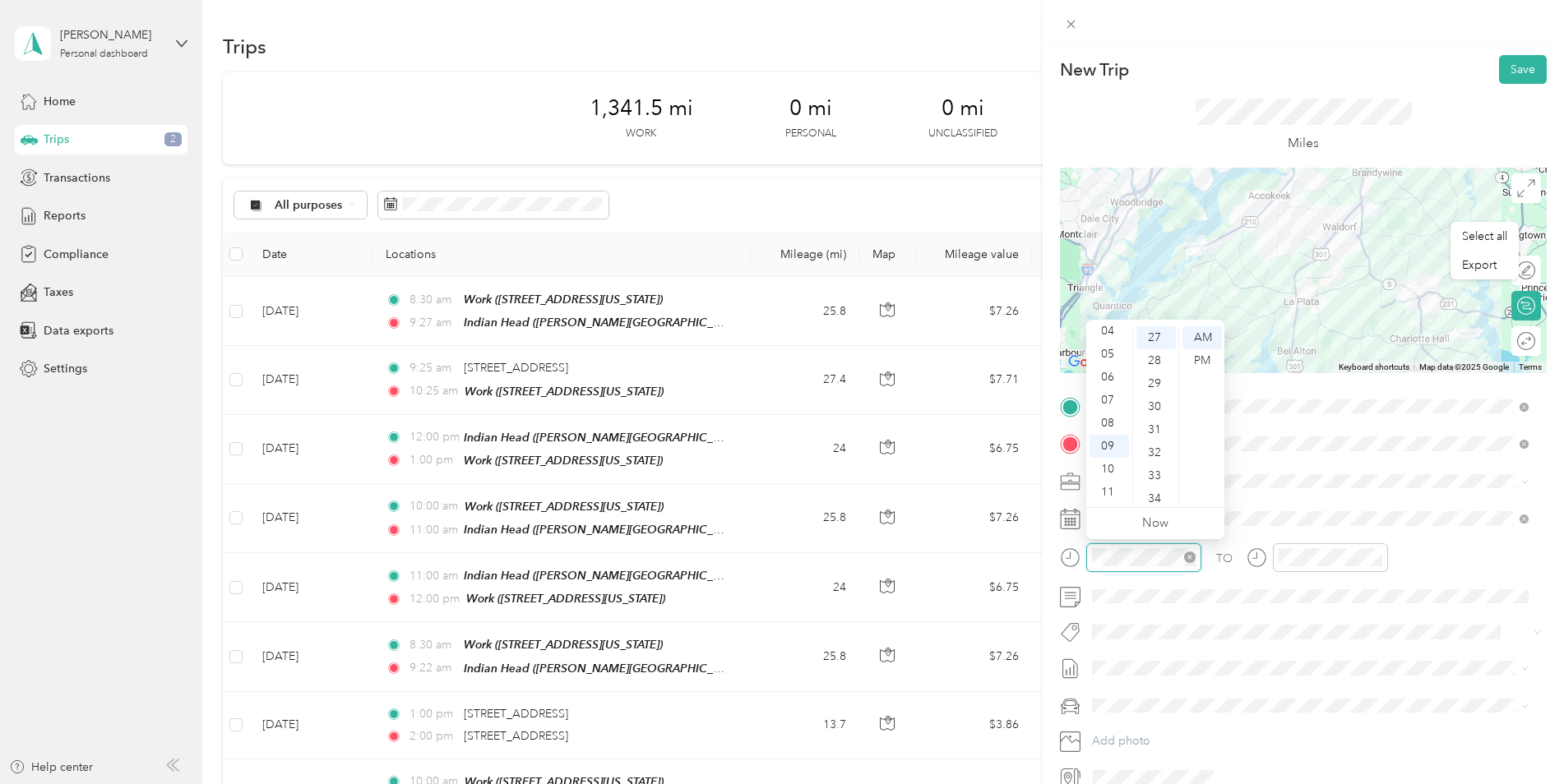
scroll to position [621, 0]
click at [1034, 536] on div "New Trip Save This trip cannot be edited because it is either under review, app…" at bounding box center [782, 392] width 1564 height 784
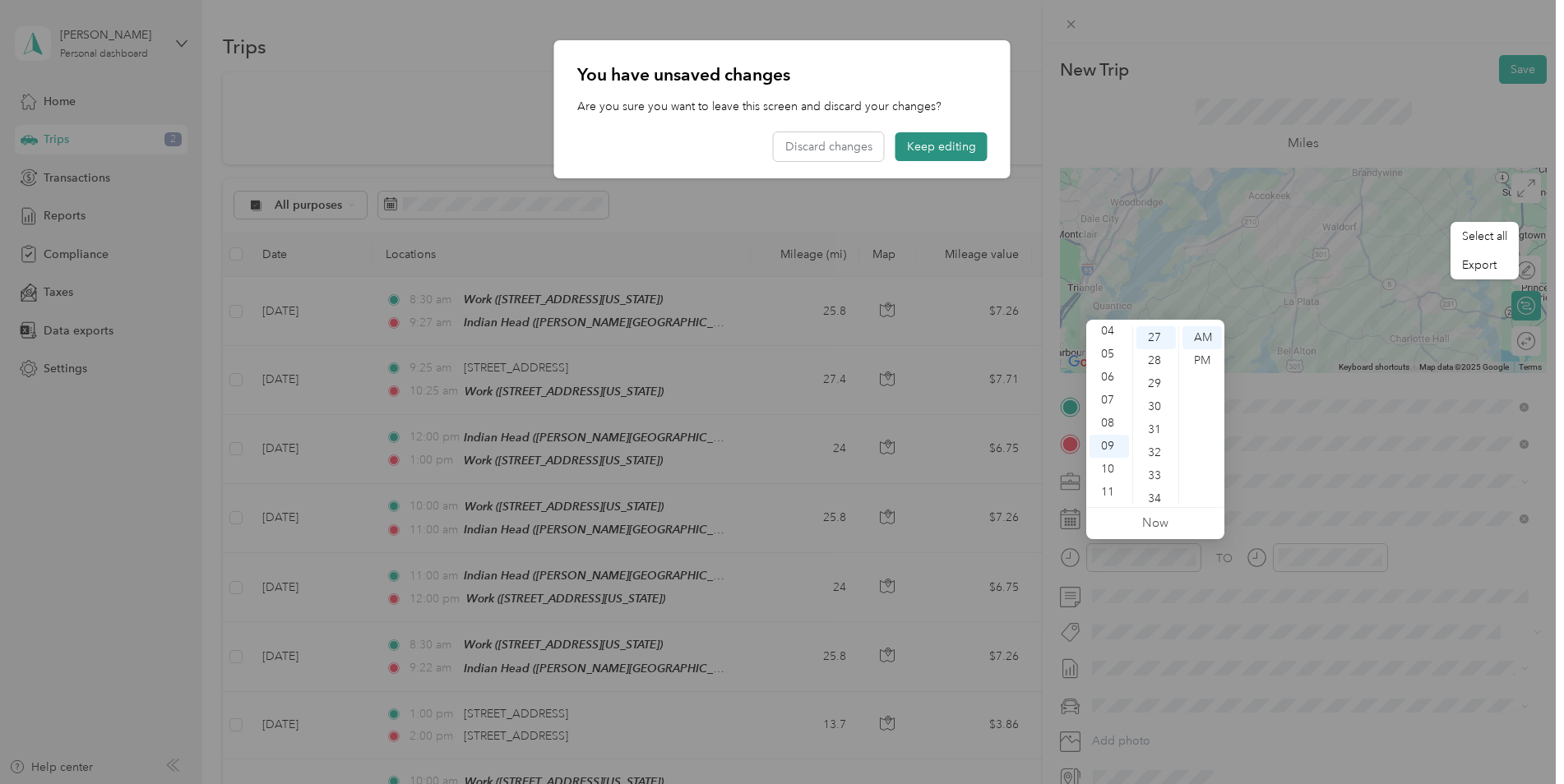
click at [952, 151] on button "Keep editing" at bounding box center [941, 146] width 92 height 29
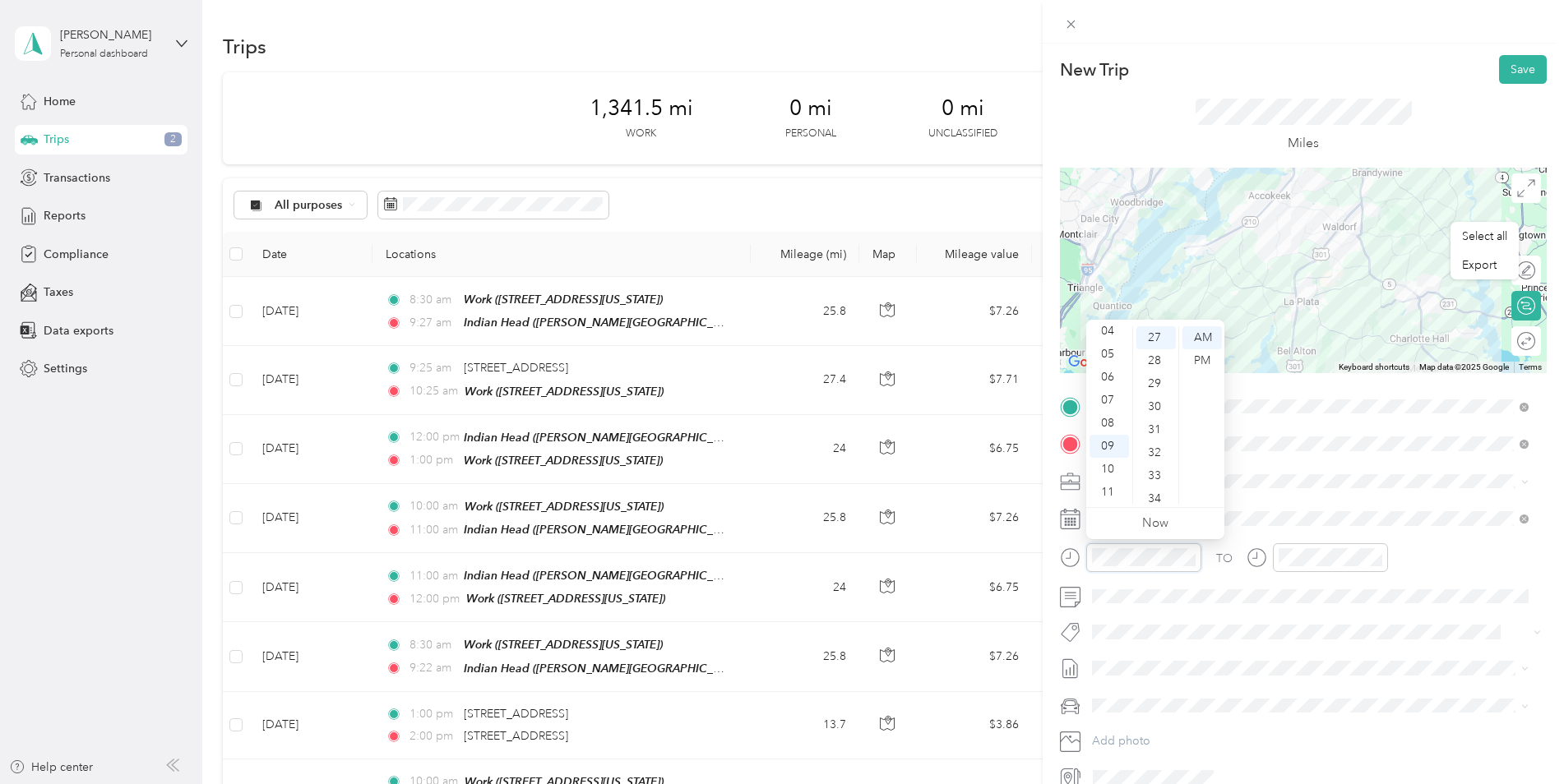
click at [1024, 556] on div "New Trip Save This trip cannot be edited because it is either under review, app…" at bounding box center [782, 392] width 1564 height 784
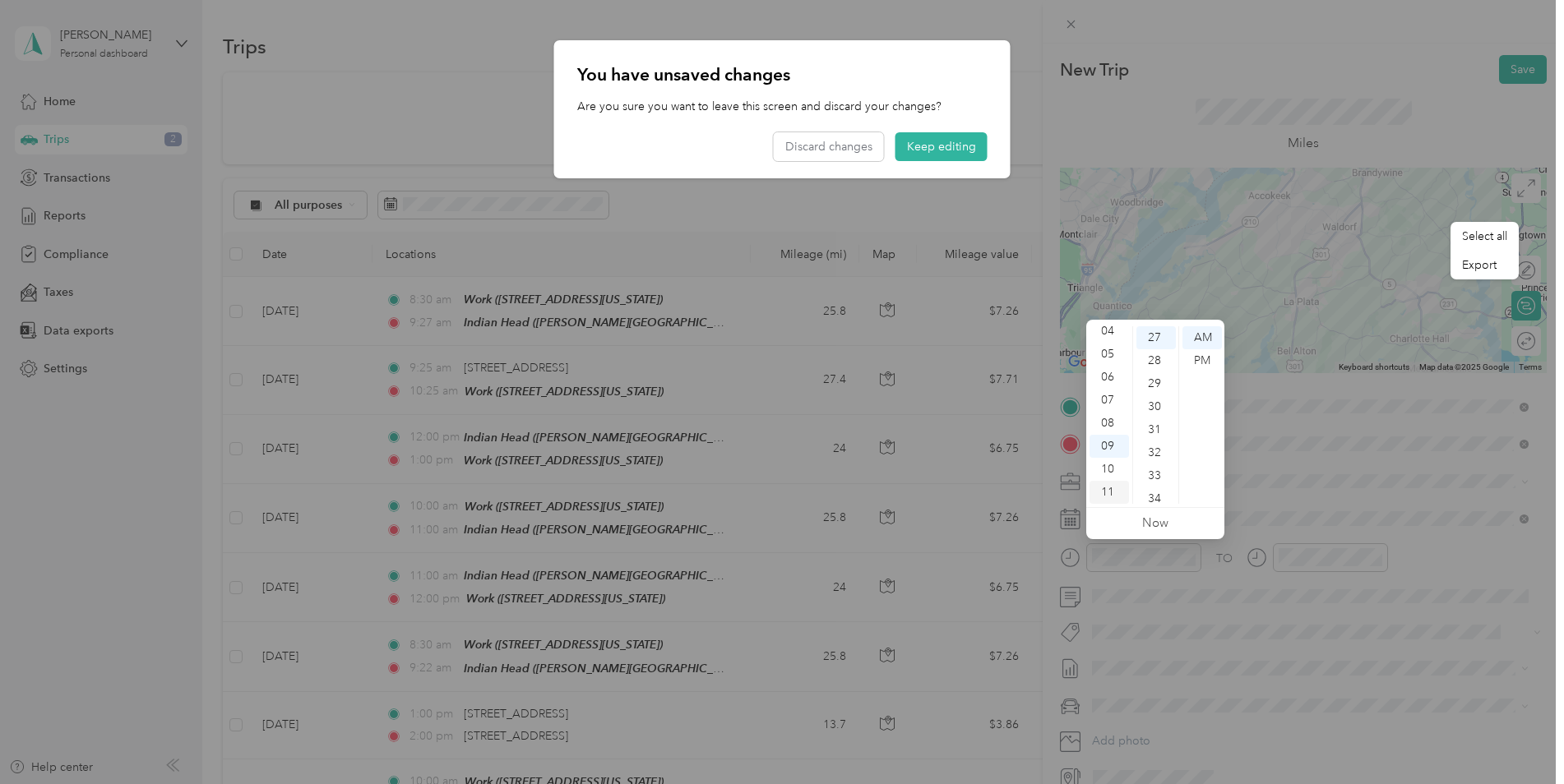
click at [1105, 490] on div "11" at bounding box center [1109, 493] width 39 height 23
click at [962, 152] on button "Keep editing" at bounding box center [941, 146] width 92 height 29
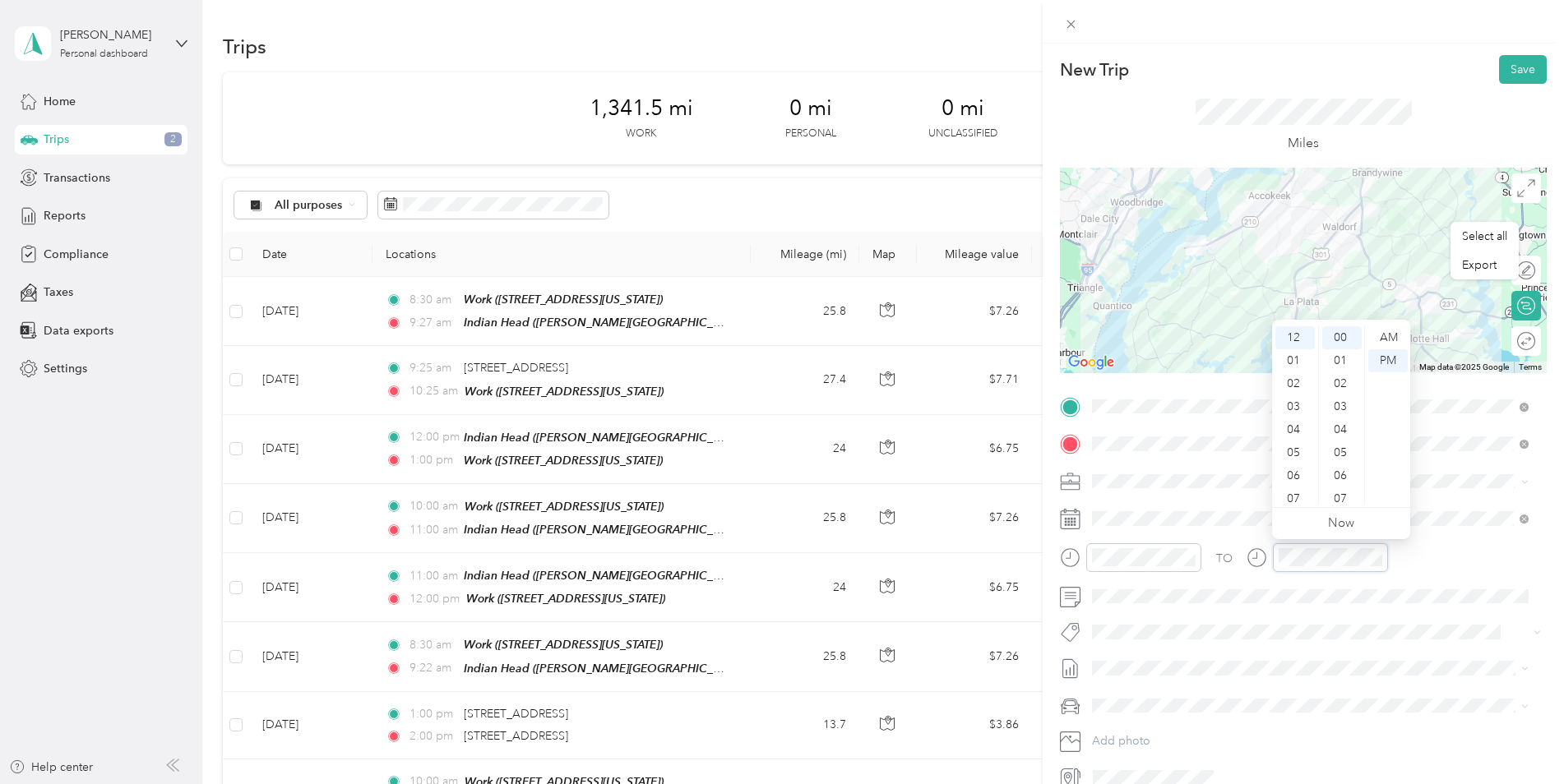
scroll to position [0, 0]
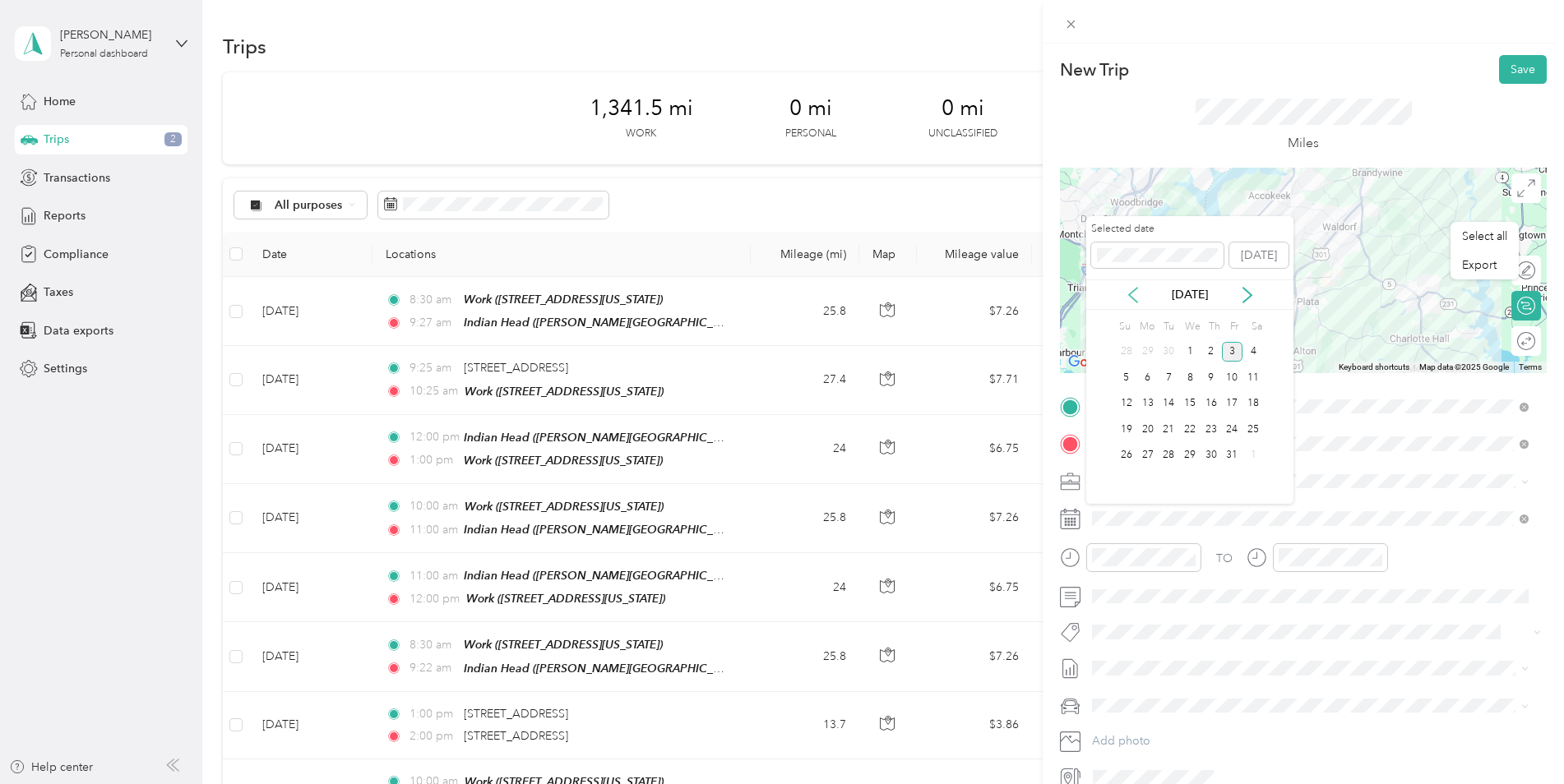
click at [1132, 291] on icon at bounding box center [1133, 295] width 8 height 15
click at [1147, 435] on div "22" at bounding box center [1147, 429] width 21 height 20
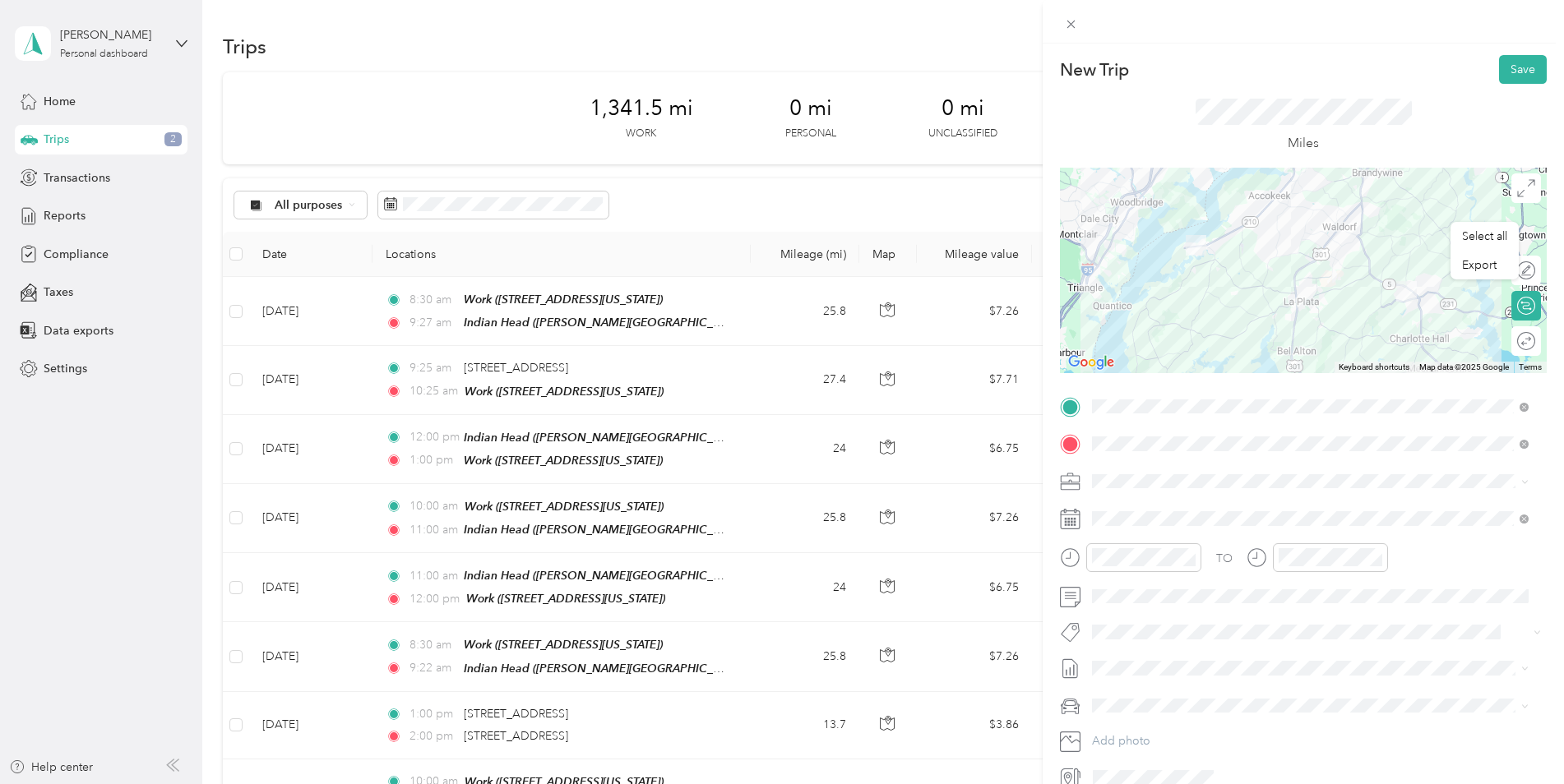
click at [1500, 85] on div "Miles" at bounding box center [1303, 126] width 487 height 84
click at [1509, 65] on button "Save" at bounding box center [1523, 69] width 47 height 29
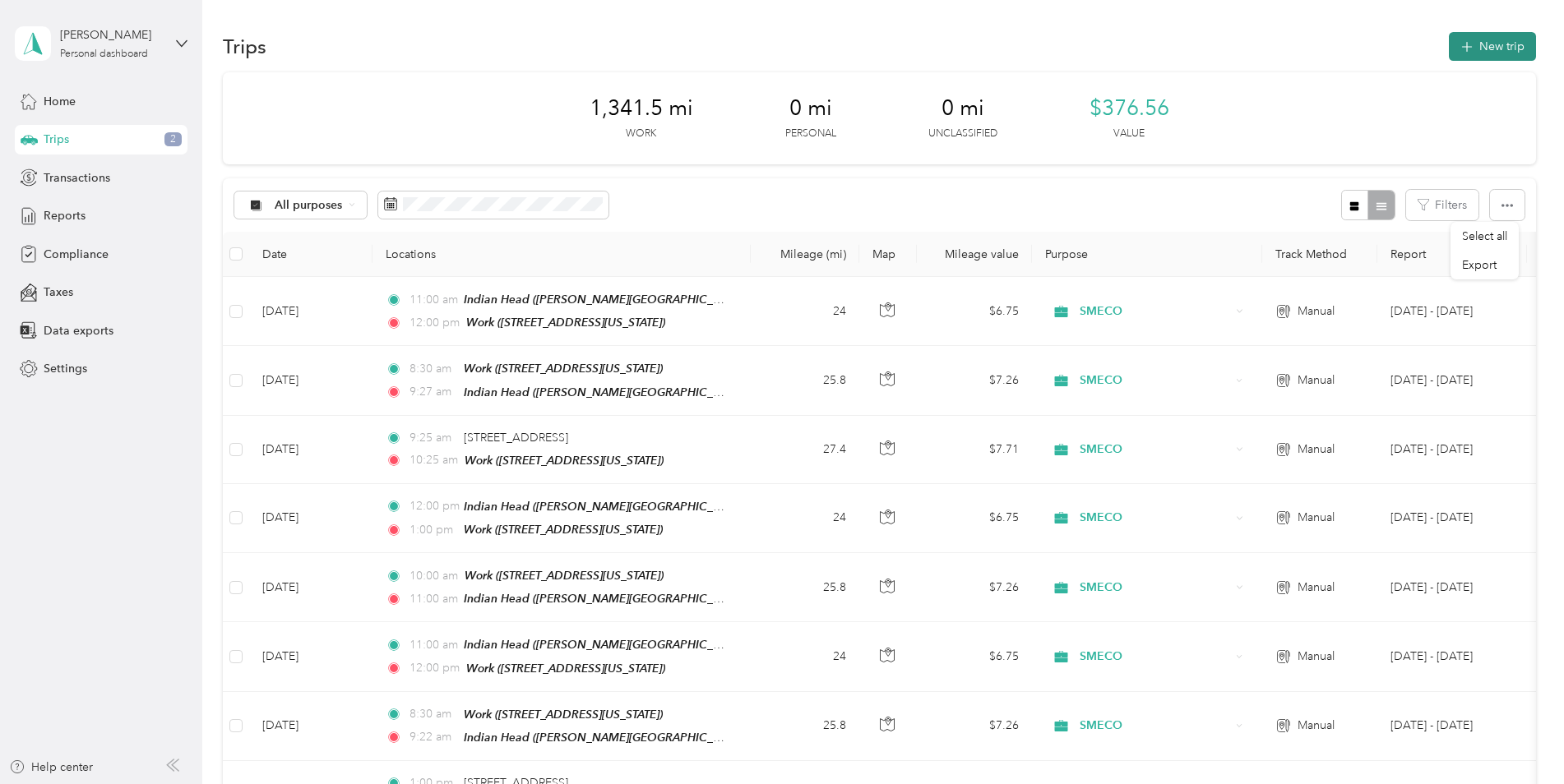
click at [1489, 50] on button "New trip" at bounding box center [1492, 46] width 88 height 29
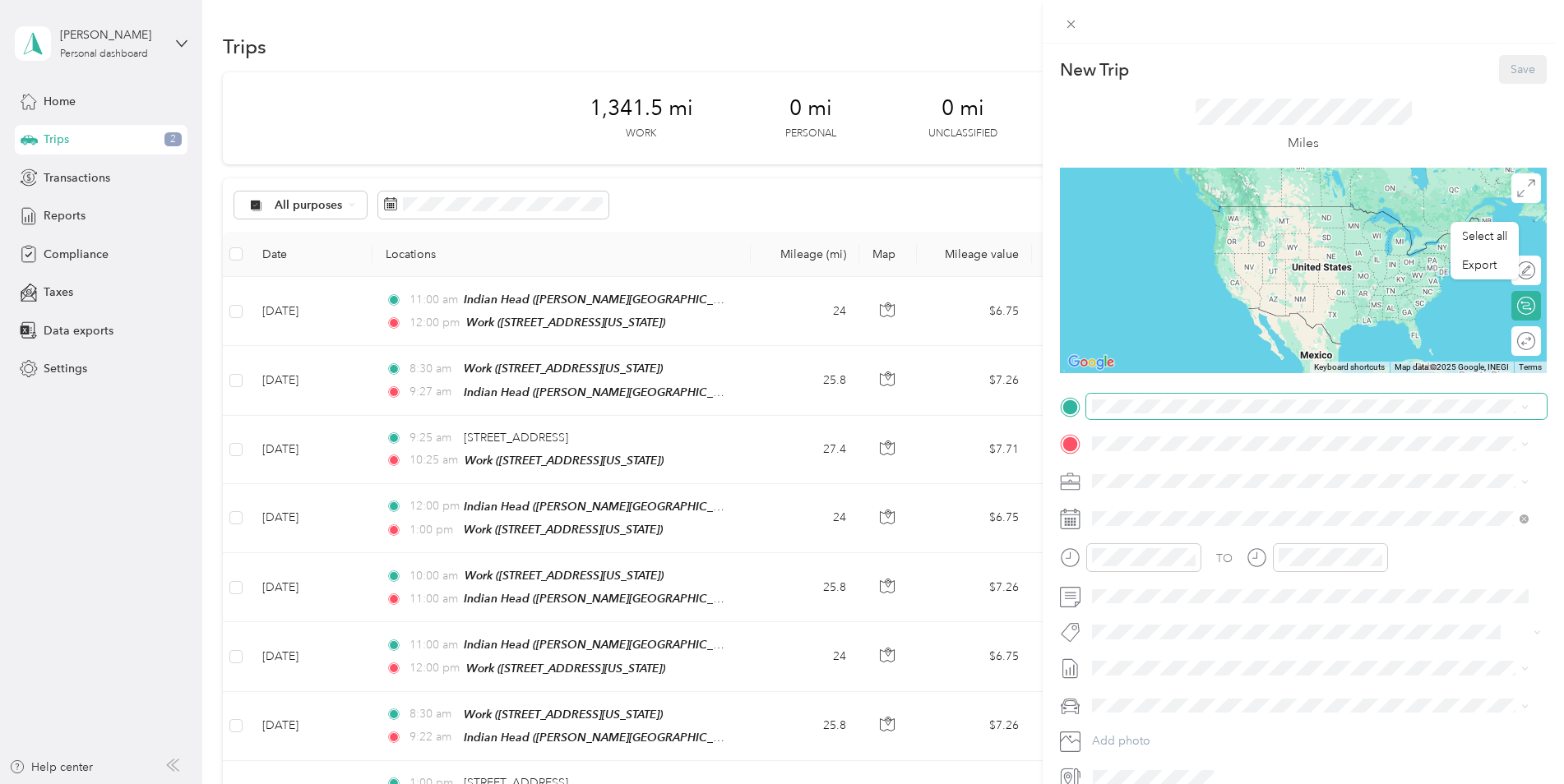
click at [1119, 417] on span at bounding box center [1316, 407] width 460 height 26
click at [1119, 416] on span at bounding box center [1316, 407] width 460 height 26
click at [1198, 534] on div "Work" at bounding box center [1205, 541] width 165 height 15
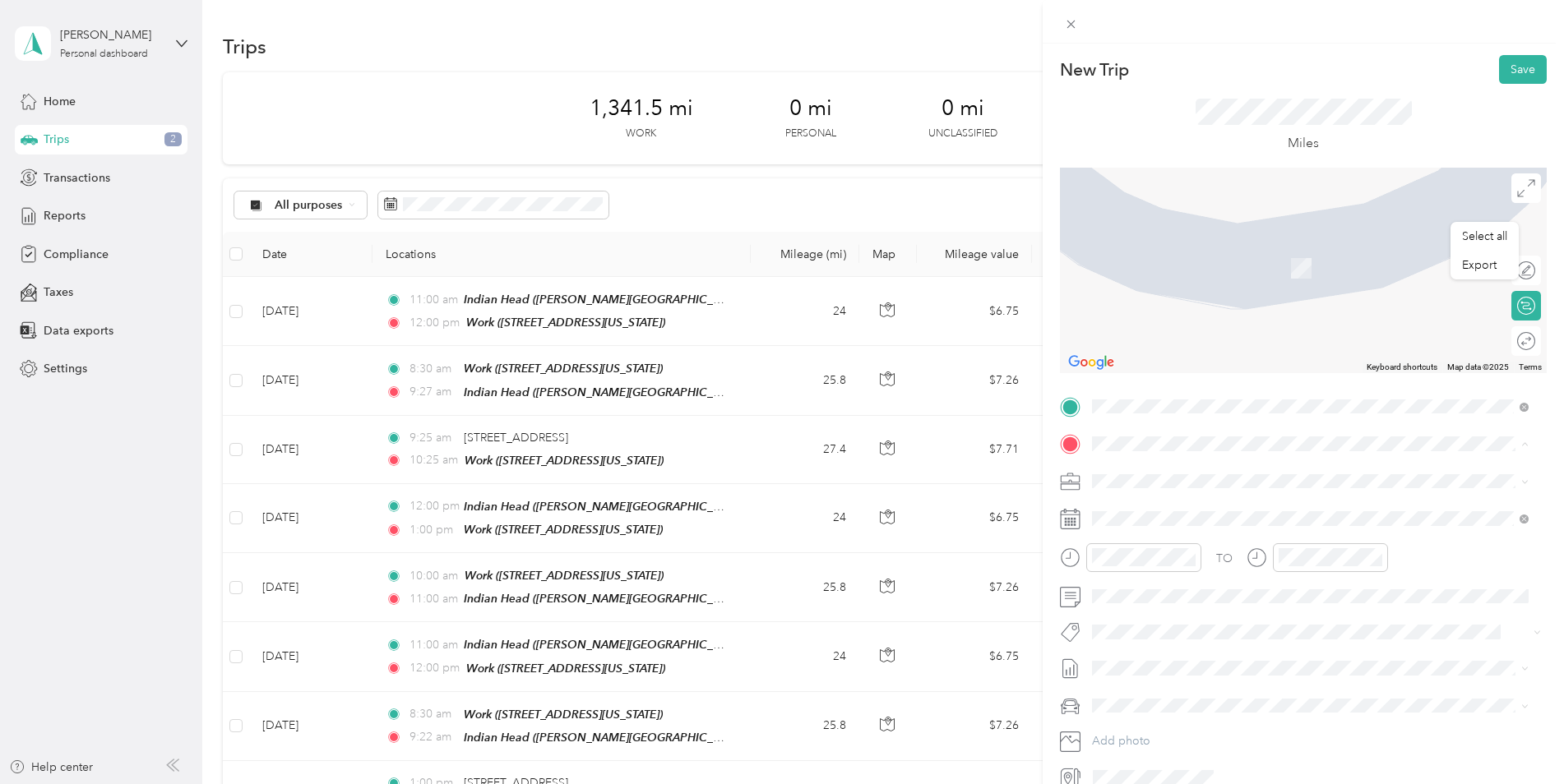
click at [1221, 648] on span "[PERSON_NAME][STREET_ADDRESS][US_STATE]" at bounding box center [1251, 648] width 256 height 14
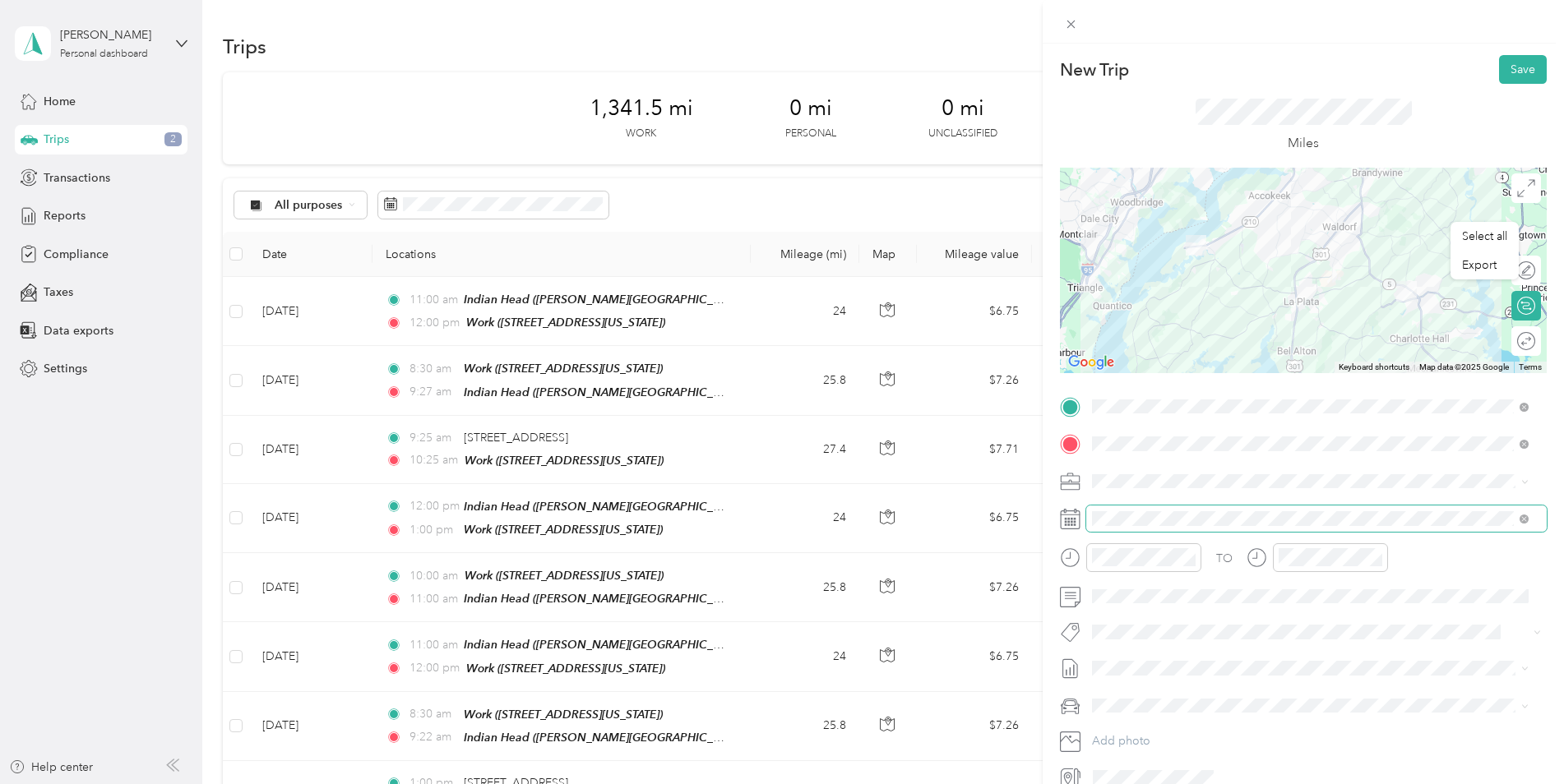
click at [1146, 527] on span at bounding box center [1316, 519] width 460 height 26
click at [1127, 494] on span at bounding box center [1316, 481] width 460 height 26
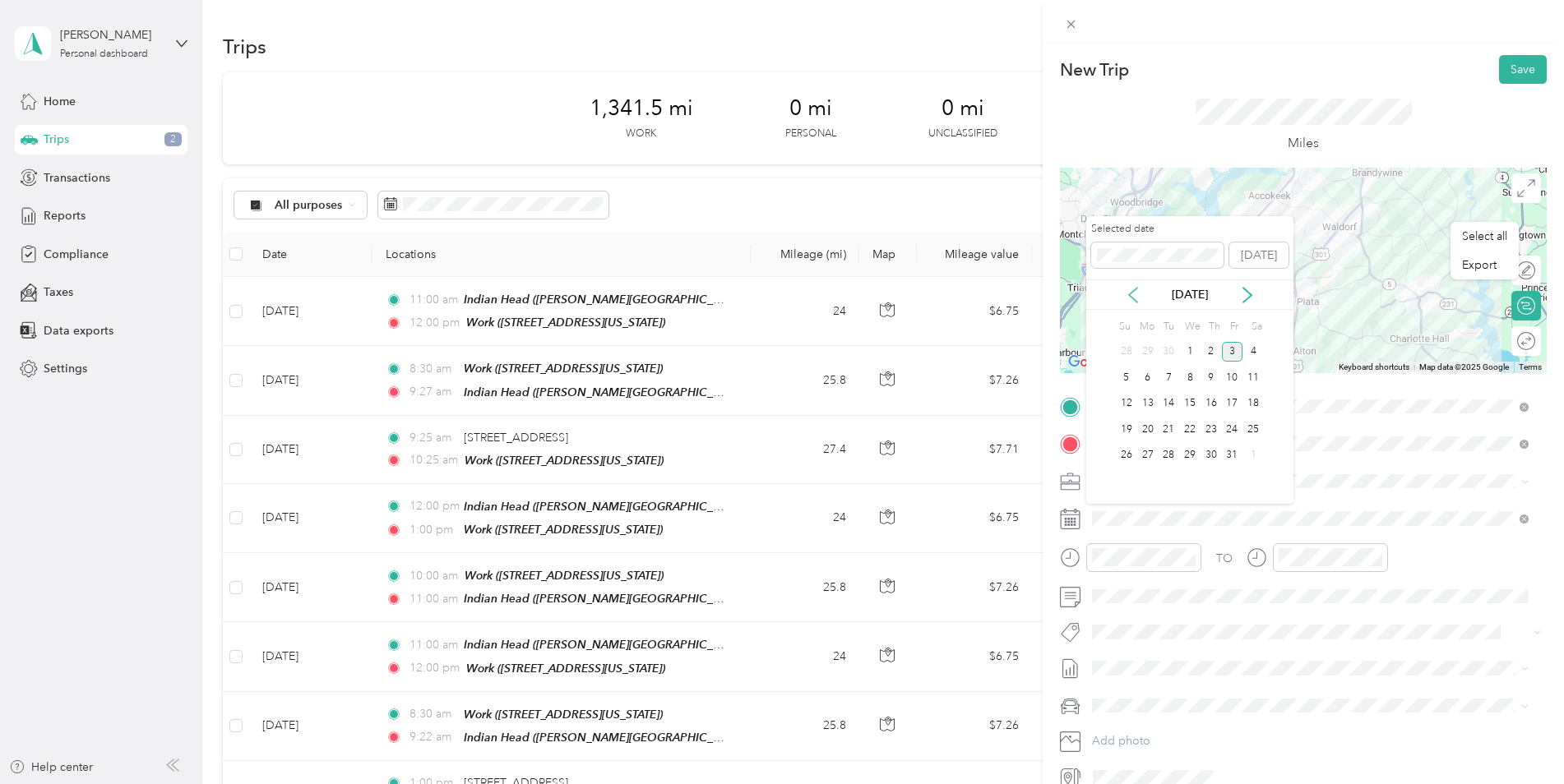
click at [1126, 300] on icon at bounding box center [1133, 295] width 17 height 17
click at [1162, 428] on div "23" at bounding box center [1168, 429] width 21 height 20
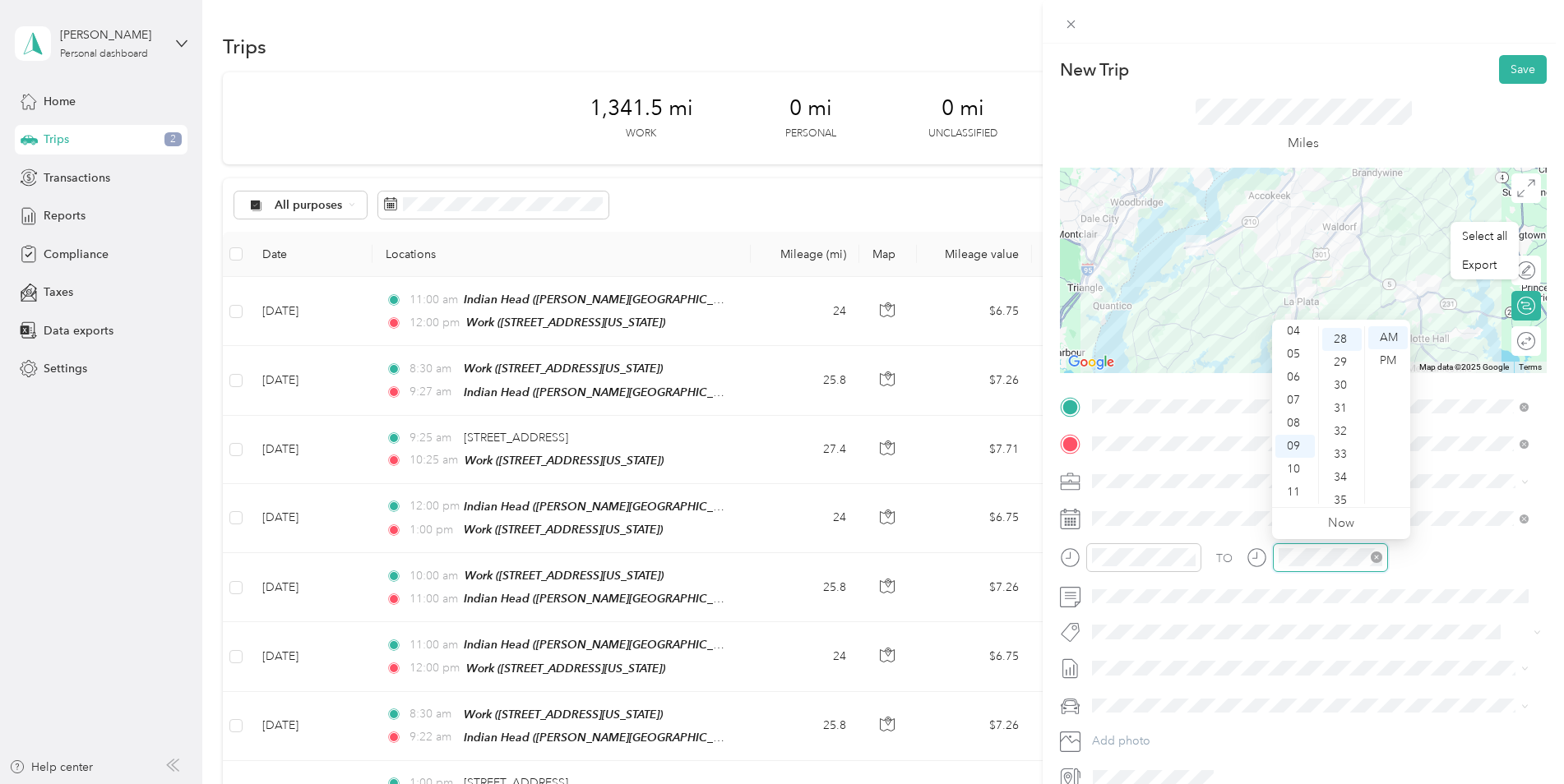
scroll to position [644, 0]
click at [1241, 549] on div "TO" at bounding box center [1303, 564] width 487 height 40
click at [1513, 67] on button "Save" at bounding box center [1523, 69] width 47 height 29
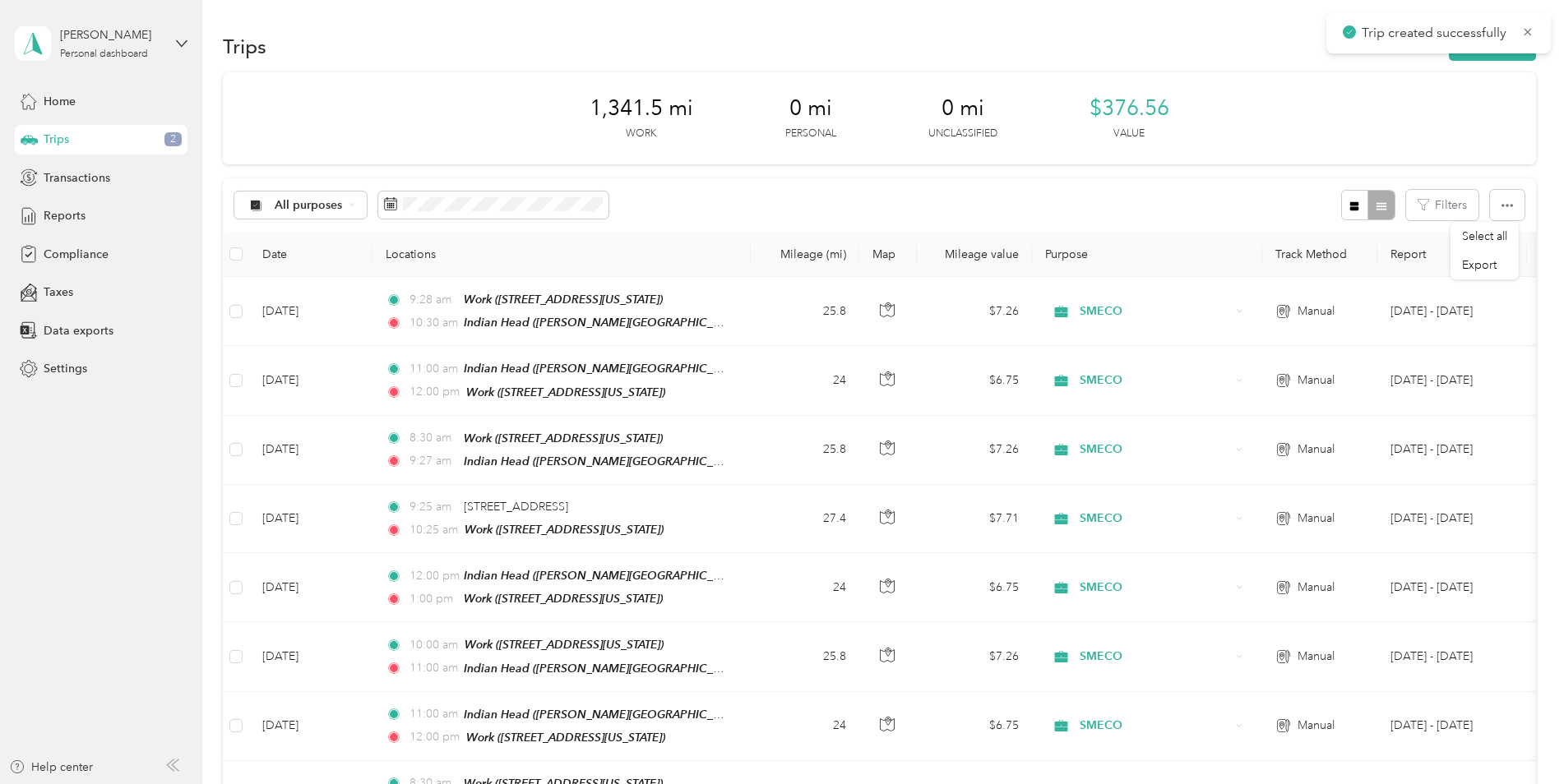
click at [1518, 36] on span "Trip created successfully" at bounding box center [1438, 32] width 192 height 20
click at [1526, 27] on icon at bounding box center [1527, 32] width 13 height 15
click at [1490, 52] on button "New trip" at bounding box center [1492, 46] width 88 height 29
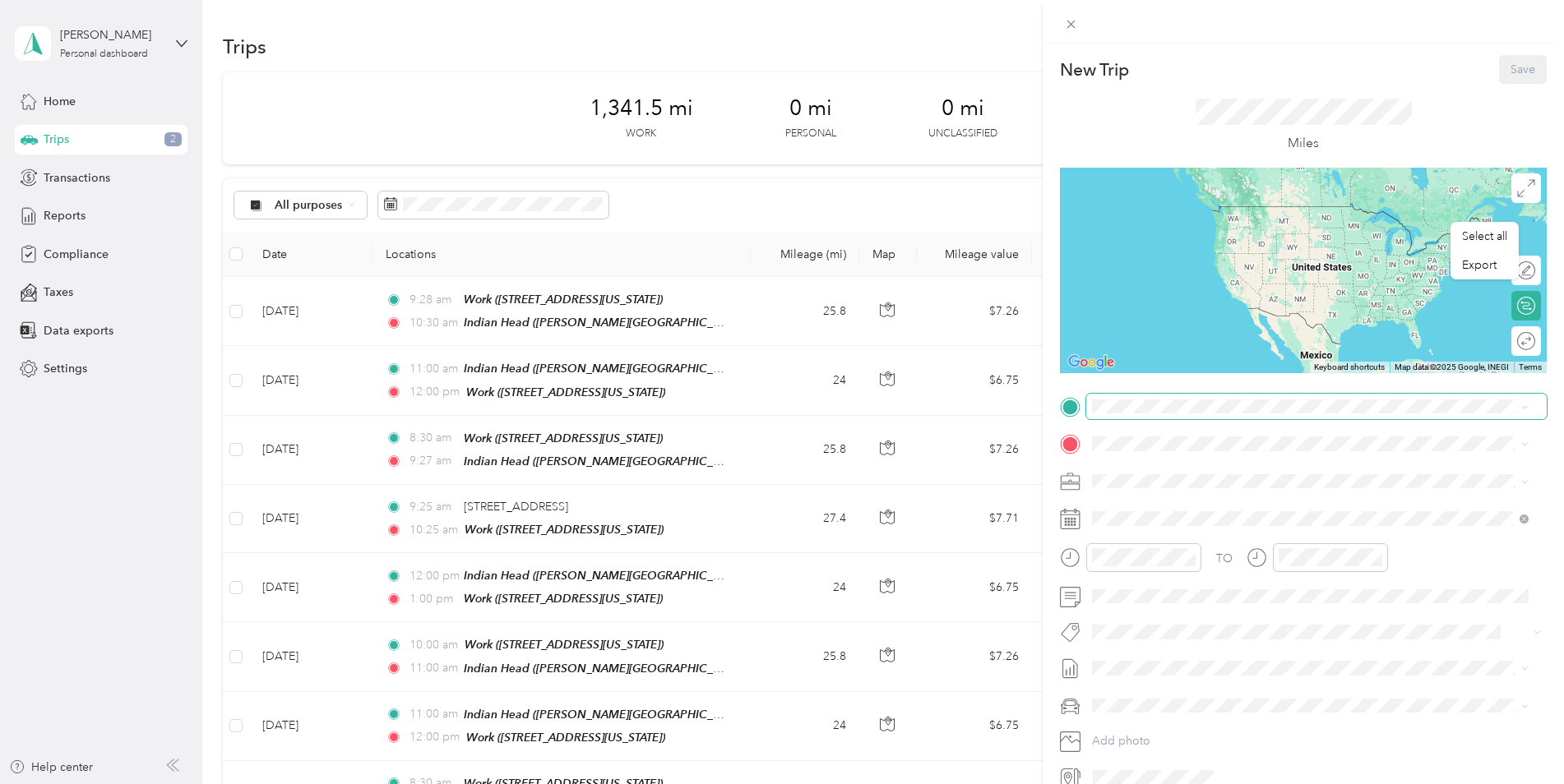
click at [1131, 416] on span at bounding box center [1316, 407] width 460 height 26
click at [1180, 602] on div "Indian Head [PERSON_NAME][STREET_ADDRESS][US_STATE]" at bounding box center [1251, 602] width 256 height 34
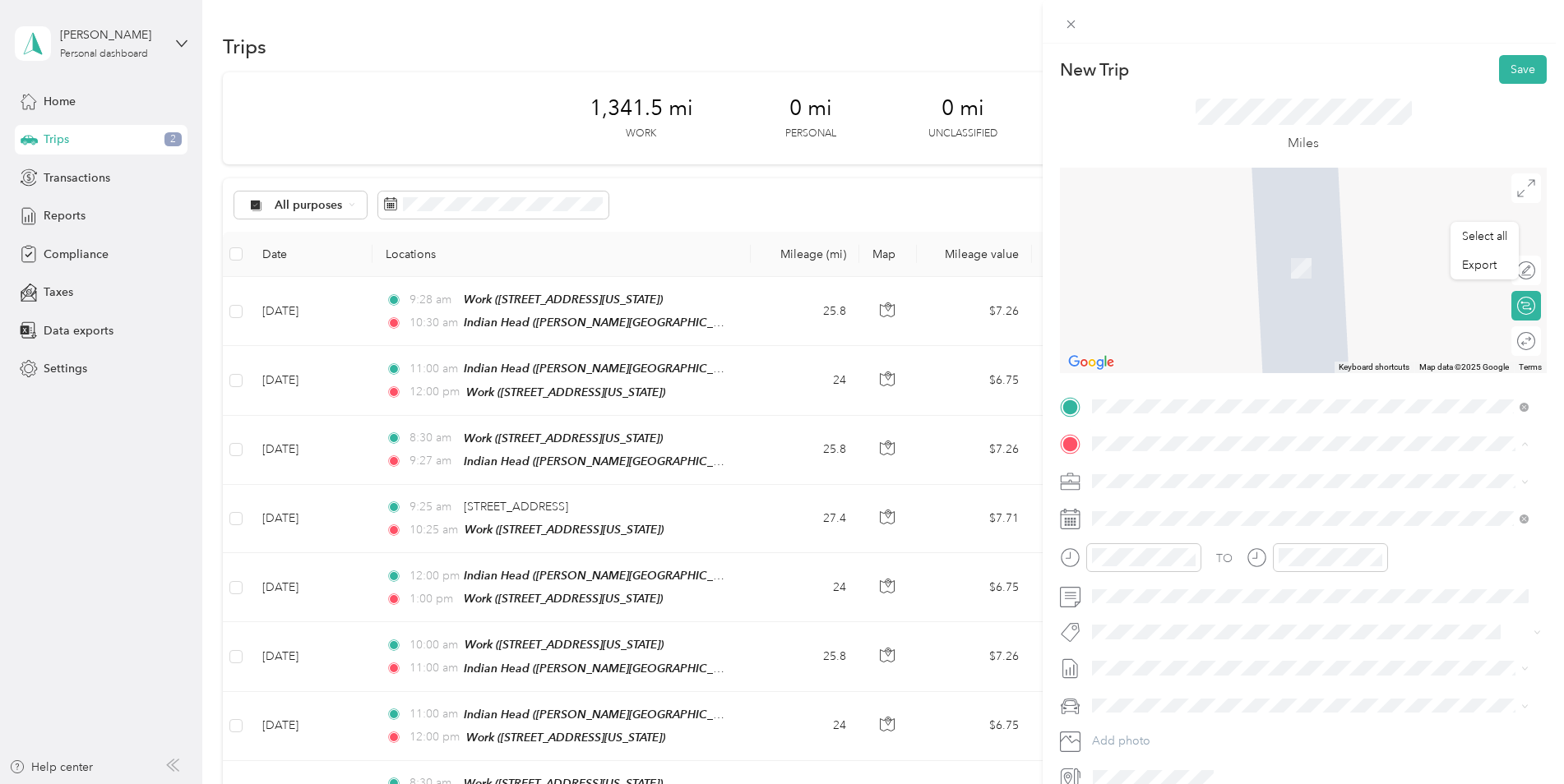
click at [1177, 570] on div "Work [STREET_ADDRESS][US_STATE]" at bounding box center [1205, 587] width 165 height 34
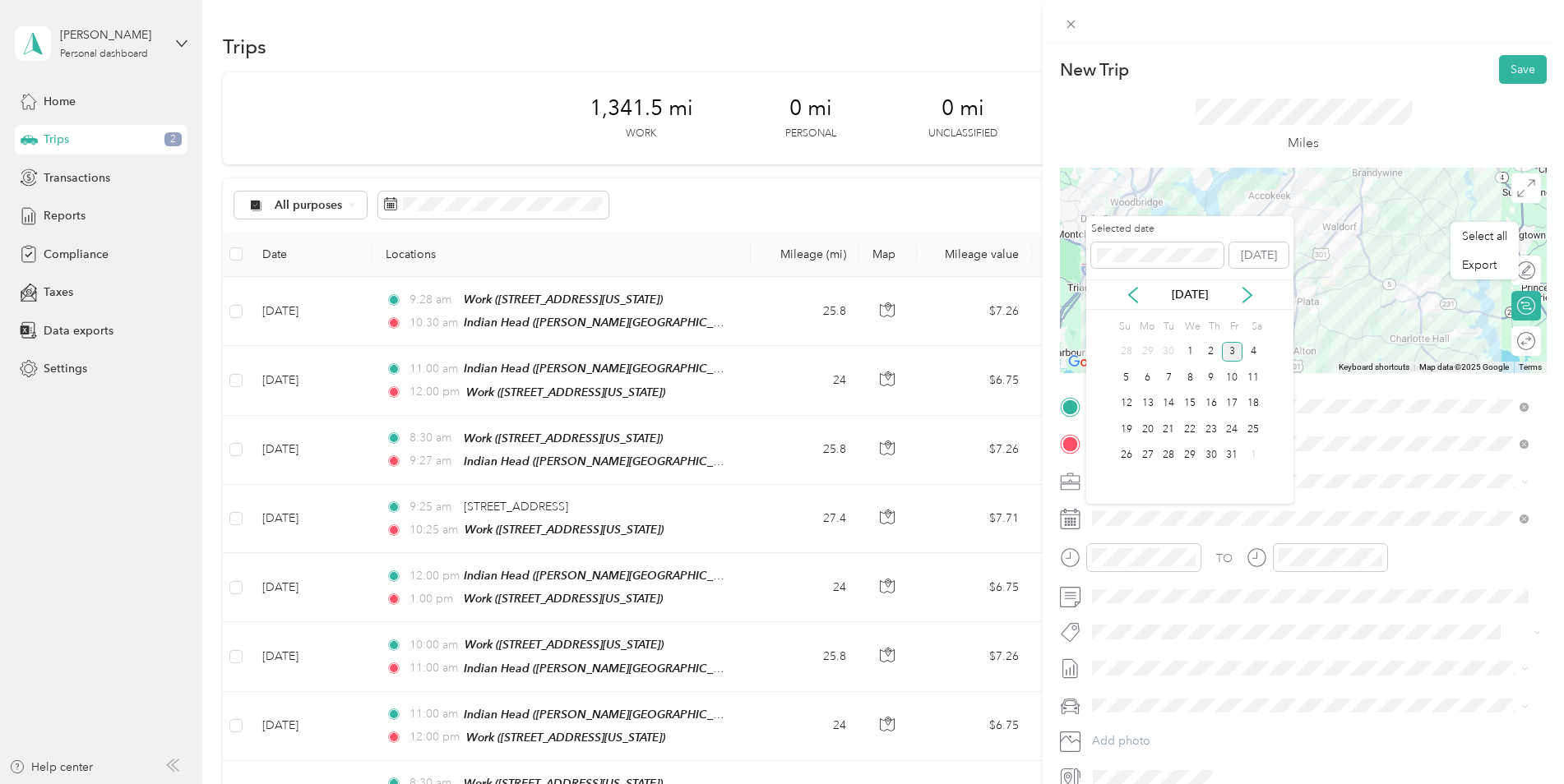
click at [1141, 295] on div "[DATE]" at bounding box center [1189, 295] width 207 height 18
click at [1136, 292] on icon at bounding box center [1133, 295] width 17 height 17
click at [1163, 435] on div "23" at bounding box center [1168, 429] width 21 height 20
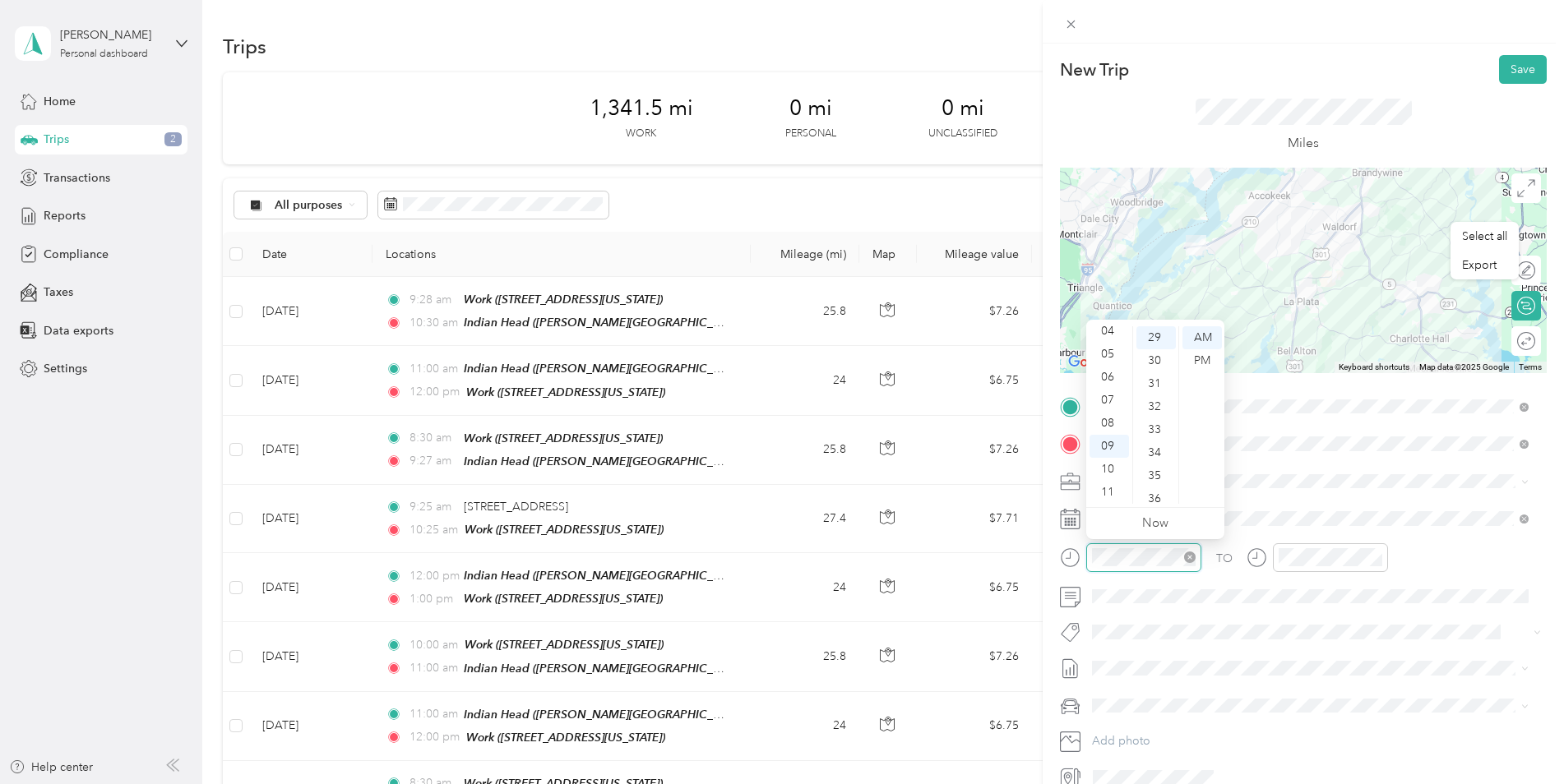
scroll to position [668, 0]
click at [1065, 553] on div at bounding box center [1131, 557] width 142 height 29
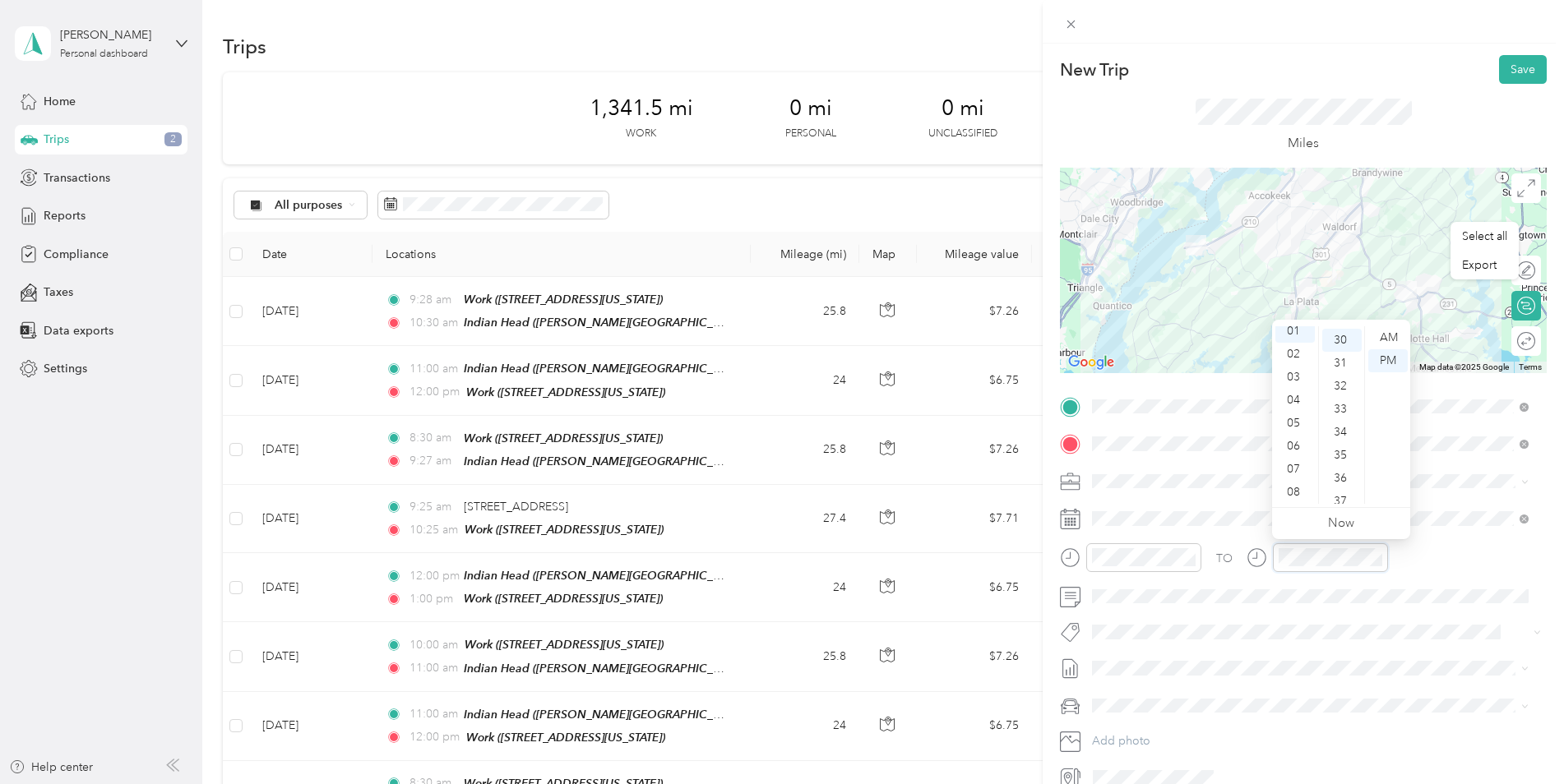
scroll to position [690, 0]
click at [1514, 64] on button "Save" at bounding box center [1523, 69] width 47 height 29
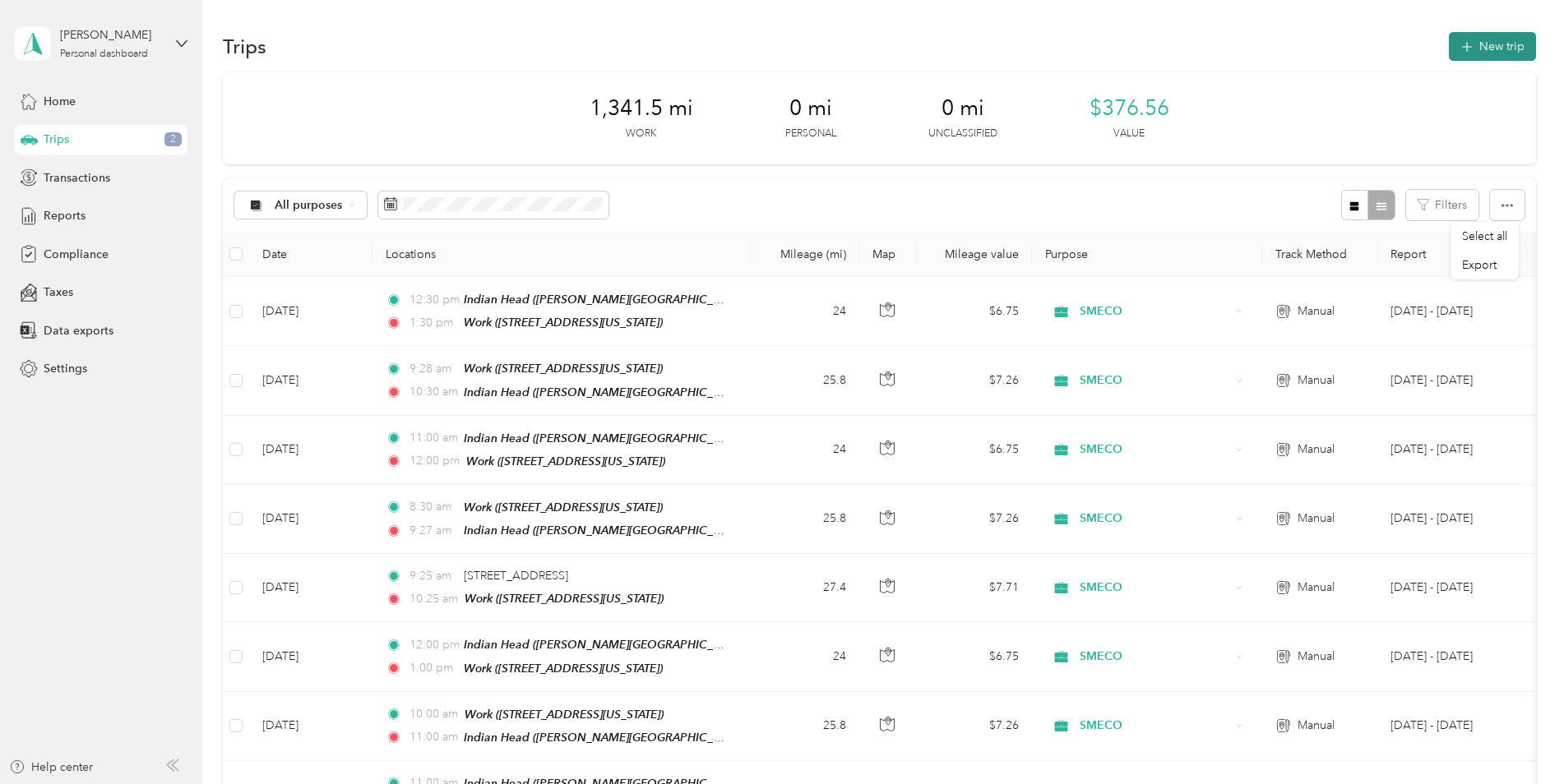
click at [1502, 46] on button "New trip" at bounding box center [1492, 46] width 88 height 29
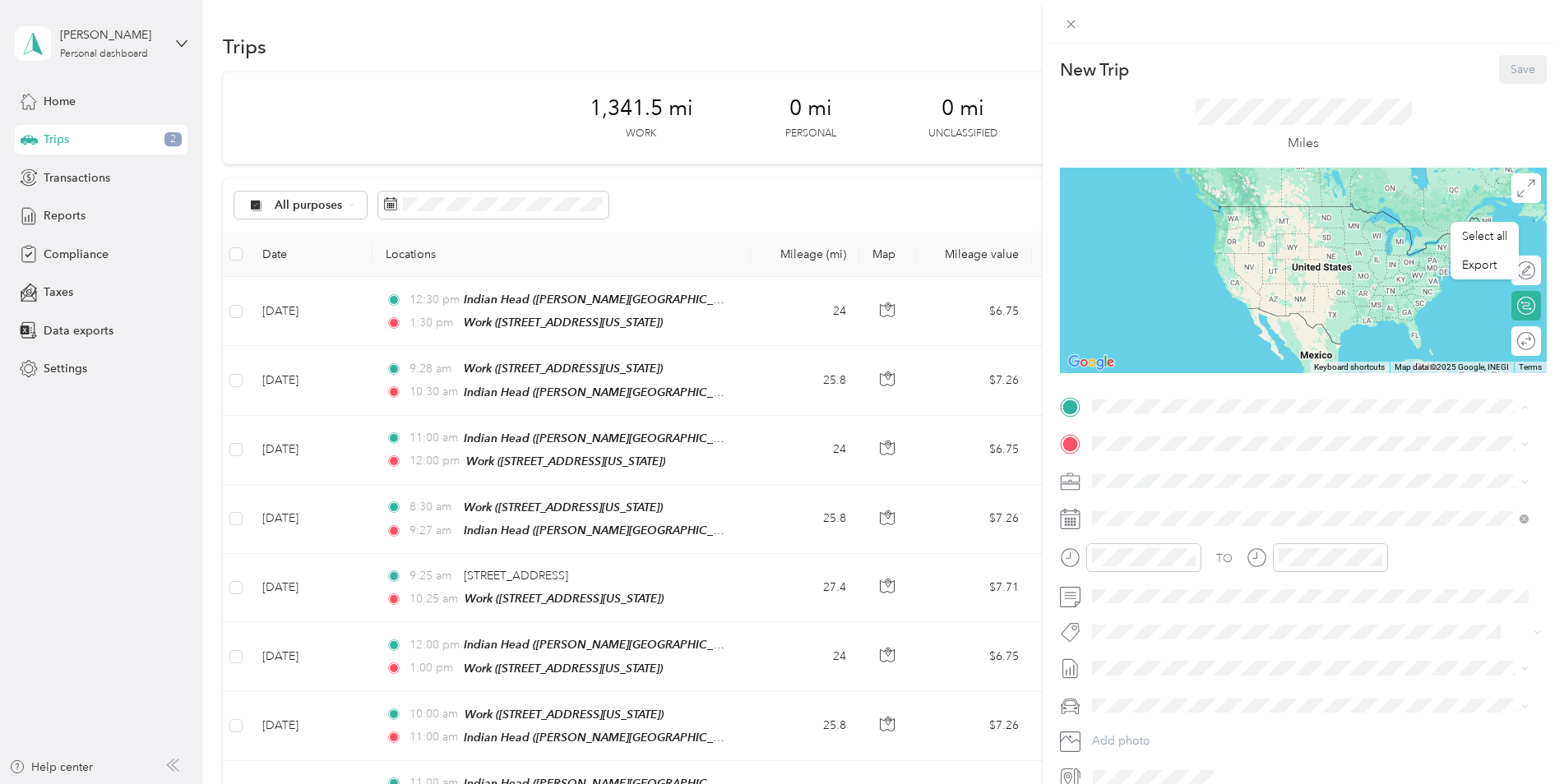
click at [1187, 552] on span "[STREET_ADDRESS][US_STATE]" at bounding box center [1205, 559] width 165 height 14
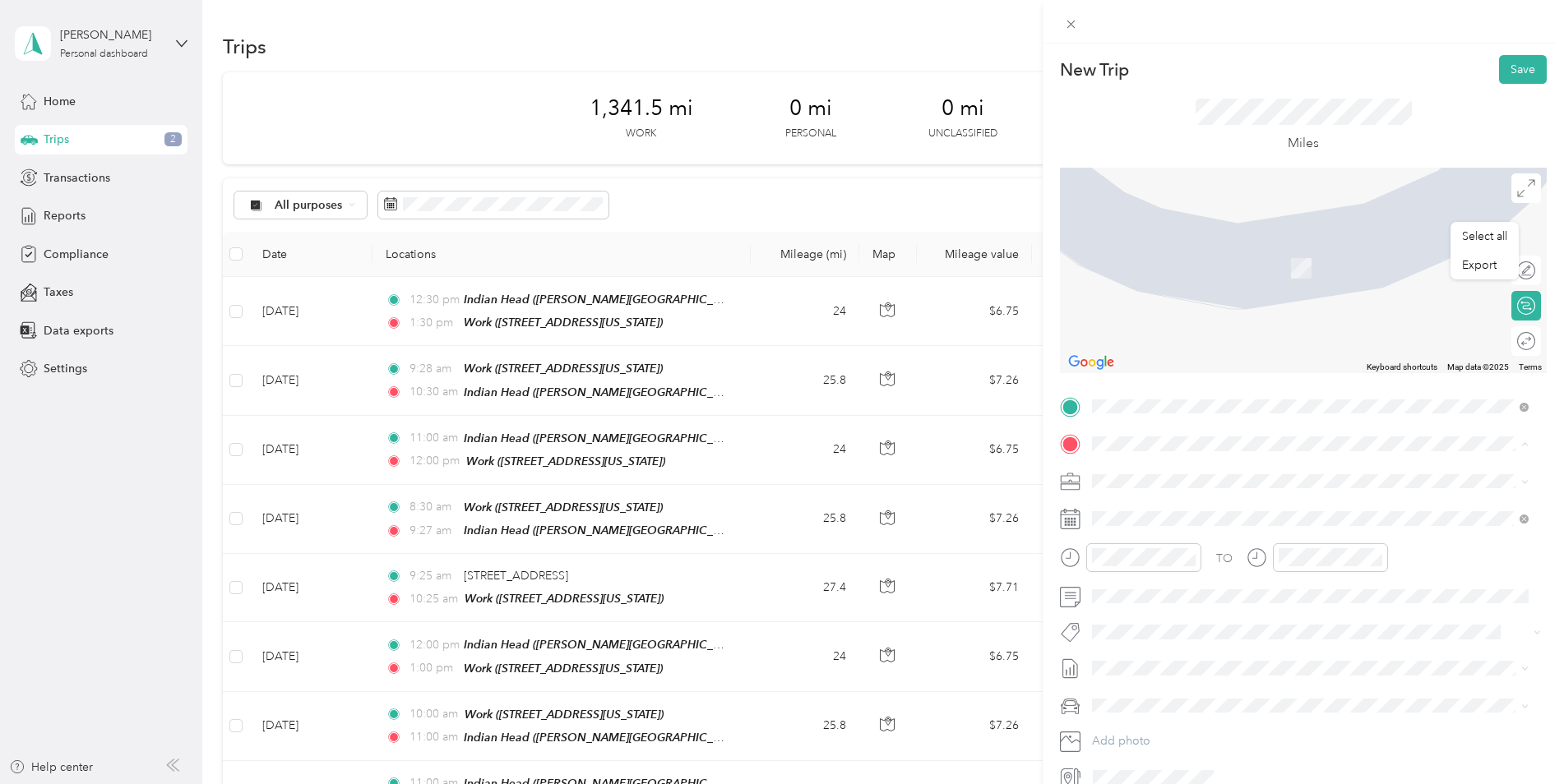
click at [1173, 645] on span "[PERSON_NAME][STREET_ADDRESS][US_STATE]" at bounding box center [1251, 648] width 256 height 14
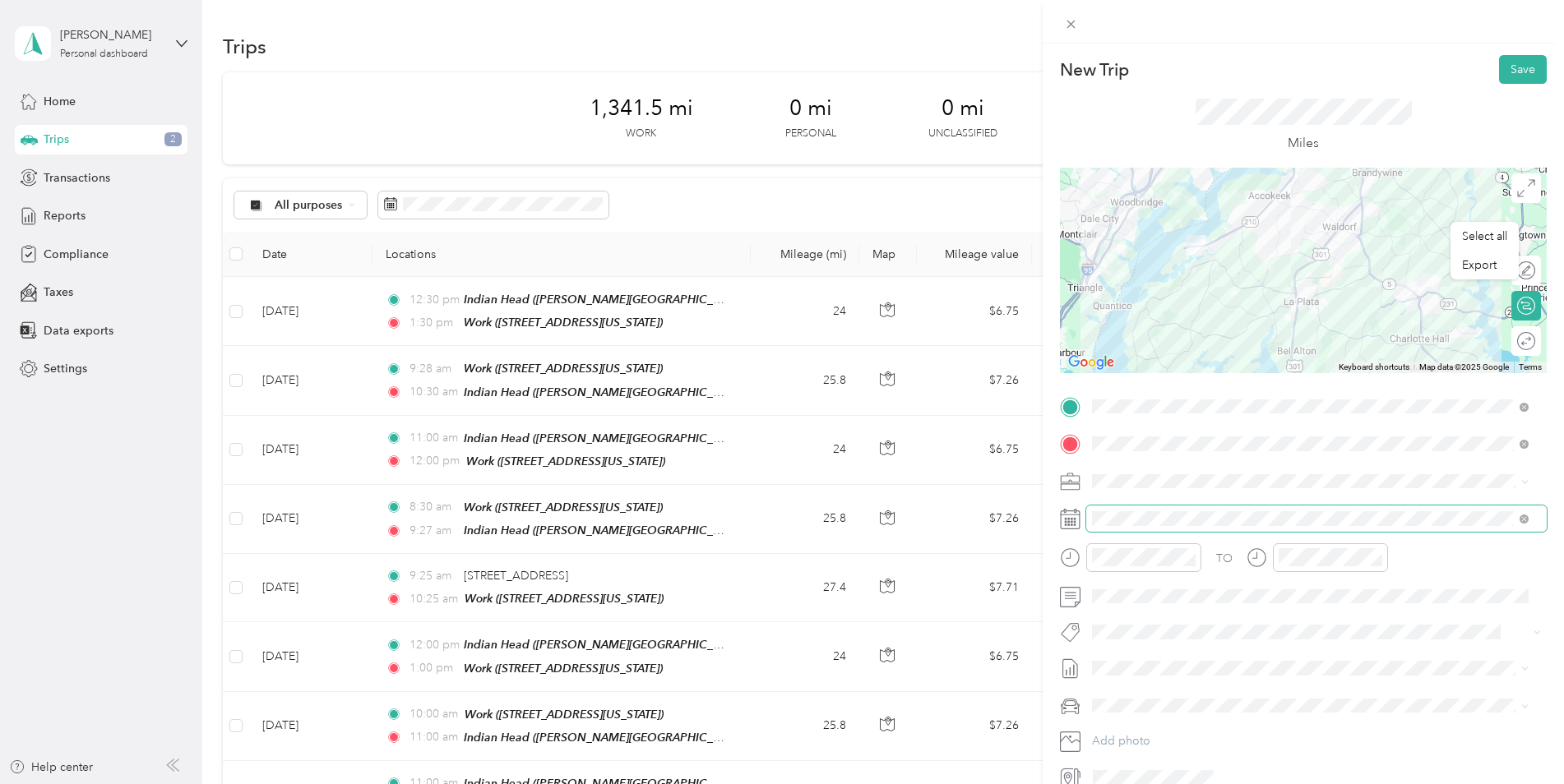
click at [1126, 528] on span at bounding box center [1316, 519] width 460 height 26
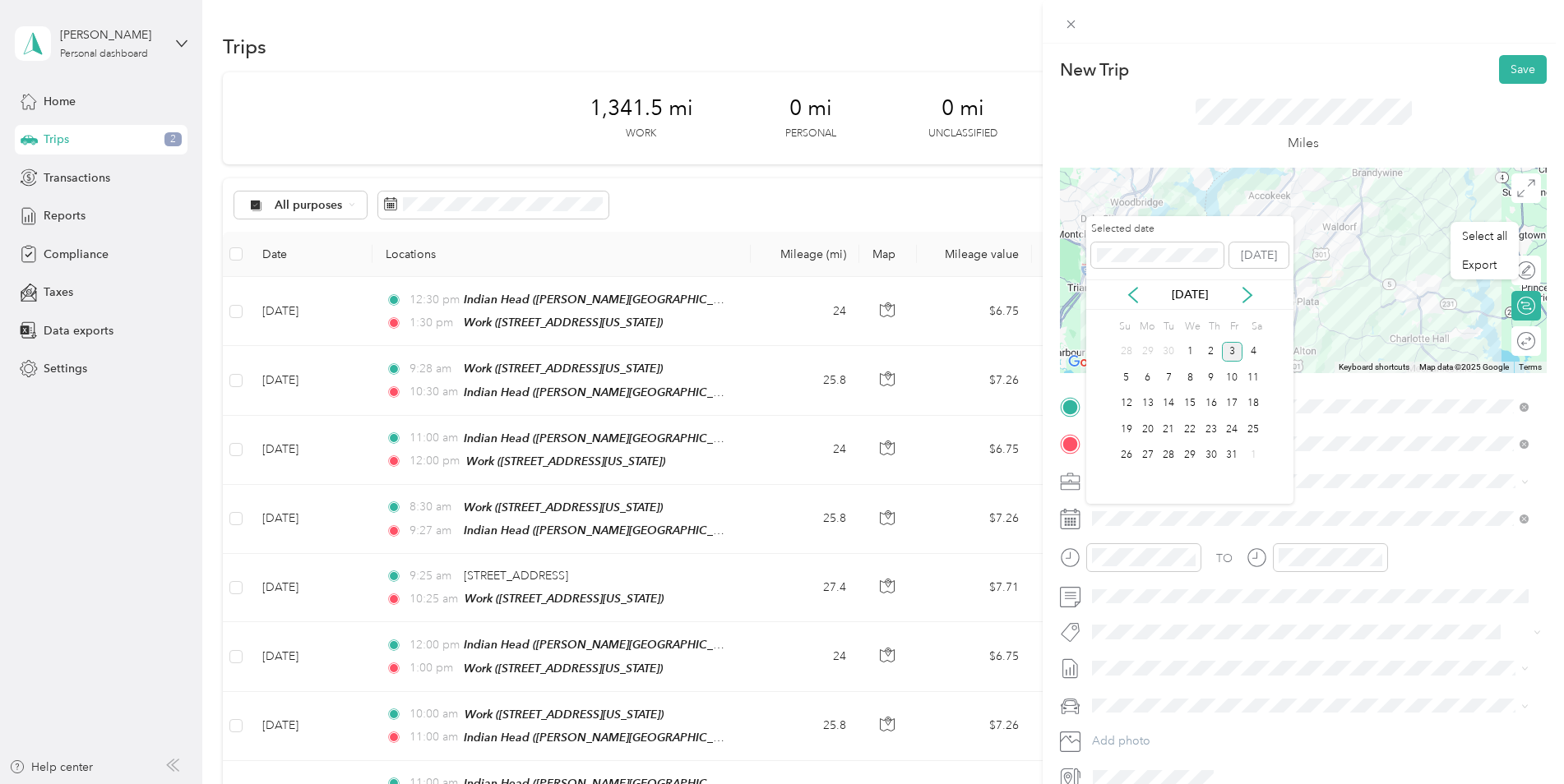
click at [1131, 285] on div "[DATE]" at bounding box center [1189, 294] width 207 height 31
click at [1131, 292] on icon at bounding box center [1133, 295] width 8 height 15
click at [1147, 463] on div "29" at bounding box center [1147, 455] width 21 height 20
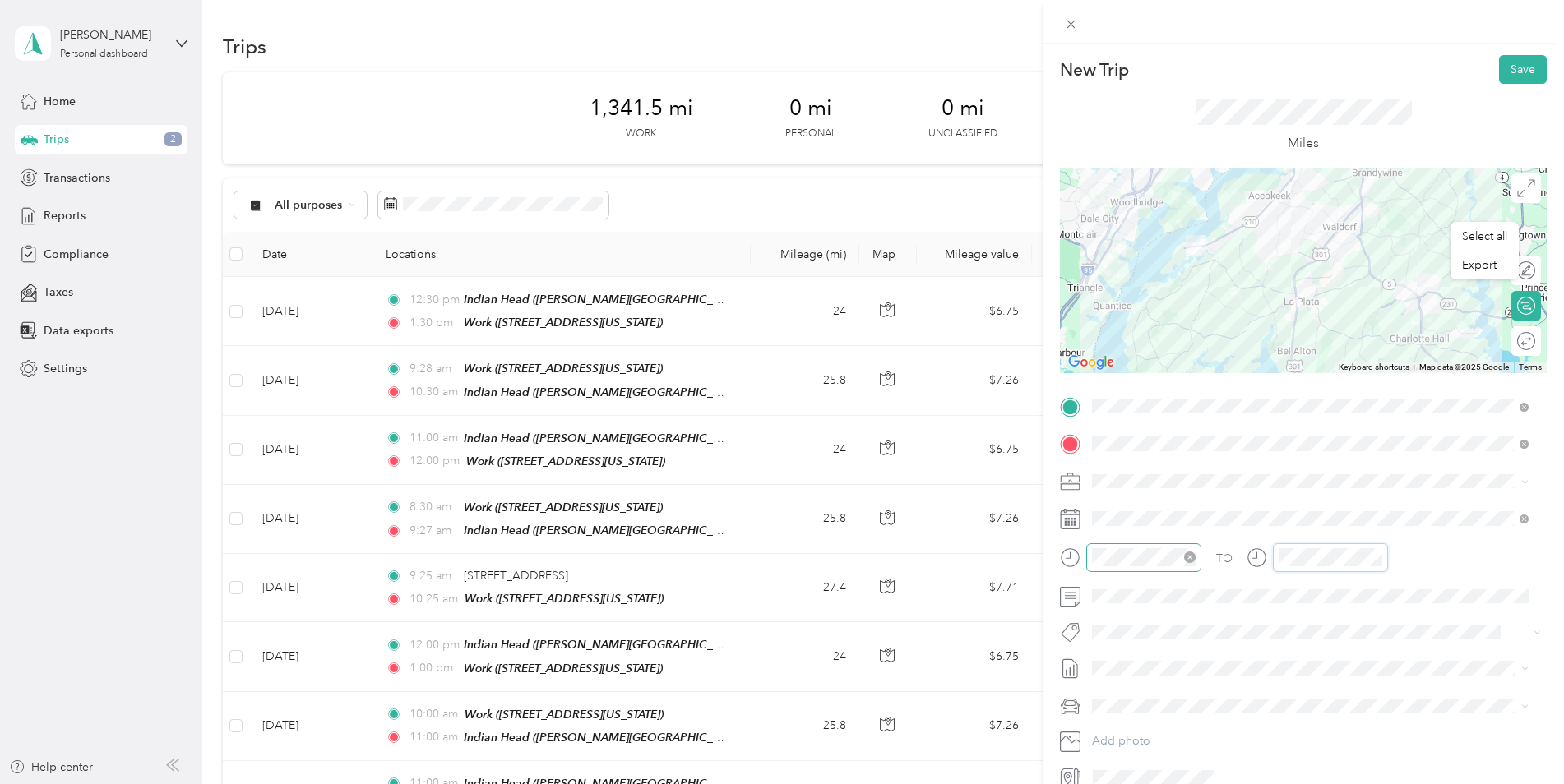
click at [1186, 552] on div "TO" at bounding box center [1303, 564] width 487 height 40
click at [1281, 566] on div at bounding box center [1330, 557] width 116 height 29
click at [1253, 559] on div at bounding box center [1317, 557] width 142 height 29
click at [1517, 64] on button "Save" at bounding box center [1523, 69] width 47 height 29
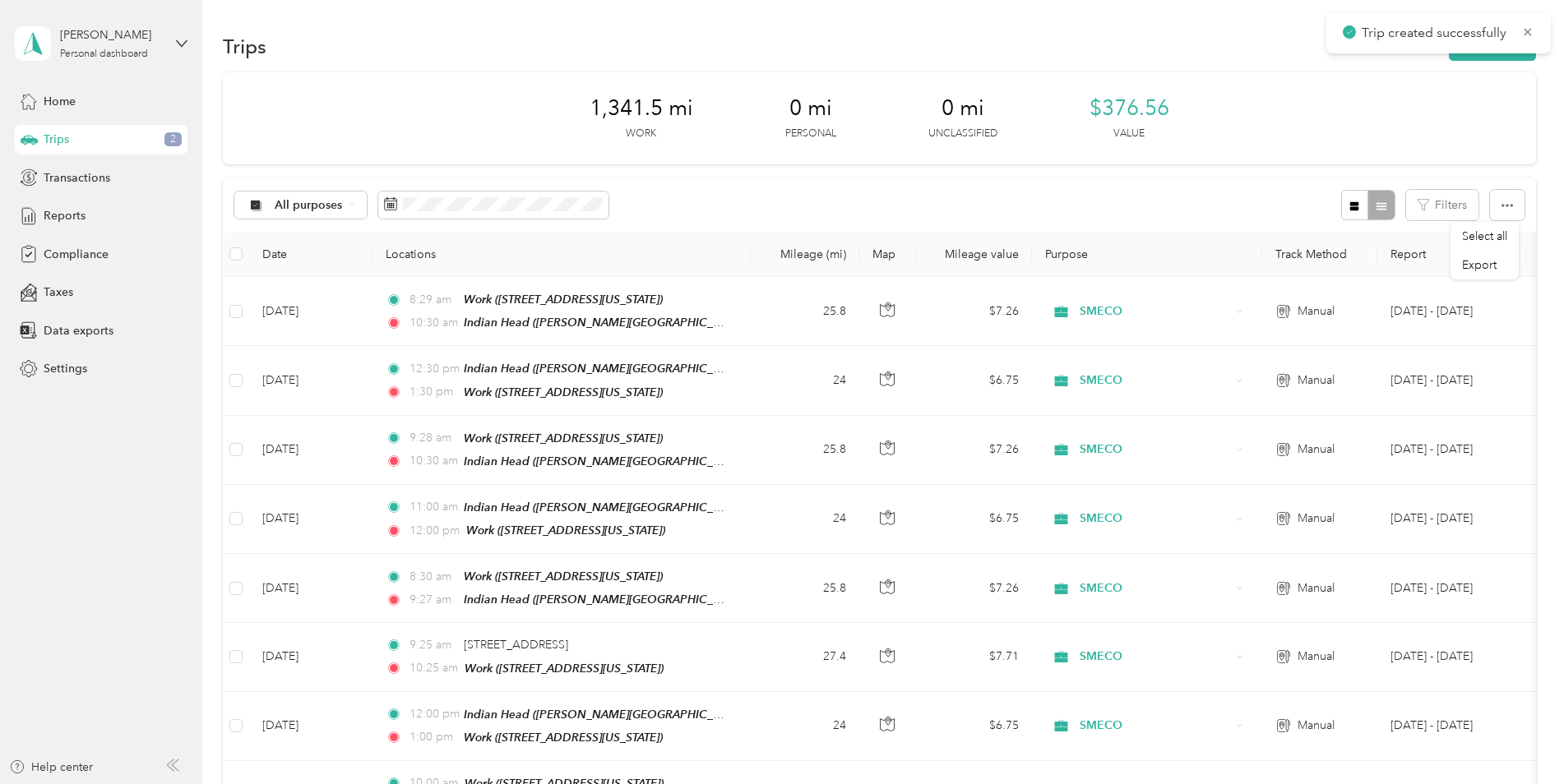
click at [1503, 61] on div "Trips New trip" at bounding box center [880, 46] width 1313 height 34
click at [1503, 57] on button "New trip" at bounding box center [1492, 46] width 88 height 29
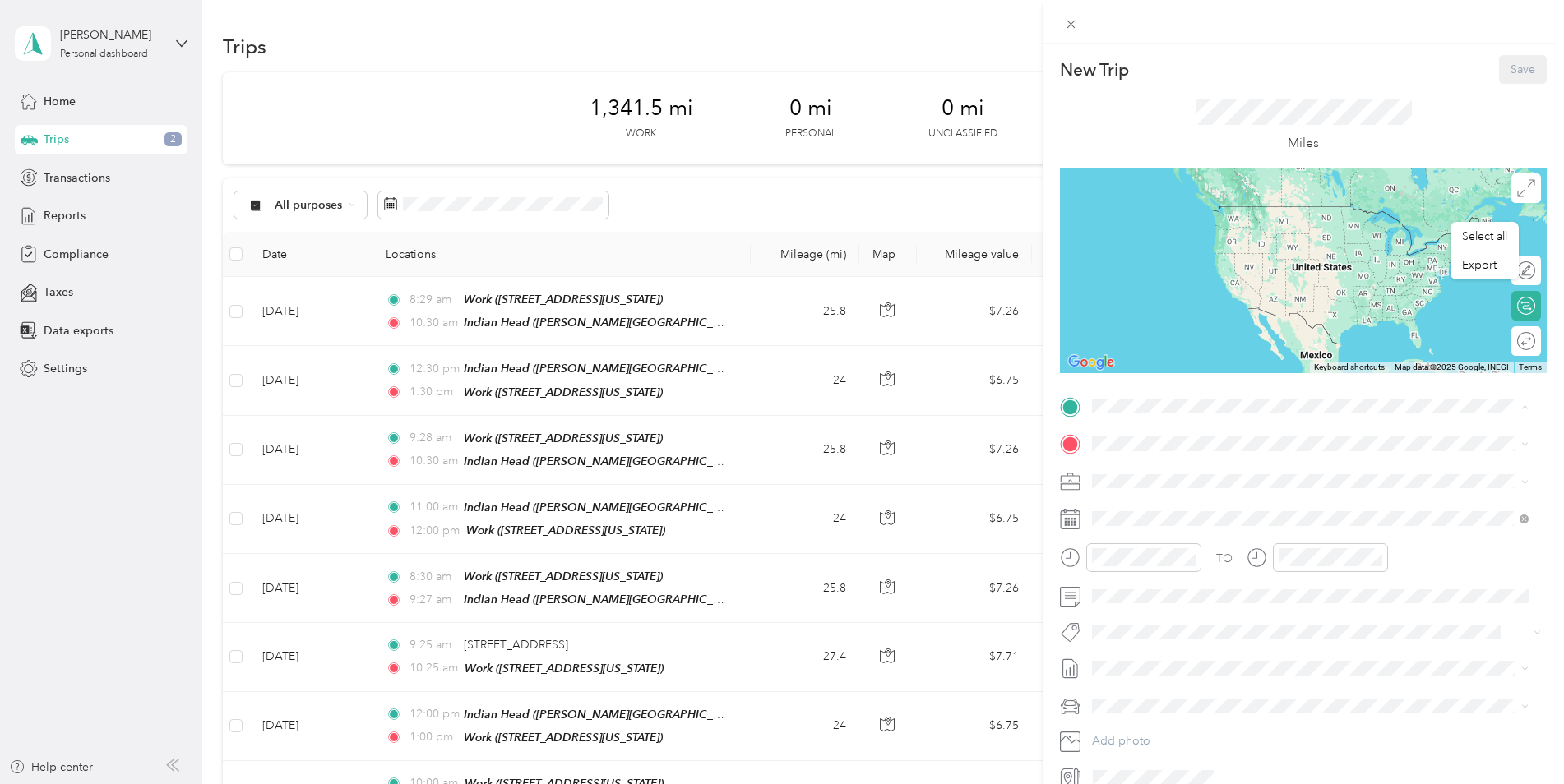
click at [1146, 606] on span "[PERSON_NAME][STREET_ADDRESS][US_STATE]" at bounding box center [1251, 611] width 256 height 14
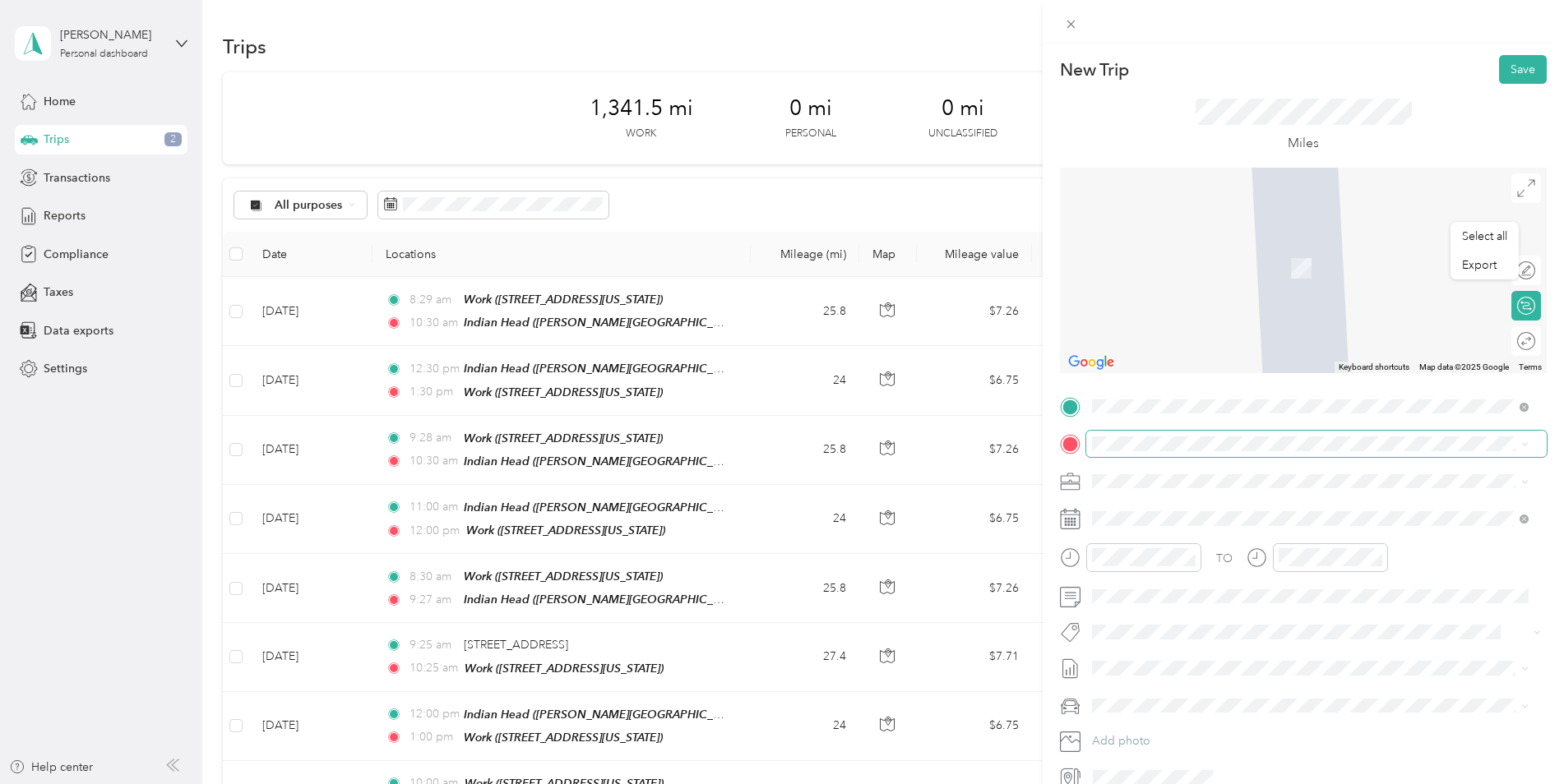
click at [1161, 431] on span at bounding box center [1316, 444] width 460 height 26
click at [1169, 570] on div "Work [STREET_ADDRESS][US_STATE]" at bounding box center [1205, 587] width 165 height 34
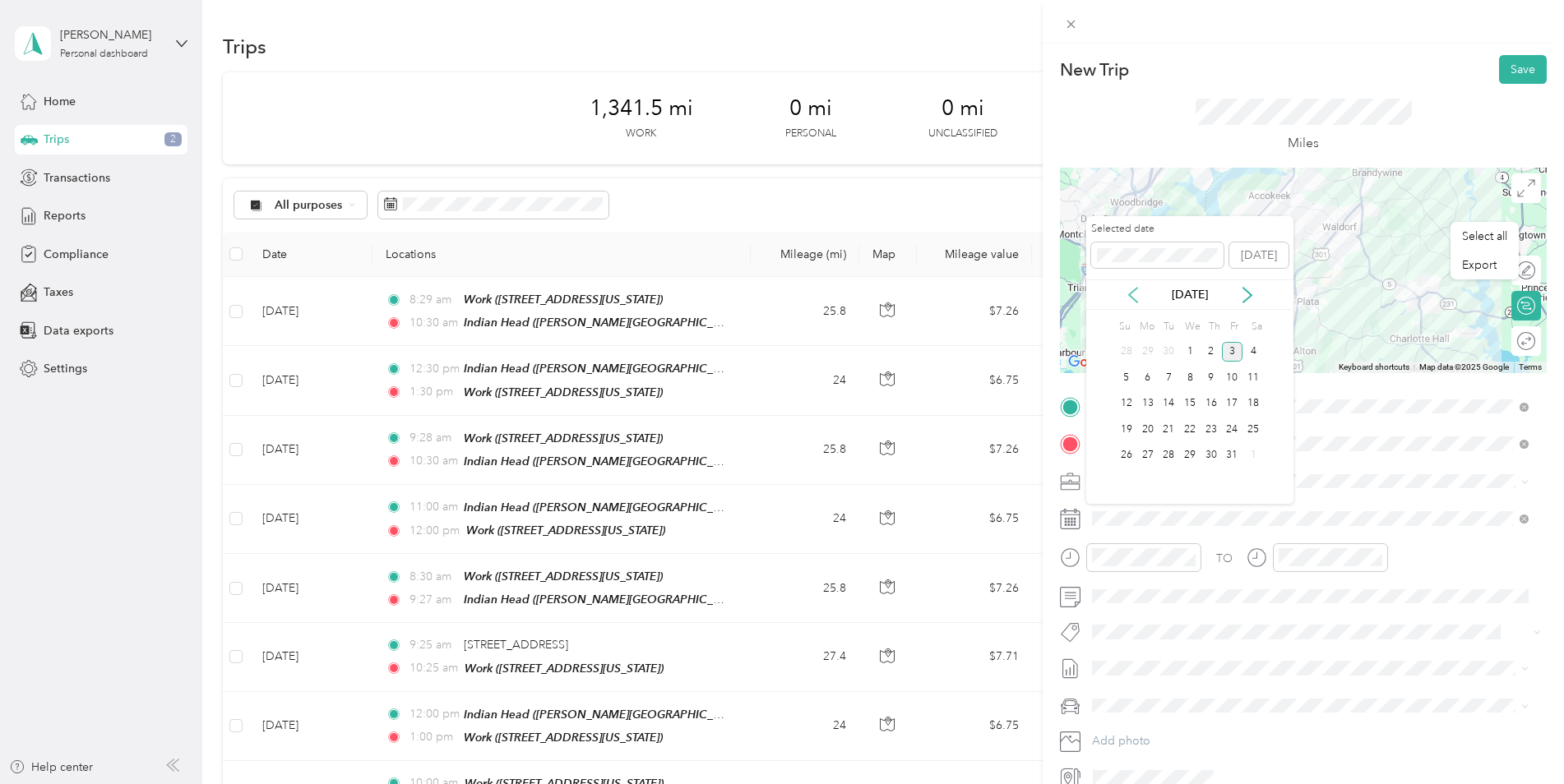
click at [1136, 299] on icon at bounding box center [1133, 295] width 17 height 17
click at [1147, 458] on div "29" at bounding box center [1147, 455] width 21 height 20
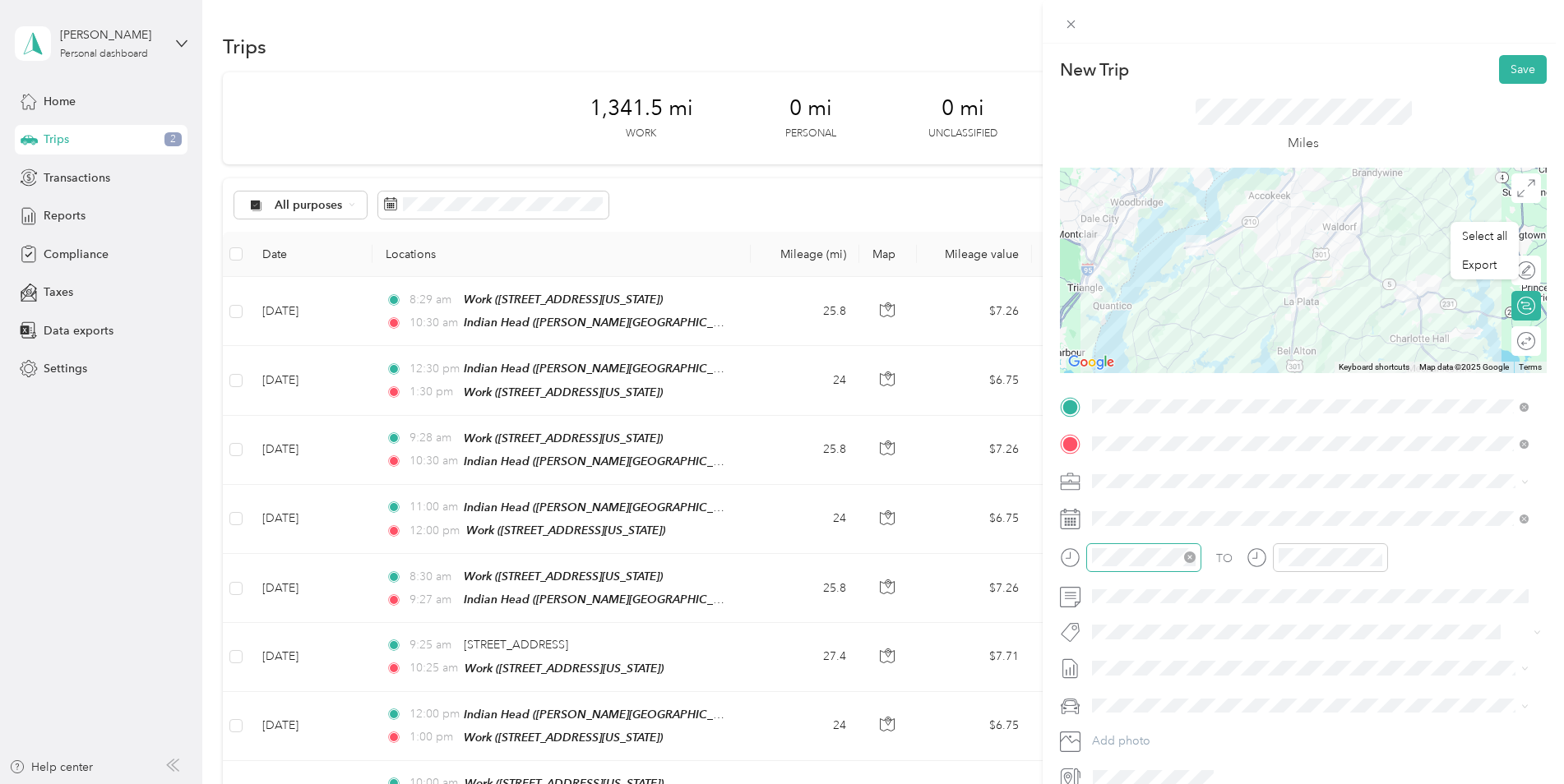
click at [1098, 557] on div at bounding box center [1144, 557] width 116 height 29
drag, startPoint x: 1162, startPoint y: 567, endPoint x: 1028, endPoint y: 555, distance: 134.5
click at [1028, 555] on div "New Trip Save This trip cannot be edited because it is either under review, app…" at bounding box center [782, 392] width 1564 height 784
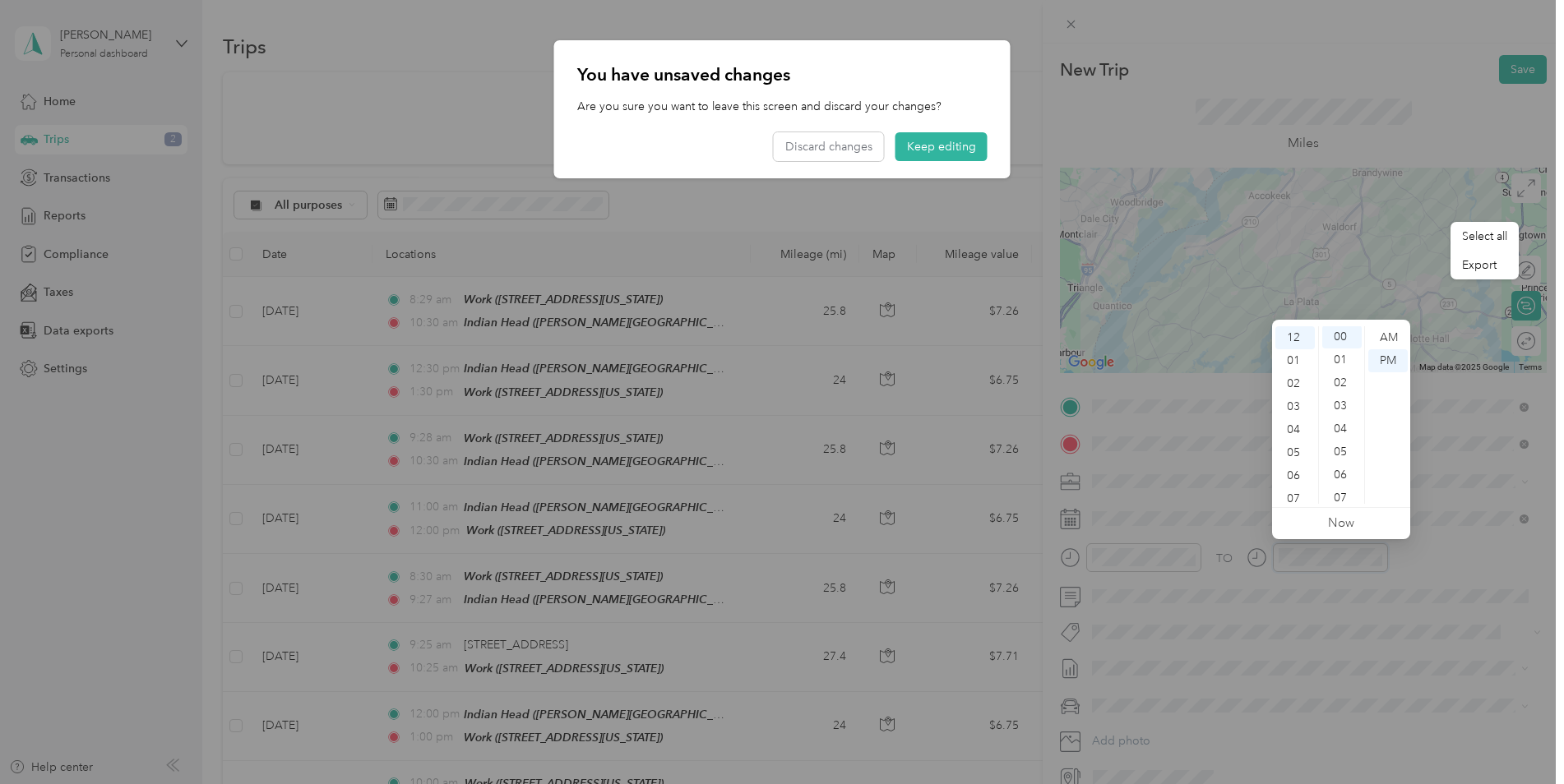
scroll to position [0, 0]
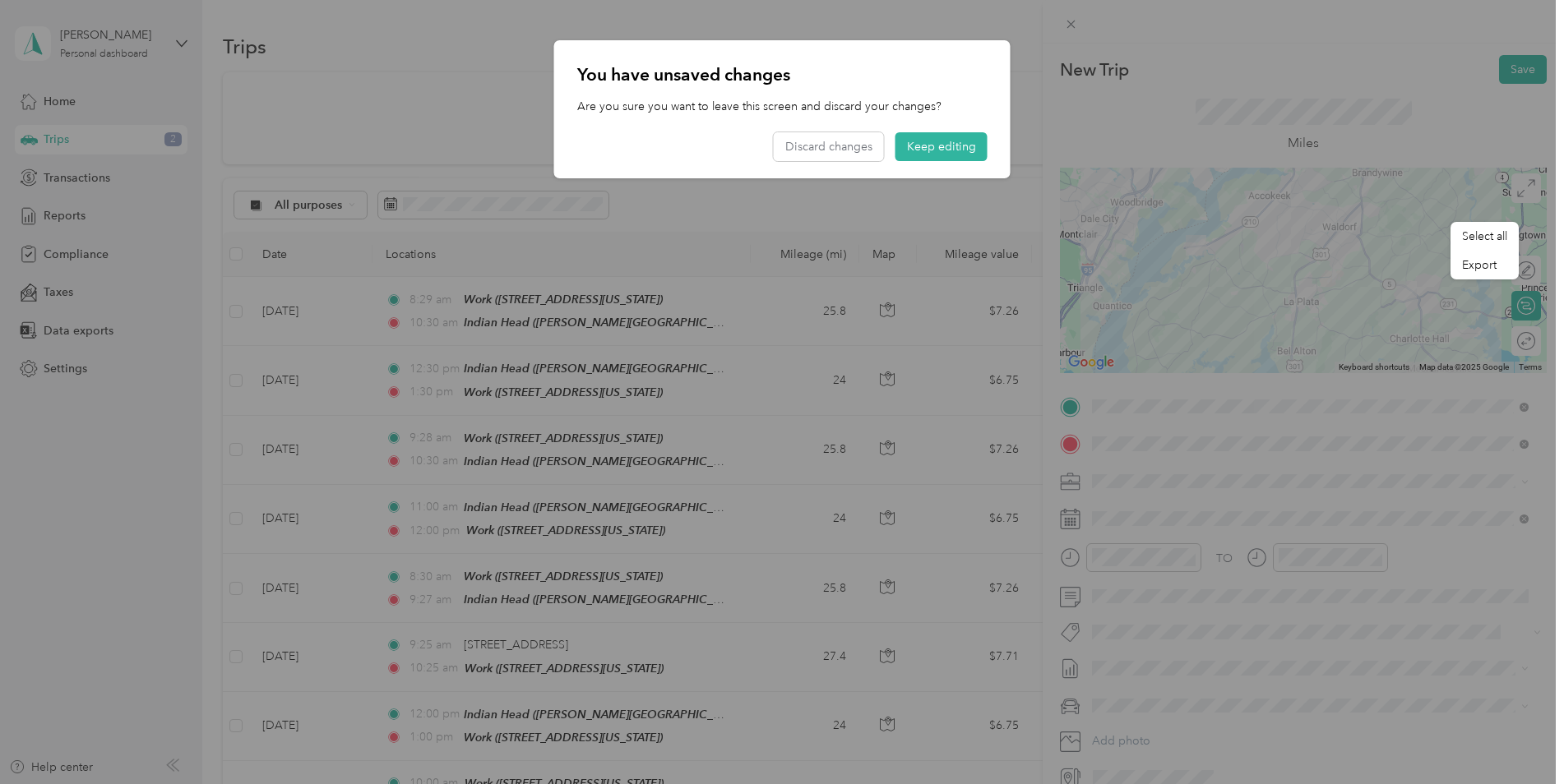
click at [1259, 743] on div at bounding box center [782, 392] width 1564 height 784
click at [952, 162] on div "You have unsaved changes Are you sure you want to leave this screen and discard…" at bounding box center [782, 109] width 456 height 138
click at [951, 148] on button "Keep editing" at bounding box center [941, 146] width 92 height 29
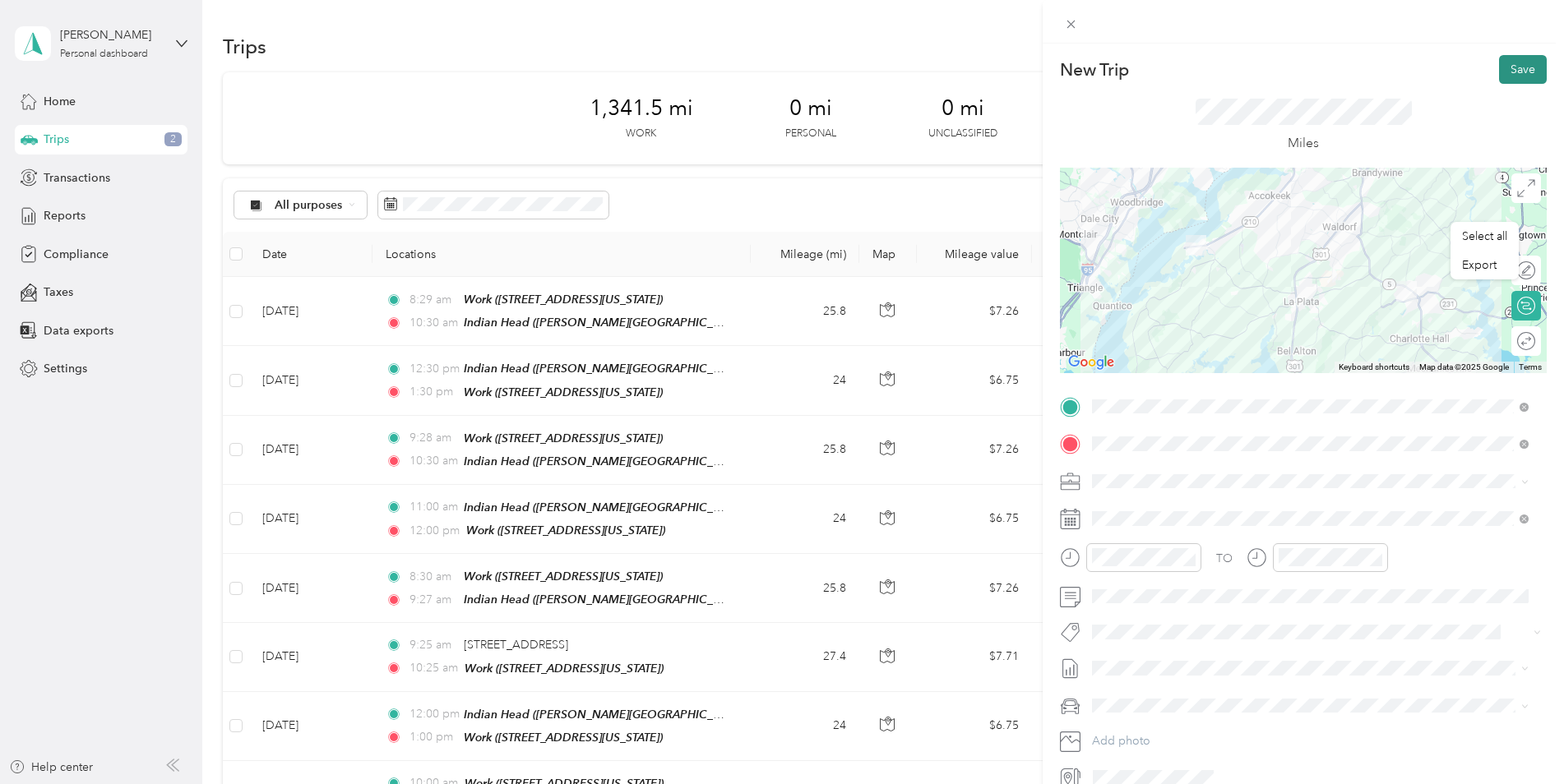
click at [1512, 66] on button "Save" at bounding box center [1523, 69] width 47 height 29
click at [1526, 70] on button "Save" at bounding box center [1523, 69] width 47 height 29
click at [1529, 34] on icon at bounding box center [1527, 32] width 7 height 7
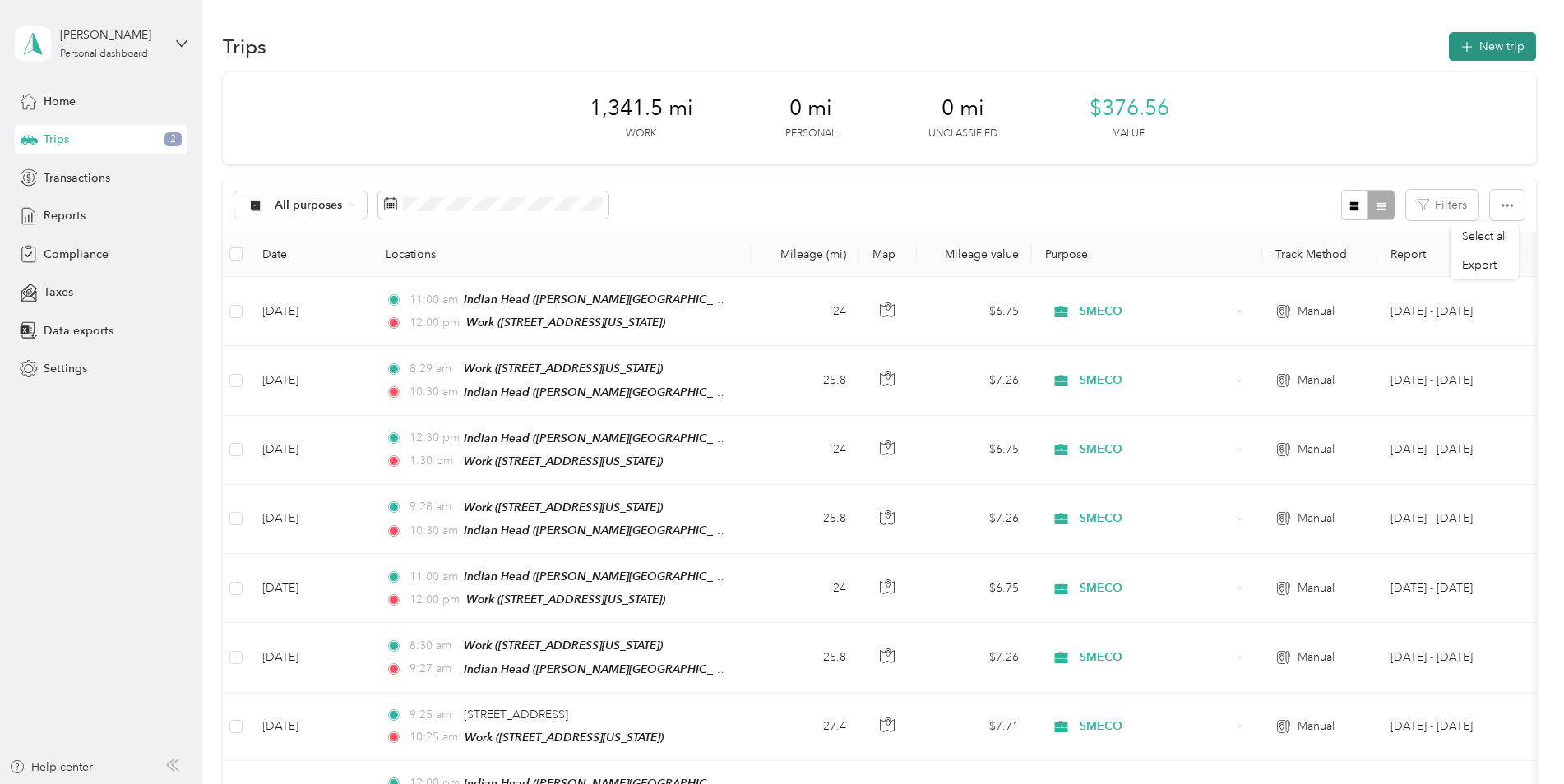
click at [1472, 53] on button "New trip" at bounding box center [1492, 46] width 88 height 29
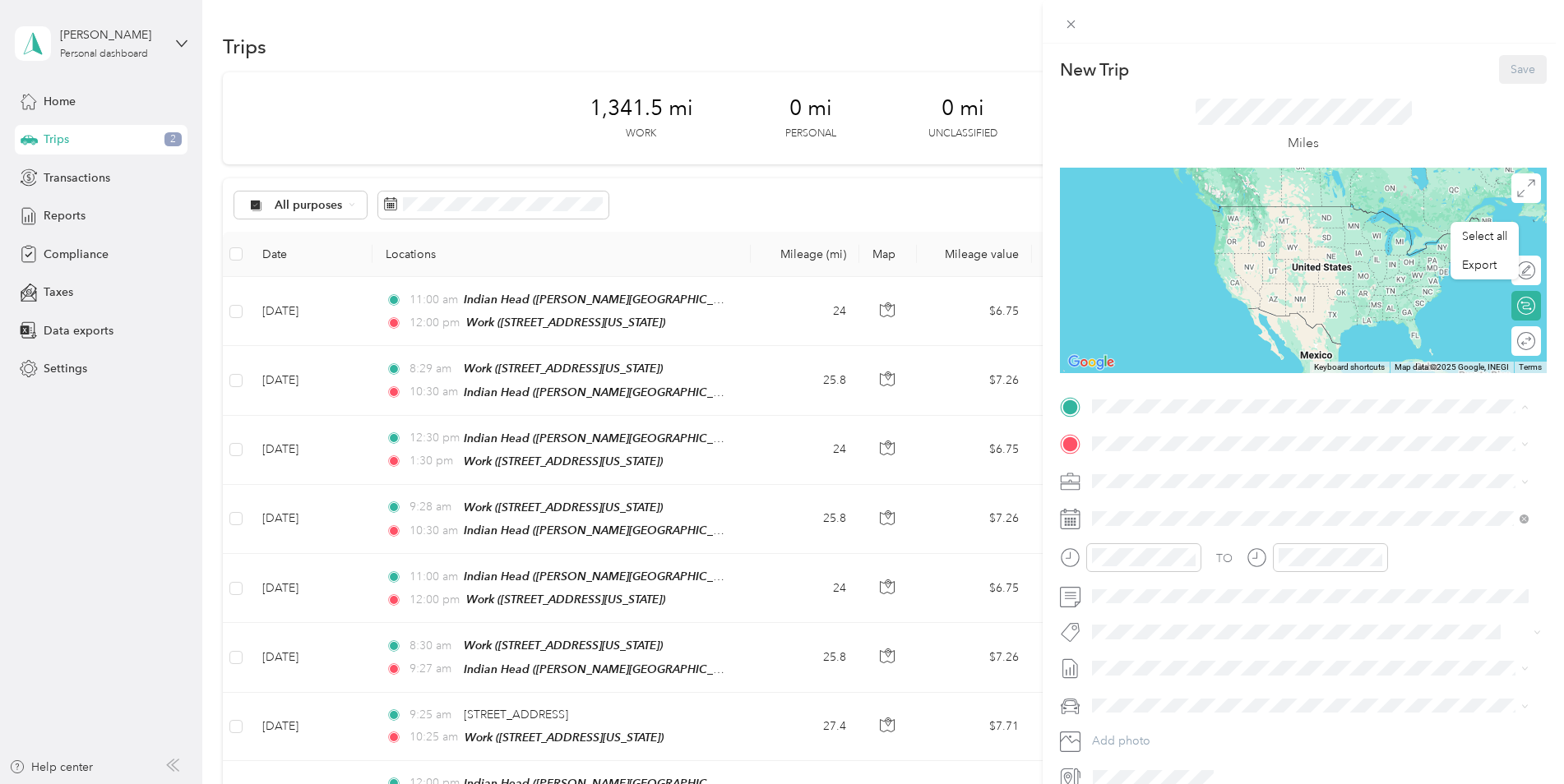
click at [1164, 492] on span "23130 Gooseberry Ln, 20650, [GEOGRAPHIC_DATA], [GEOGRAPHIC_DATA], [GEOGRAPHIC_D…" at bounding box center [1264, 499] width 283 height 32
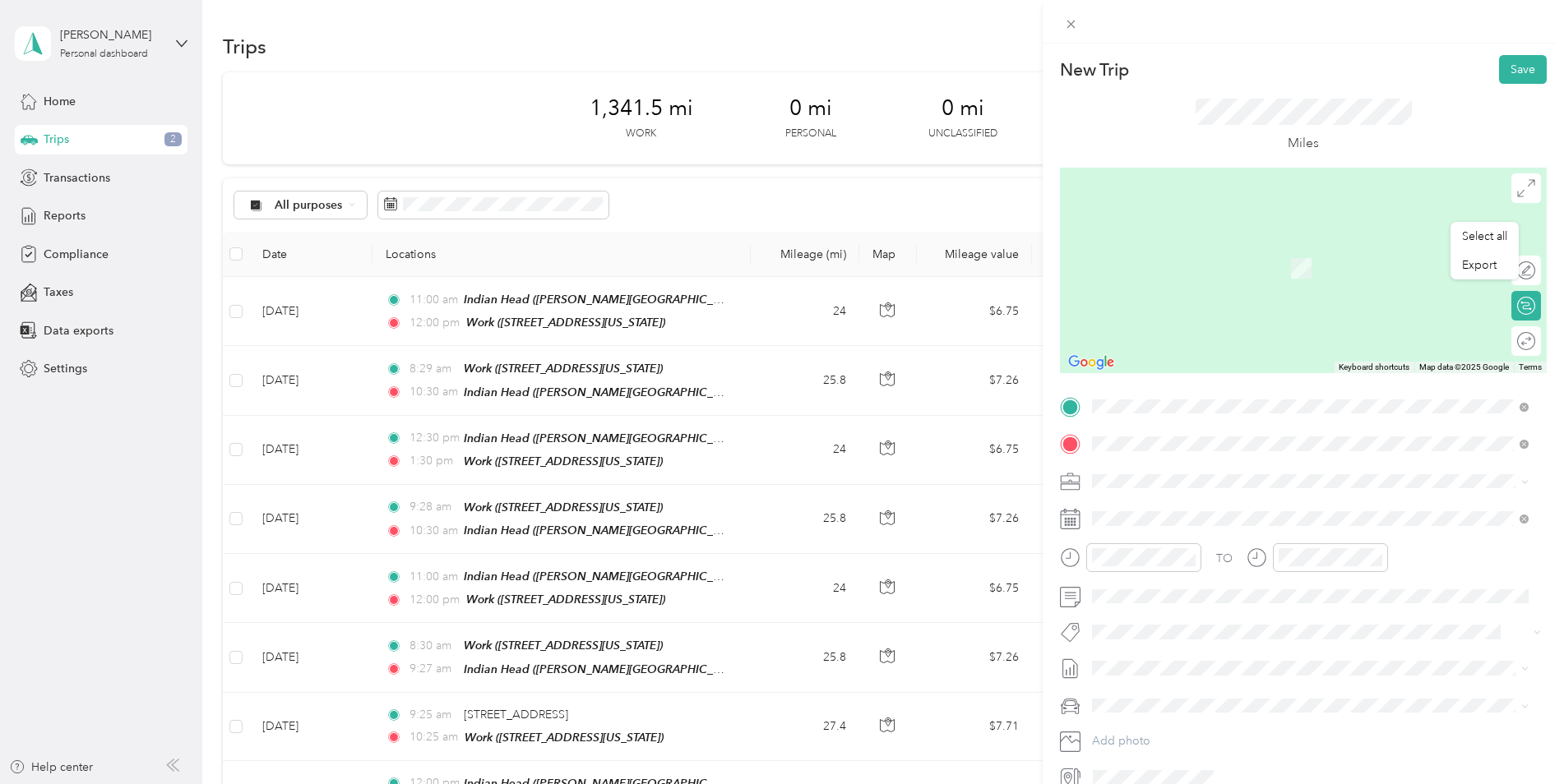
click at [1160, 624] on span "[GEOGRAPHIC_DATA][US_STATE]" at bounding box center [1212, 616] width 179 height 15
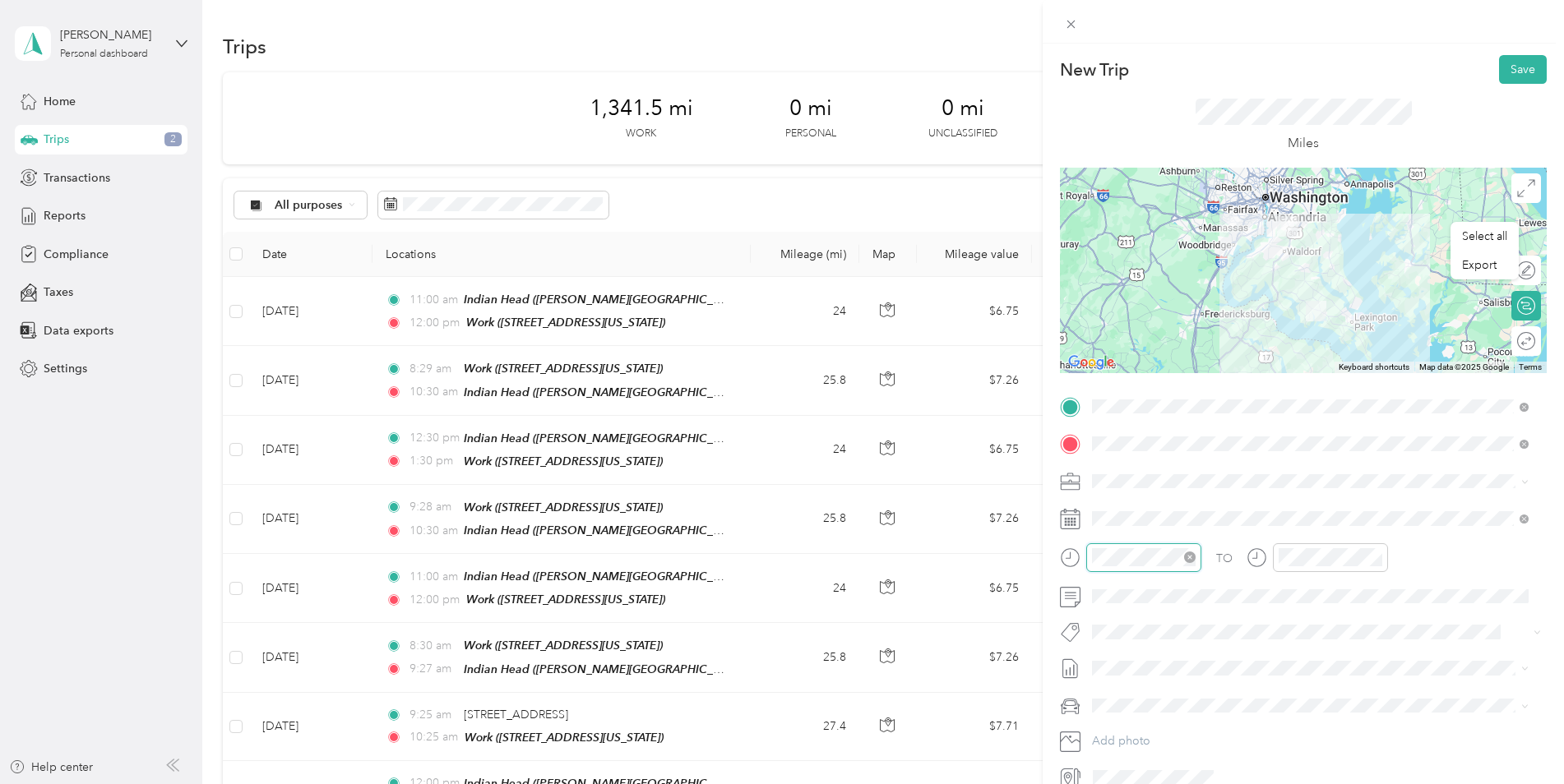
click at [1087, 560] on div at bounding box center [1144, 557] width 116 height 29
click at [1511, 61] on button "Save" at bounding box center [1523, 69] width 47 height 29
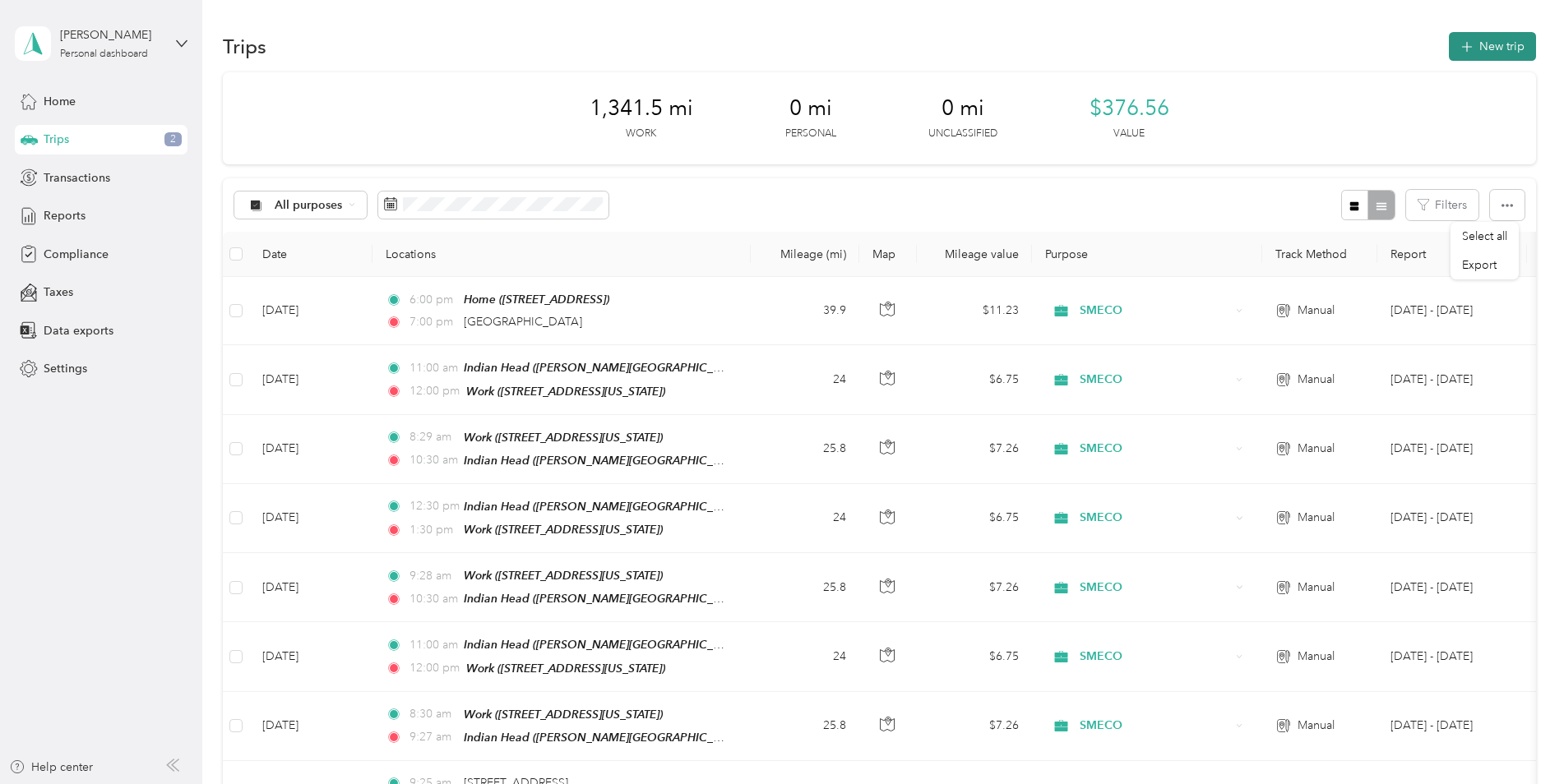
click at [1482, 49] on button "New trip" at bounding box center [1492, 46] width 88 height 29
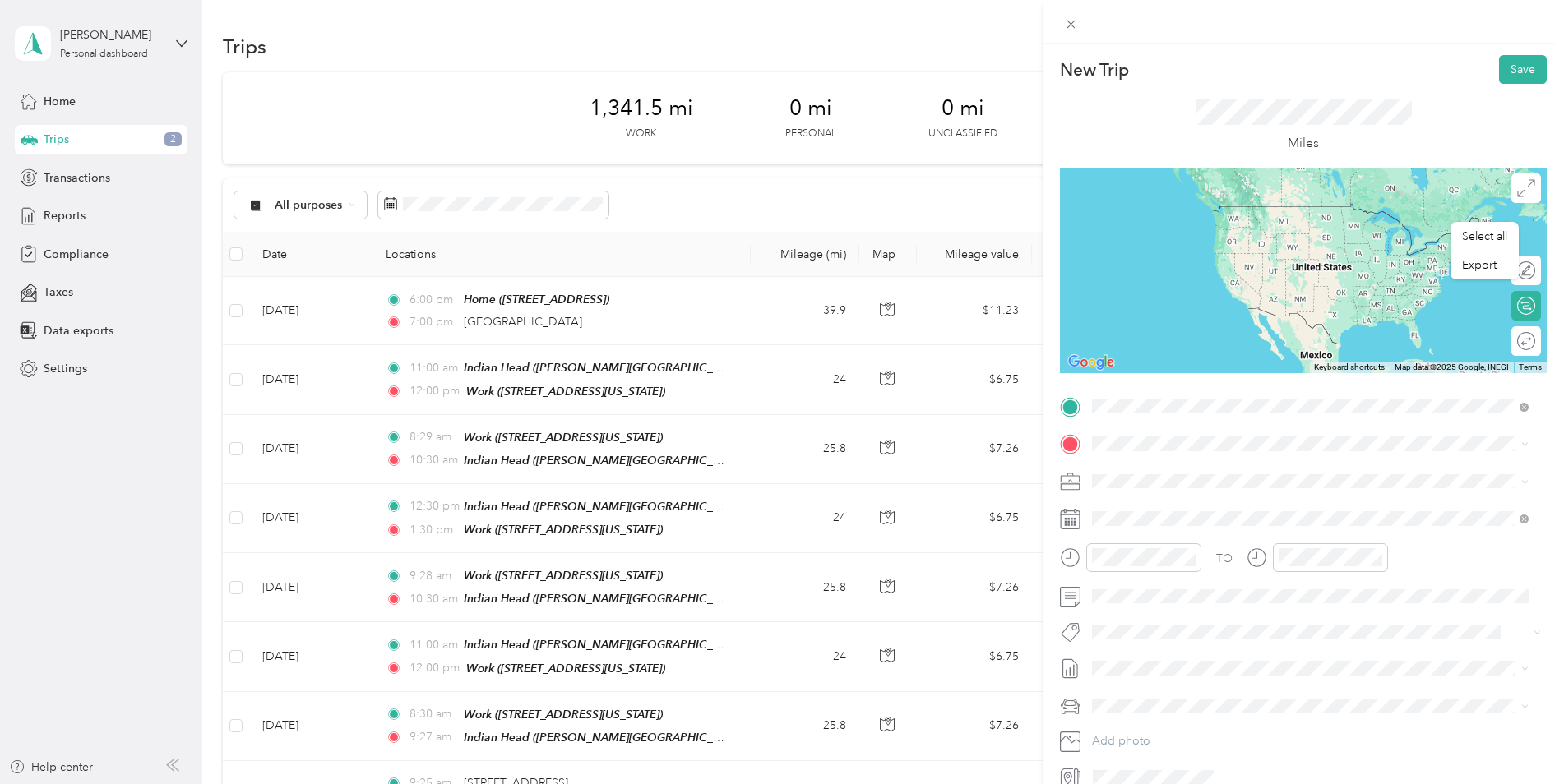
click at [1238, 473] on span "[GEOGRAPHIC_DATA][US_STATE]" at bounding box center [1212, 466] width 179 height 15
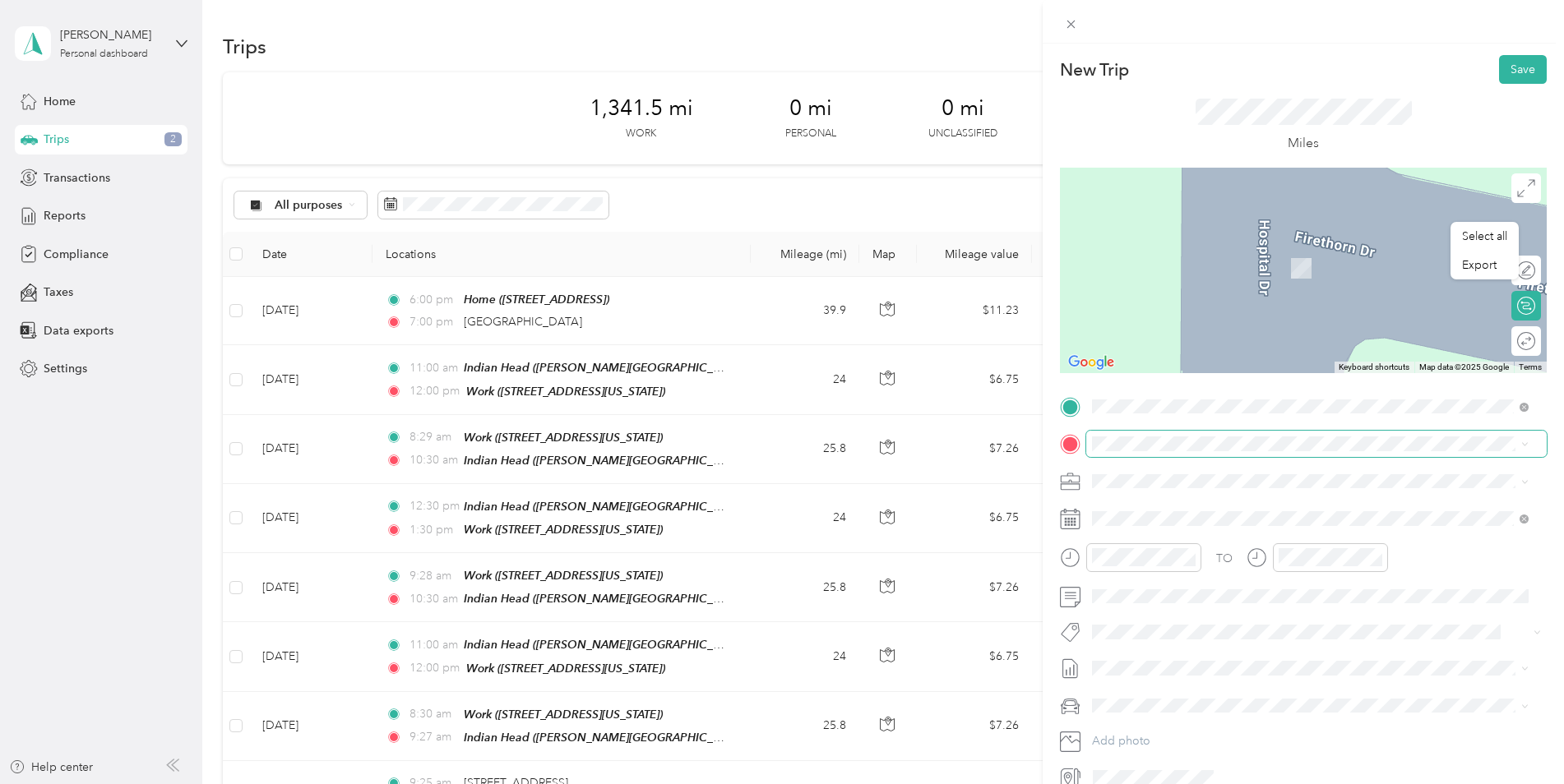
click at [1191, 432] on span at bounding box center [1316, 444] width 460 height 26
click at [1184, 527] on span "23130 Gooseberry Ln, 20650, [GEOGRAPHIC_DATA], [GEOGRAPHIC_DATA], [GEOGRAPHIC_D…" at bounding box center [1264, 536] width 283 height 32
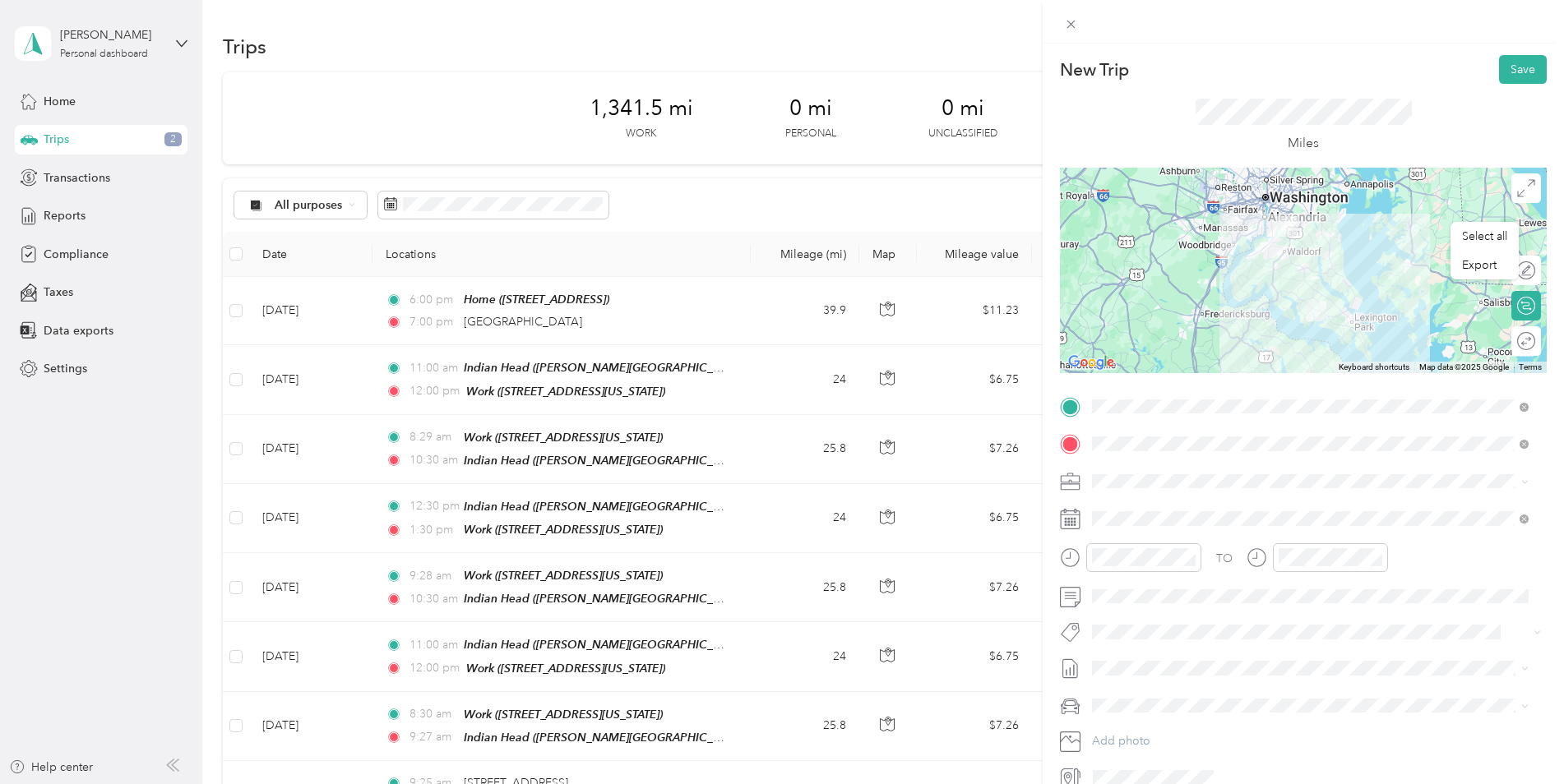
click at [1075, 528] on icon at bounding box center [1070, 518] width 20 height 20
click at [1115, 509] on span at bounding box center [1316, 519] width 460 height 26
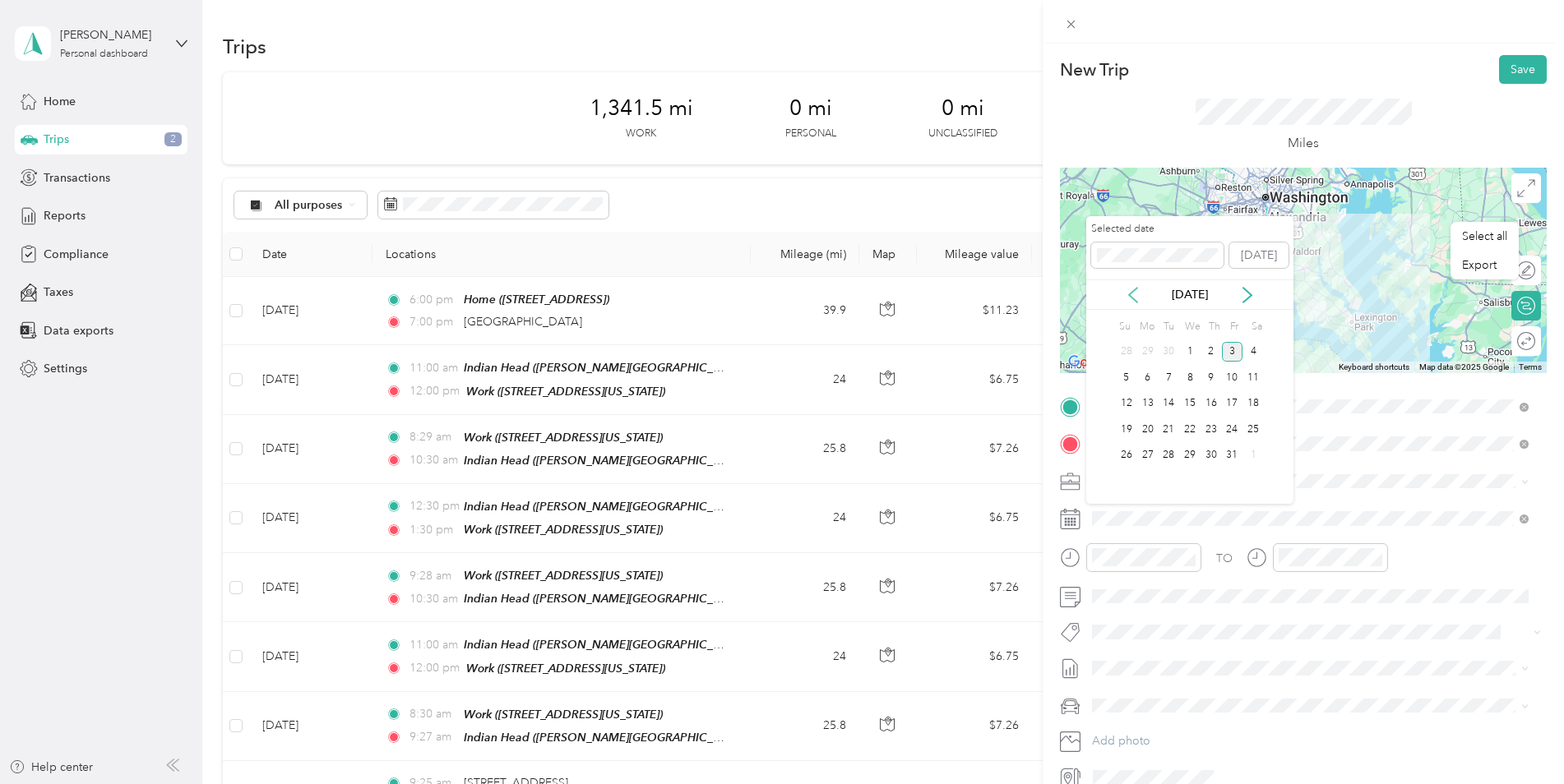
click at [1131, 300] on icon at bounding box center [1133, 295] width 17 height 17
click at [1150, 455] on div "29" at bounding box center [1147, 455] width 21 height 20
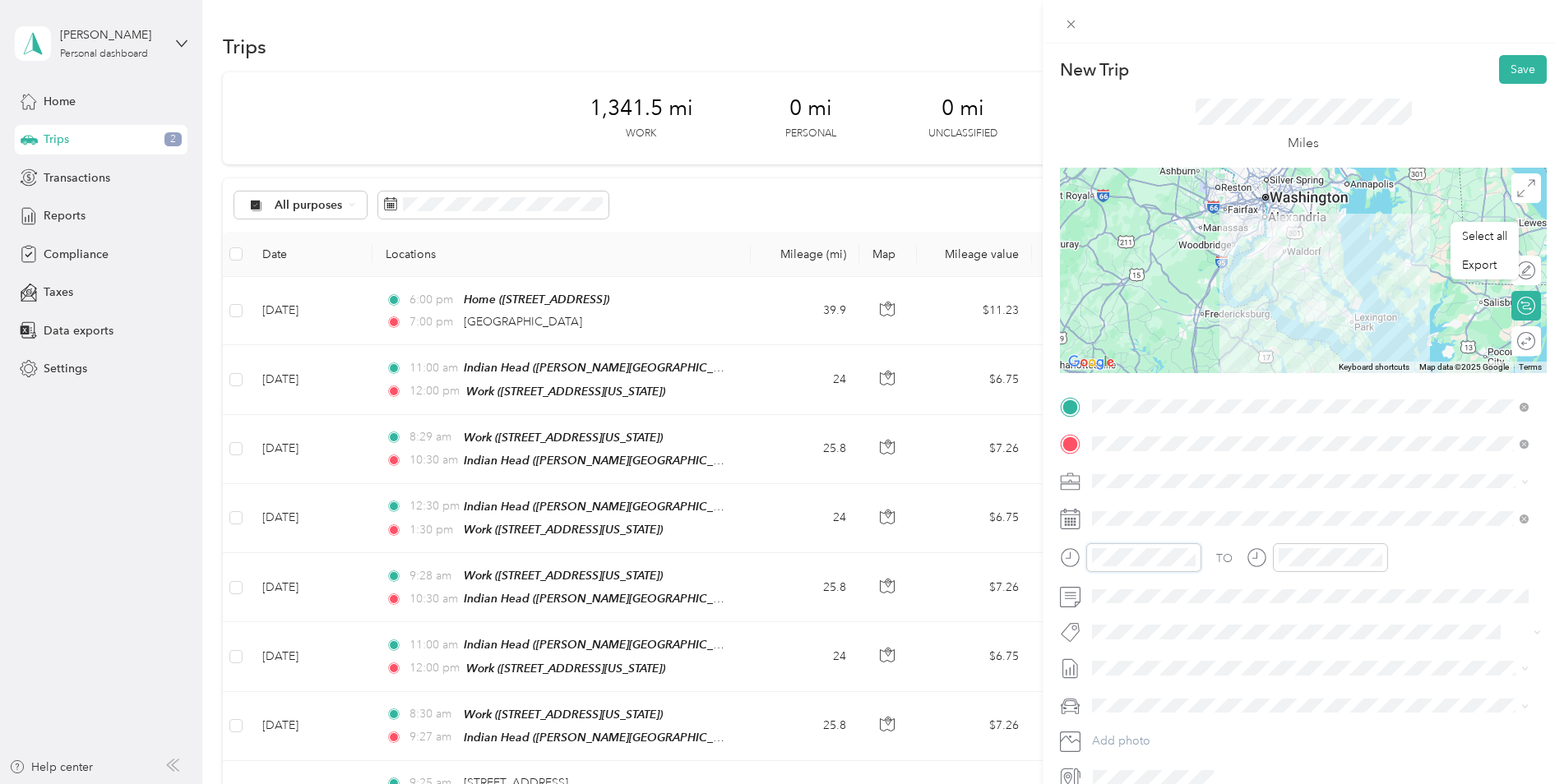
click at [1064, 554] on div at bounding box center [1131, 557] width 142 height 29
click at [1504, 73] on button "Save" at bounding box center [1523, 69] width 47 height 29
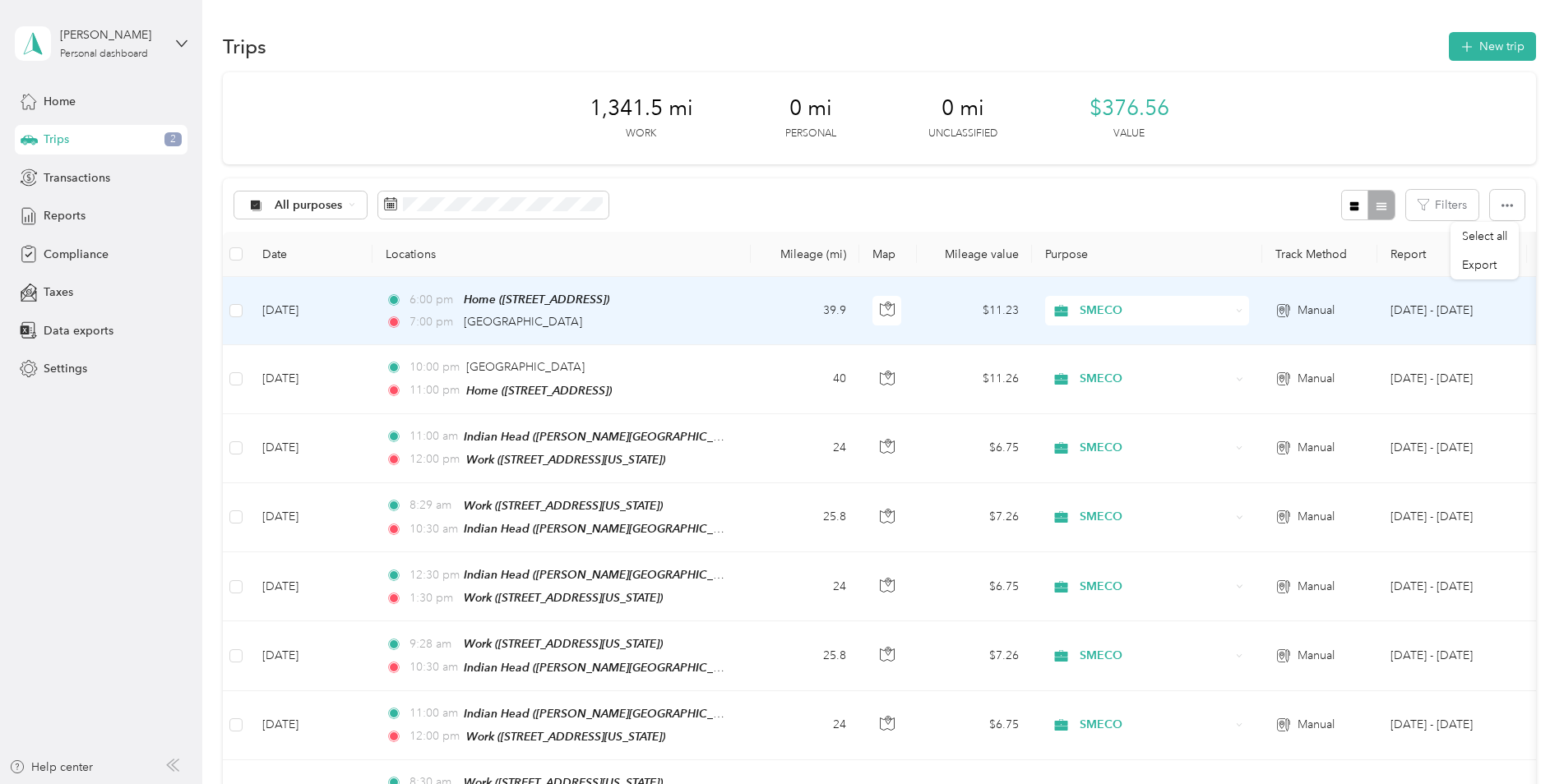
click at [318, 318] on td "[DATE]" at bounding box center [311, 312] width 123 height 68
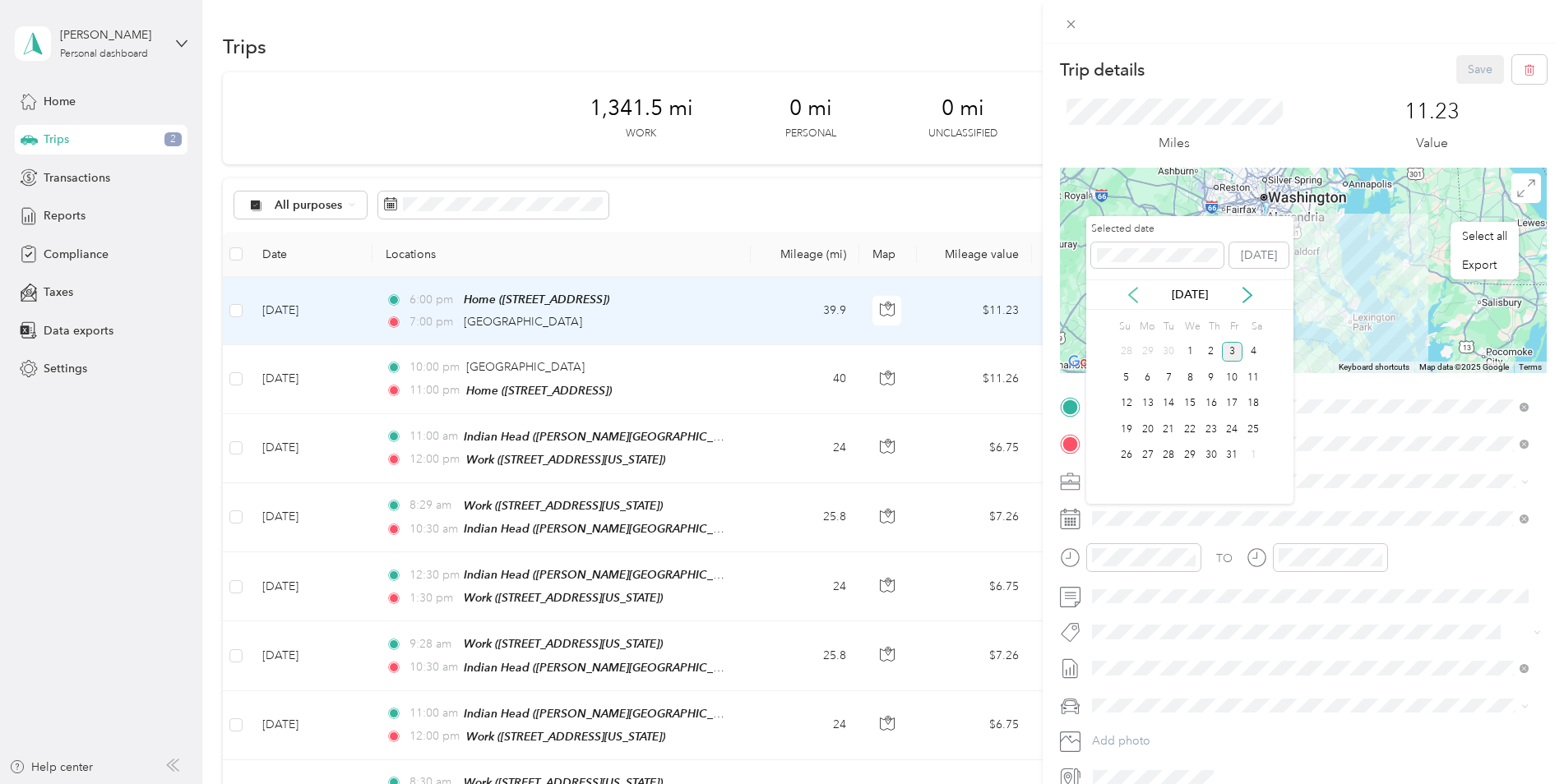
click at [1128, 297] on icon at bounding box center [1133, 295] width 17 height 17
click at [1142, 454] on div "29" at bounding box center [1147, 455] width 21 height 20
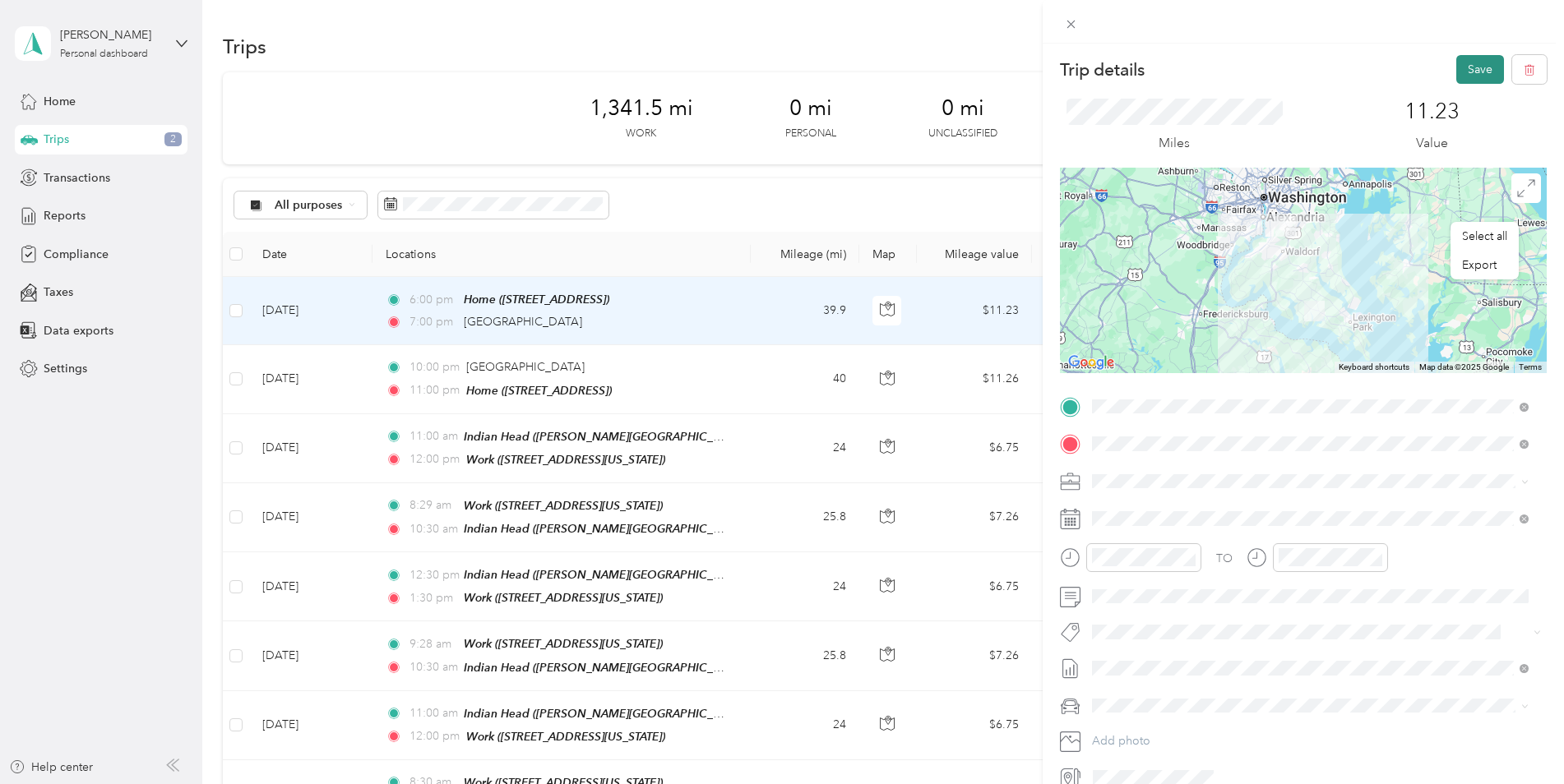
click at [1465, 65] on button "Save" at bounding box center [1480, 69] width 47 height 29
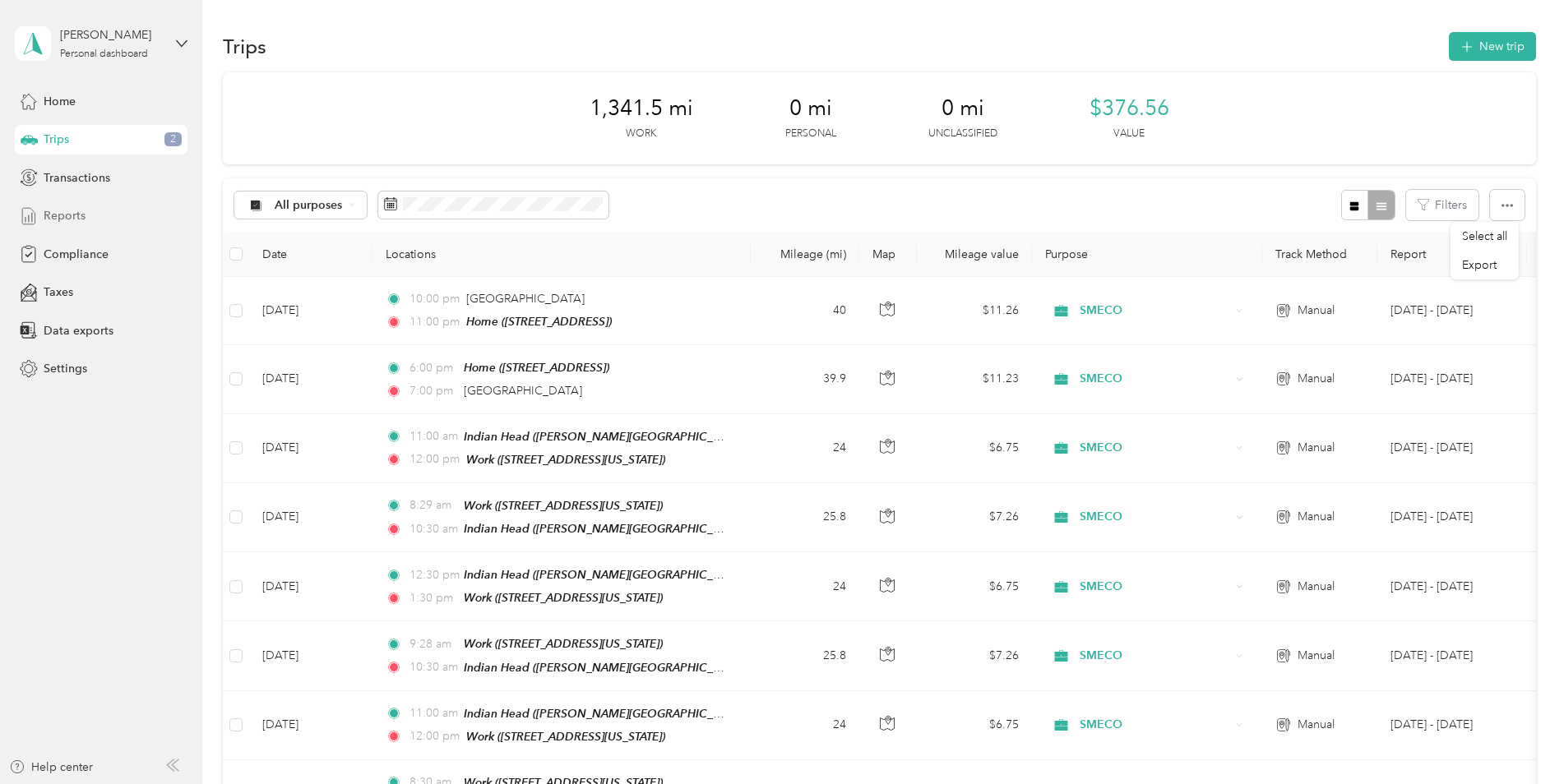
click at [96, 213] on div "Reports" at bounding box center [101, 216] width 172 height 30
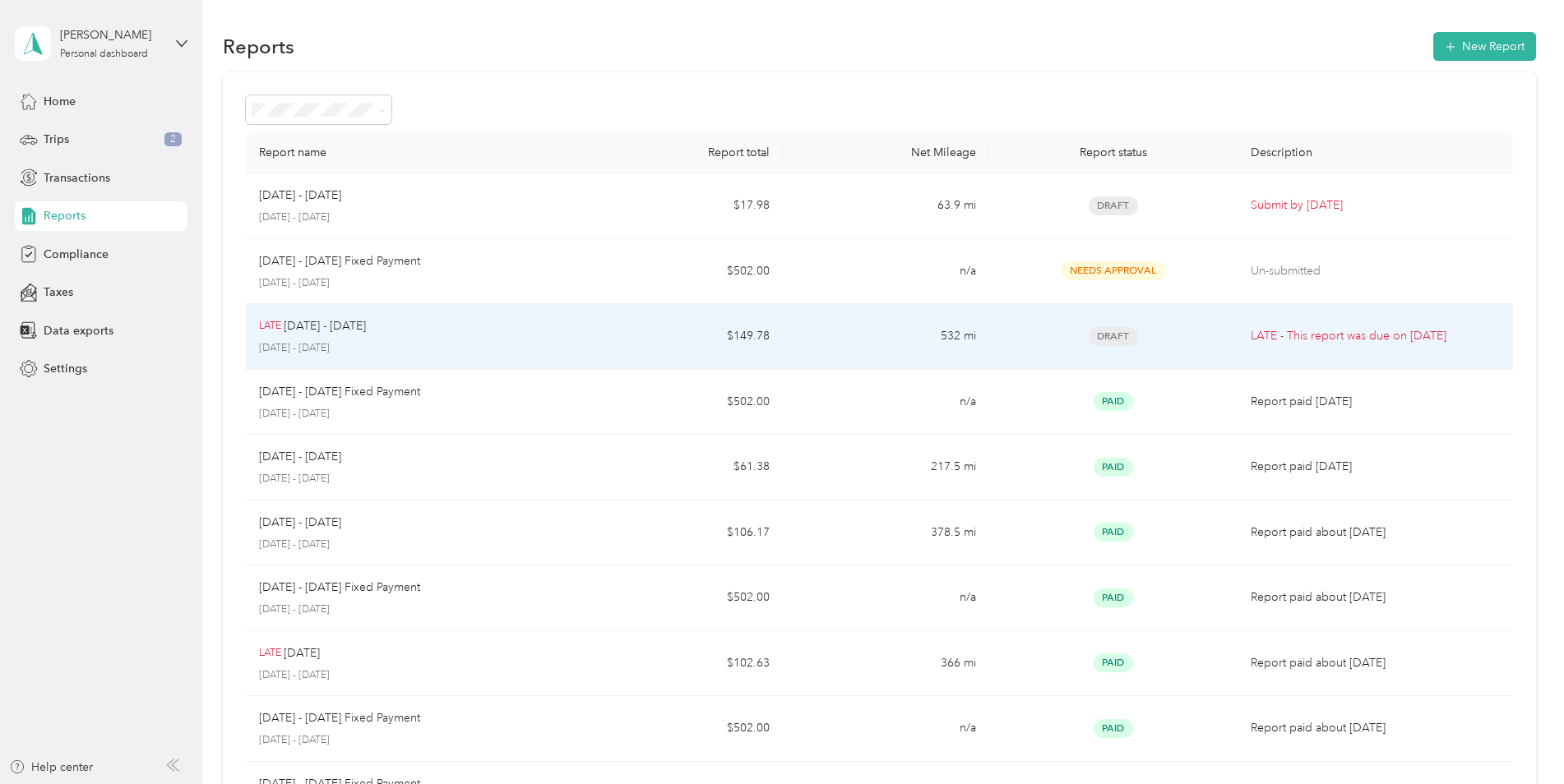
click at [347, 322] on p "[DATE] - [DATE]" at bounding box center [325, 326] width 82 height 18
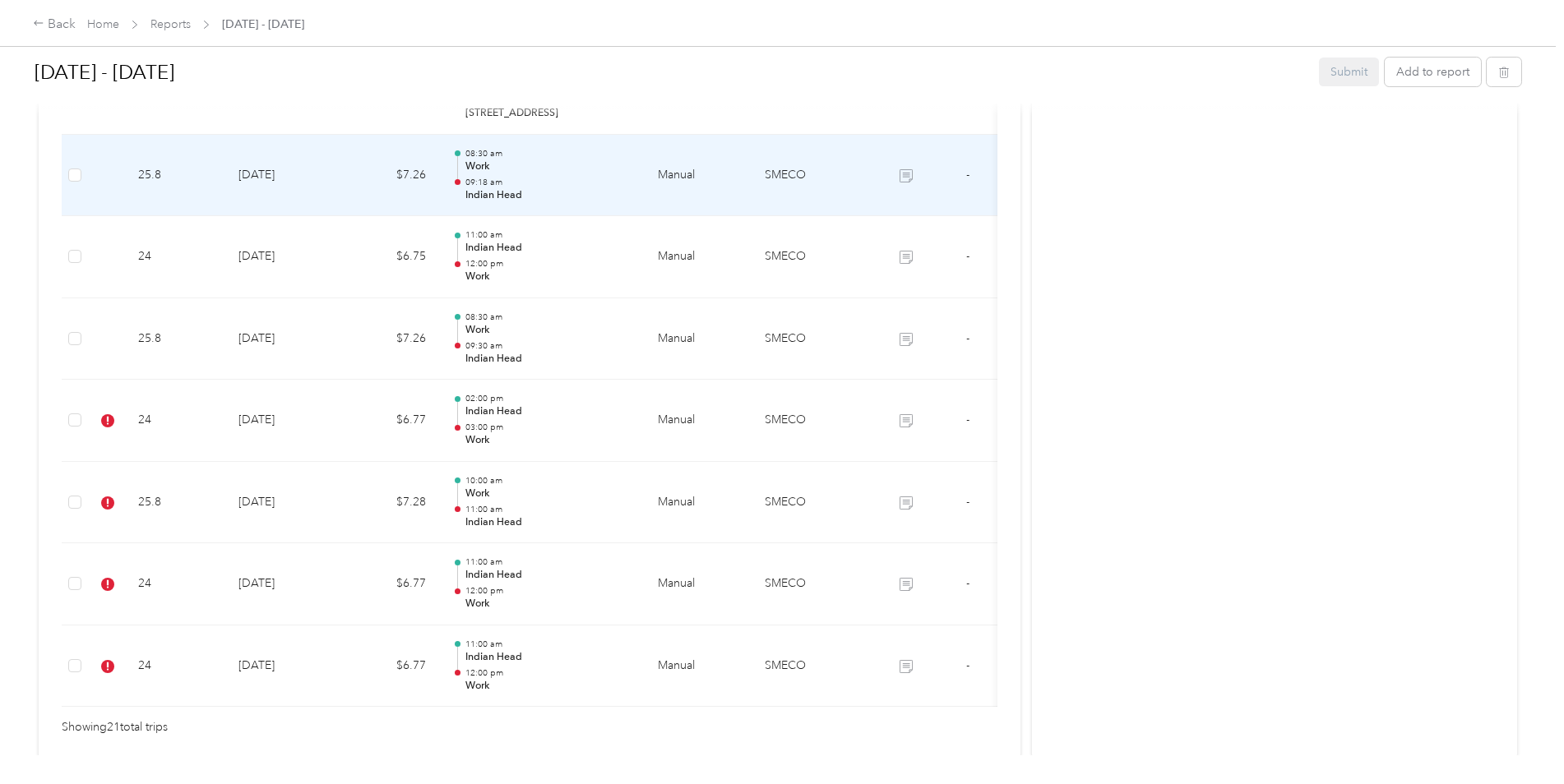
scroll to position [1726, 0]
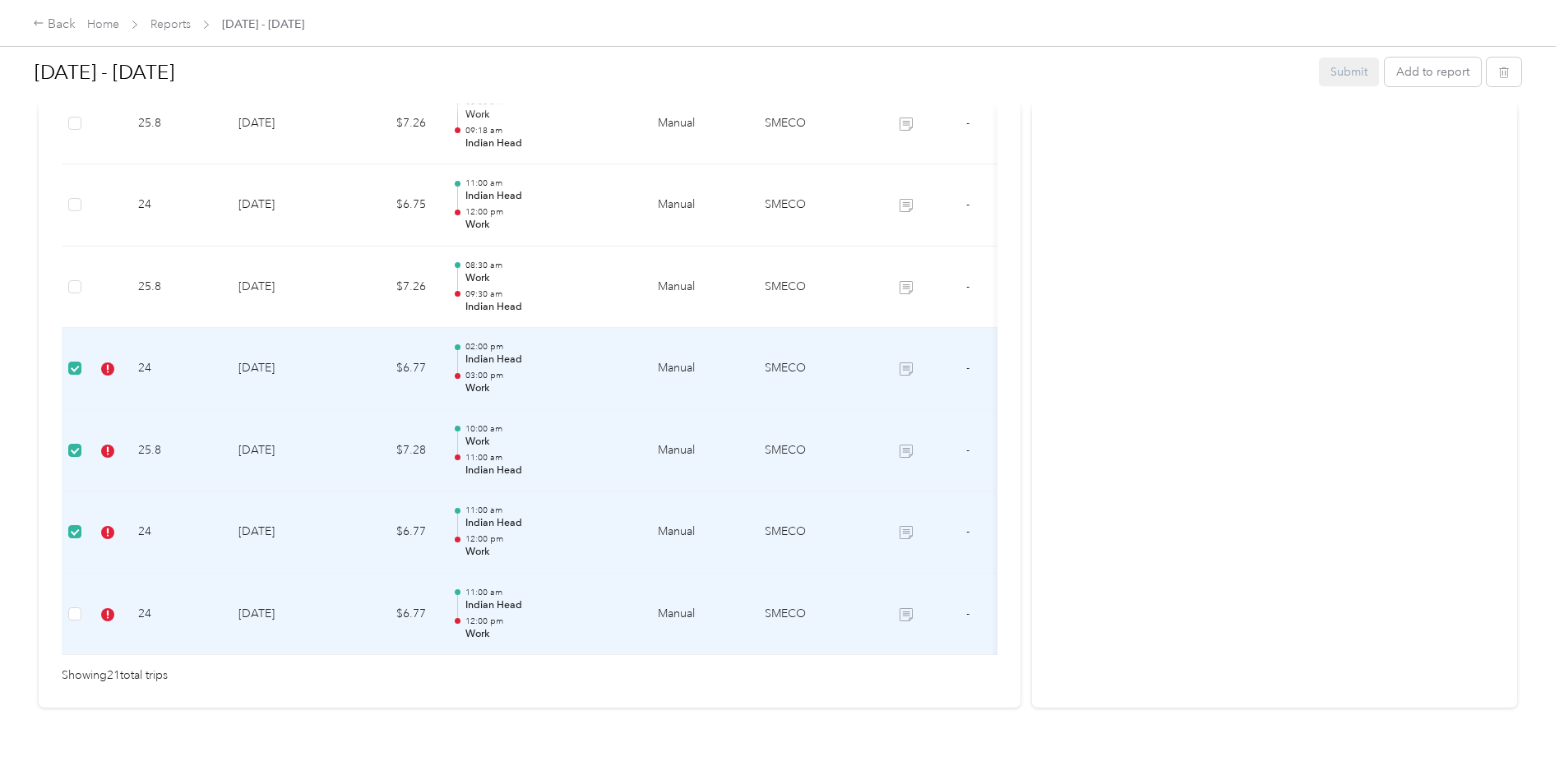
click at [69, 626] on td at bounding box center [74, 615] width 26 height 82
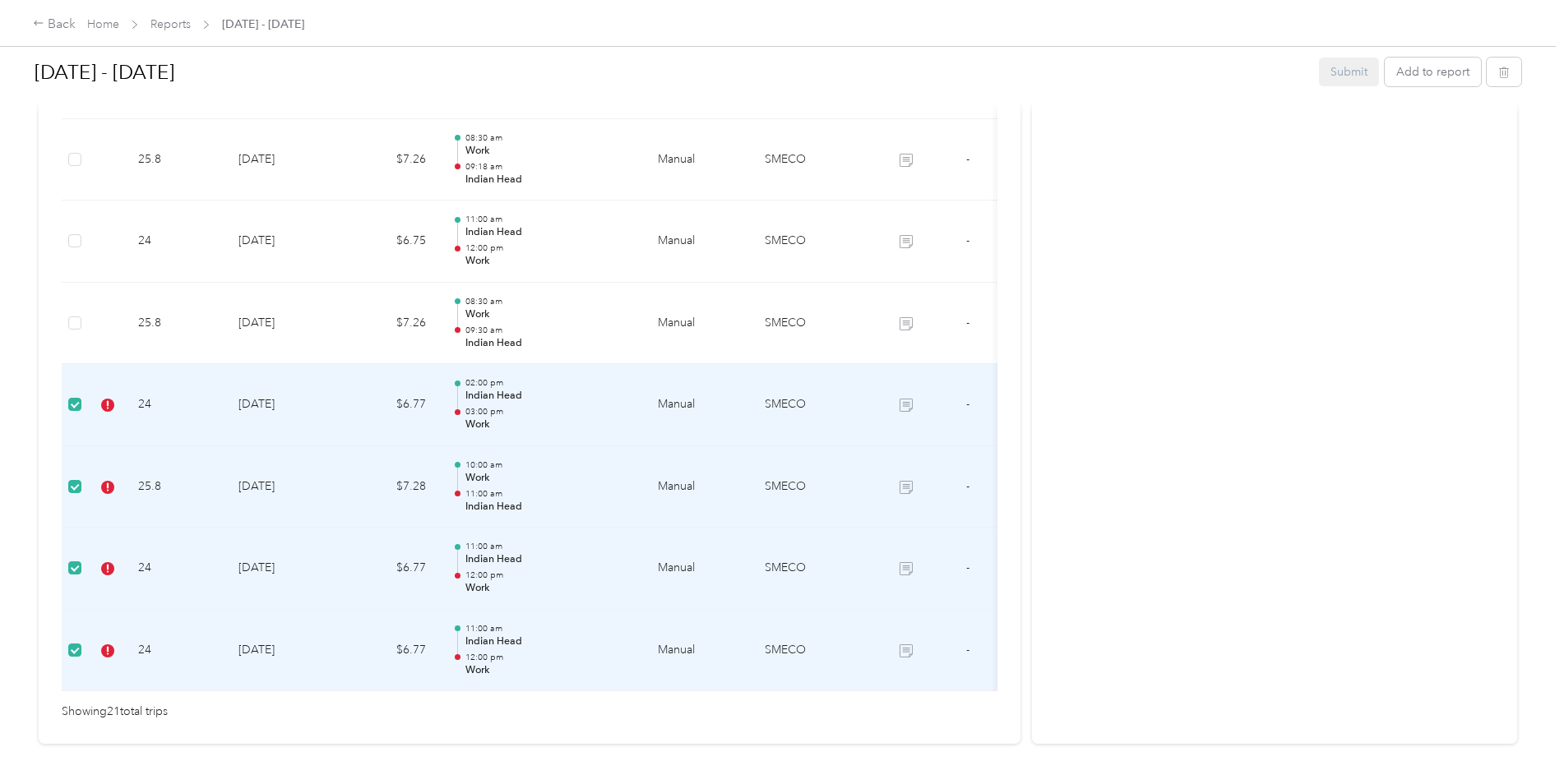
scroll to position [1733, 0]
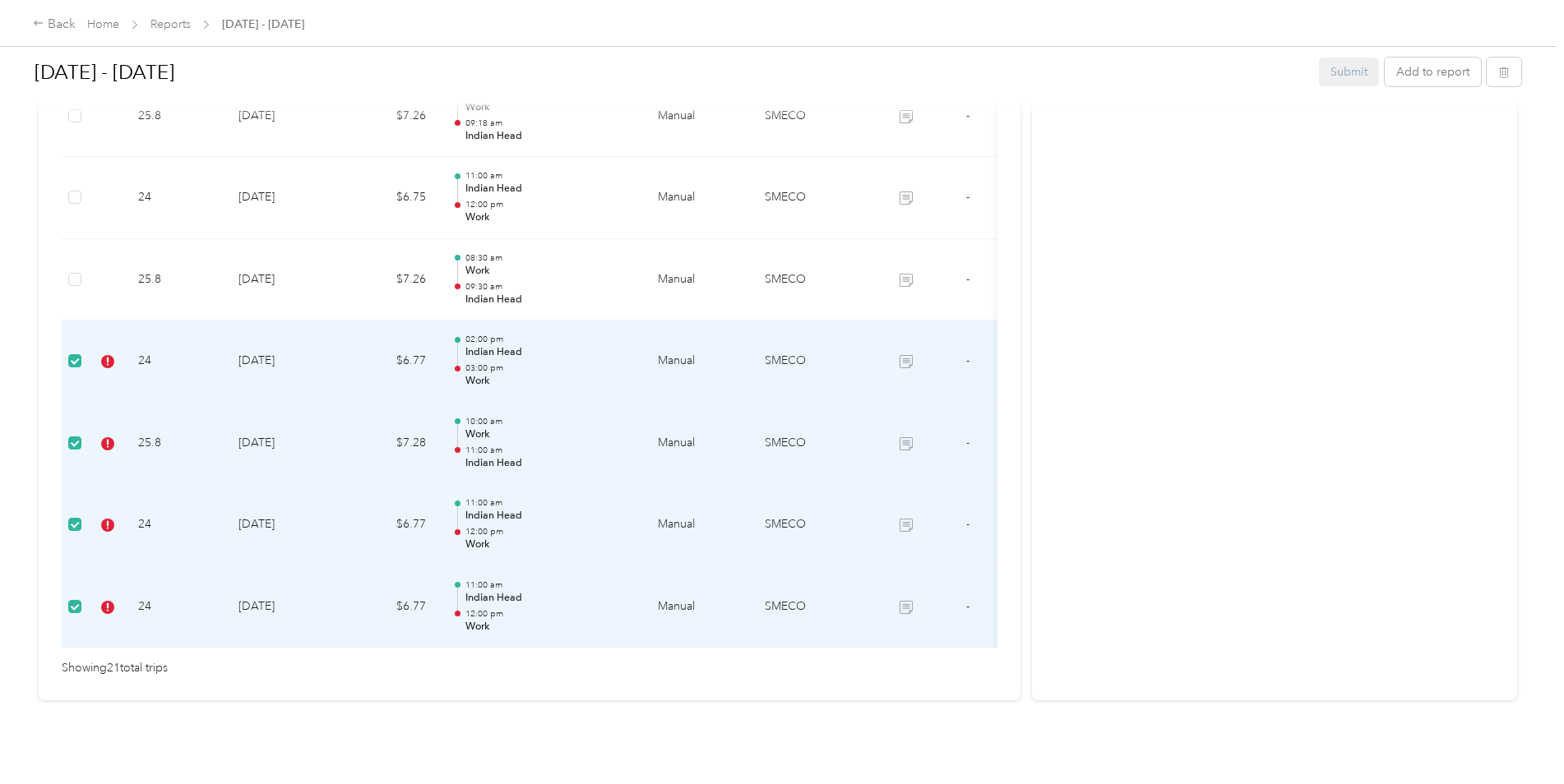
click at [962, 604] on td "-" at bounding box center [967, 607] width 61 height 82
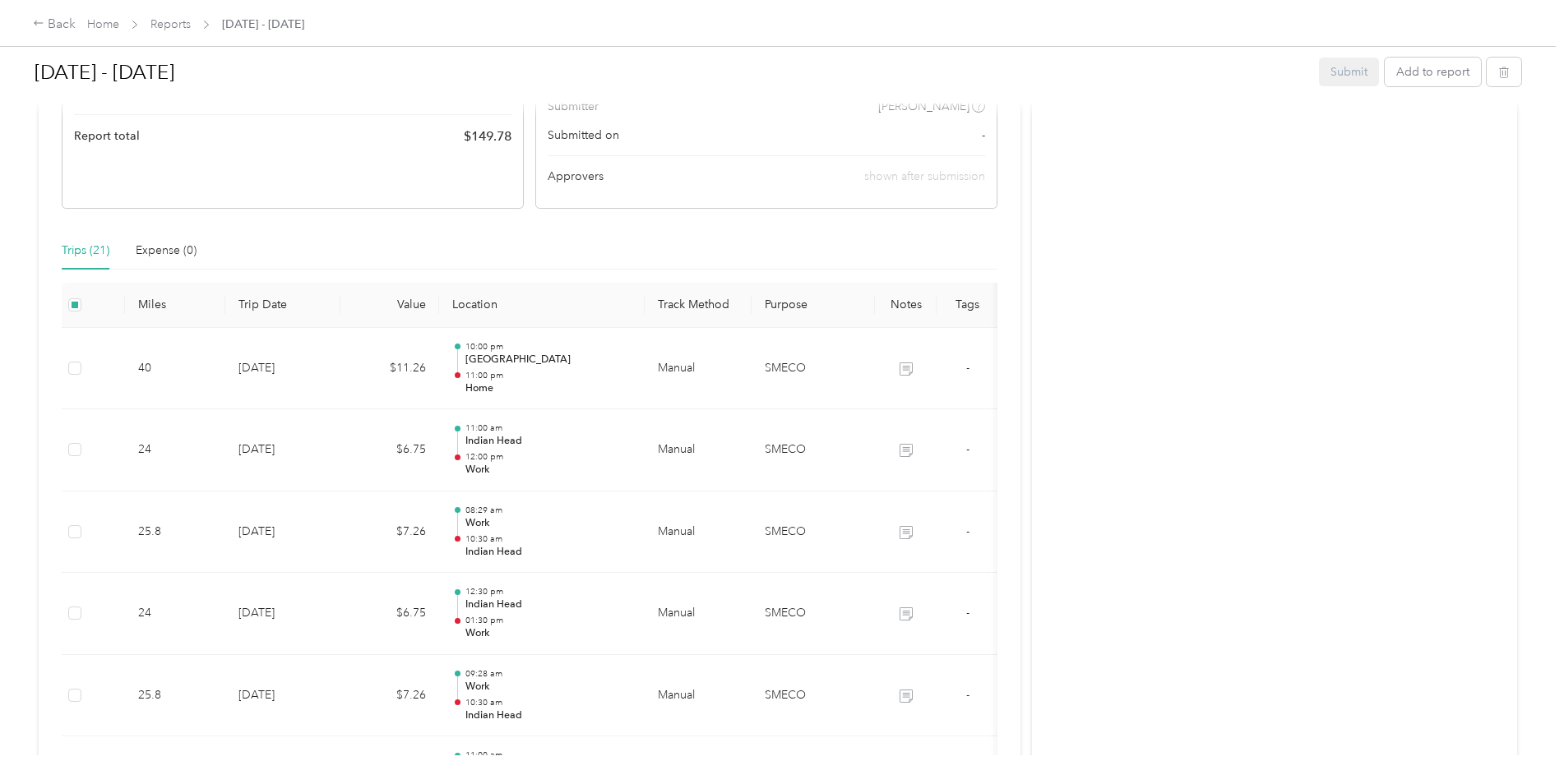
scroll to position [0, 0]
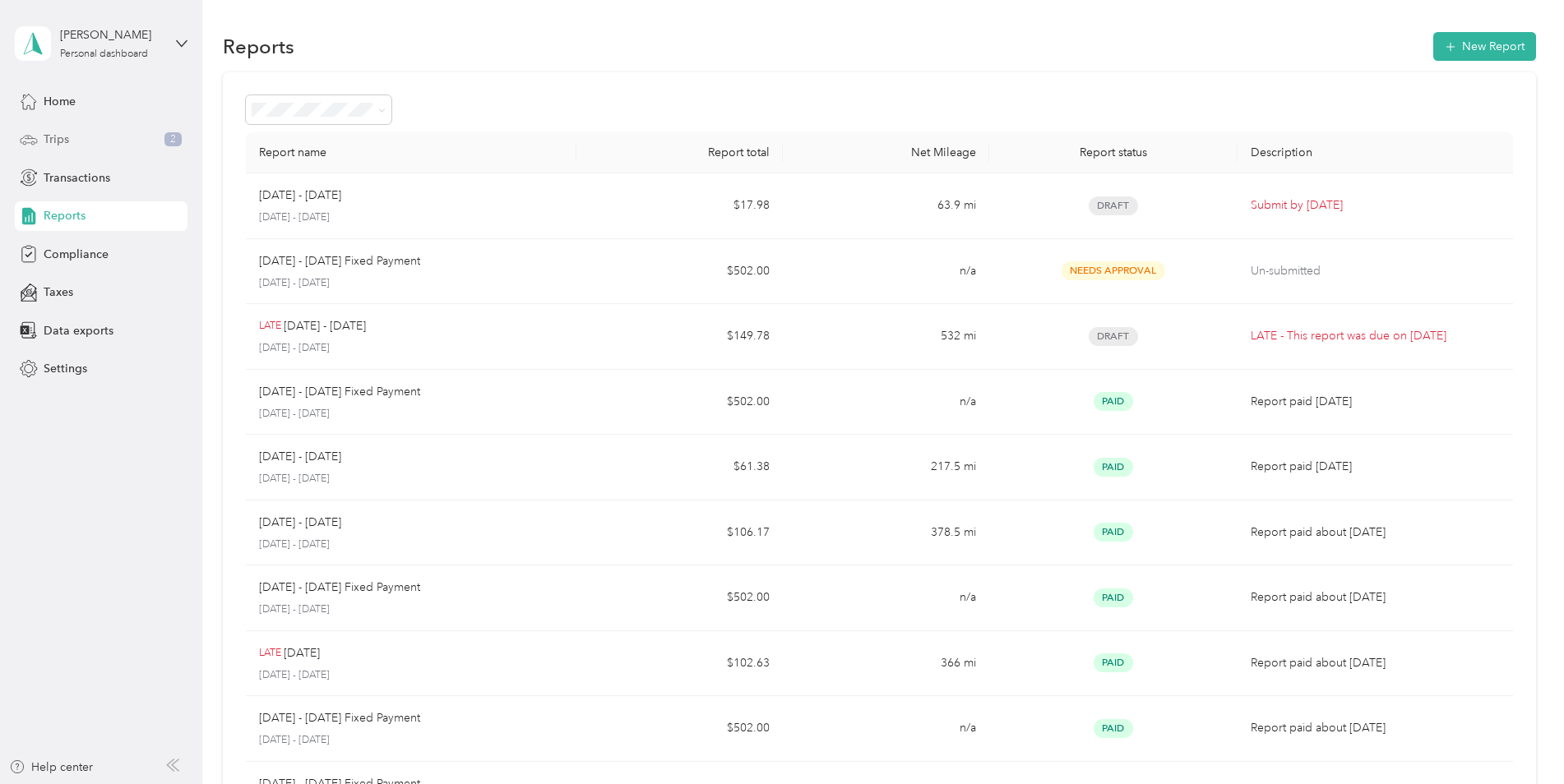
click at [62, 130] on div "Trips 2" at bounding box center [101, 140] width 172 height 30
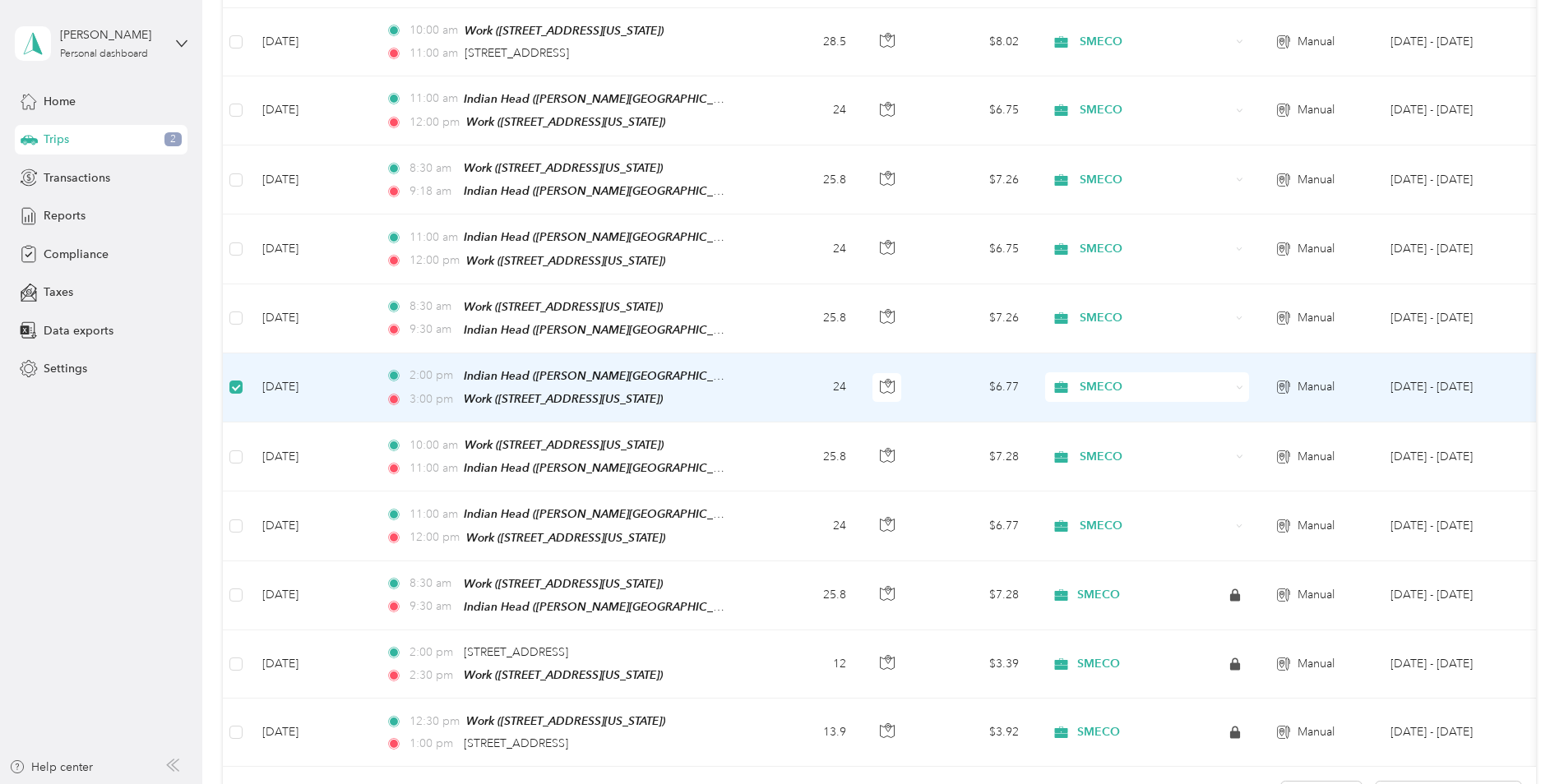
scroll to position [1231, 0]
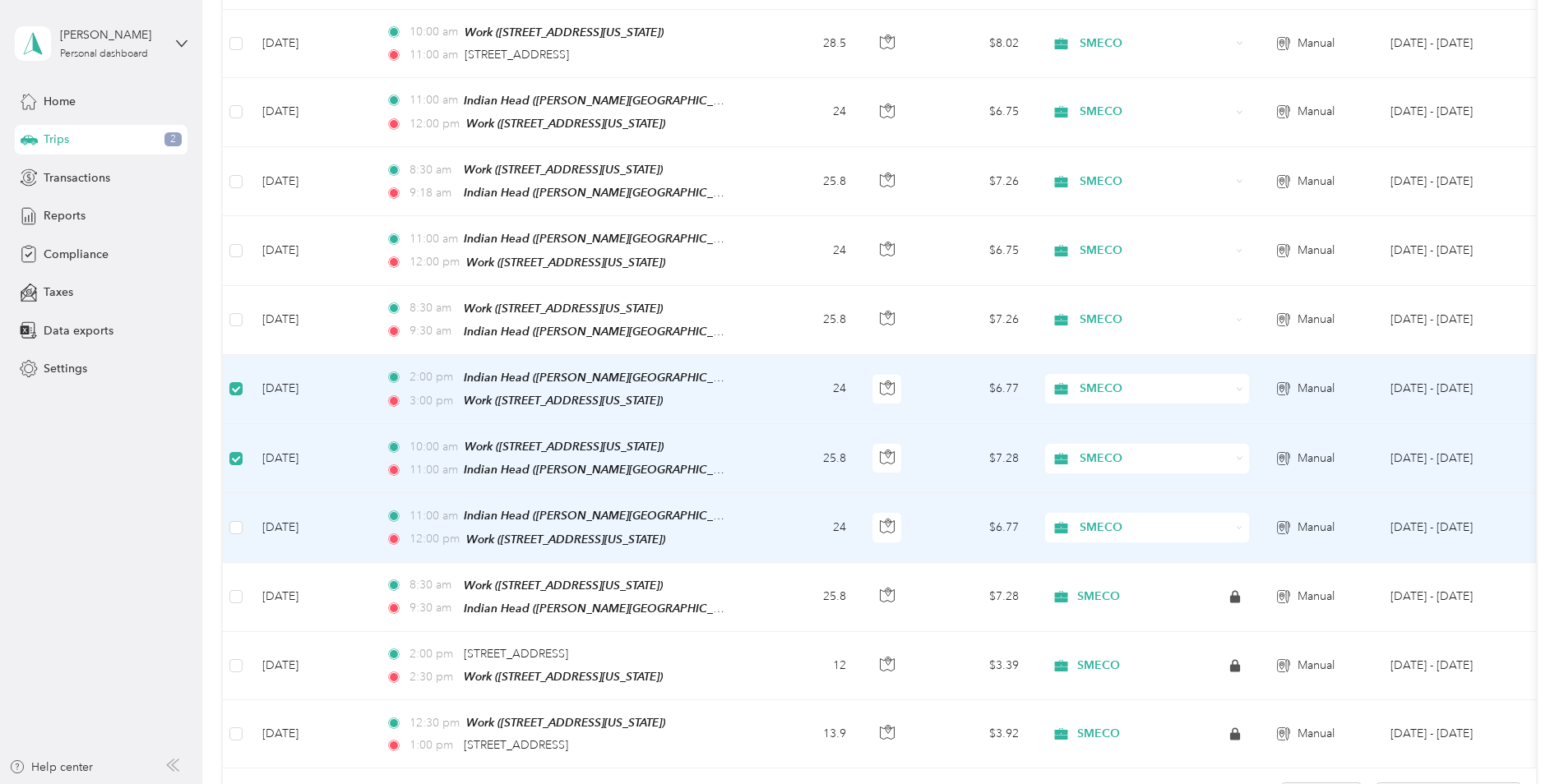
click at [246, 494] on td at bounding box center [236, 528] width 26 height 69
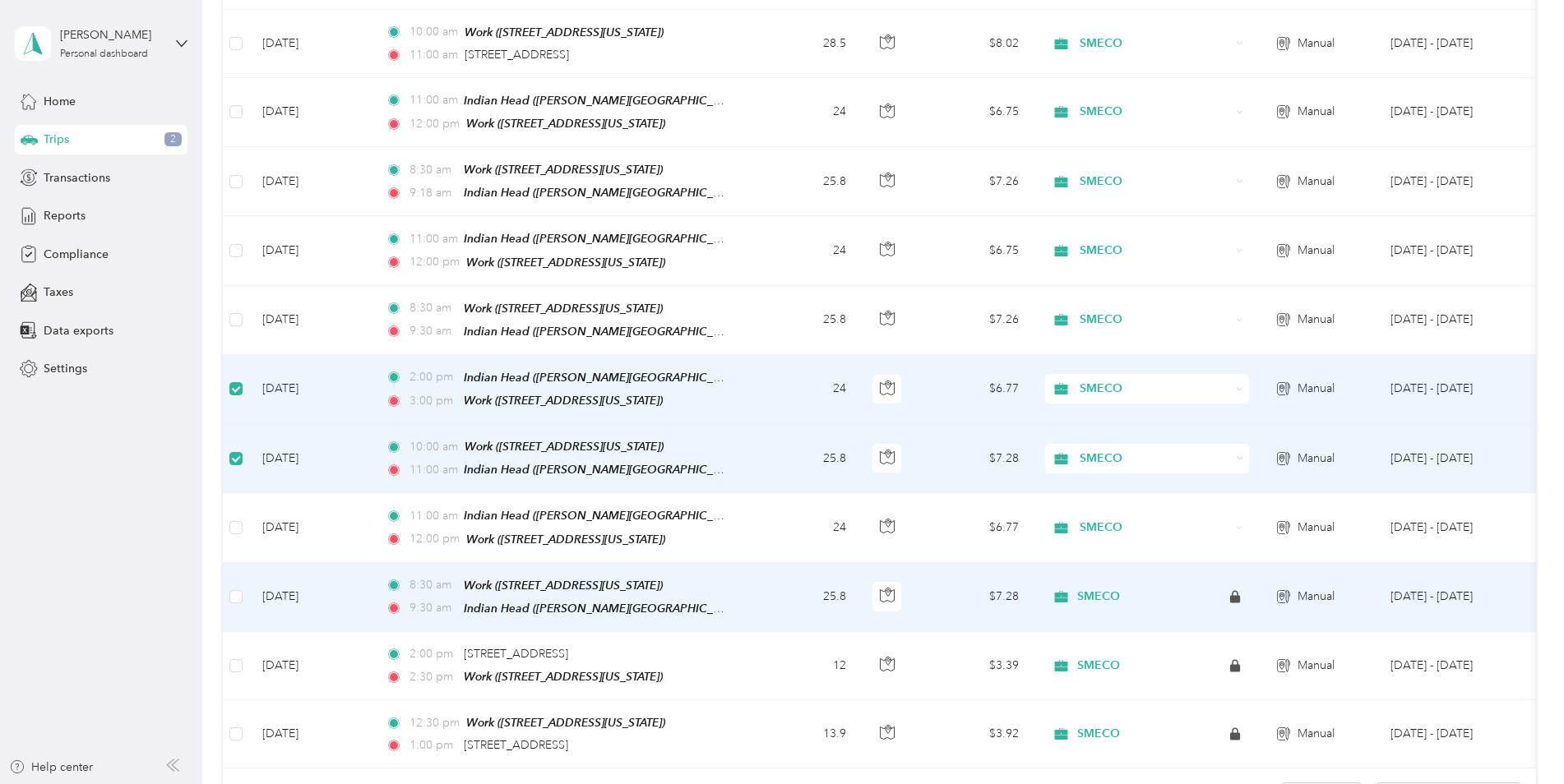
click at [243, 563] on td at bounding box center [236, 597] width 26 height 69
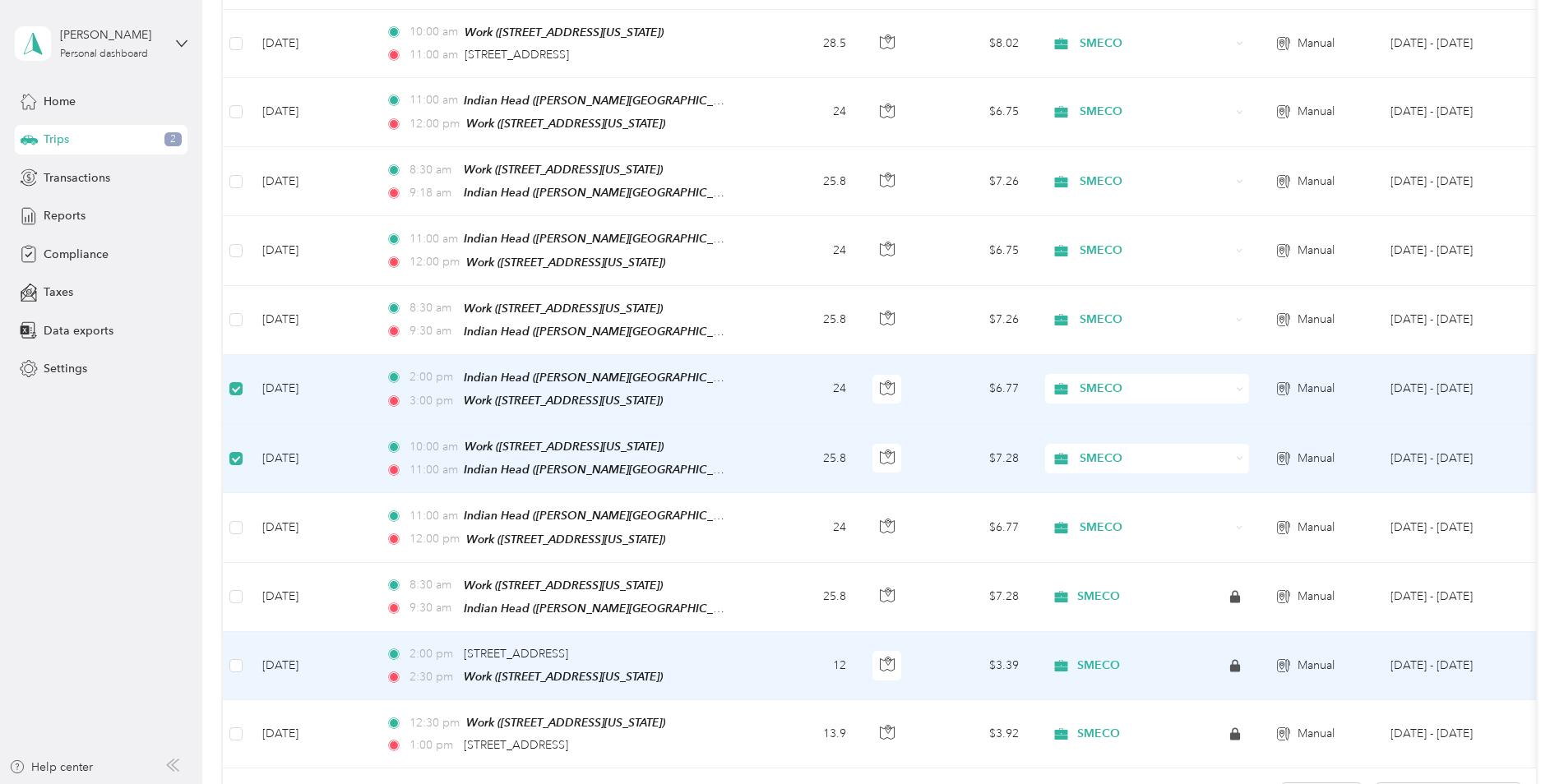
click at [248, 632] on td at bounding box center [236, 666] width 26 height 68
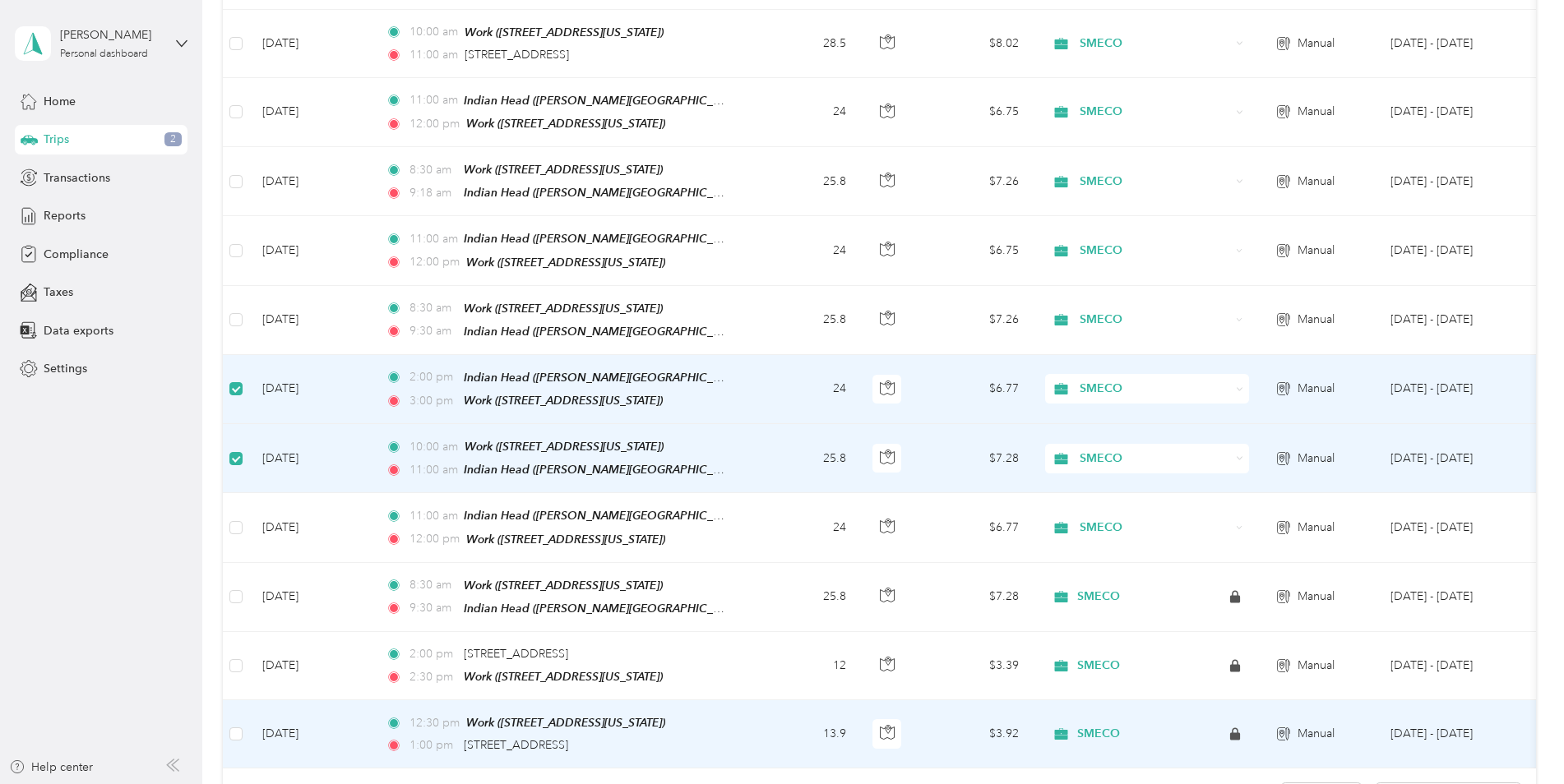
click at [249, 704] on td "[DATE]" at bounding box center [311, 734] width 123 height 68
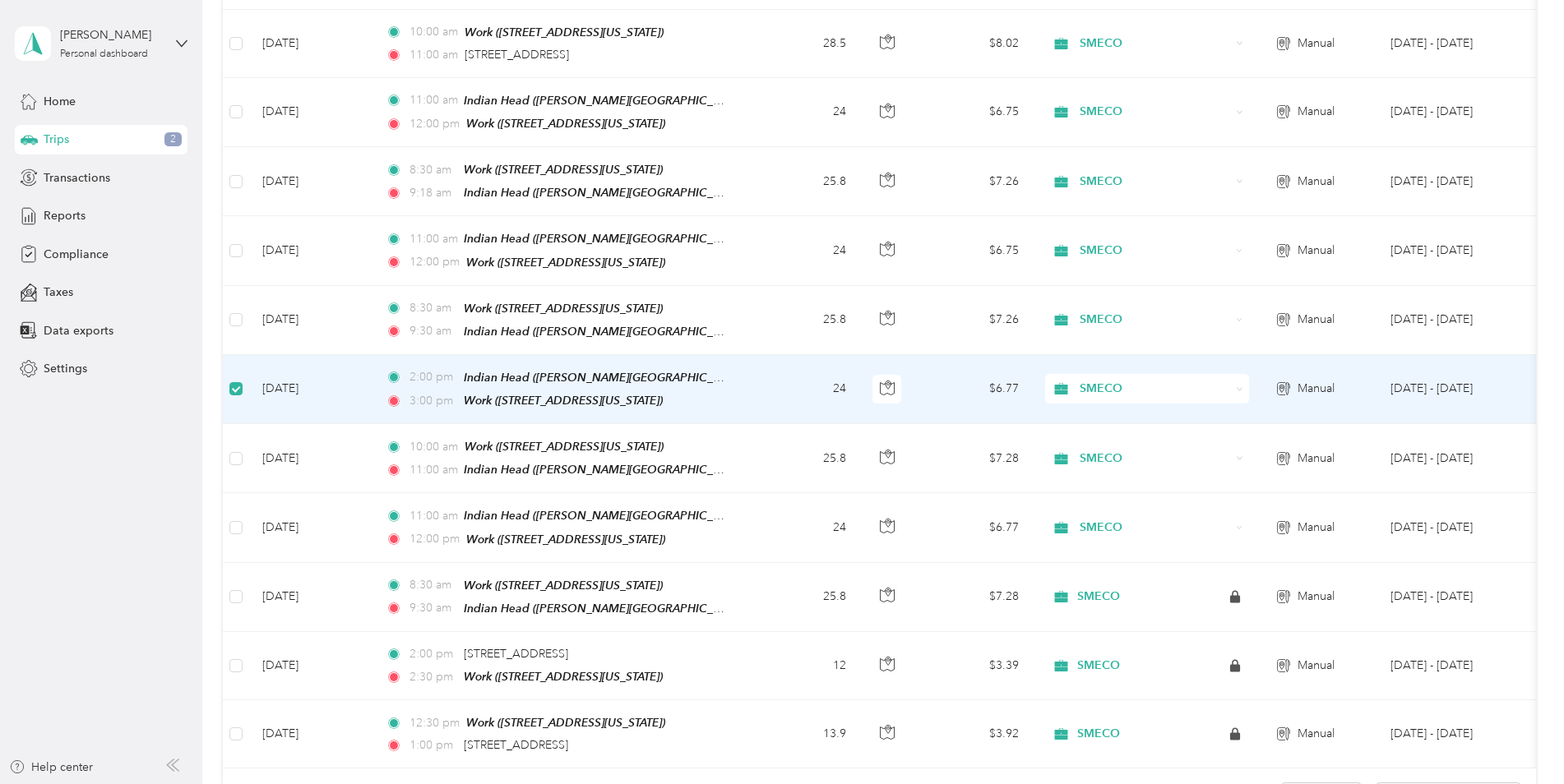
click at [239, 374] on td at bounding box center [236, 389] width 26 height 69
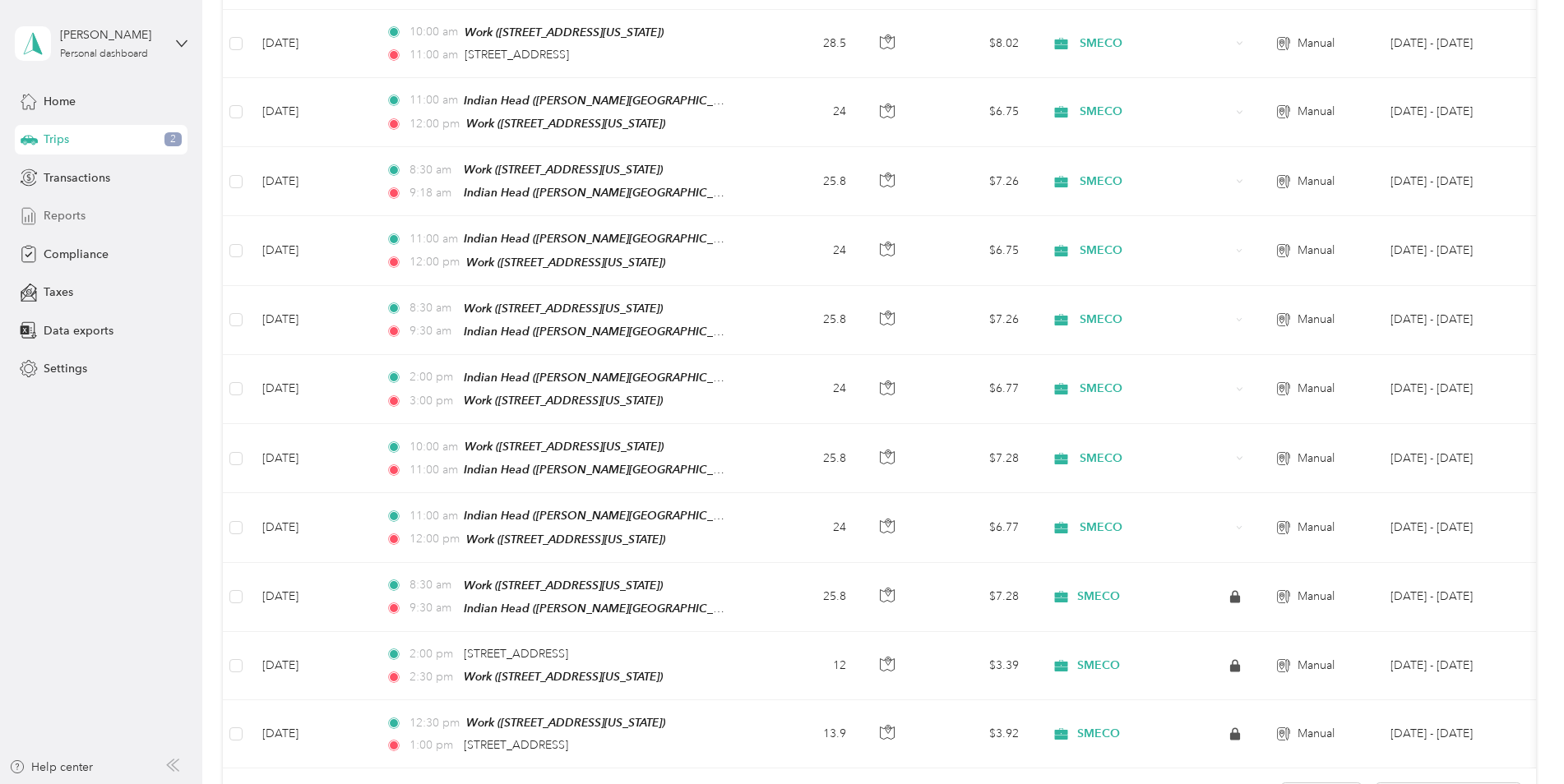
click at [91, 220] on div "Reports" at bounding box center [101, 216] width 172 height 30
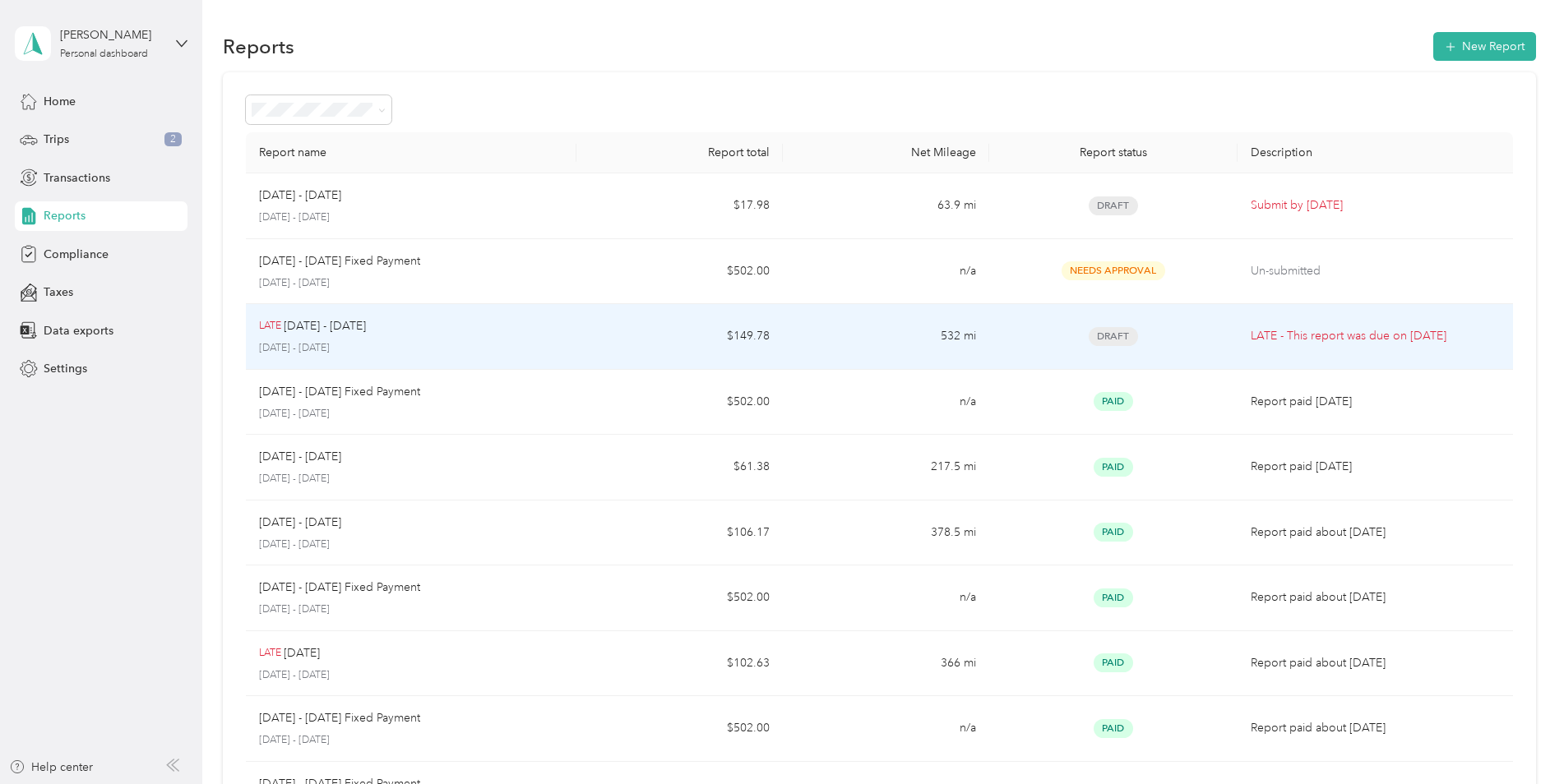
click at [811, 344] on td "532 mi" at bounding box center [886, 337] width 207 height 66
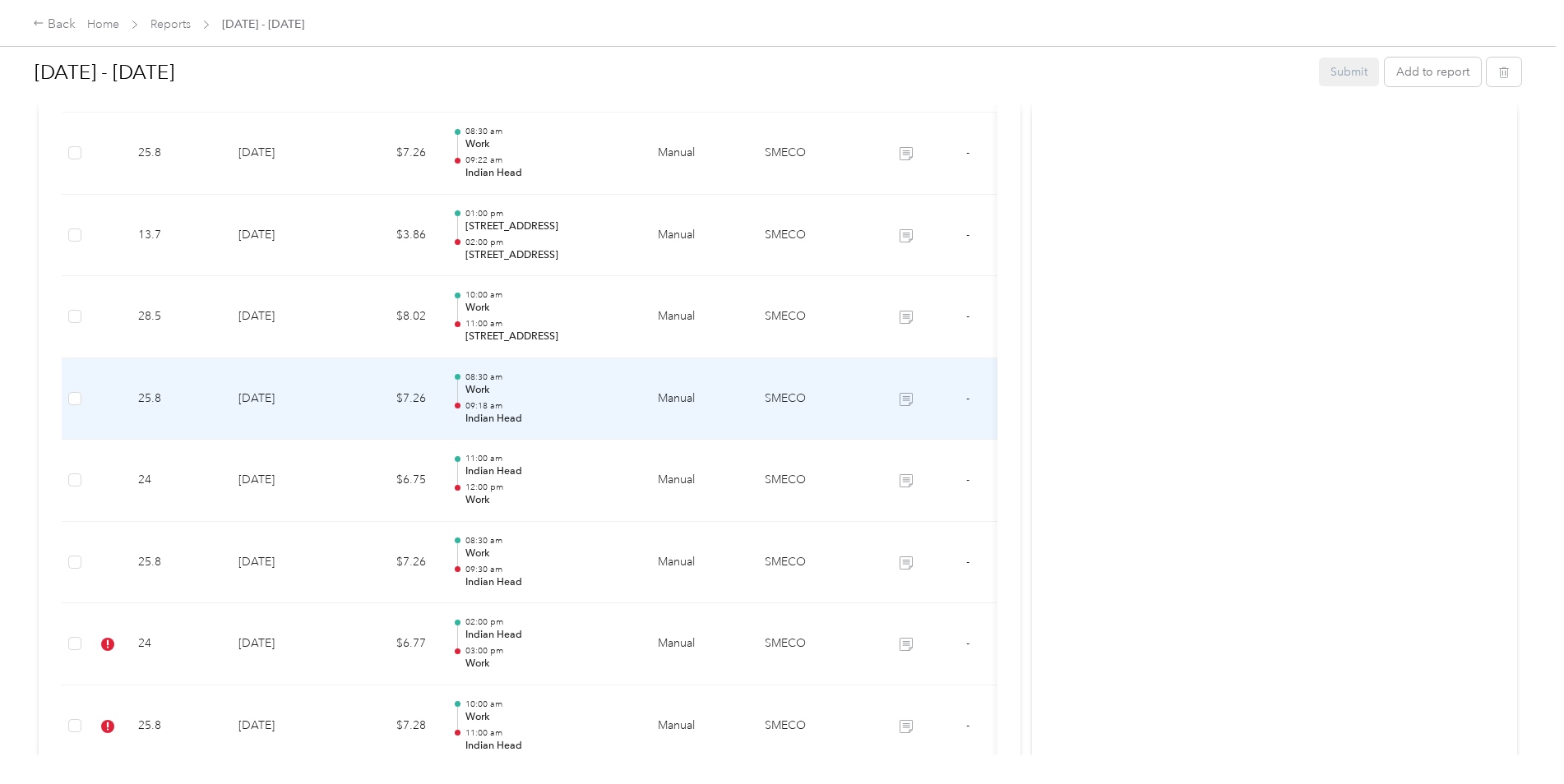
scroll to position [1562, 0]
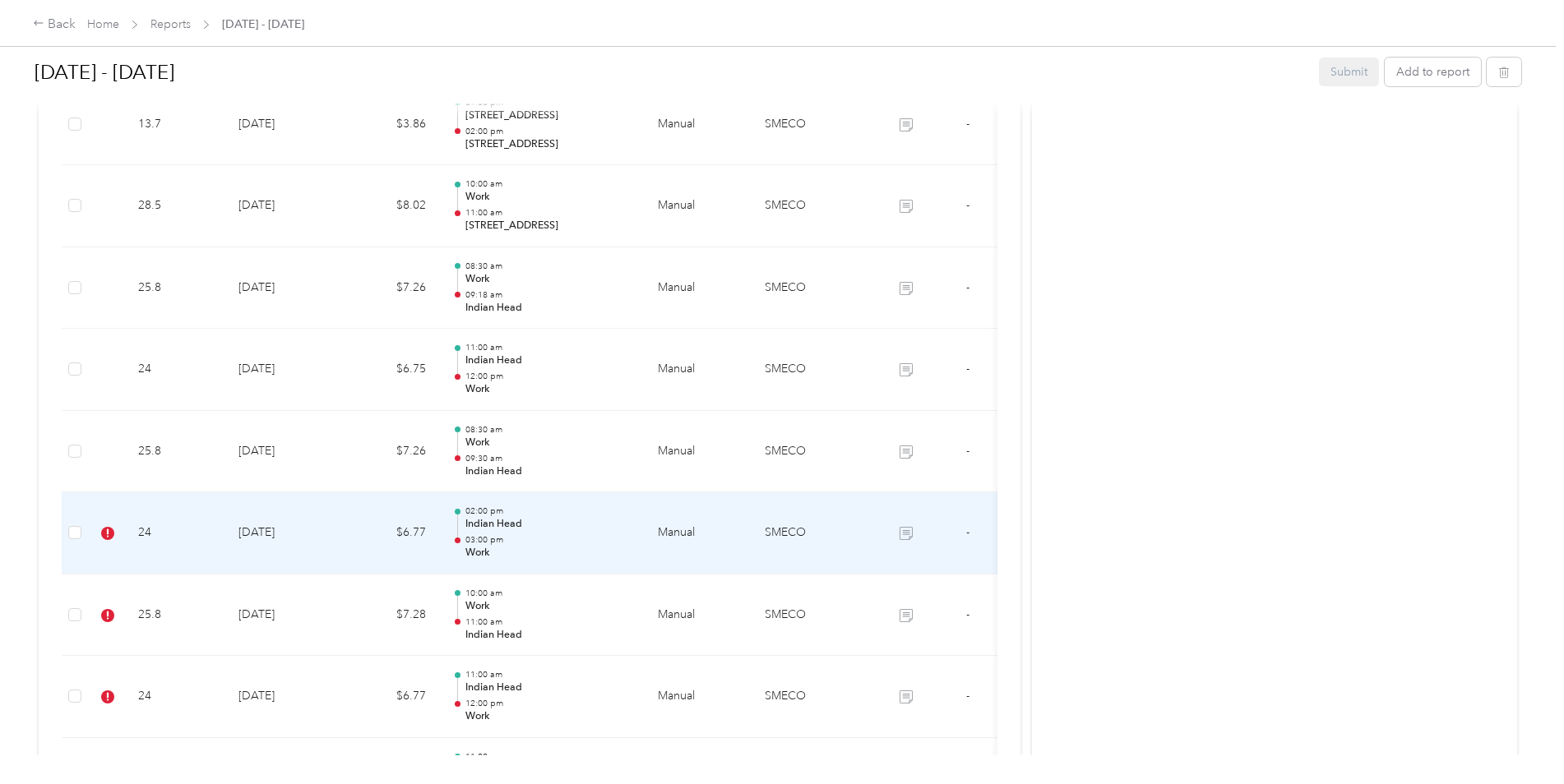
click at [824, 543] on td "SMECO" at bounding box center [813, 534] width 123 height 82
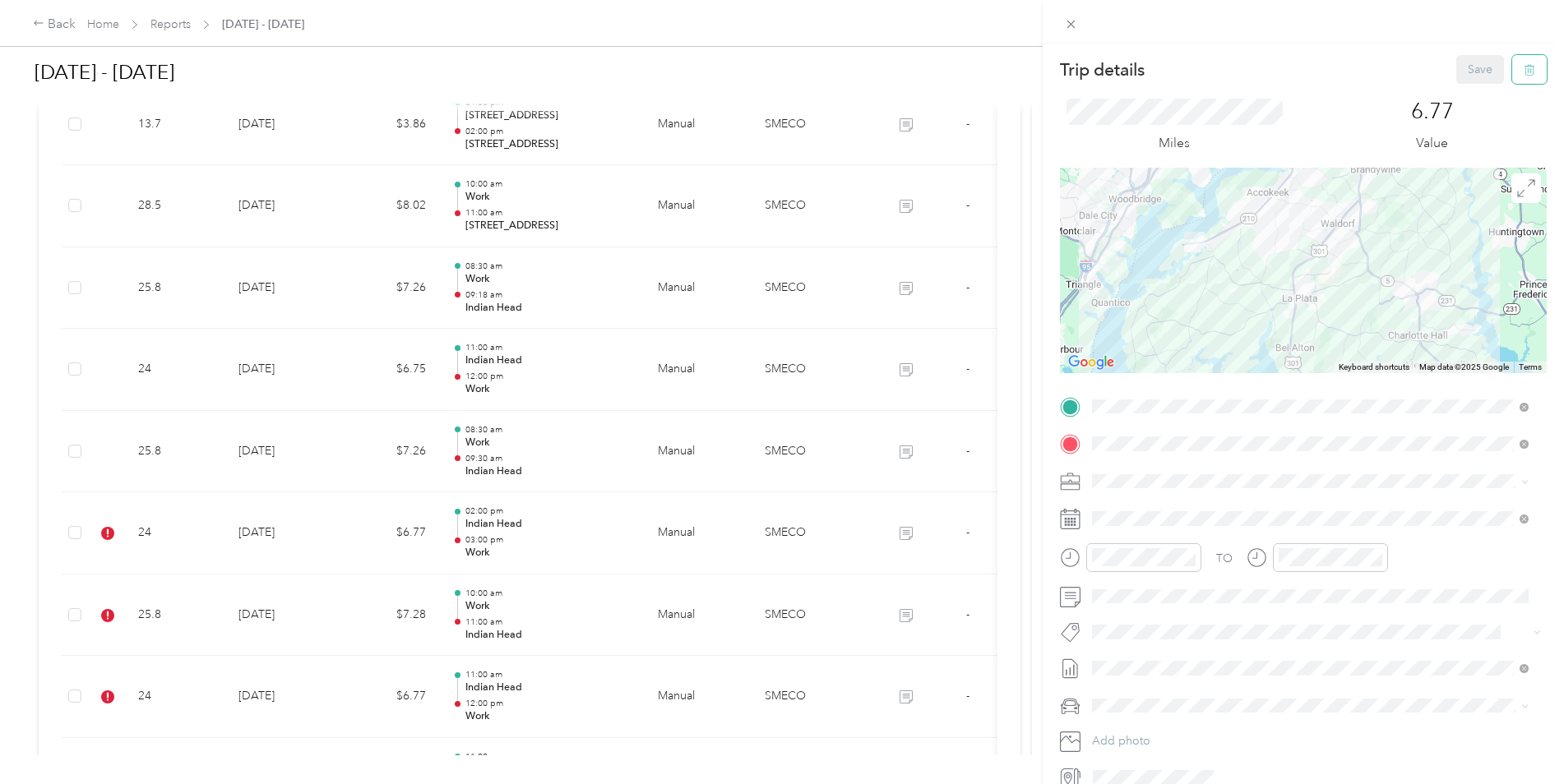
click at [1525, 74] on button "button" at bounding box center [1529, 69] width 34 height 29
click at [1468, 94] on button "Yes" at bounding box center [1469, 89] width 32 height 26
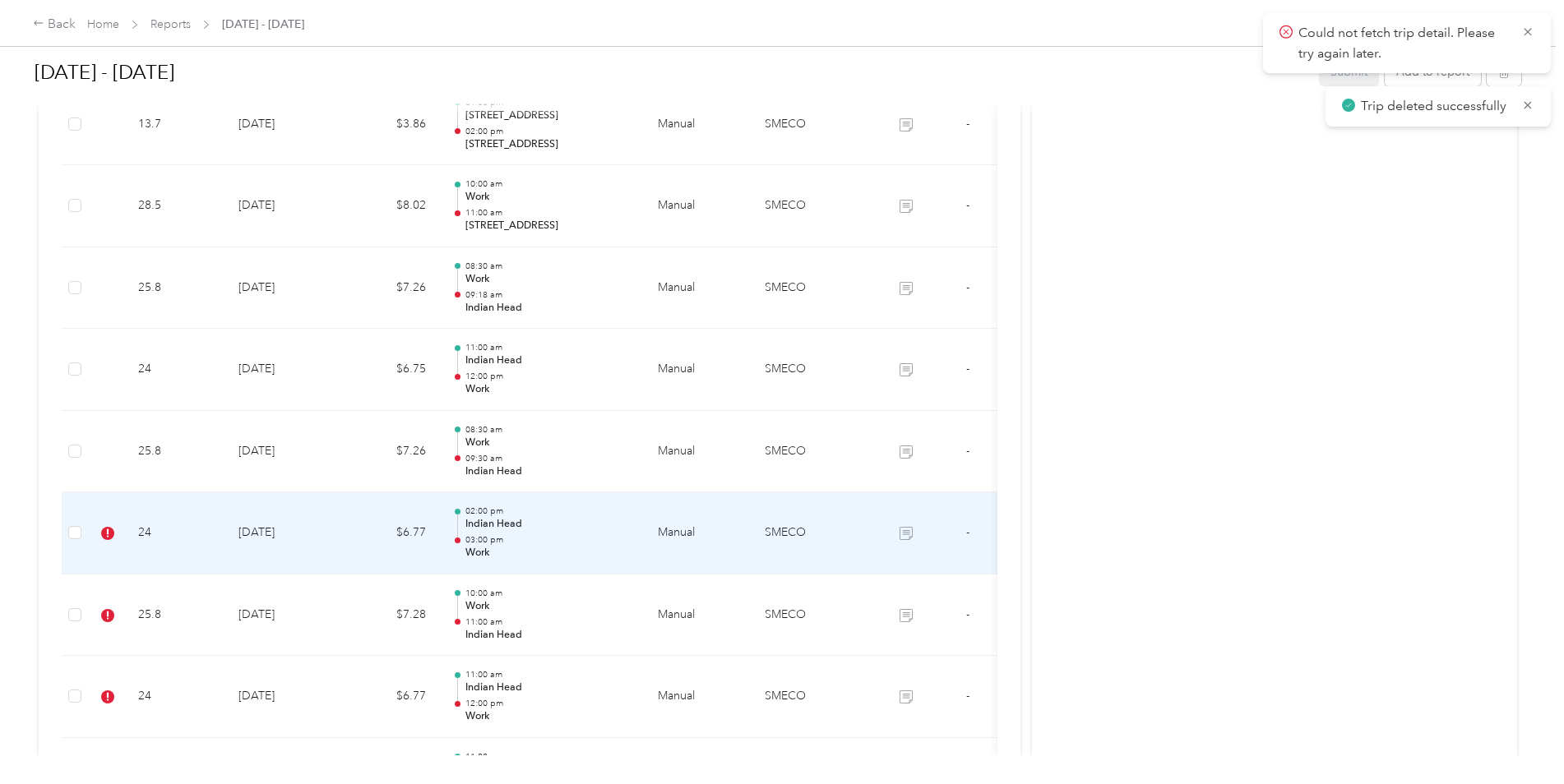
click at [955, 537] on td "-" at bounding box center [967, 534] width 61 height 82
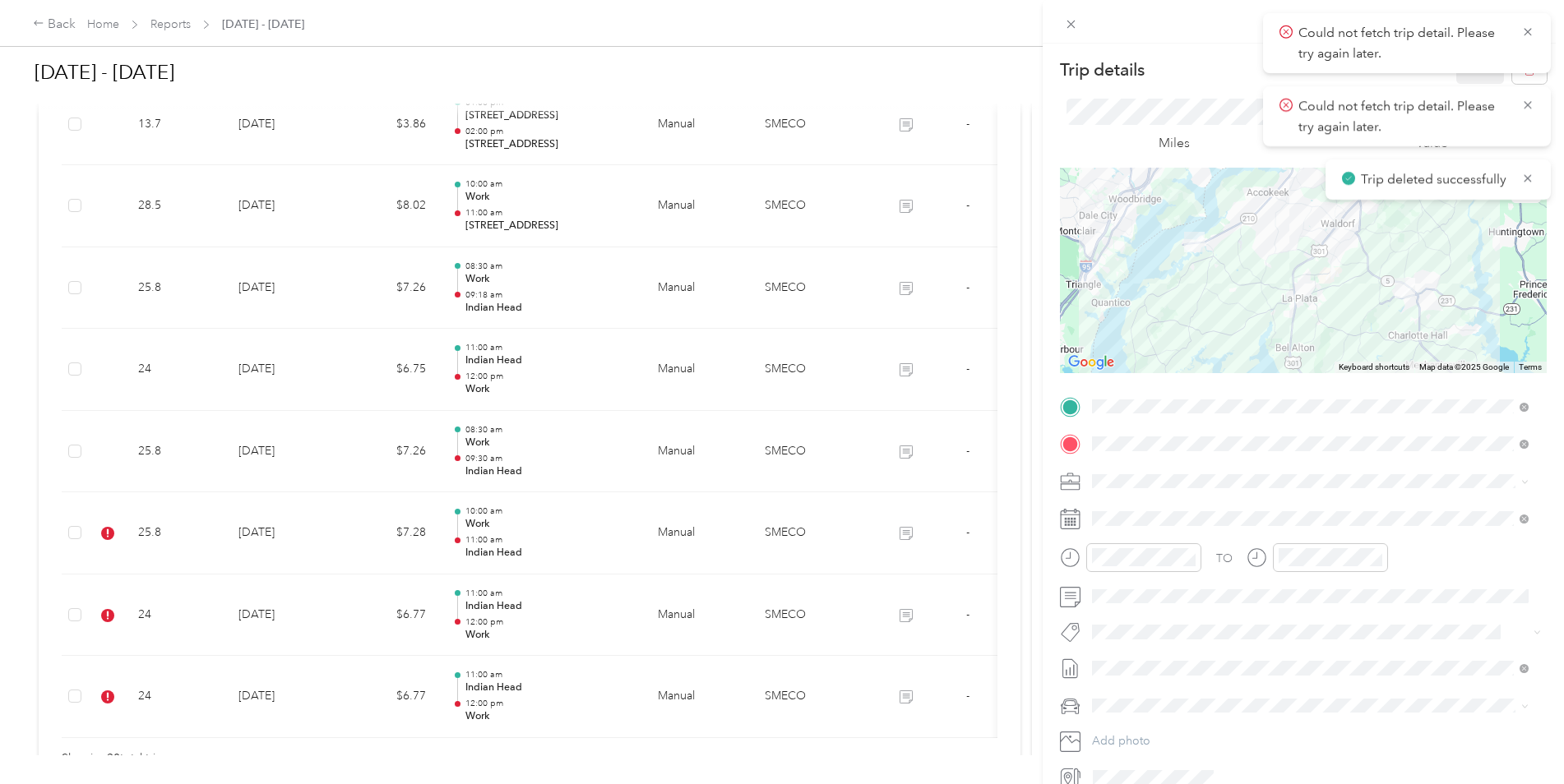
click at [1520, 84] on div "Miles 6.77 Value" at bounding box center [1303, 126] width 487 height 84
click at [1521, 81] on button "button" at bounding box center [1529, 69] width 34 height 29
click at [1471, 78] on button "Yes" at bounding box center [1469, 89] width 32 height 26
click at [1529, 30] on icon at bounding box center [1527, 32] width 7 height 7
click at [1529, 32] on icon at bounding box center [1527, 32] width 13 height 15
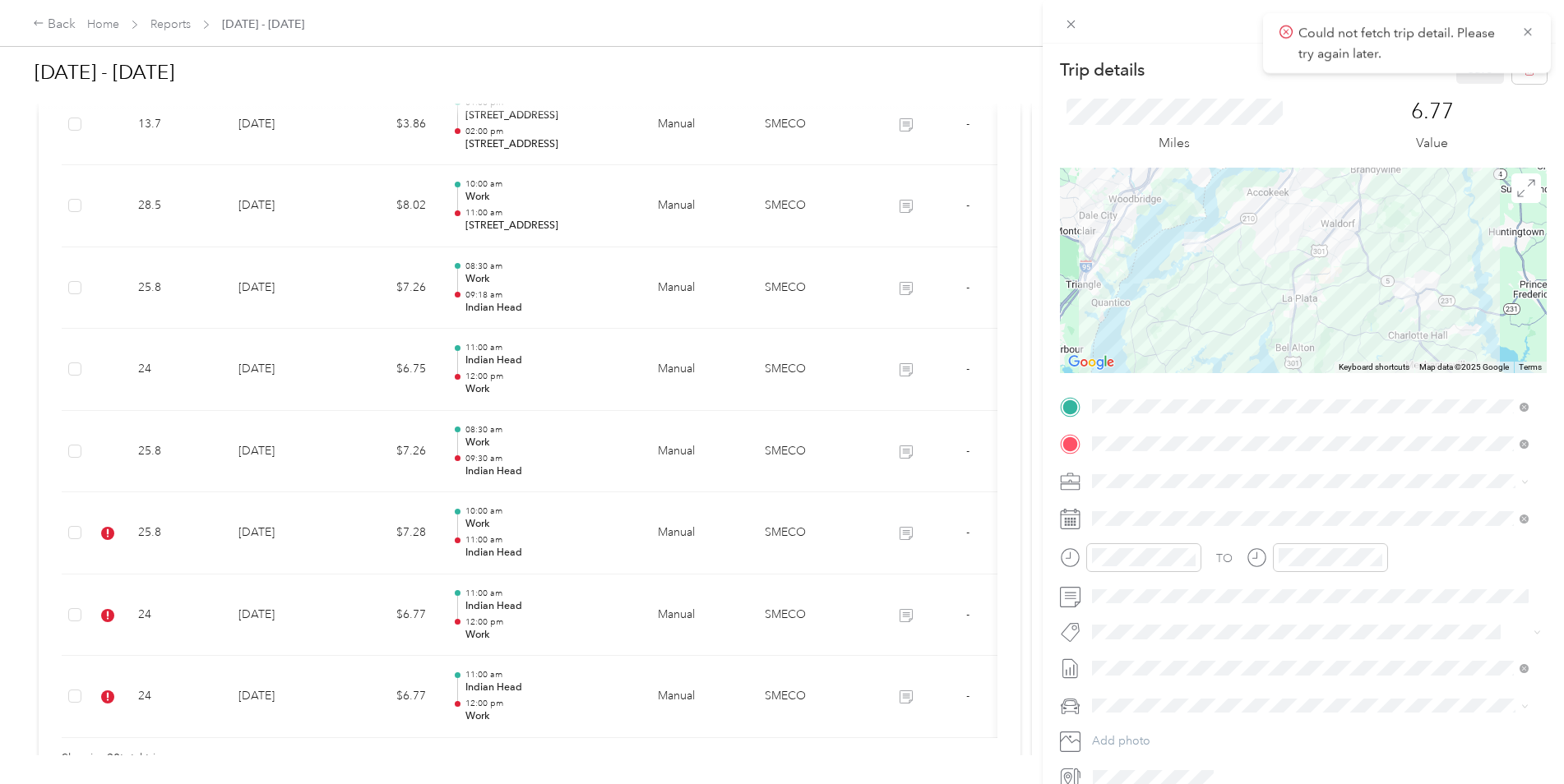
click at [1530, 31] on icon at bounding box center [1527, 32] width 13 height 15
click at [1524, 68] on icon "button" at bounding box center [1529, 69] width 11 height 11
click at [1474, 87] on button "Yes" at bounding box center [1469, 89] width 32 height 26
click at [1533, 38] on icon at bounding box center [1527, 32] width 13 height 15
click at [784, 608] on div "Trip details Save This trip cannot be edited because it is either under review,…" at bounding box center [782, 392] width 1564 height 784
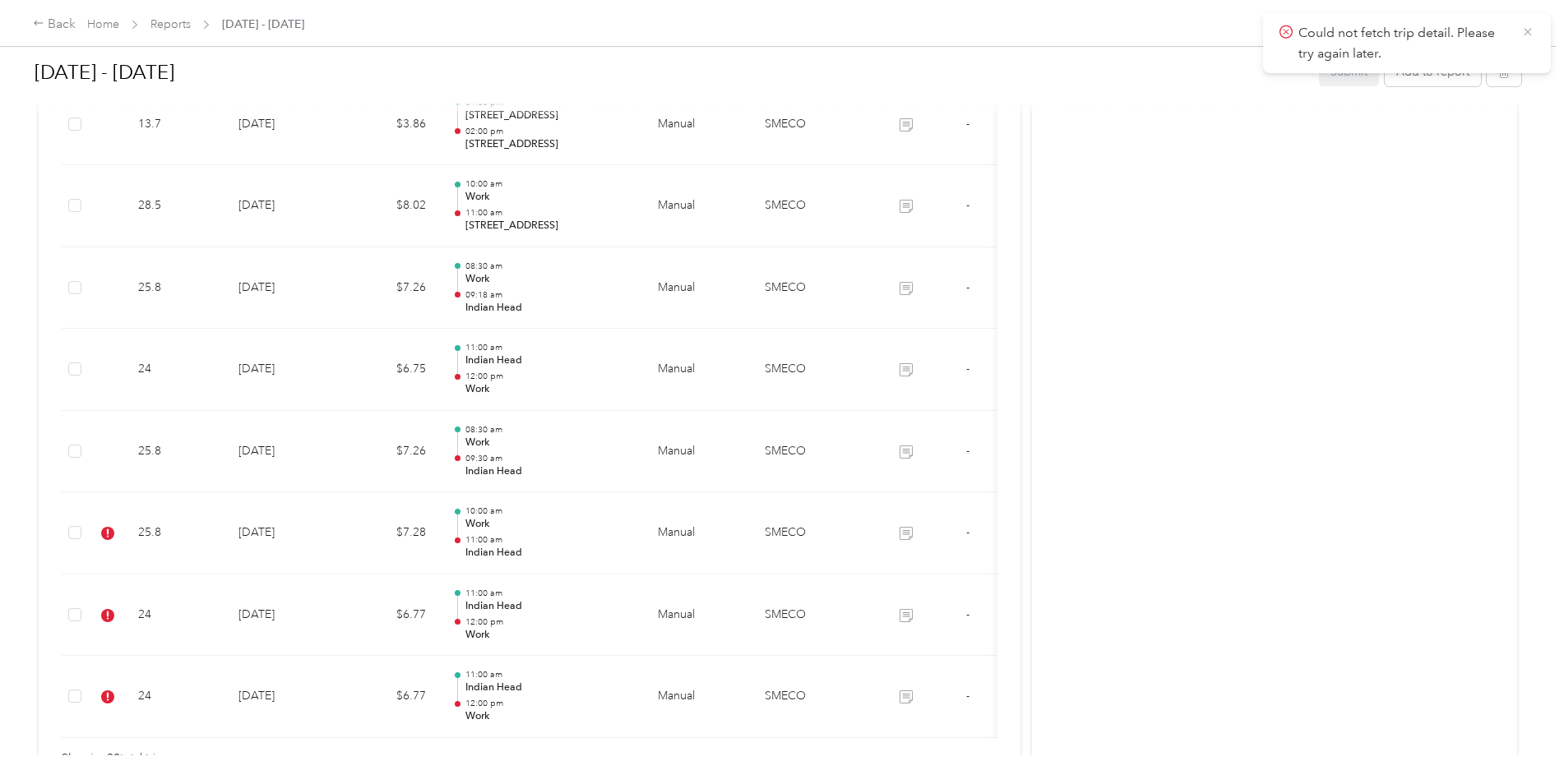
click at [1528, 34] on icon at bounding box center [1527, 32] width 13 height 15
click at [1502, 74] on icon "button" at bounding box center [1504, 72] width 11 height 11
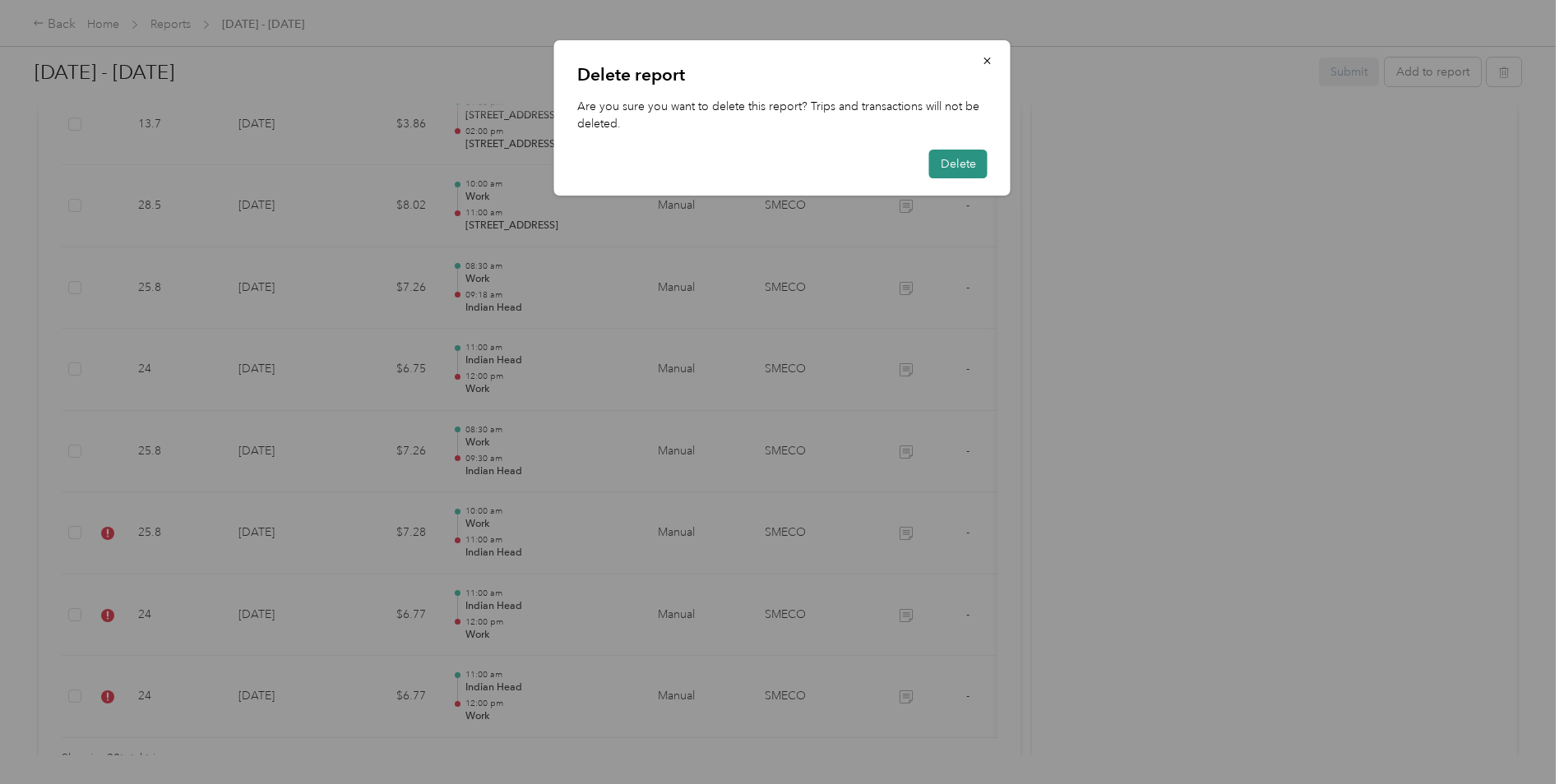
click at [953, 175] on button "Delete" at bounding box center [958, 164] width 59 height 29
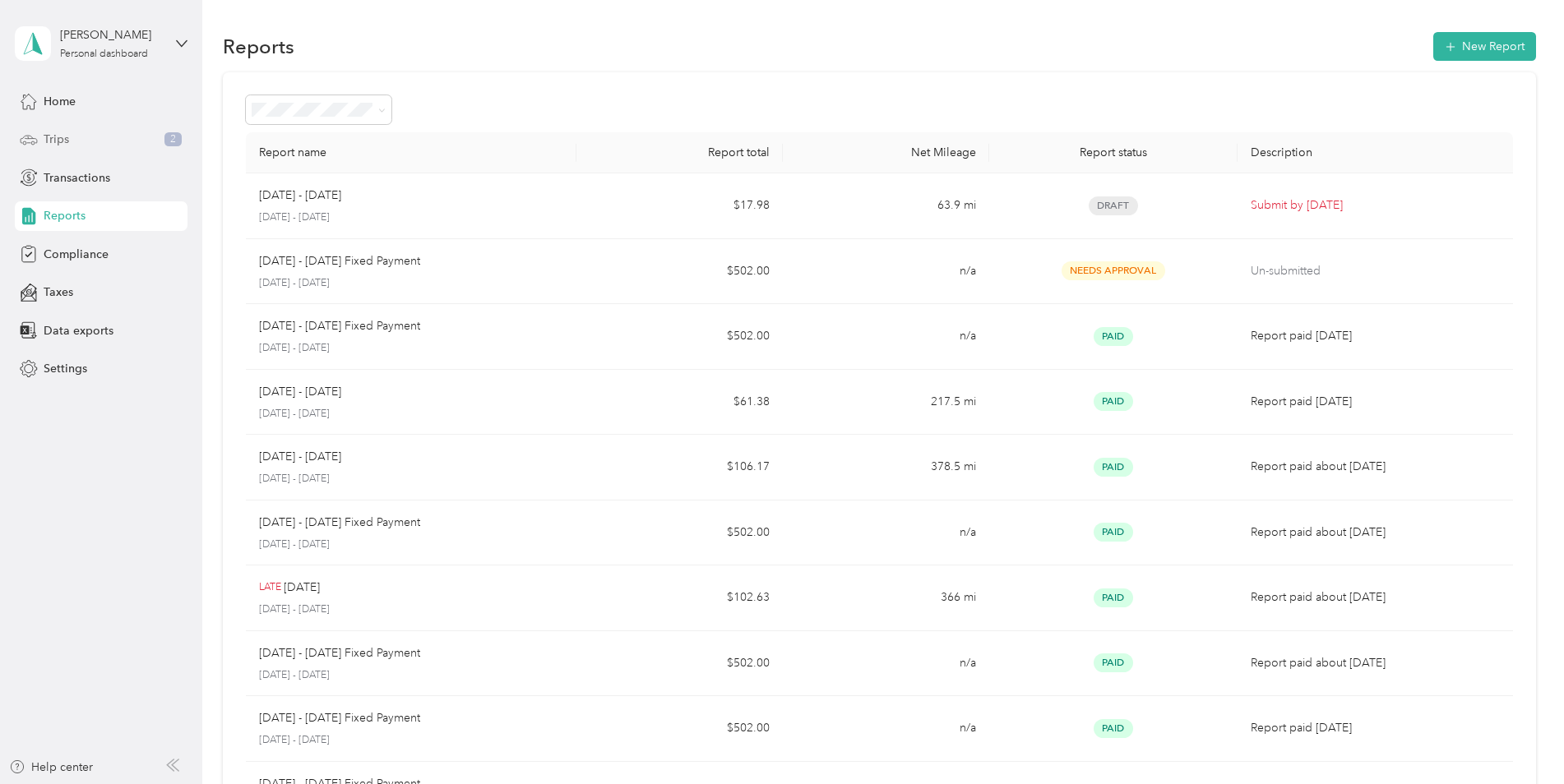
click at [52, 146] on span "Trips" at bounding box center [56, 139] width 25 height 18
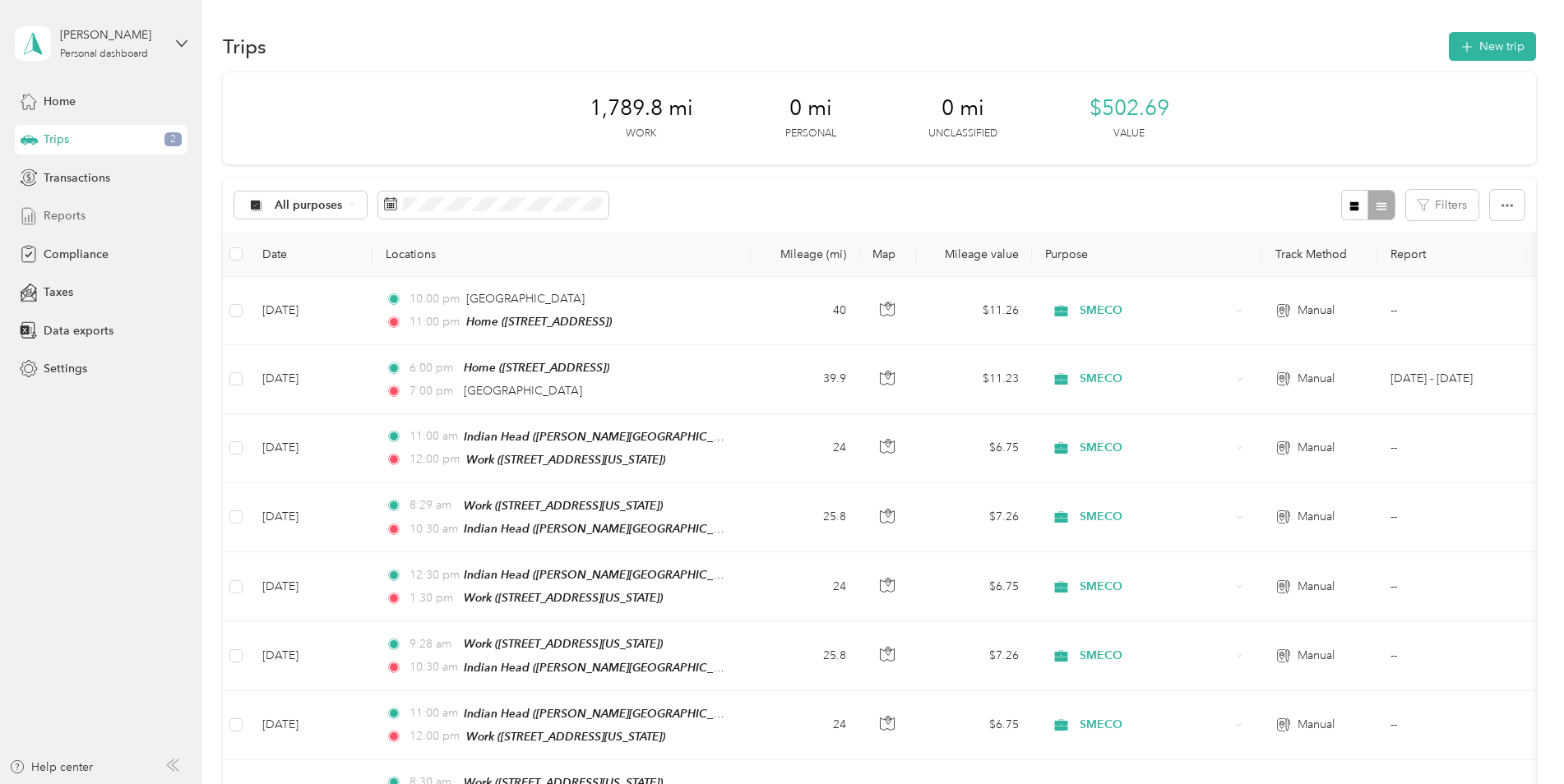
click at [61, 205] on div "Reports" at bounding box center [101, 216] width 172 height 30
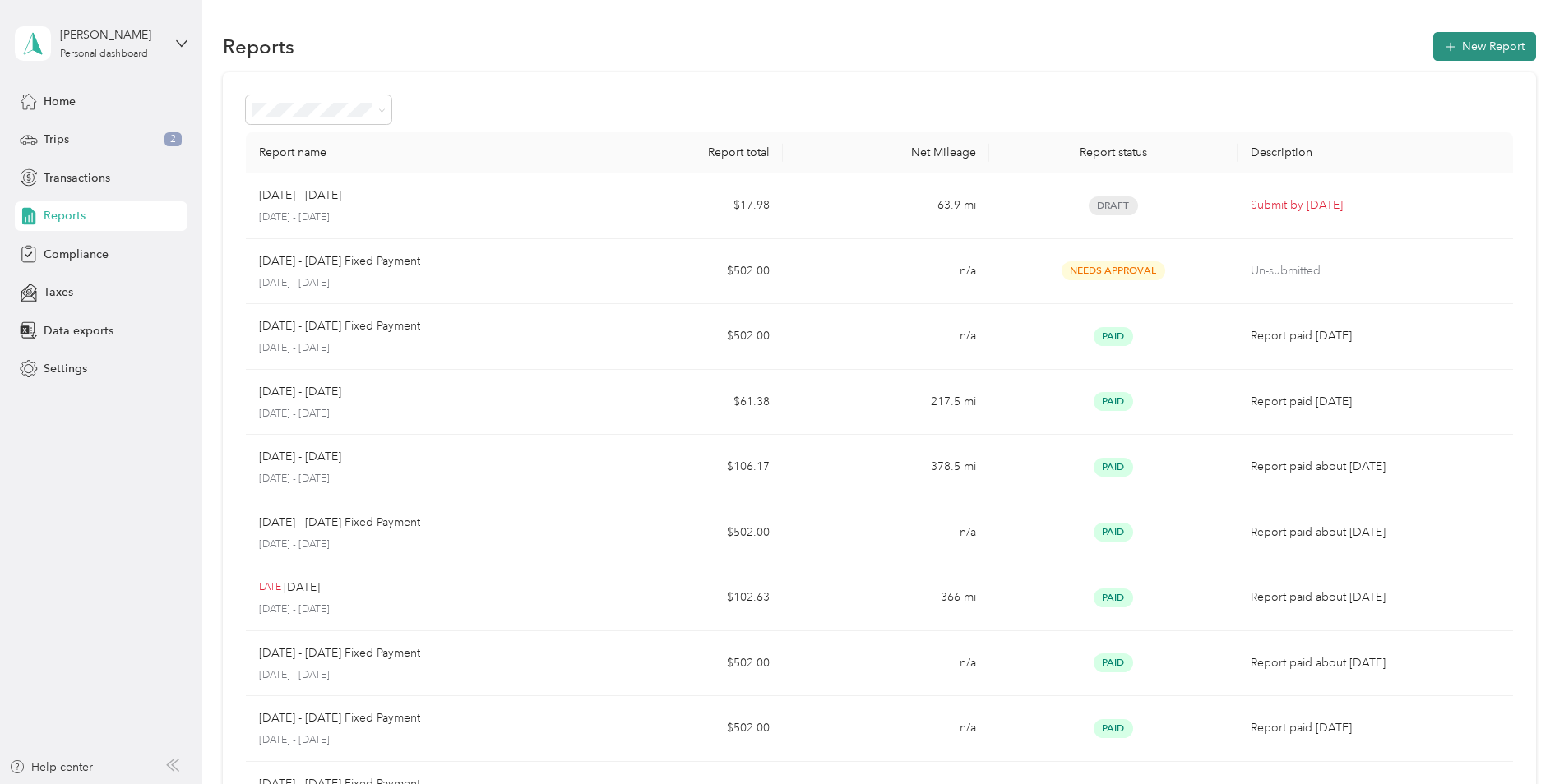
click at [1471, 54] on button "New Report" at bounding box center [1483, 46] width 102 height 29
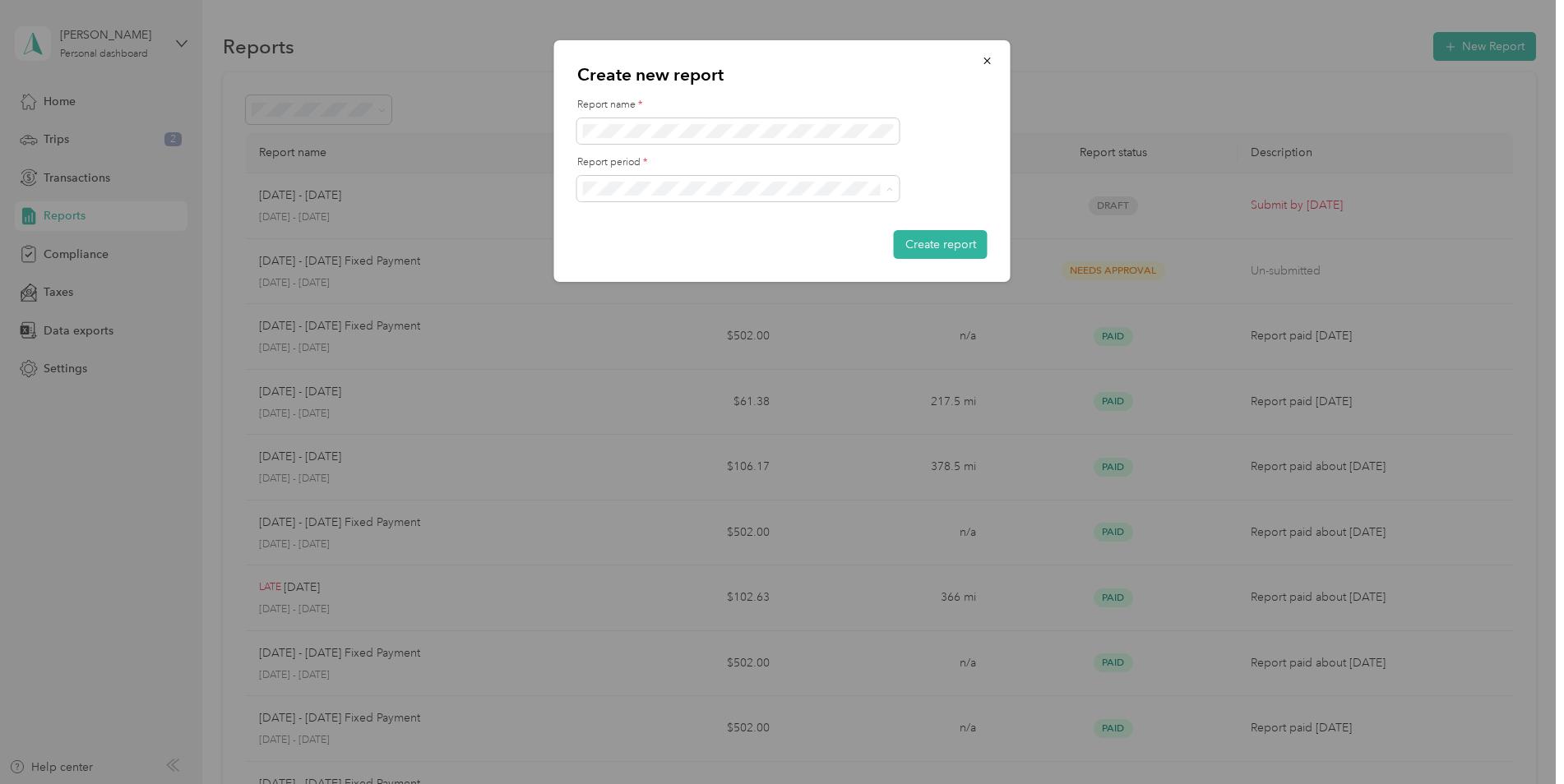
click at [717, 253] on li "[DATE] - [DATE]" at bounding box center [738, 246] width 322 height 29
click at [920, 251] on button "Create report" at bounding box center [940, 244] width 94 height 29
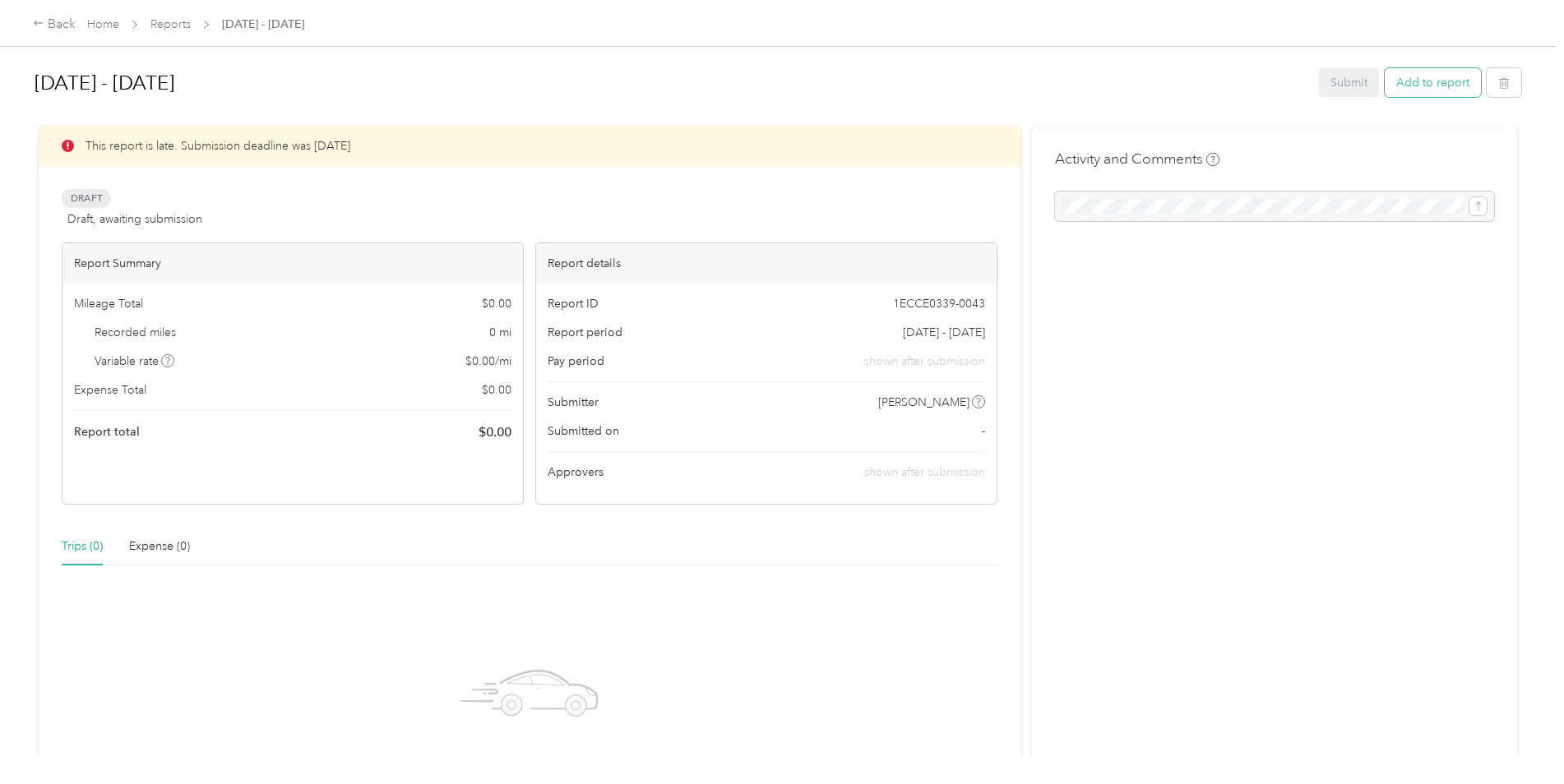
click at [1424, 74] on button "Add to report" at bounding box center [1433, 82] width 96 height 29
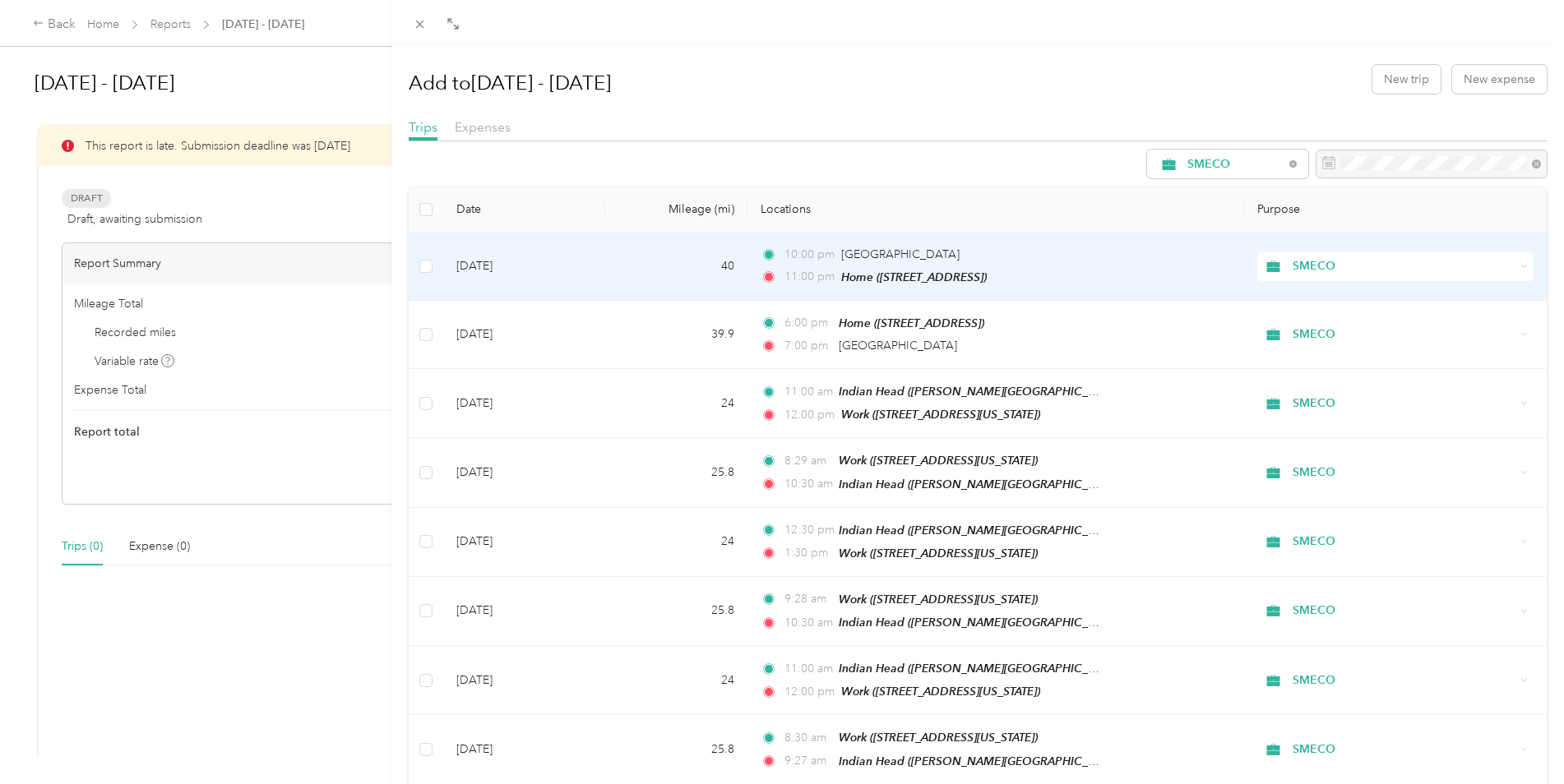
click at [486, 272] on td "[DATE]" at bounding box center [523, 267] width 162 height 68
click at [435, 269] on td at bounding box center [425, 267] width 34 height 68
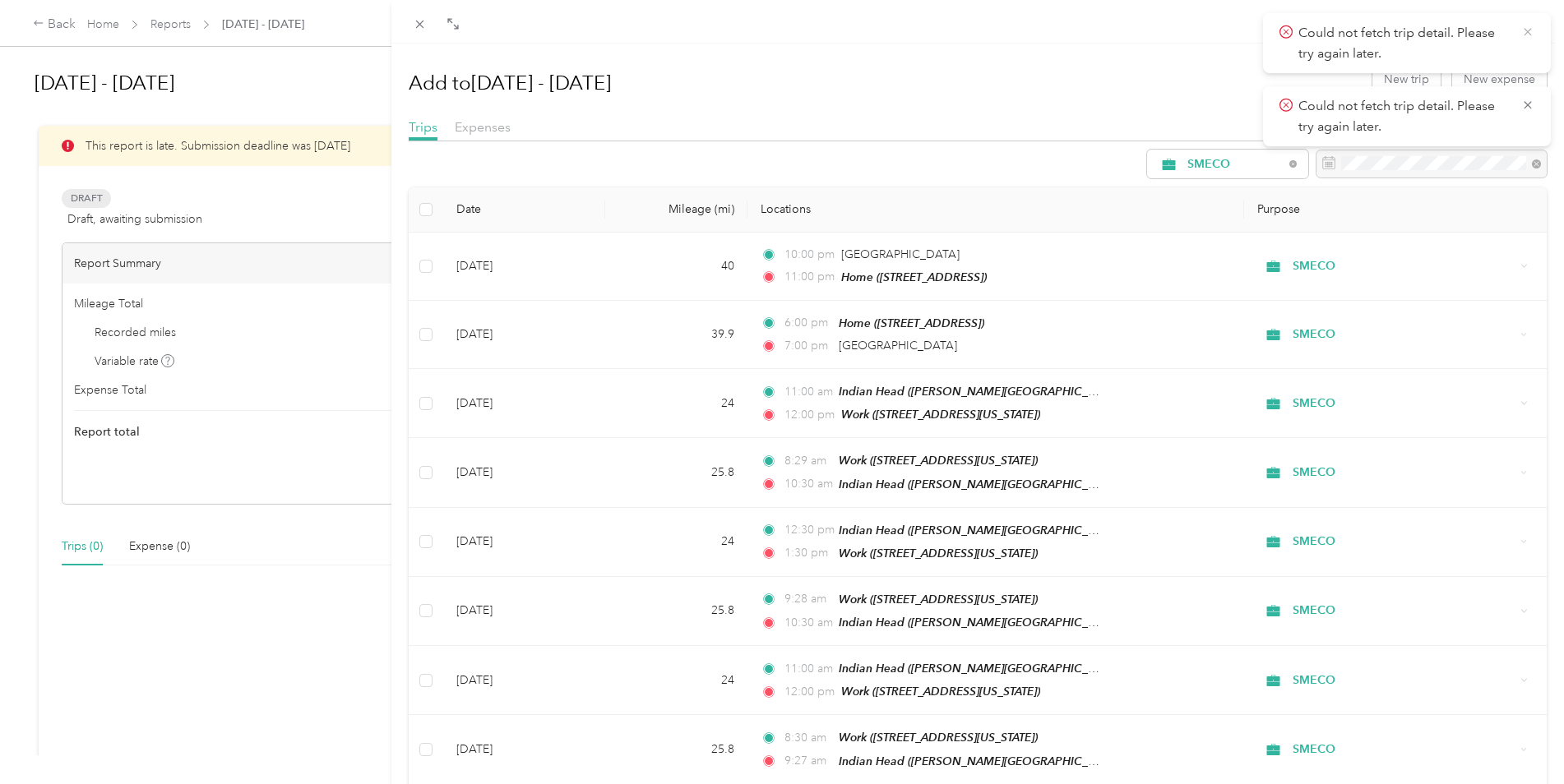
click at [1525, 25] on icon at bounding box center [1527, 32] width 13 height 15
click at [1526, 33] on icon at bounding box center [1527, 32] width 7 height 7
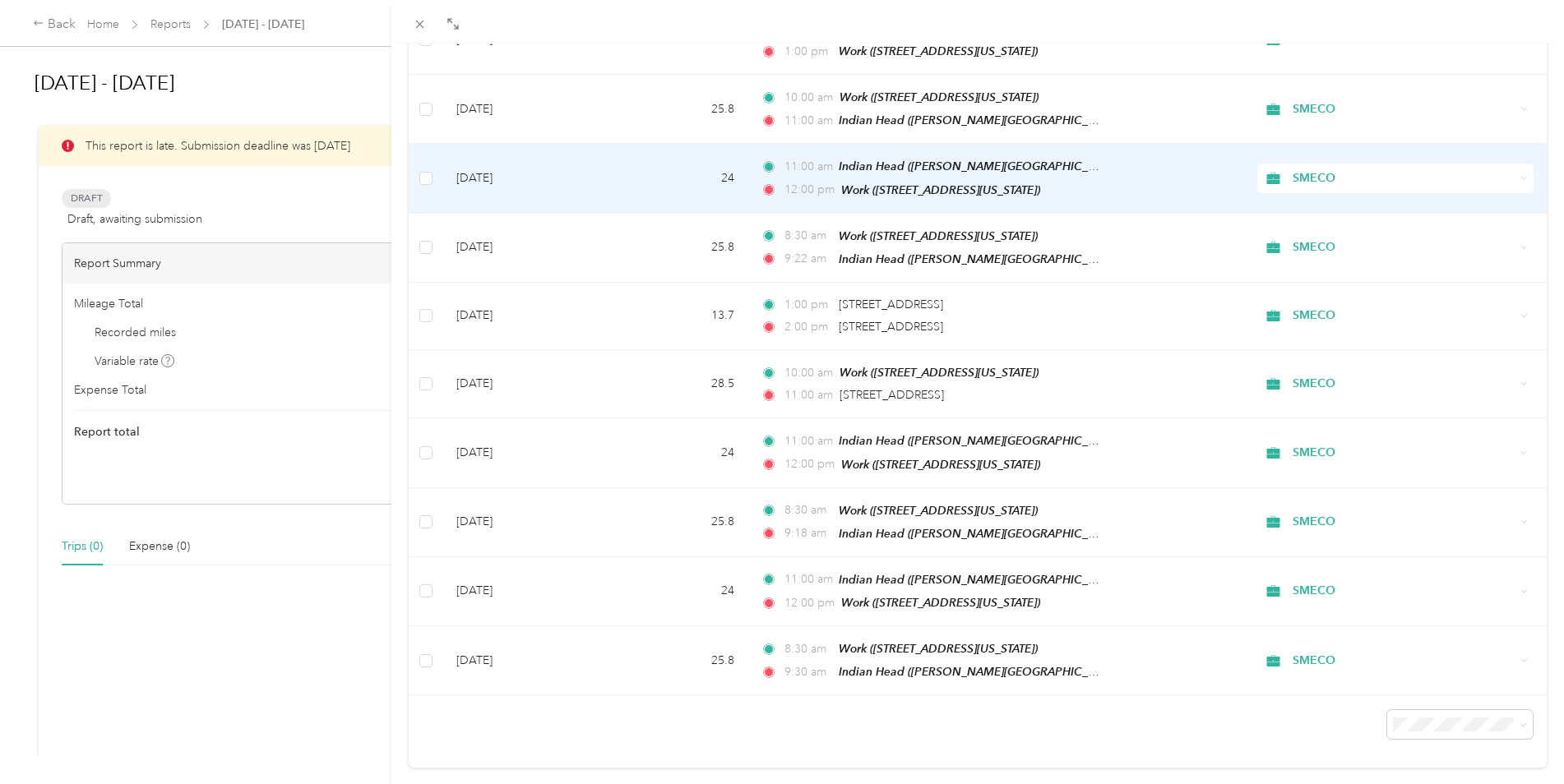
scroll to position [860, 0]
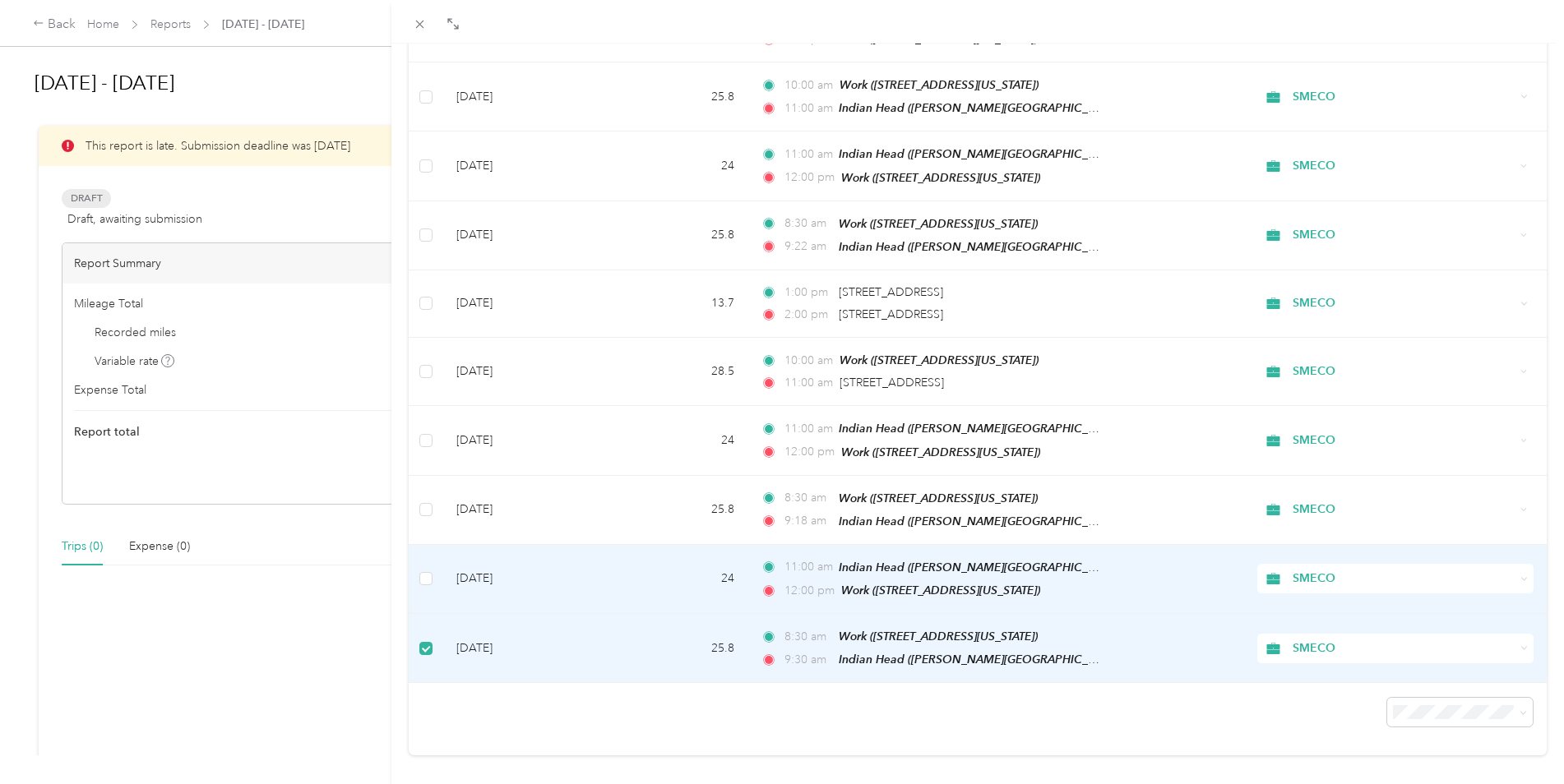
click at [414, 561] on td at bounding box center [425, 579] width 34 height 69
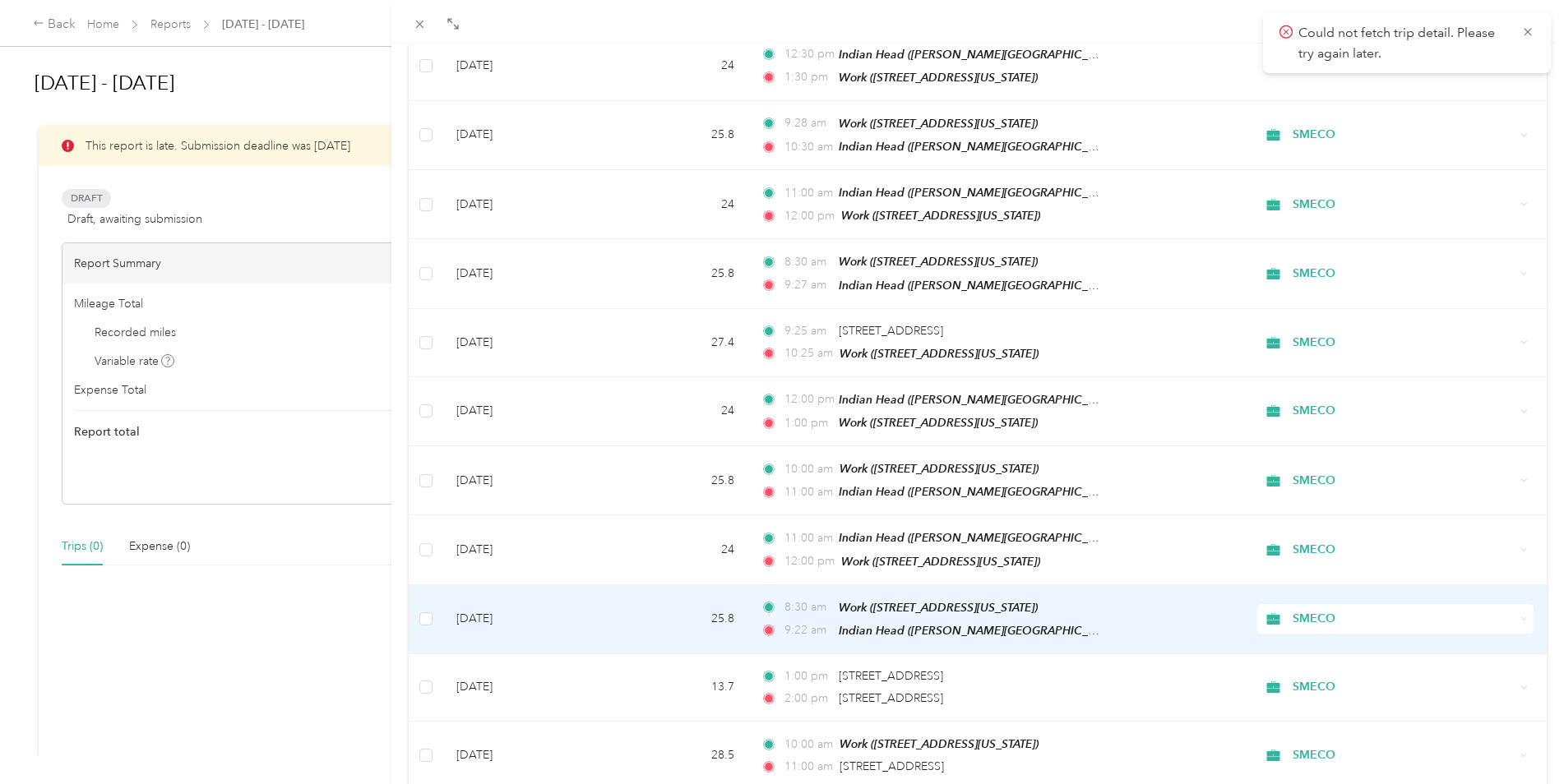
scroll to position [860, 0]
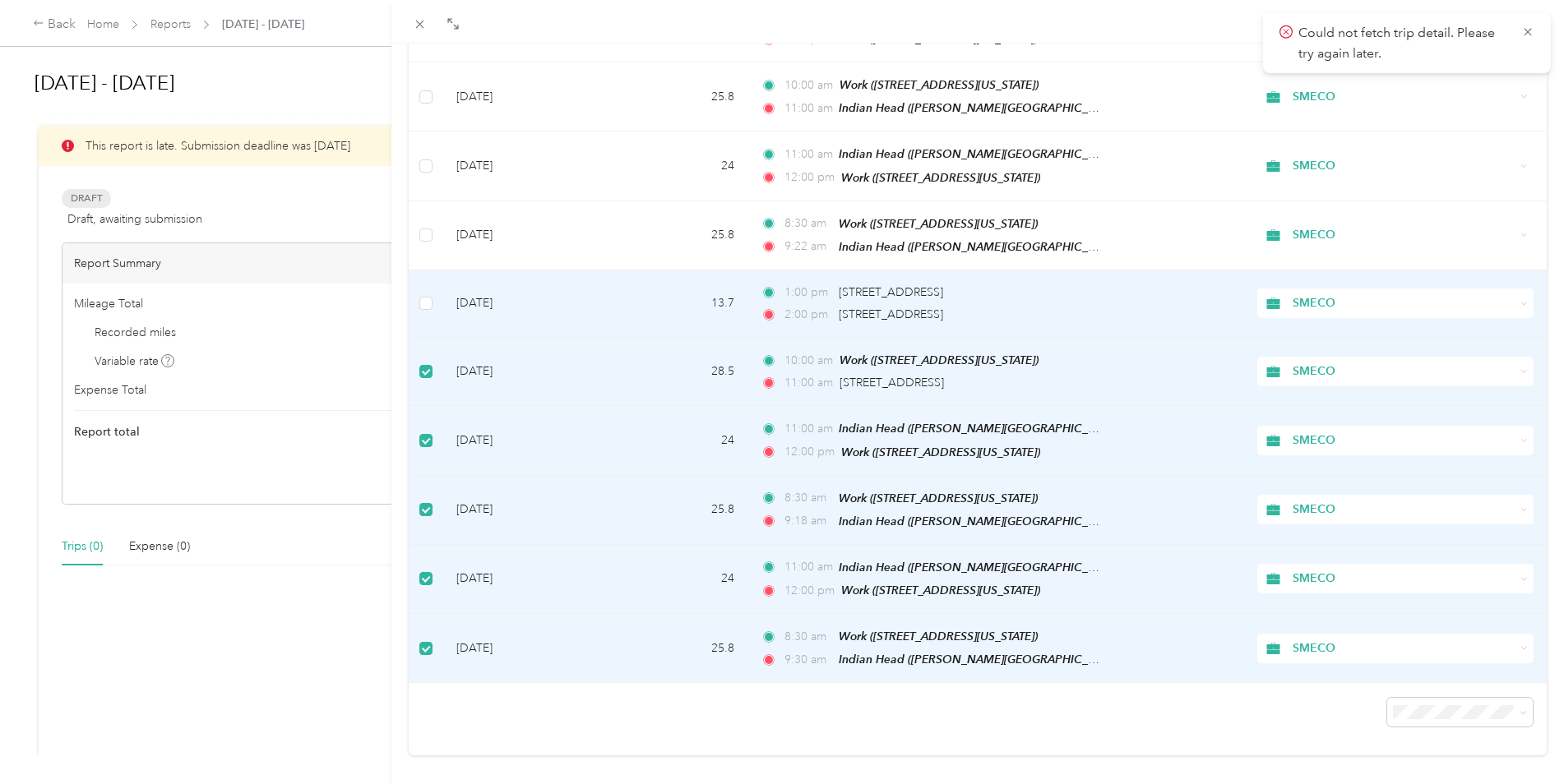
click at [419, 286] on td at bounding box center [425, 304] width 34 height 67
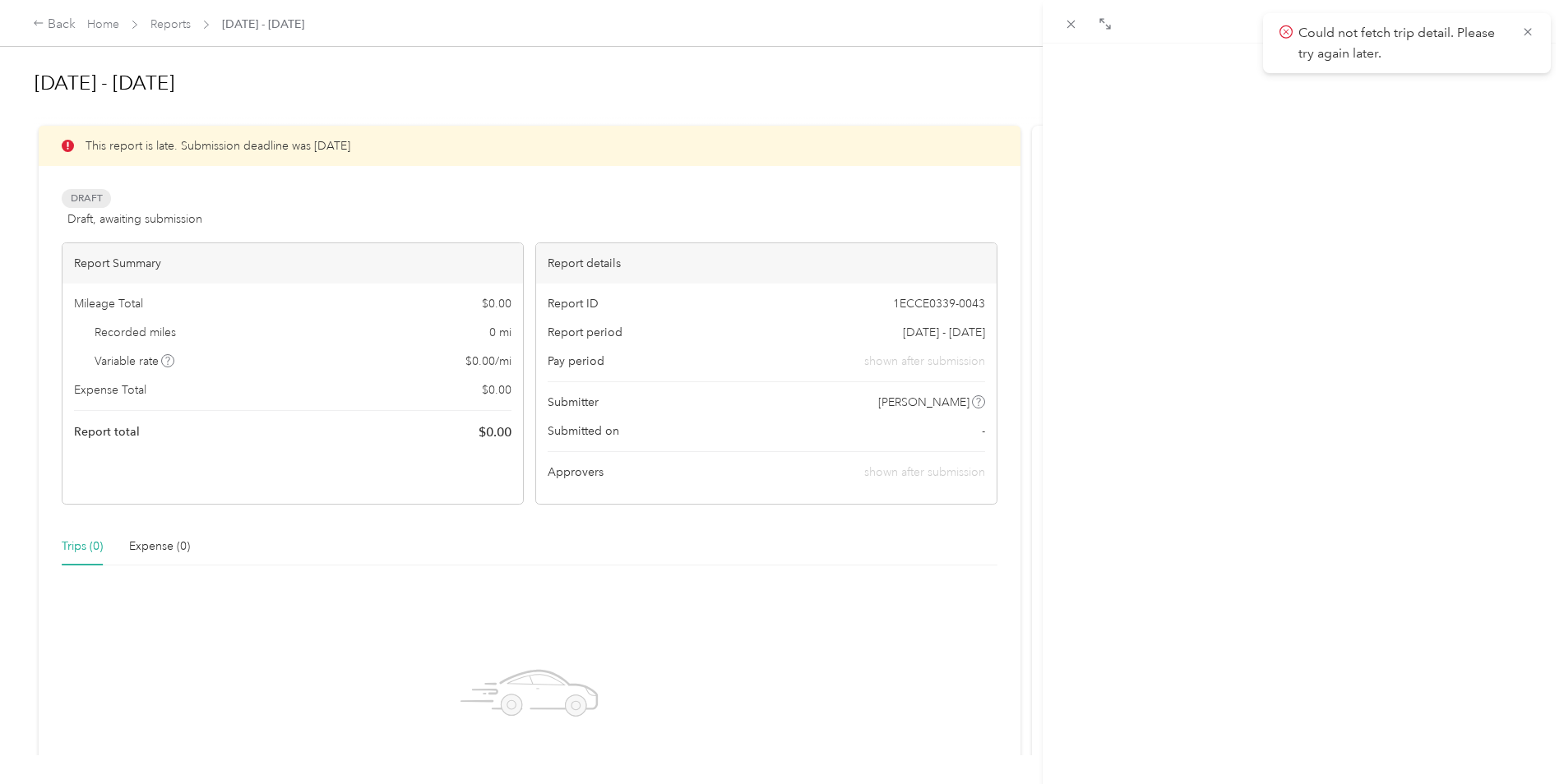
scroll to position [147, 0]
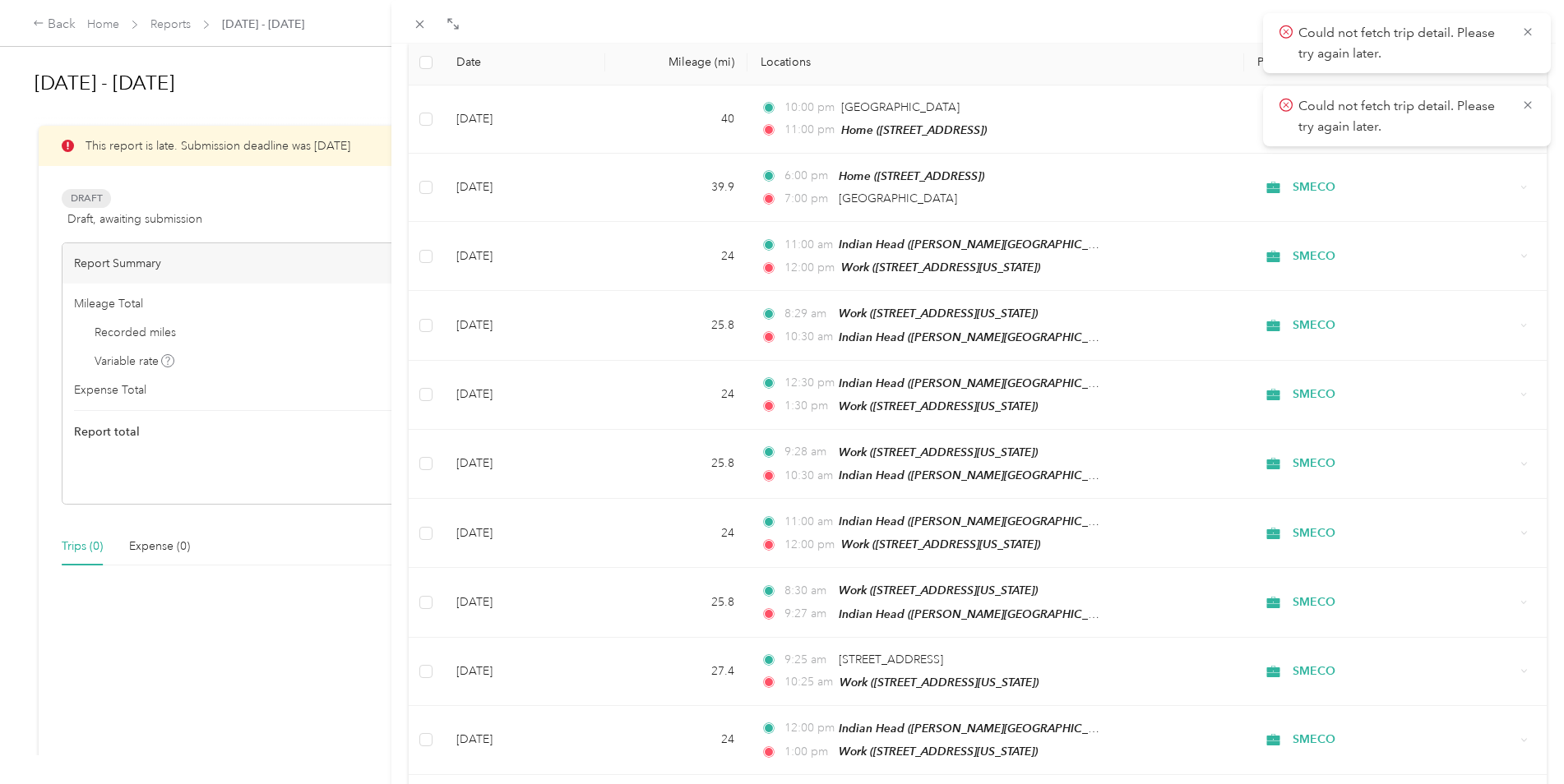
click at [1532, 28] on icon at bounding box center [1527, 32] width 13 height 15
click at [1535, 32] on div "Could not fetch trip detail. Please try again later." at bounding box center [1406, 43] width 288 height 60
click at [1531, 31] on icon at bounding box center [1527, 32] width 13 height 15
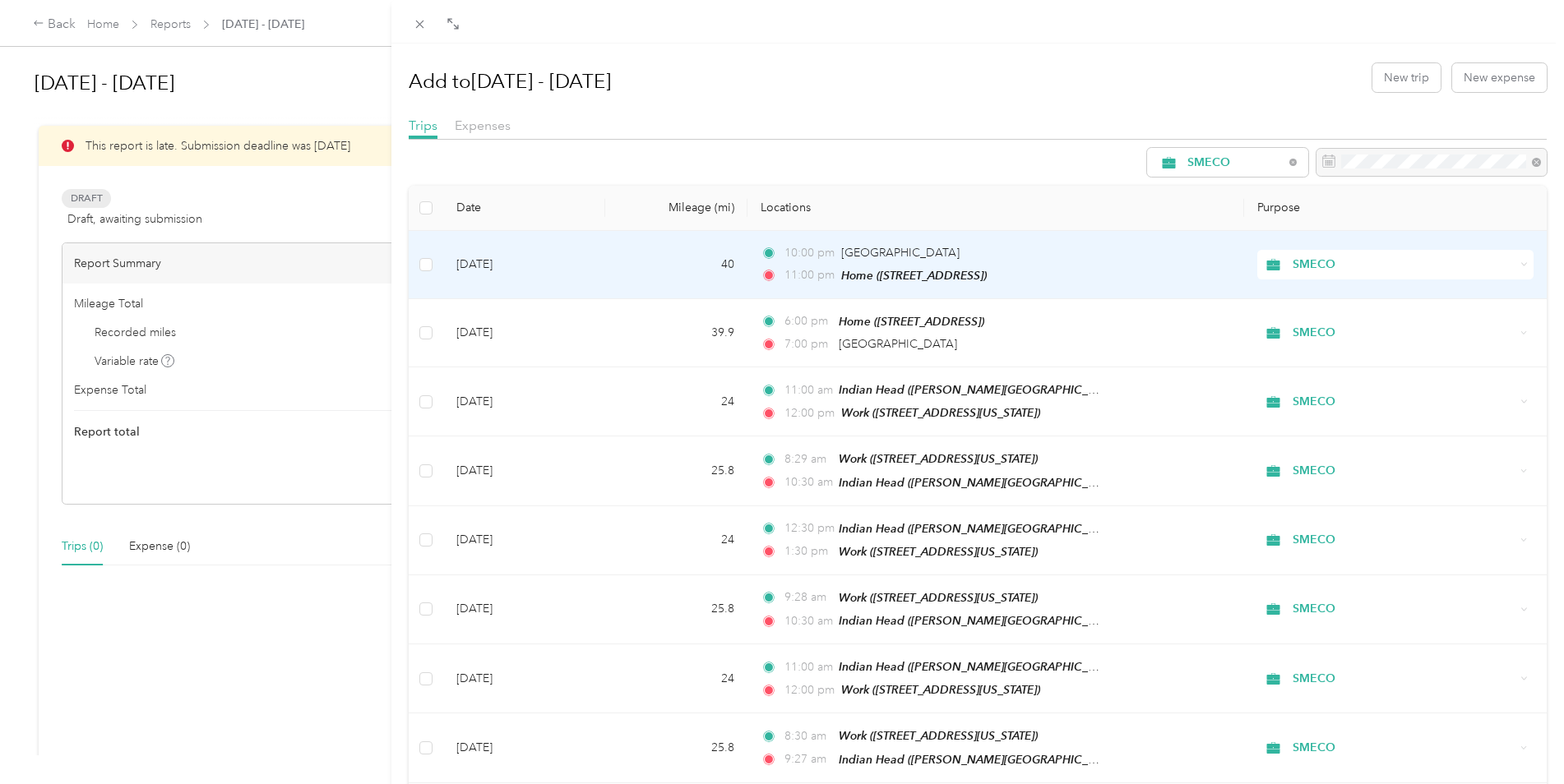
scroll to position [0, 0]
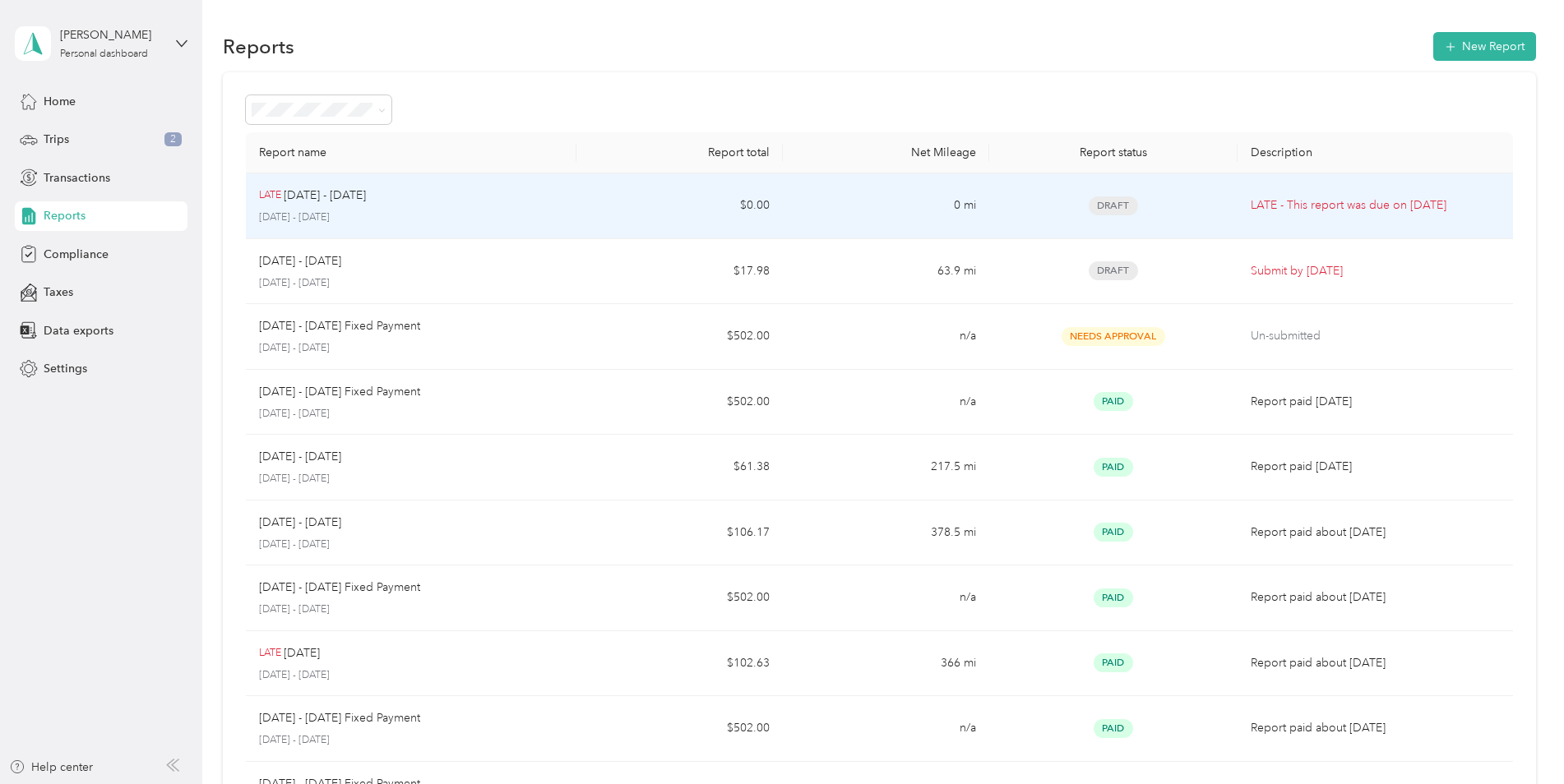
click at [319, 202] on p "[DATE] - [DATE]" at bounding box center [325, 195] width 82 height 18
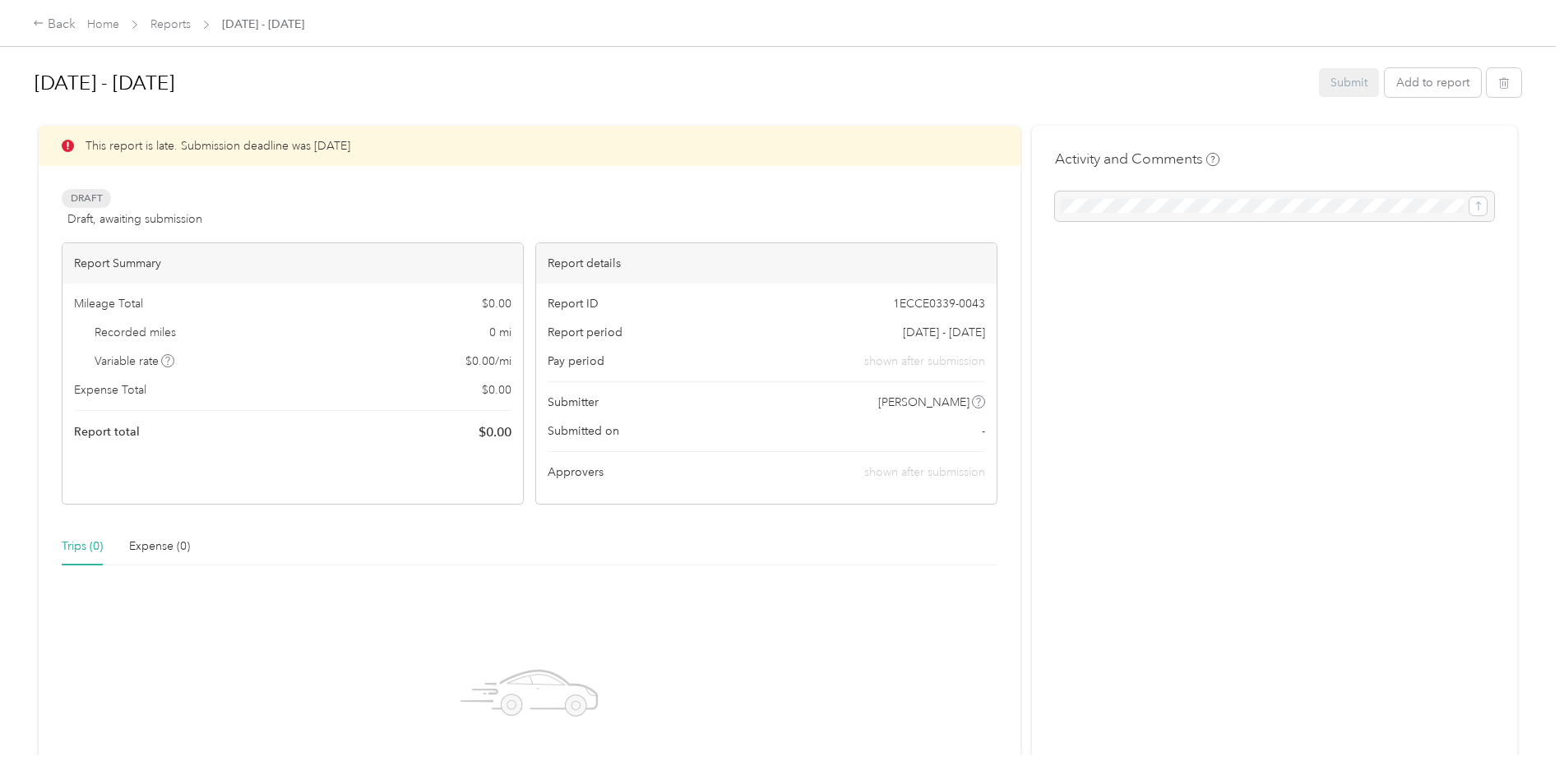
click at [63, 541] on div "Trips (0)" at bounding box center [81, 546] width 41 height 18
click at [1440, 76] on button "Add to report" at bounding box center [1433, 82] width 96 height 29
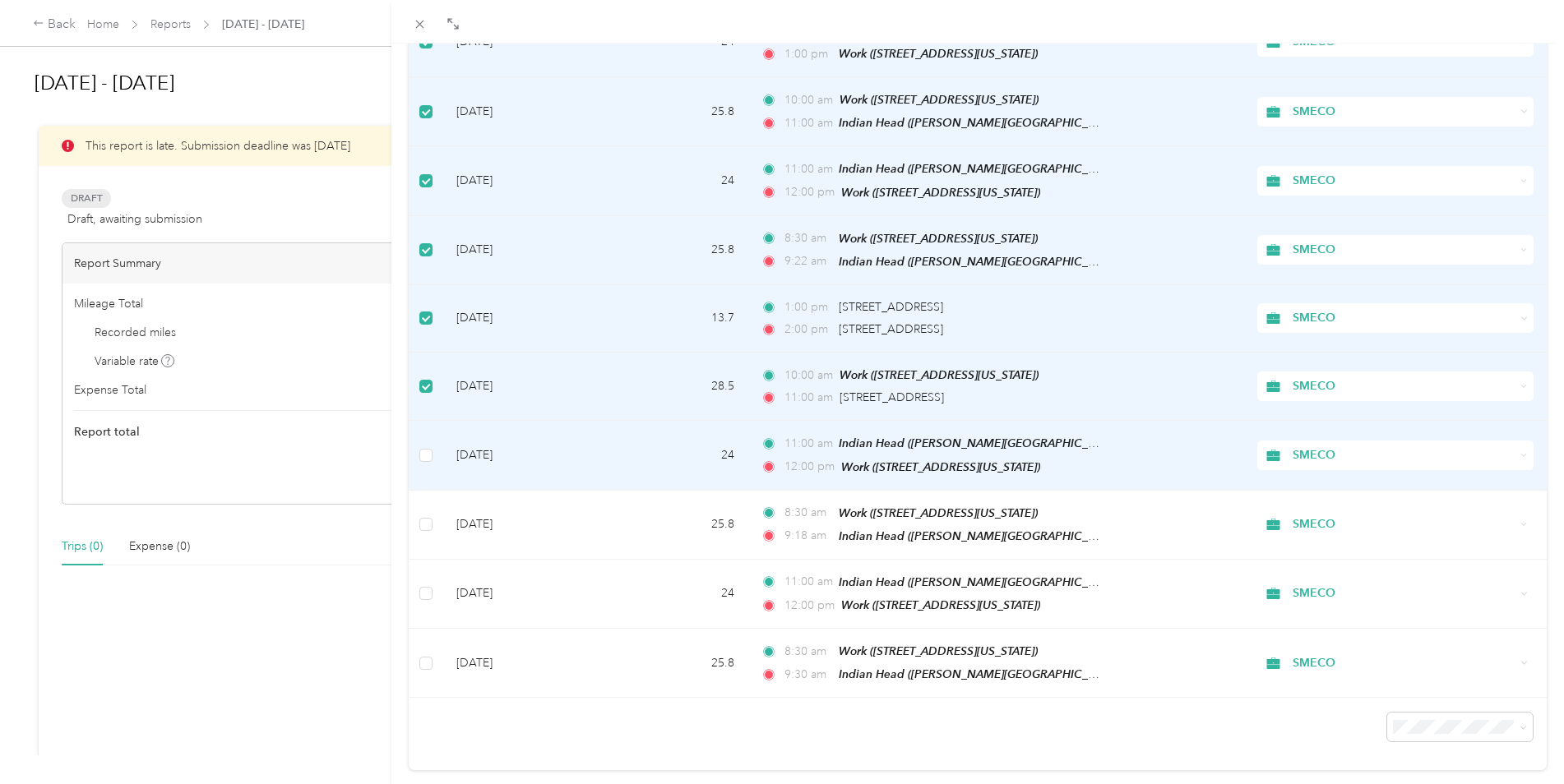
scroll to position [860, 0]
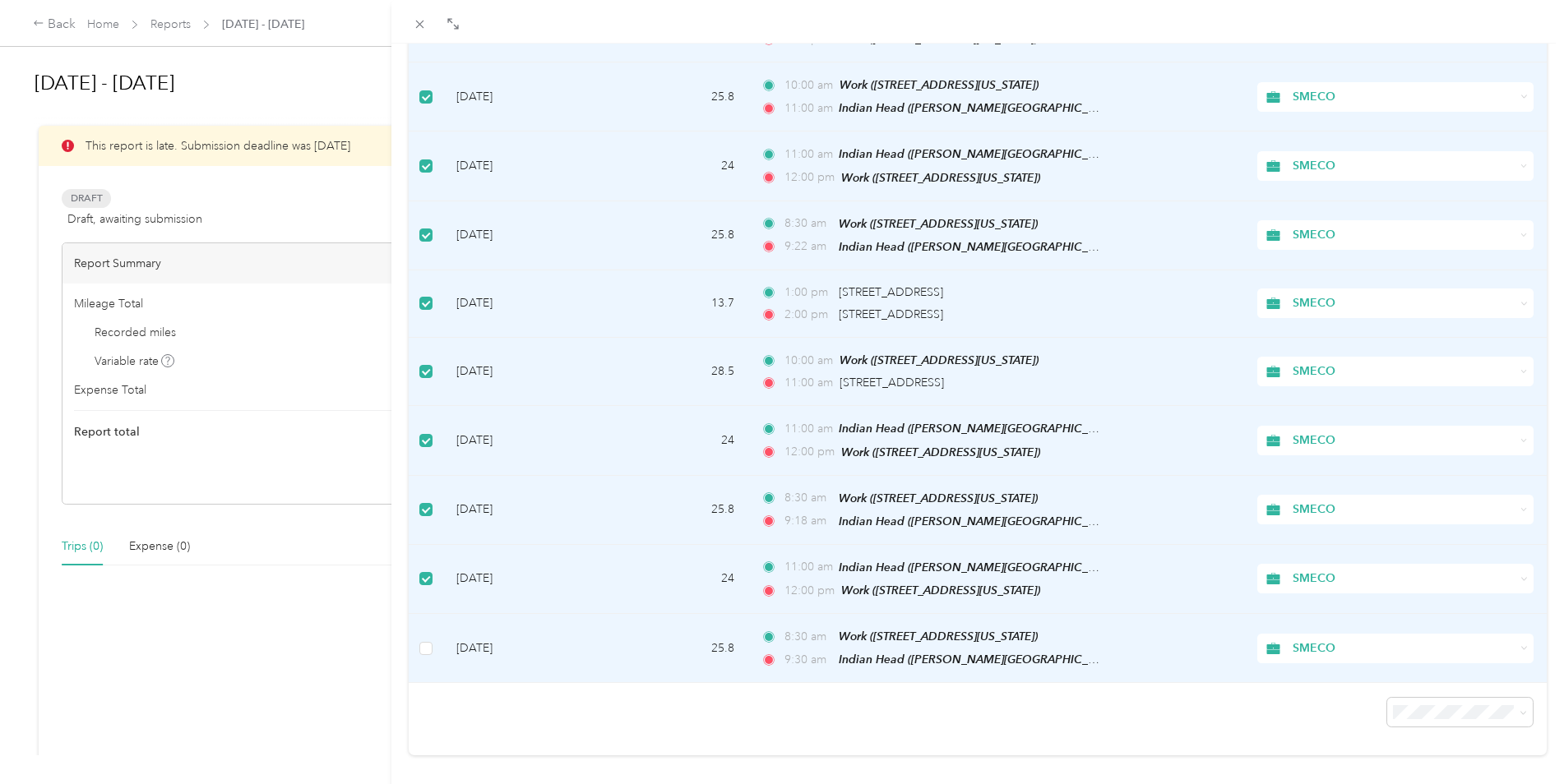
click at [433, 622] on td at bounding box center [425, 648] width 34 height 69
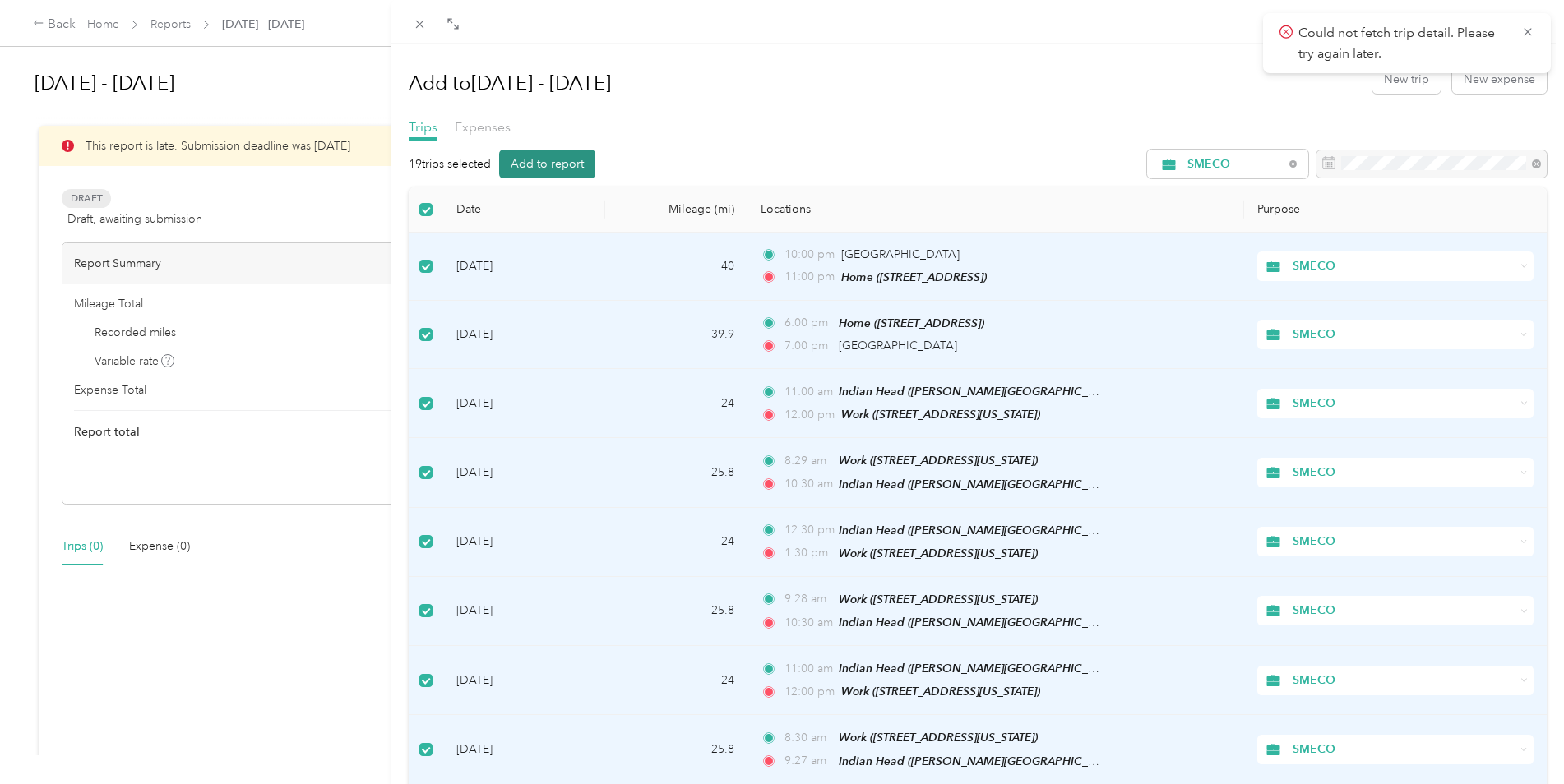
click at [568, 162] on button "Add to report" at bounding box center [547, 164] width 96 height 29
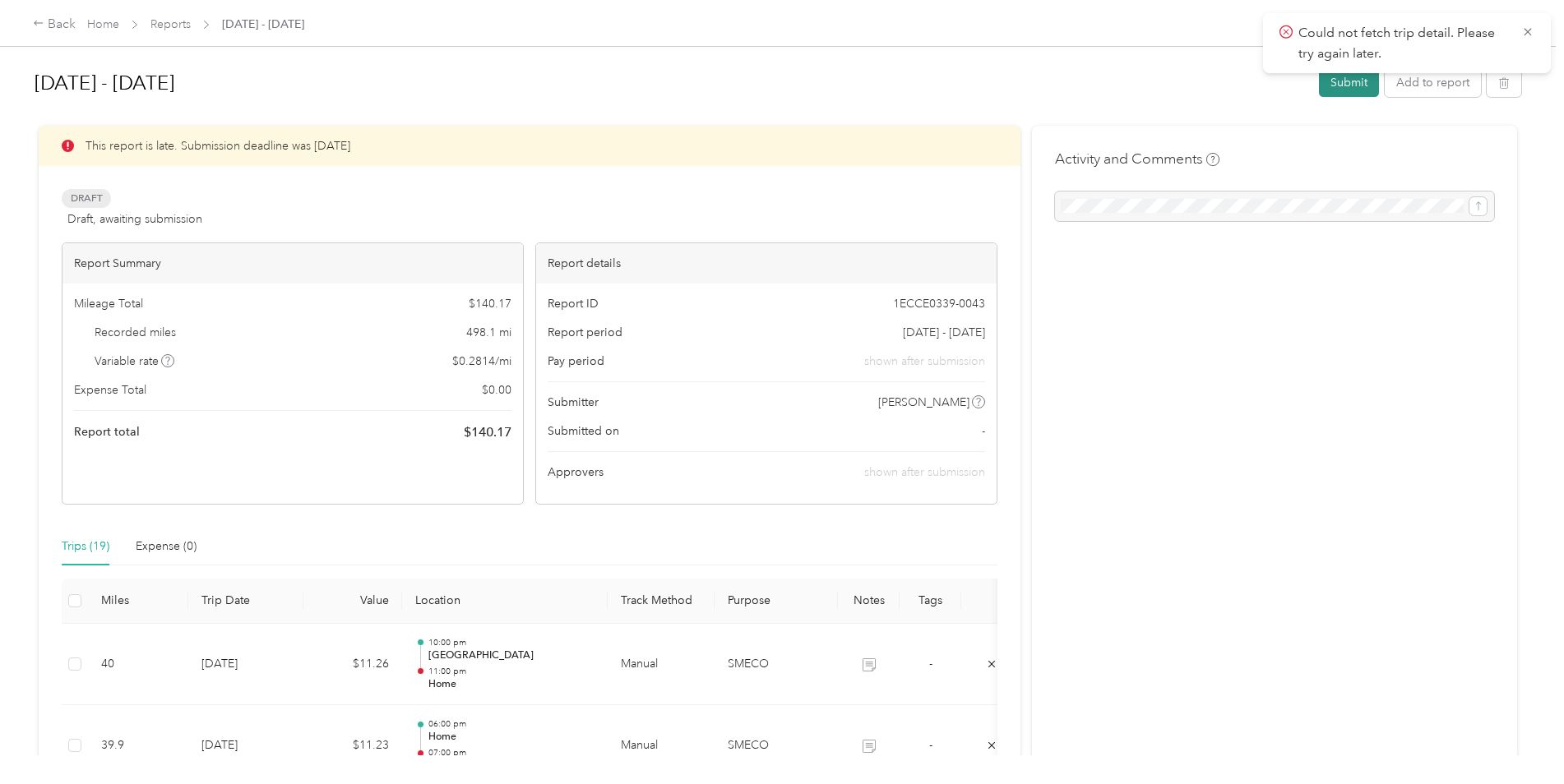
click at [1364, 83] on button "Submit" at bounding box center [1349, 82] width 60 height 29
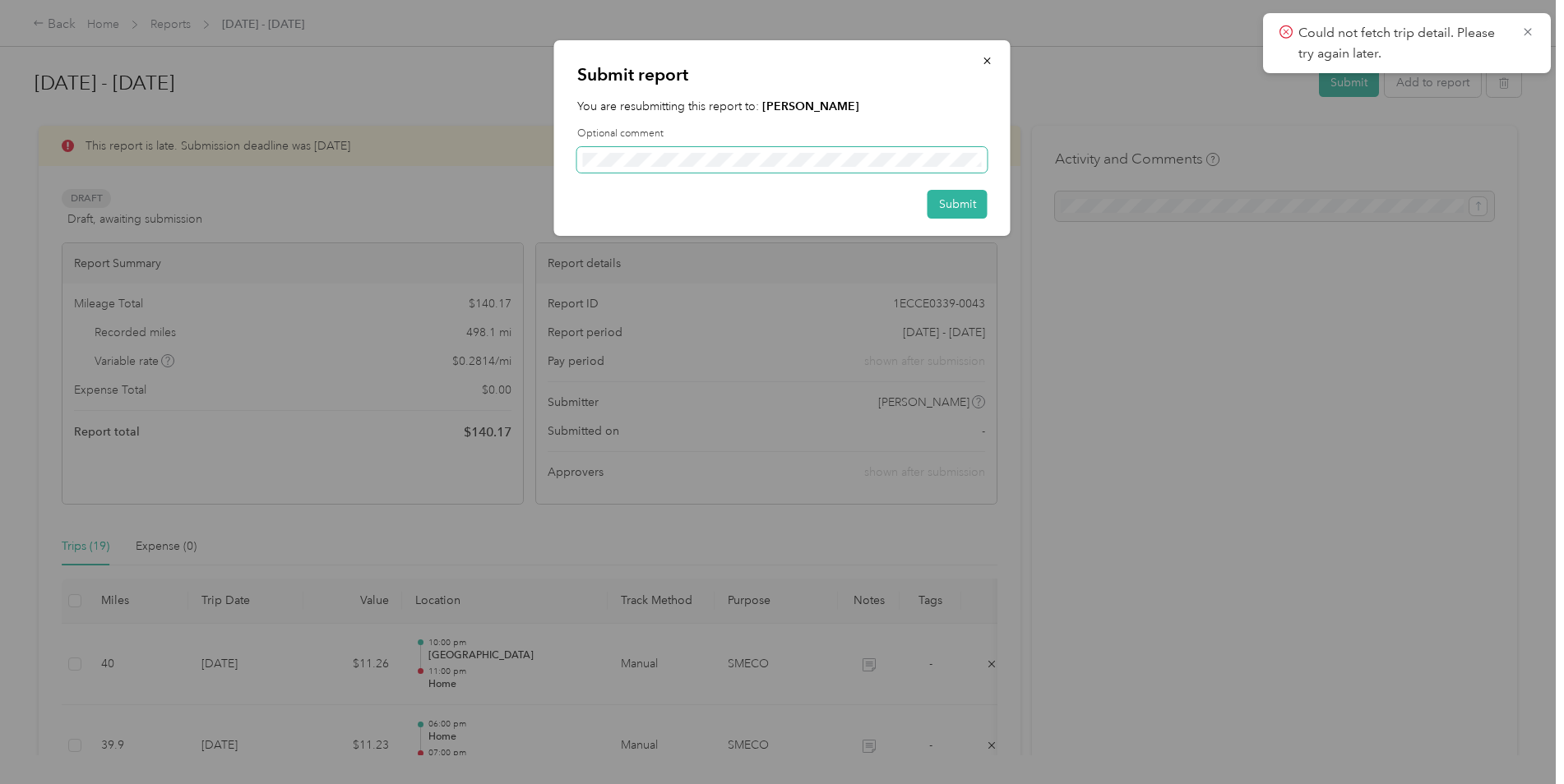
click at [687, 150] on span at bounding box center [782, 160] width 410 height 26
click at [941, 203] on button "Submit" at bounding box center [957, 204] width 60 height 29
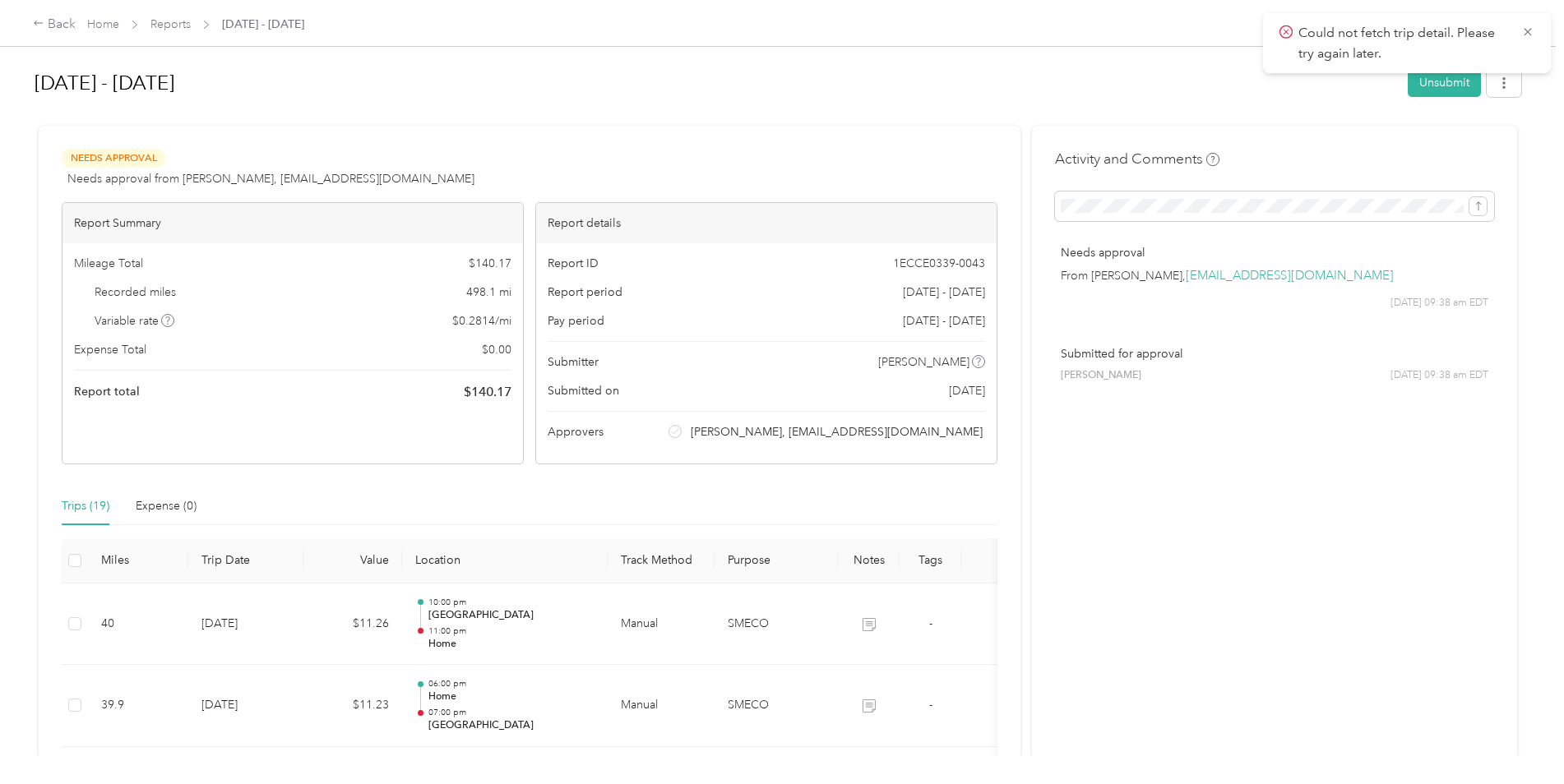
click at [1525, 30] on icon at bounding box center [1527, 32] width 13 height 15
